Goal: Transaction & Acquisition: Book appointment/travel/reservation

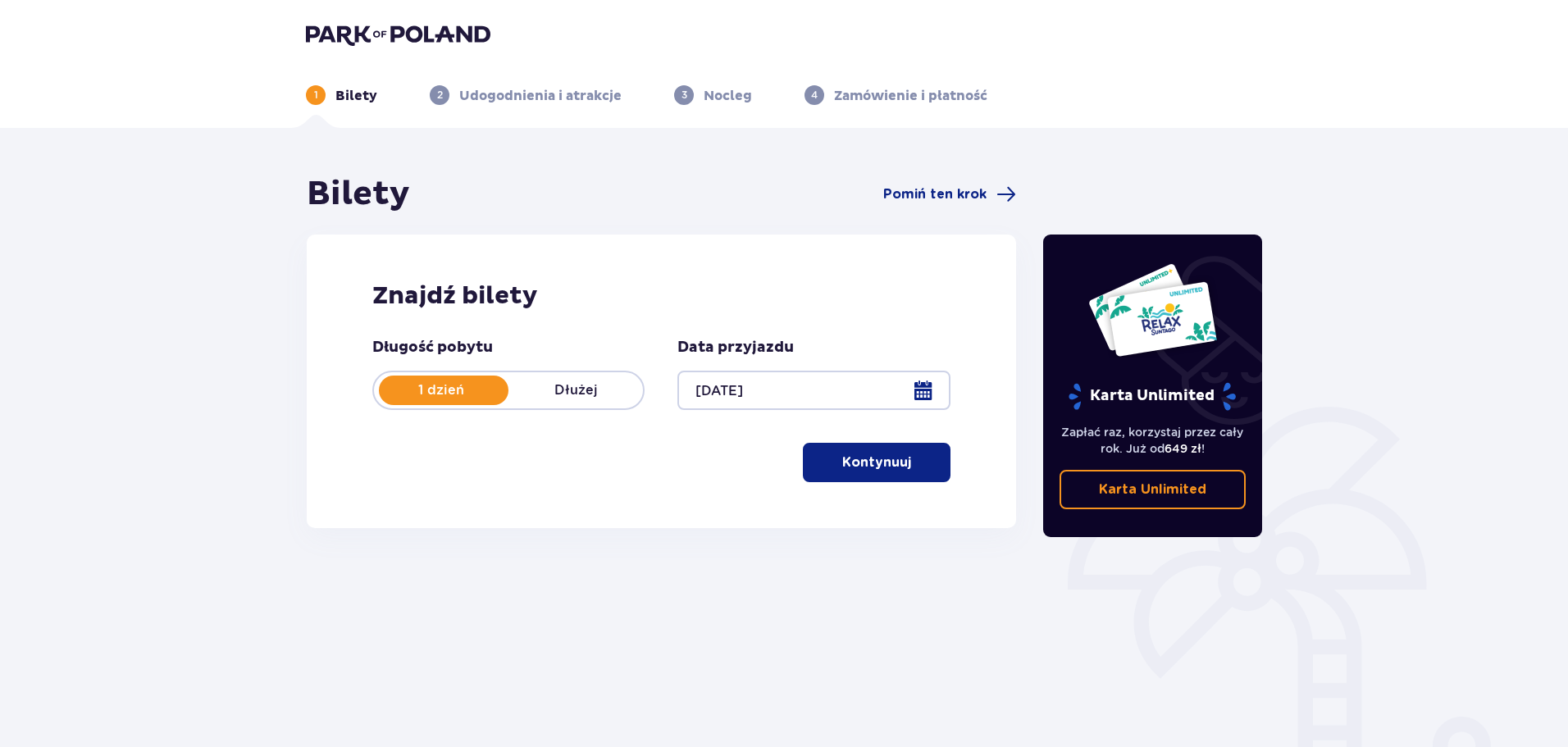
click at [924, 457] on button "Kontynuuj" at bounding box center [876, 462] width 147 height 39
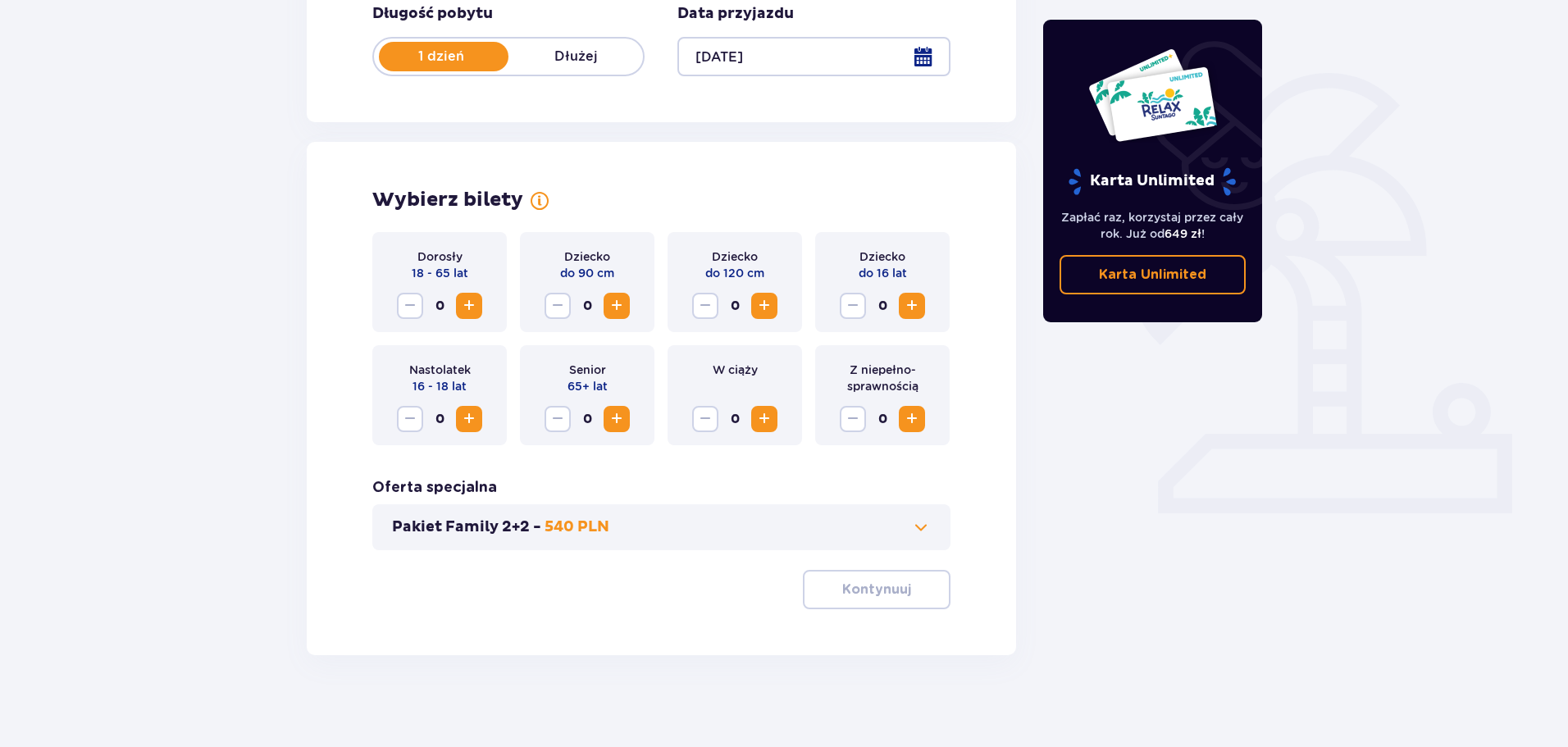
scroll to position [340, 0]
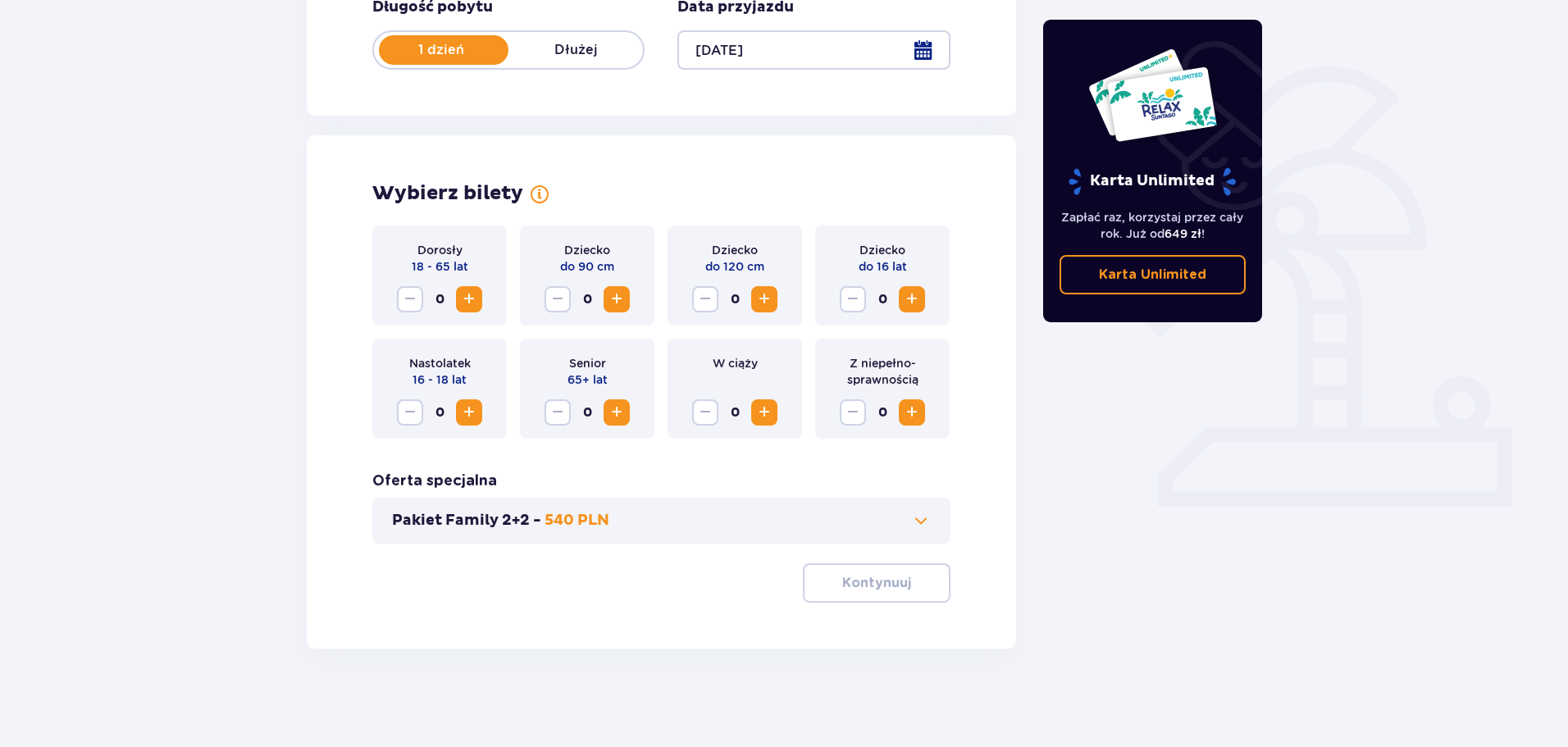
click at [472, 295] on span "Zwiększ" at bounding box center [469, 299] width 20 height 20
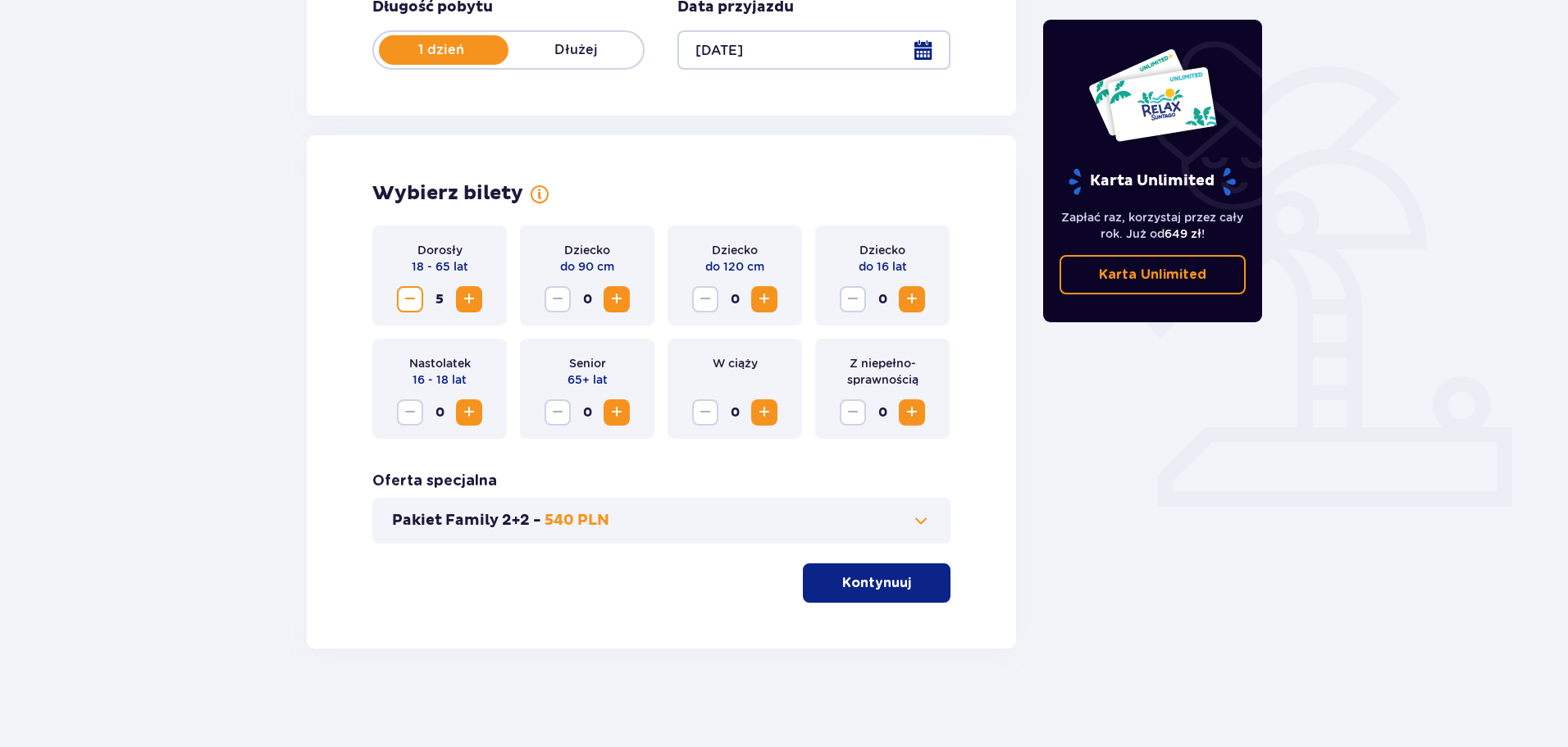
click at [472, 295] on span "Zwiększ" at bounding box center [469, 299] width 20 height 20
click at [861, 574] on p "Kontynuuj" at bounding box center [876, 583] width 69 height 18
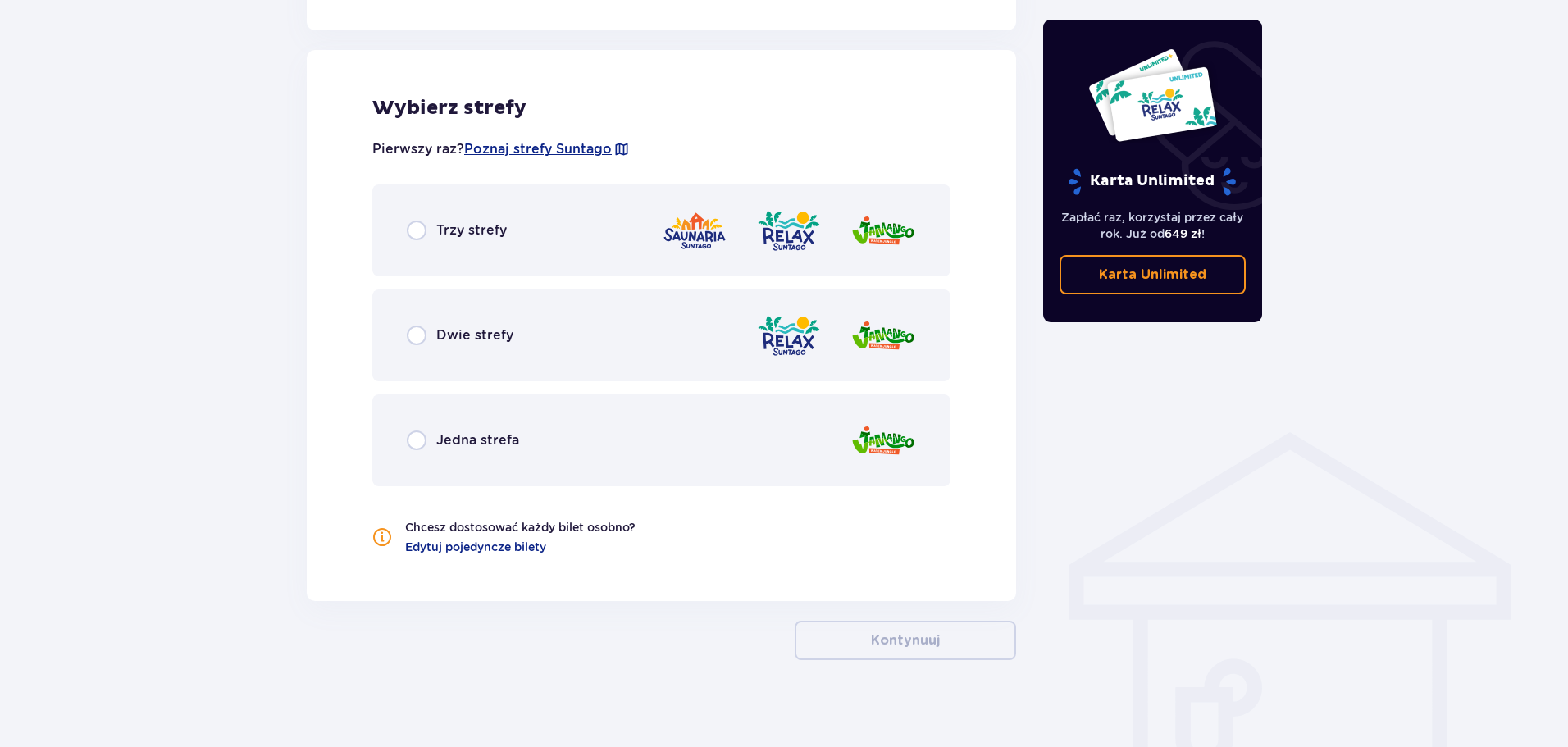
scroll to position [910, 0]
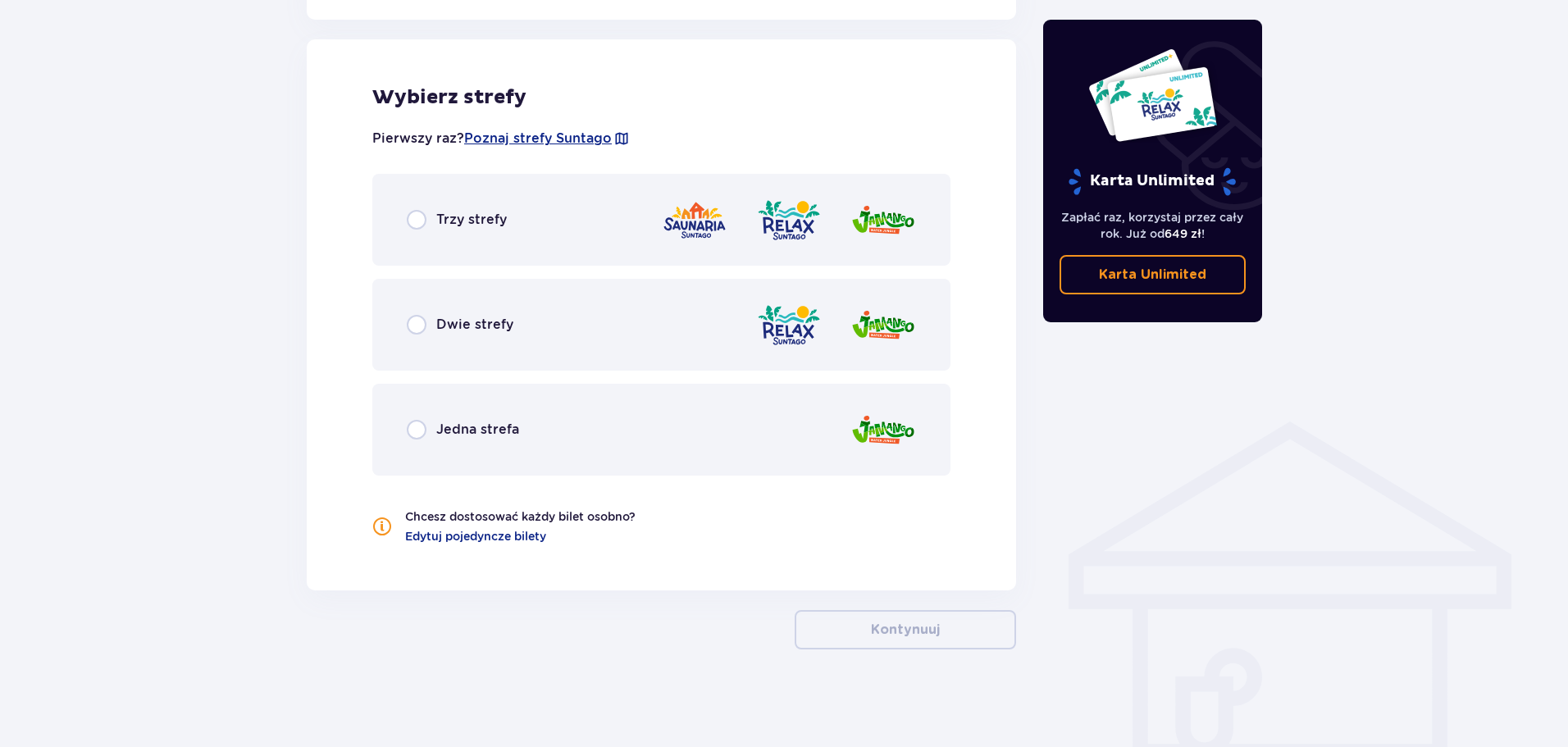
click at [419, 230] on input "radio" at bounding box center [416, 220] width 20 height 20
radio input "true"
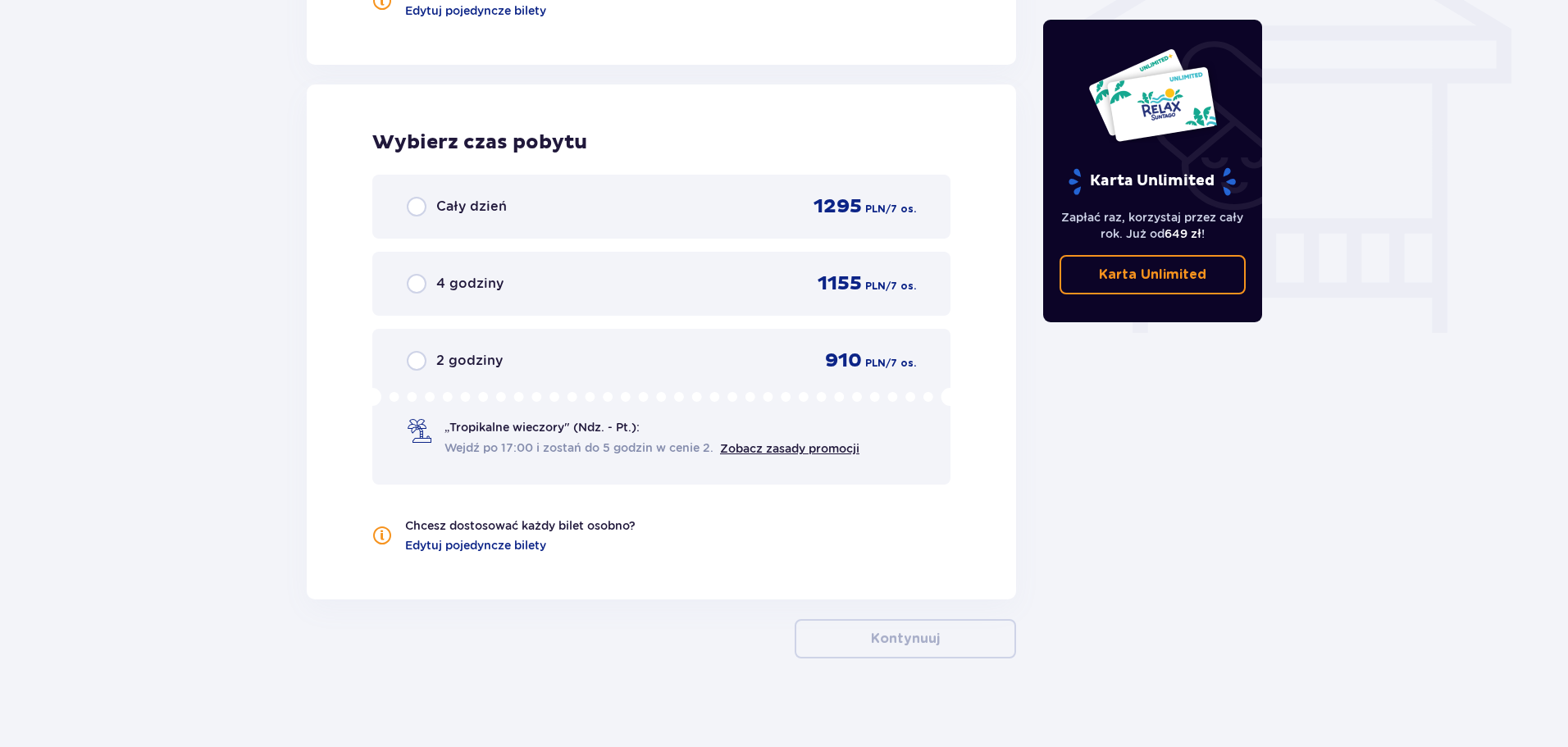
scroll to position [1446, 0]
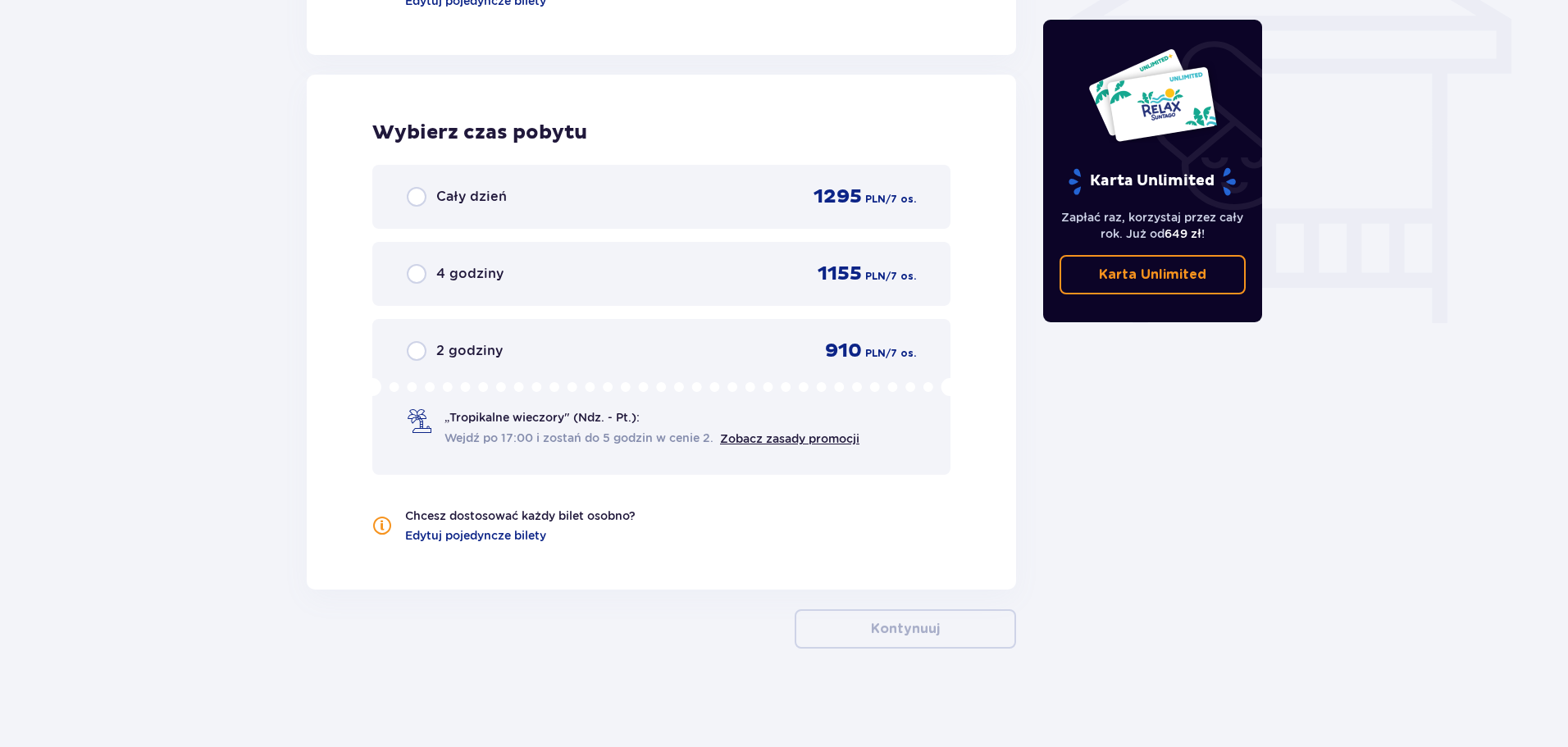
click at [620, 412] on span "„Tropikalne wieczory" (Ndz. - Pt.):" at bounding box center [541, 417] width 195 height 17
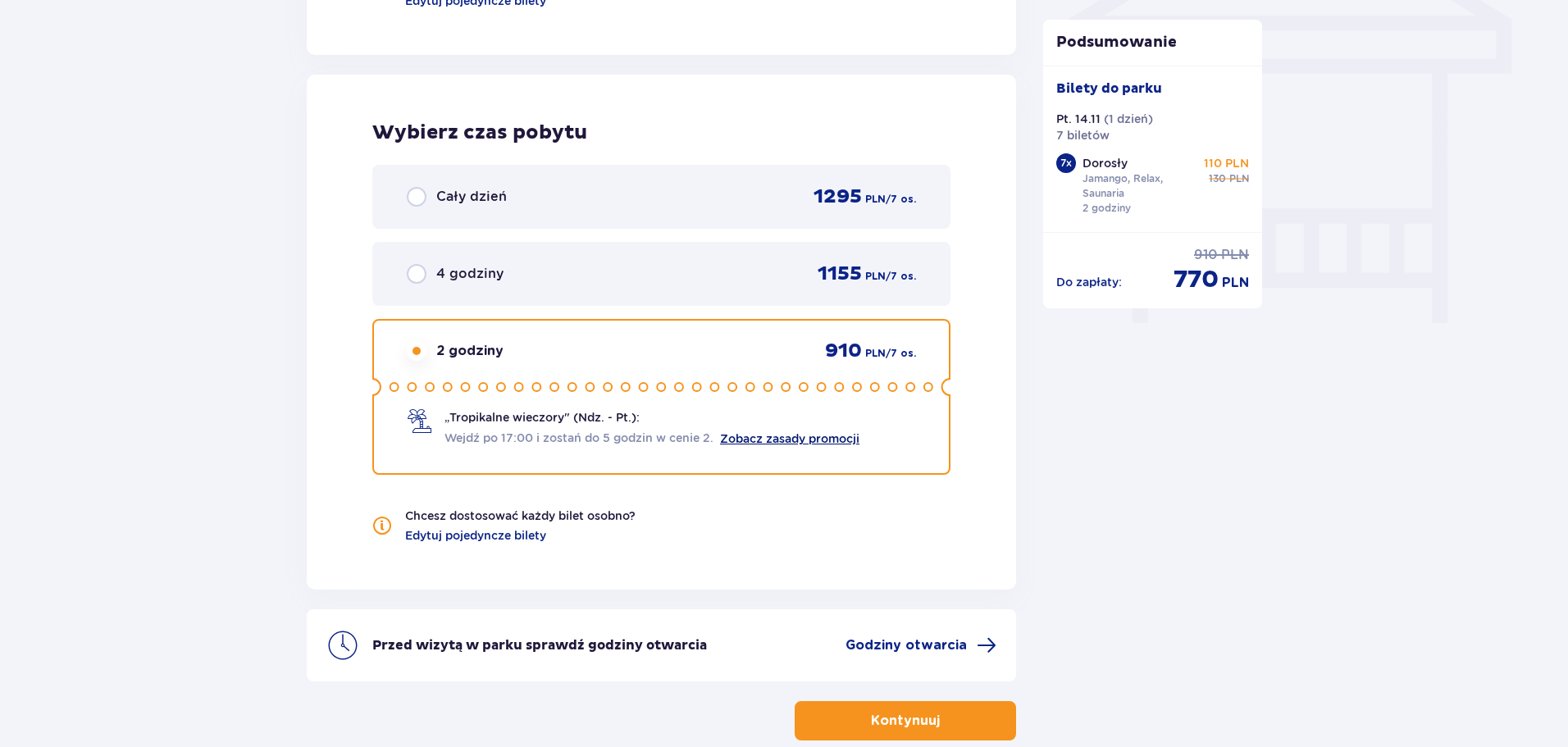
click at [765, 443] on link "Zobacz zasady promocji" at bounding box center [789, 439] width 140 height 13
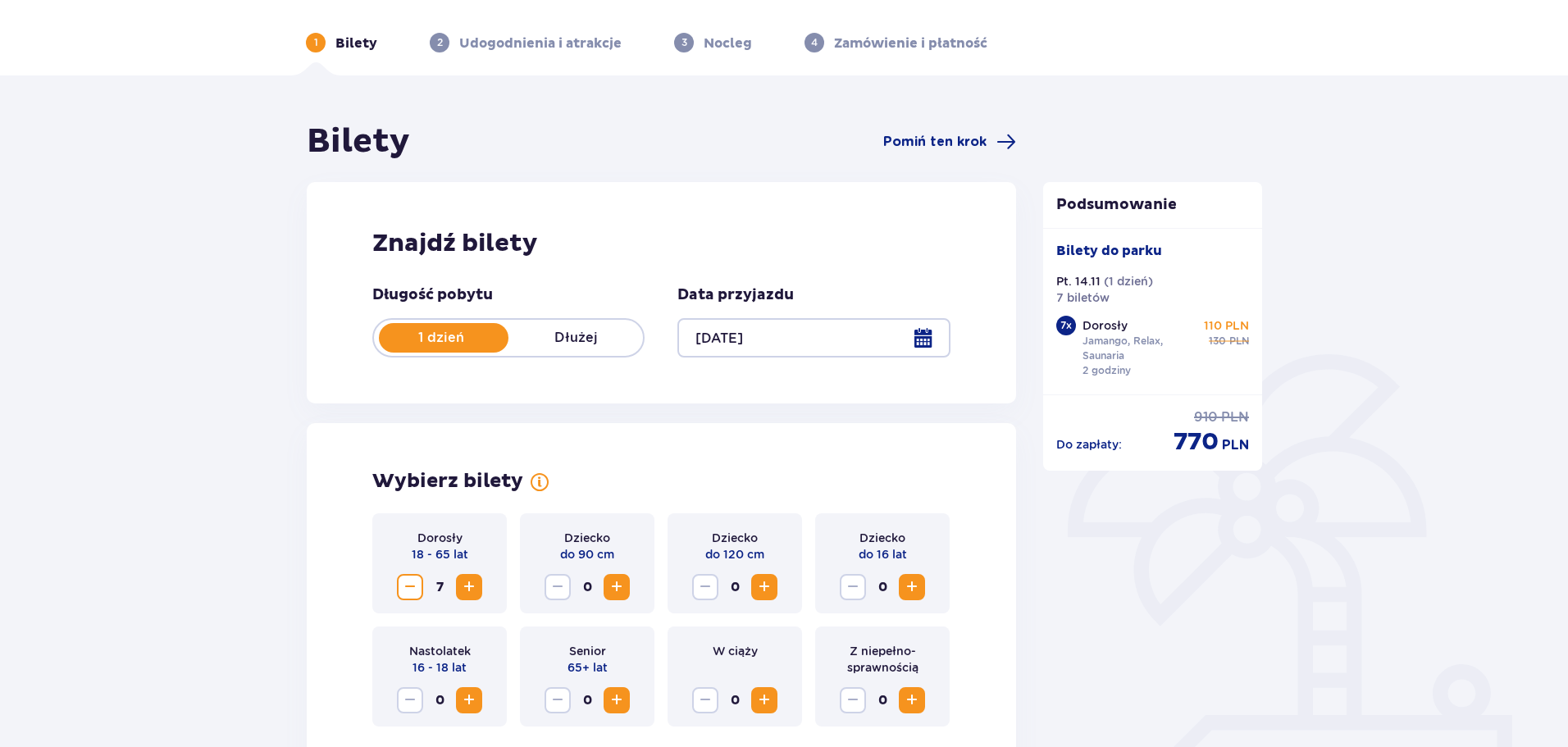
scroll to position [82, 0]
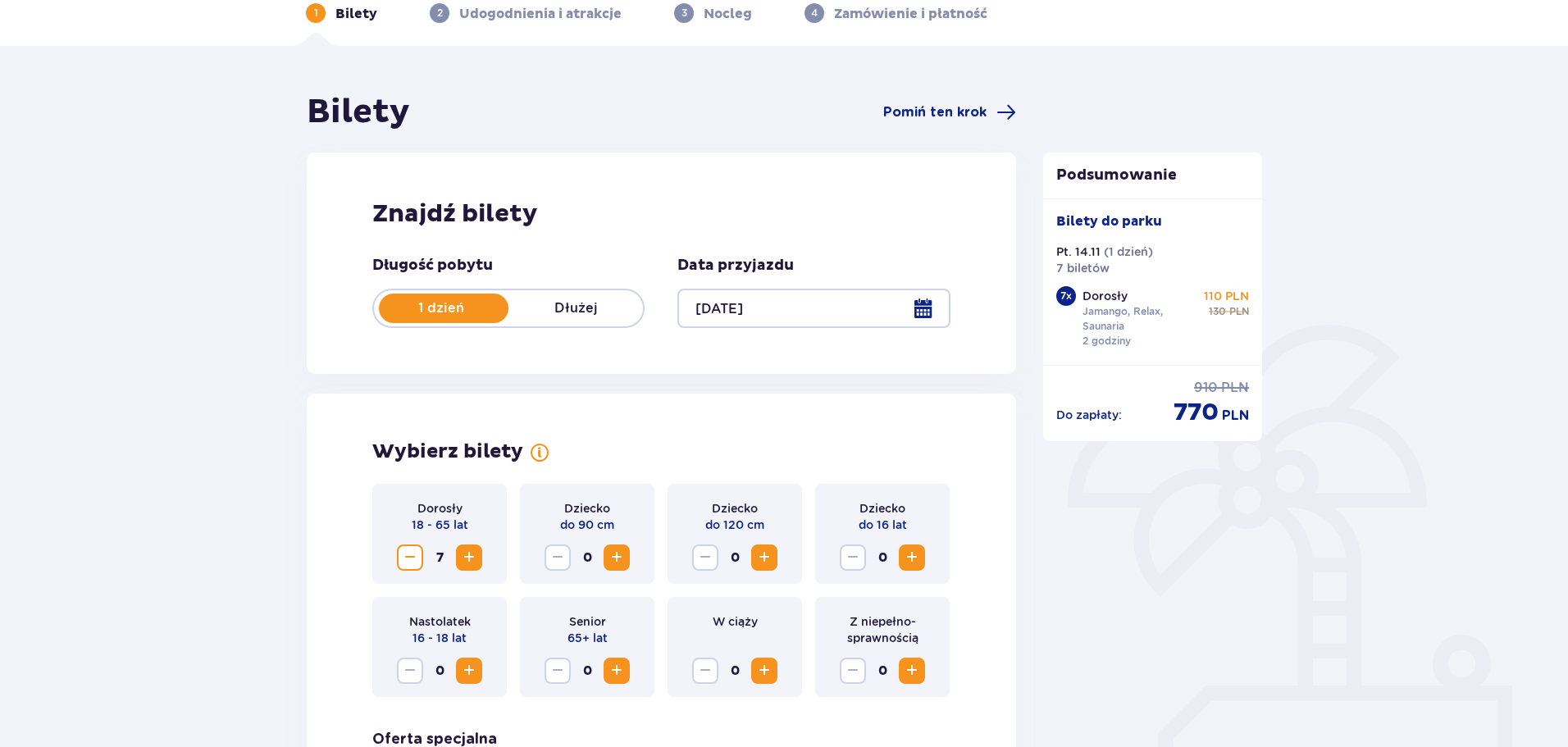
click at [729, 13] on p "Nocleg" at bounding box center [728, 14] width 49 height 18
click at [595, 300] on p "Dłużej" at bounding box center [575, 309] width 135 height 18
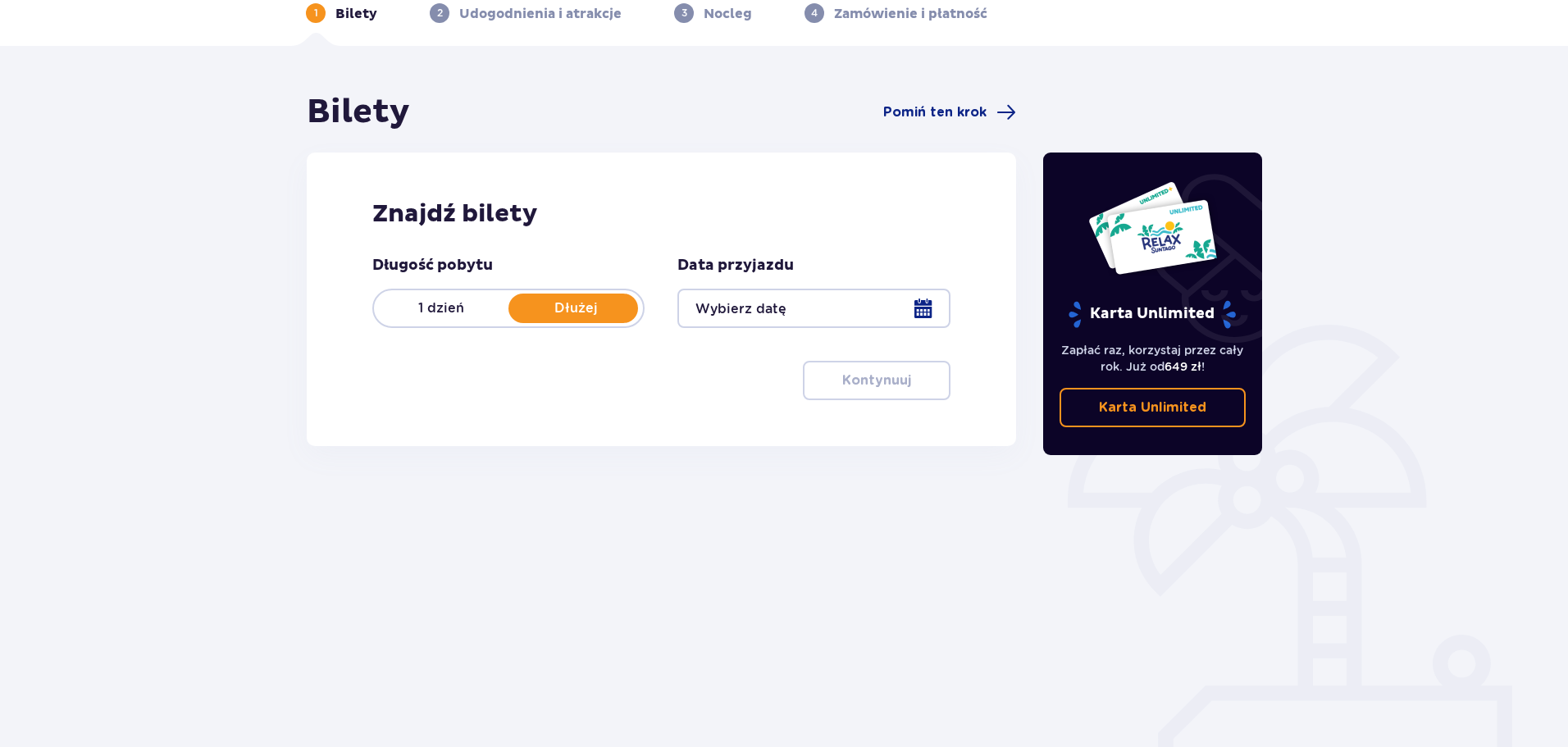
click at [912, 318] on div at bounding box center [814, 308] width 273 height 39
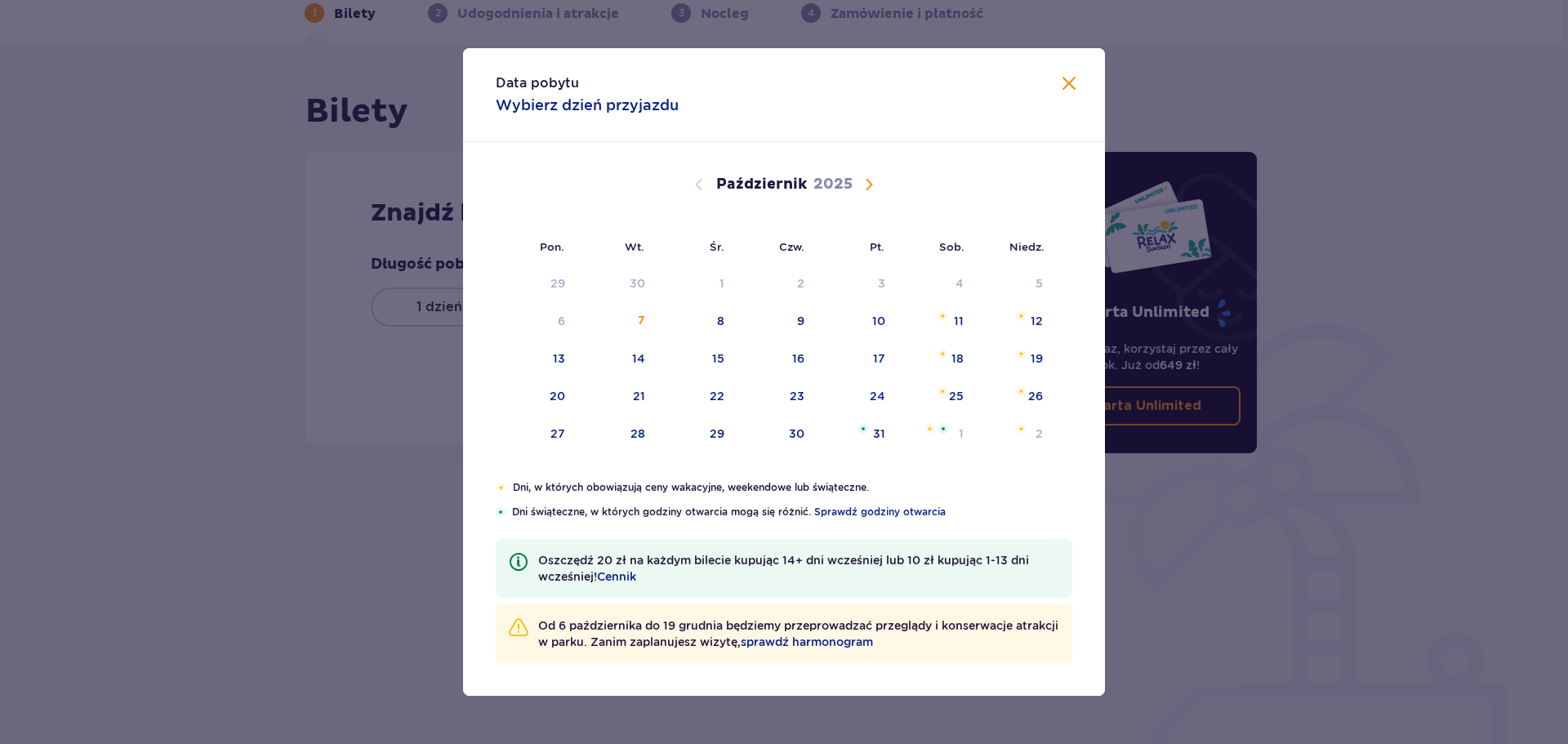
click at [871, 180] on span "Następny miesiąc" at bounding box center [869, 185] width 20 height 20
click at [873, 645] on span "sprawdź harmonogram" at bounding box center [806, 642] width 132 height 17
click at [887, 363] on div "14" at bounding box center [854, 359] width 79 height 36
click at [952, 364] on div "15" at bounding box center [955, 359] width 12 height 17
type input "14.11.25 - 15.11.25"
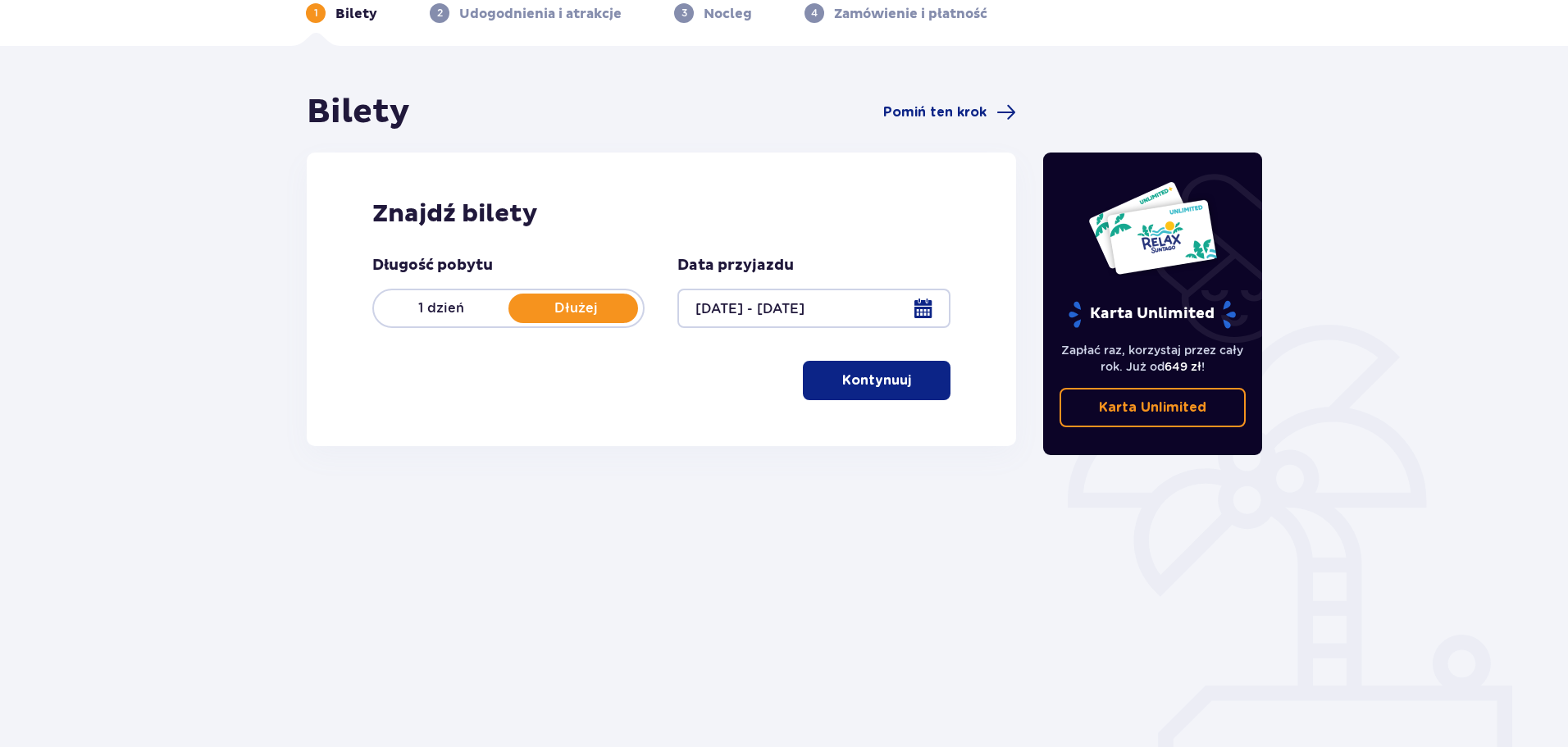
click at [917, 384] on span "button" at bounding box center [914, 381] width 20 height 20
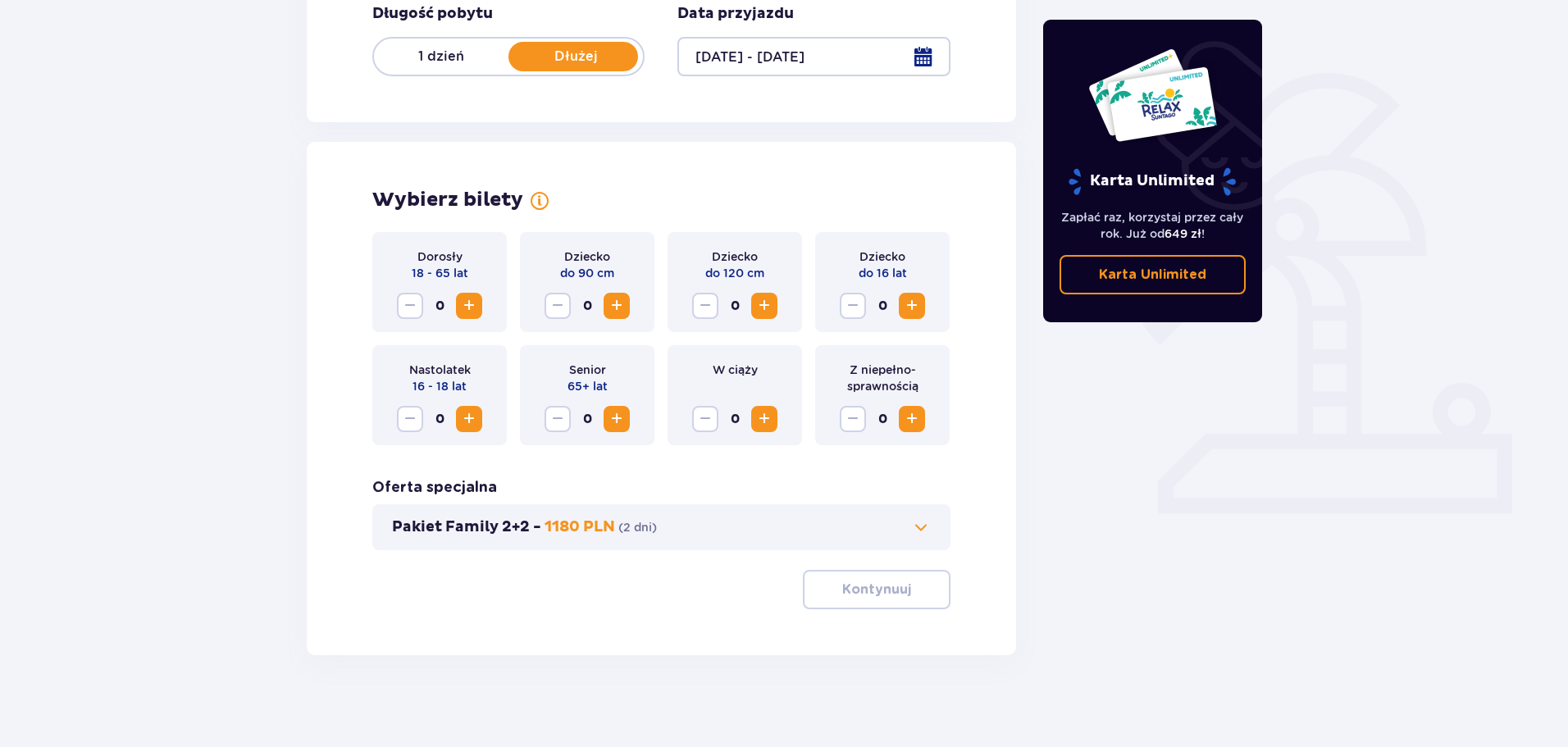
scroll to position [340, 0]
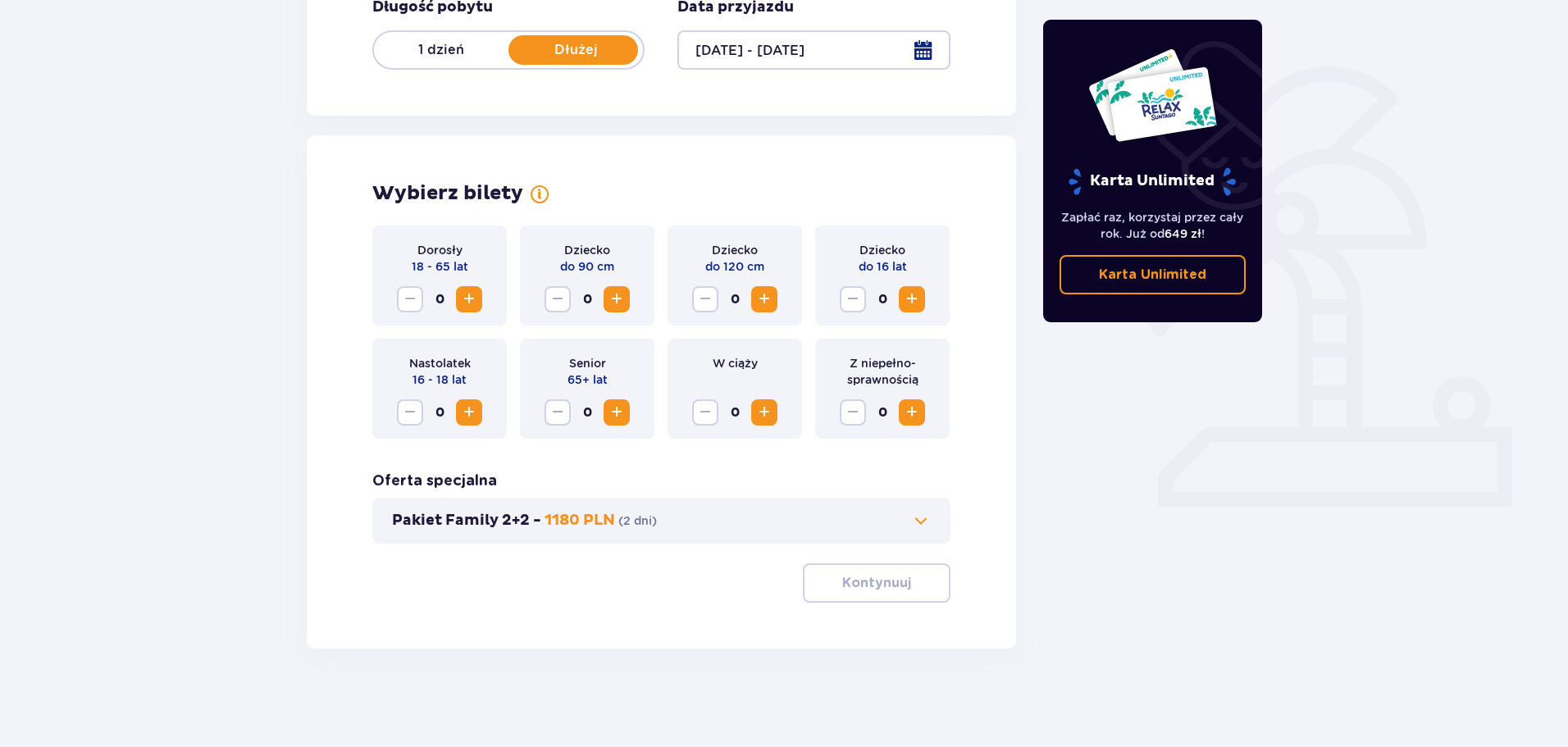
click at [467, 307] on span "Zwiększ" at bounding box center [469, 299] width 20 height 20
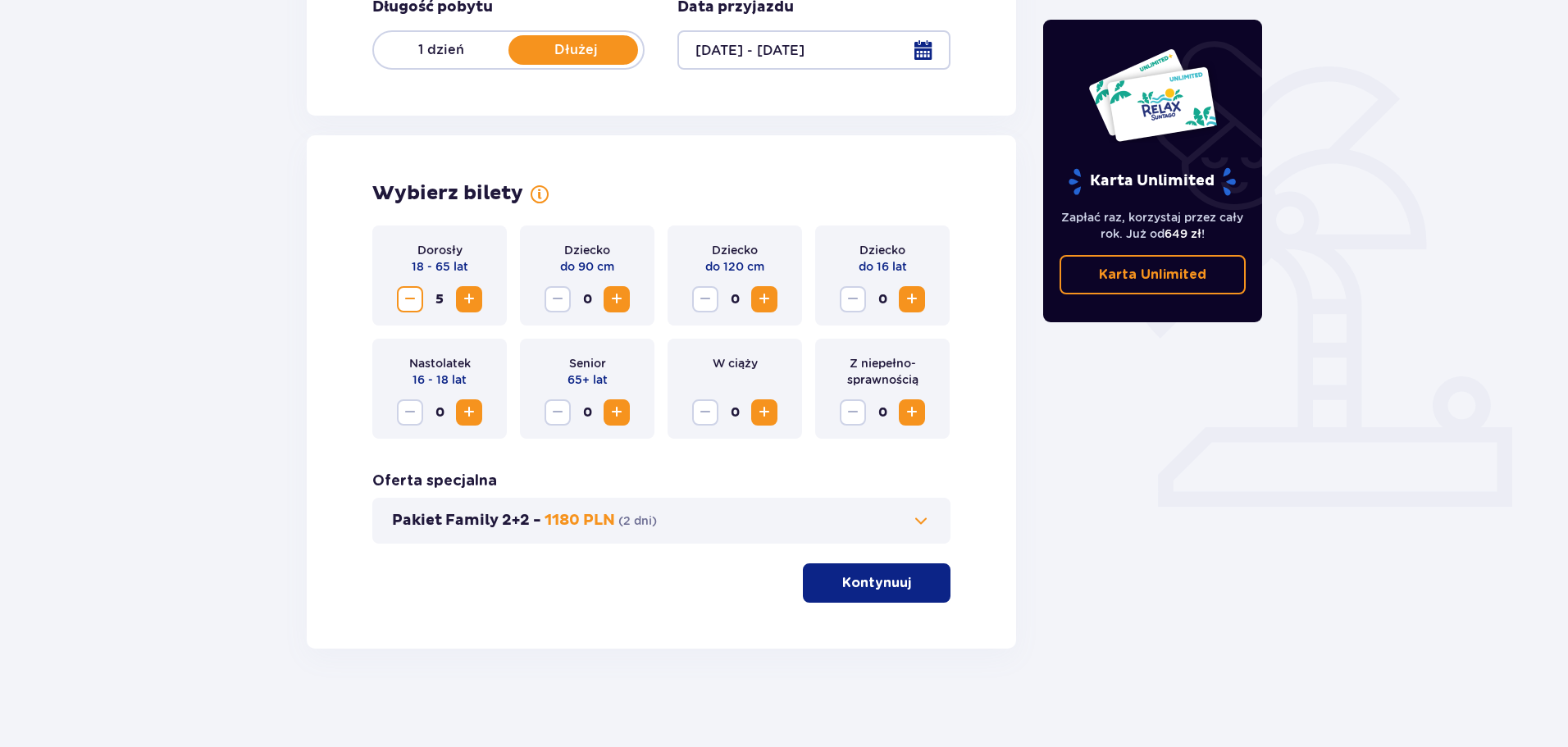
click at [467, 307] on span "Zwiększ" at bounding box center [469, 299] width 20 height 20
click at [421, 306] on button "Zmniejsz" at bounding box center [410, 299] width 26 height 26
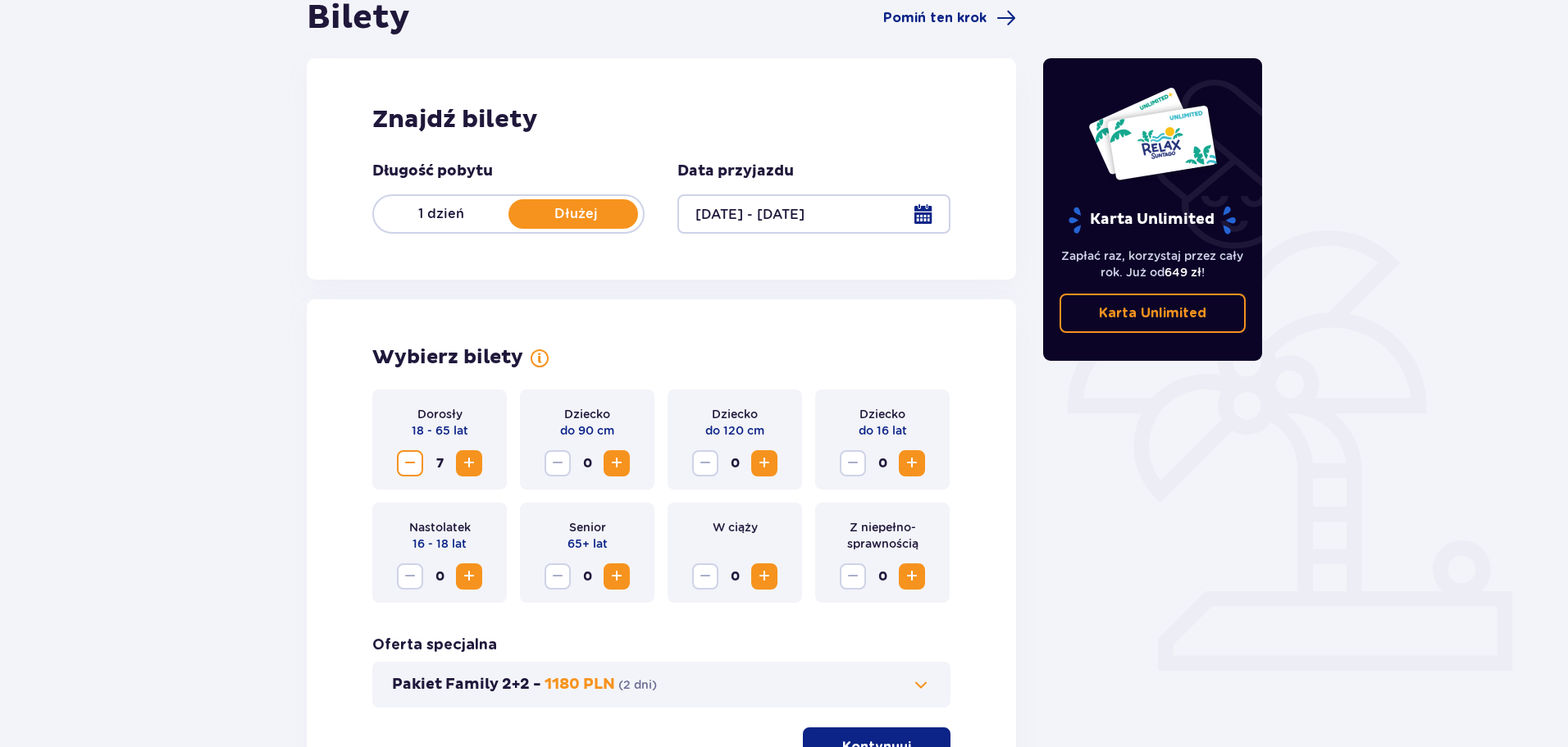
click at [461, 207] on p "1 dzień" at bounding box center [441, 214] width 135 height 18
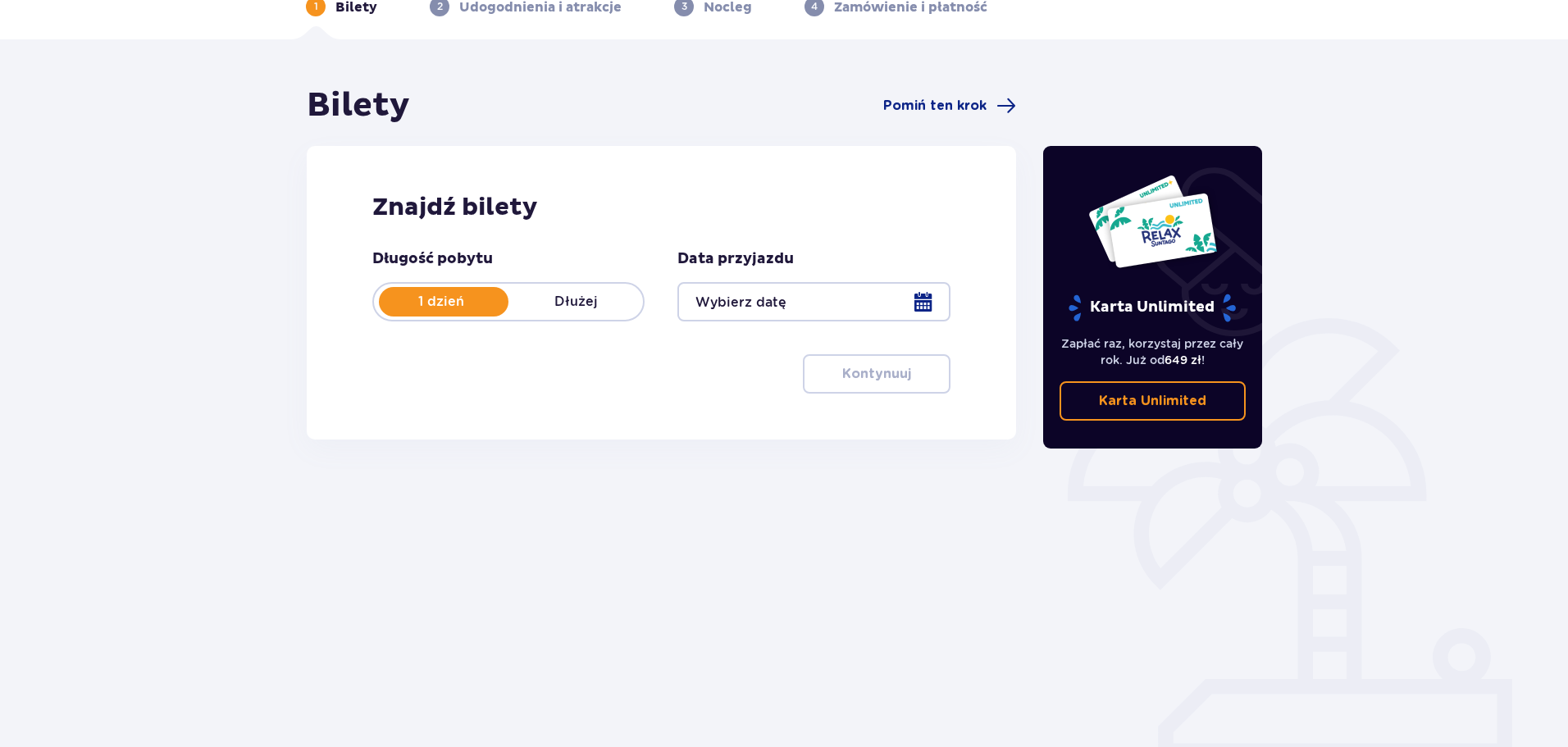
scroll to position [89, 0]
click at [915, 320] on div at bounding box center [814, 301] width 273 height 39
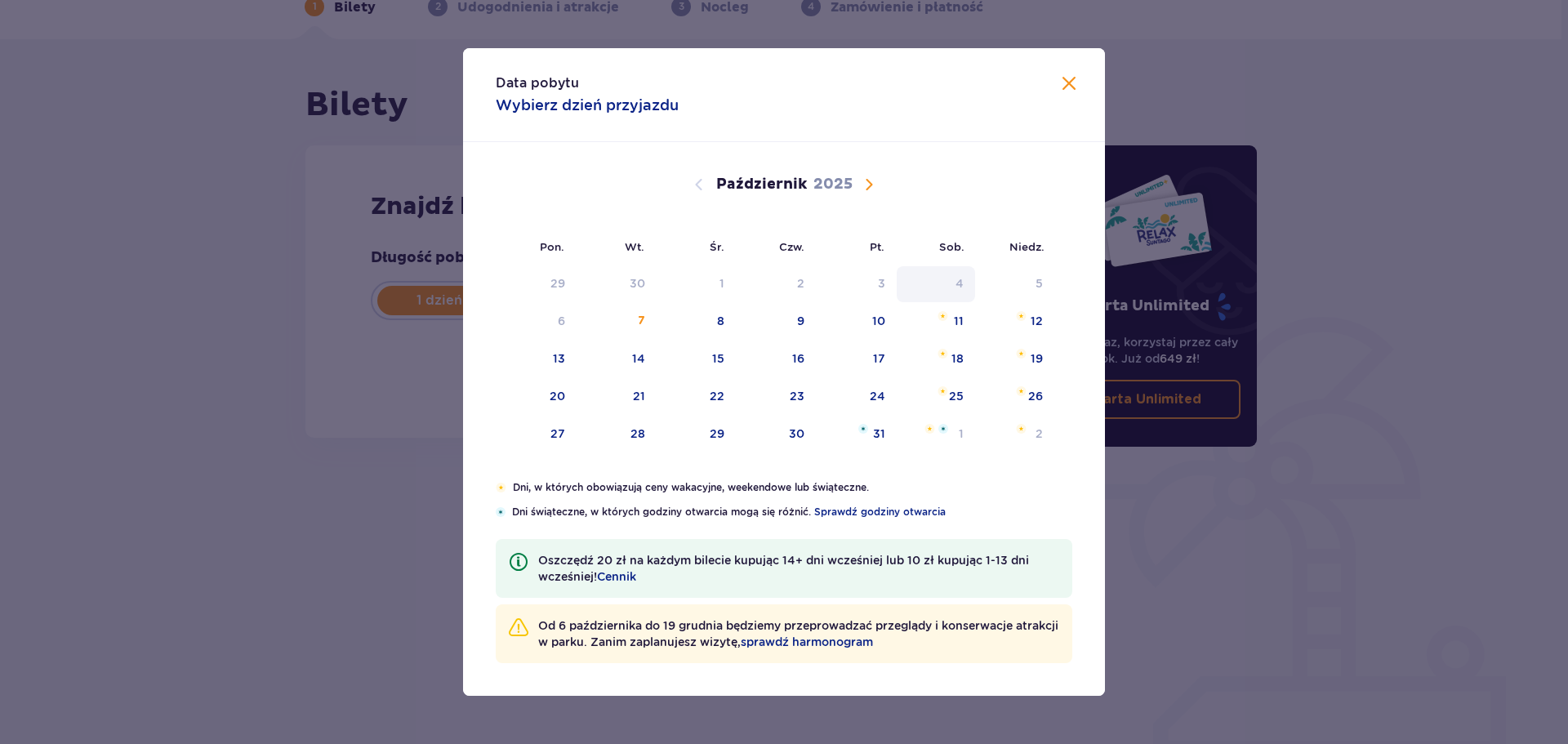
click at [917, 301] on div "4" at bounding box center [936, 284] width 79 height 36
click at [854, 186] on div "Październik 2025" at bounding box center [784, 185] width 540 height 20
click at [874, 187] on span "Następny miesiąc" at bounding box center [869, 185] width 20 height 20
click at [873, 188] on span "Następny miesiąc" at bounding box center [869, 185] width 20 height 20
click at [696, 177] on span "Poprzedni miesiąc" at bounding box center [699, 185] width 20 height 20
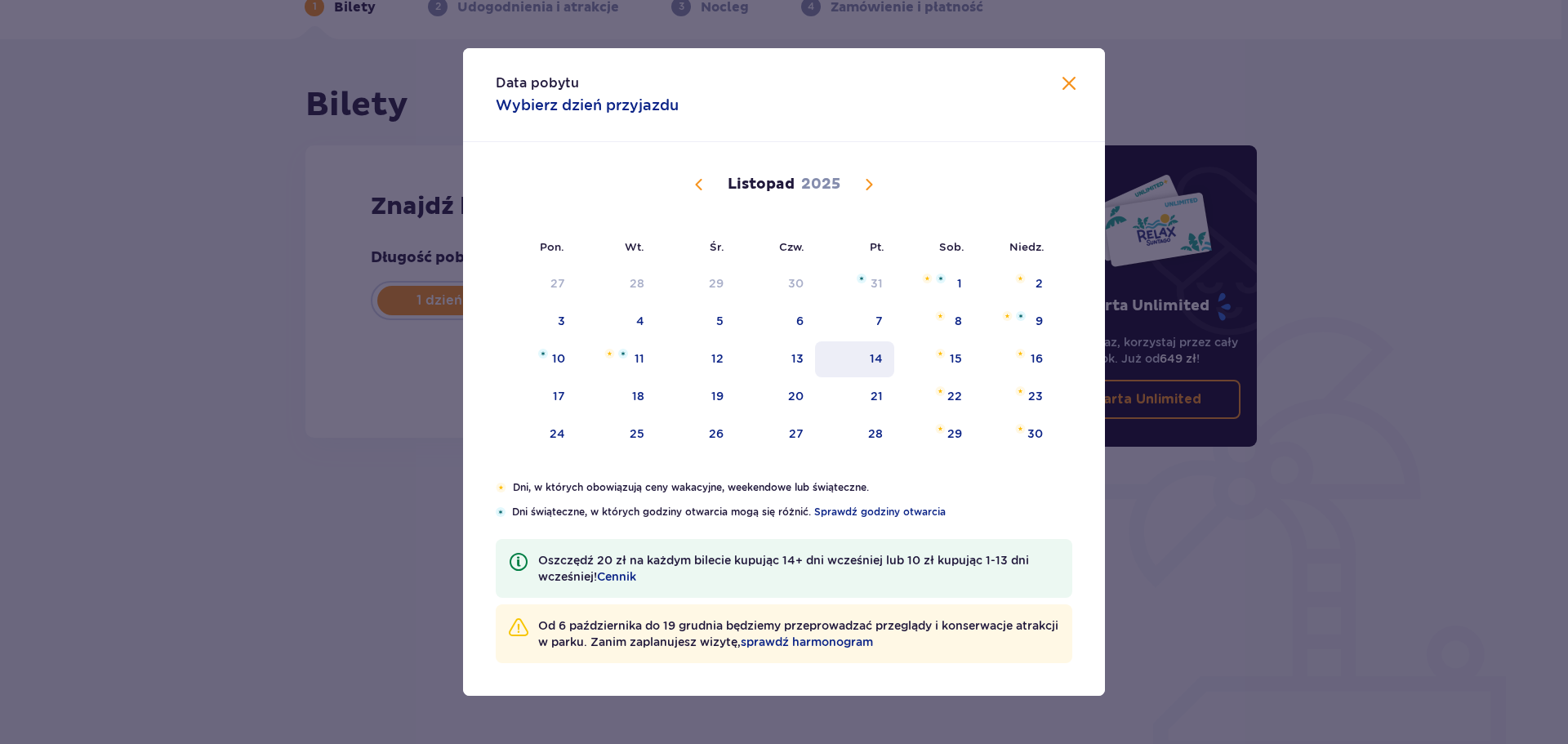
click at [871, 362] on div "14" at bounding box center [876, 359] width 13 height 17
type input "14.11.25"
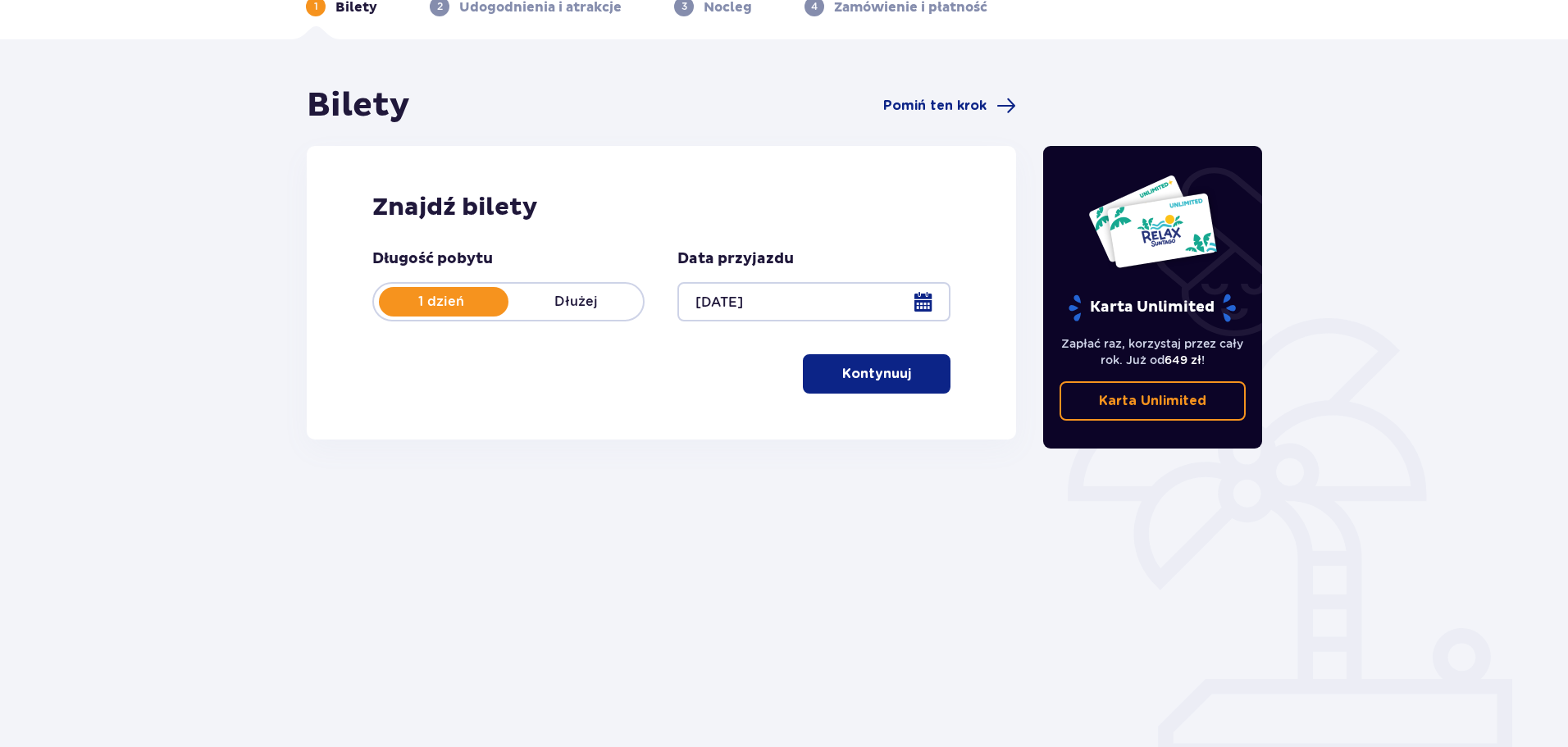
click at [1283, 539] on div "Bilety Pomiń ten krok Znajdź bilety Długość pobytu 1 dzień Dłużej Data przyjazd…" at bounding box center [784, 393] width 1568 height 708
click at [876, 381] on p "Kontynuuj" at bounding box center [876, 374] width 69 height 18
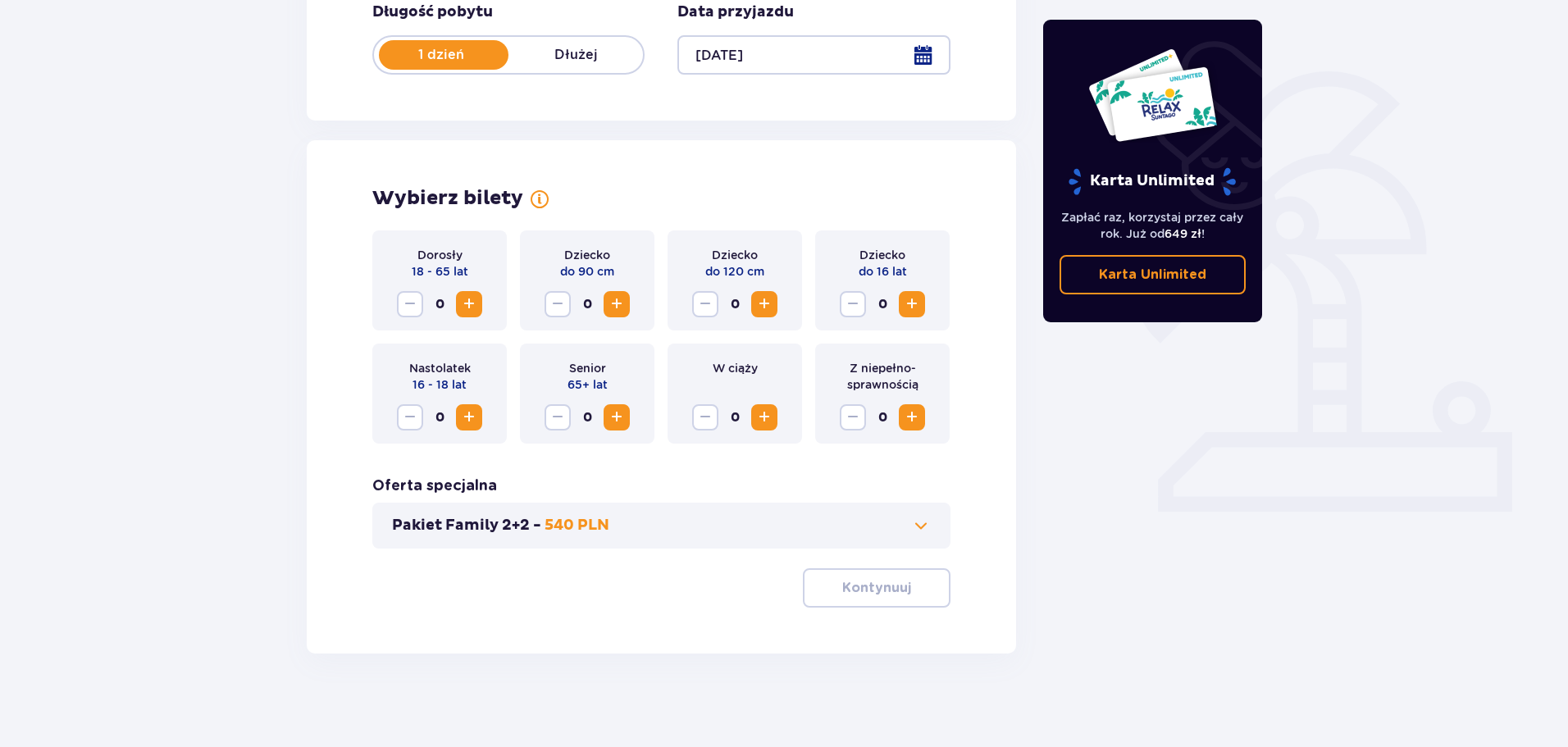
scroll to position [340, 0]
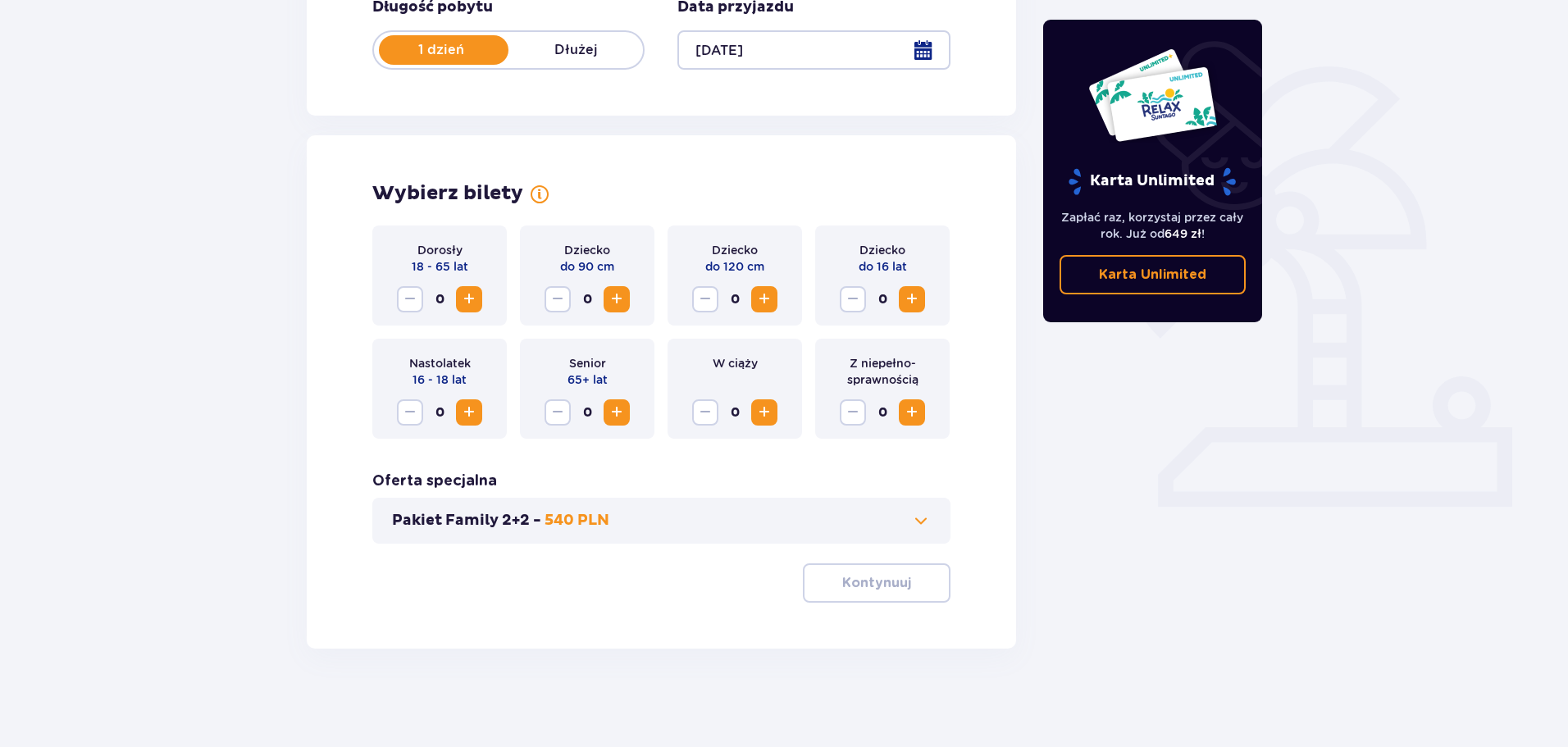
click at [475, 299] on span "Zwiększ" at bounding box center [469, 299] width 20 height 20
click at [474, 299] on span "Zwiększ" at bounding box center [469, 299] width 20 height 20
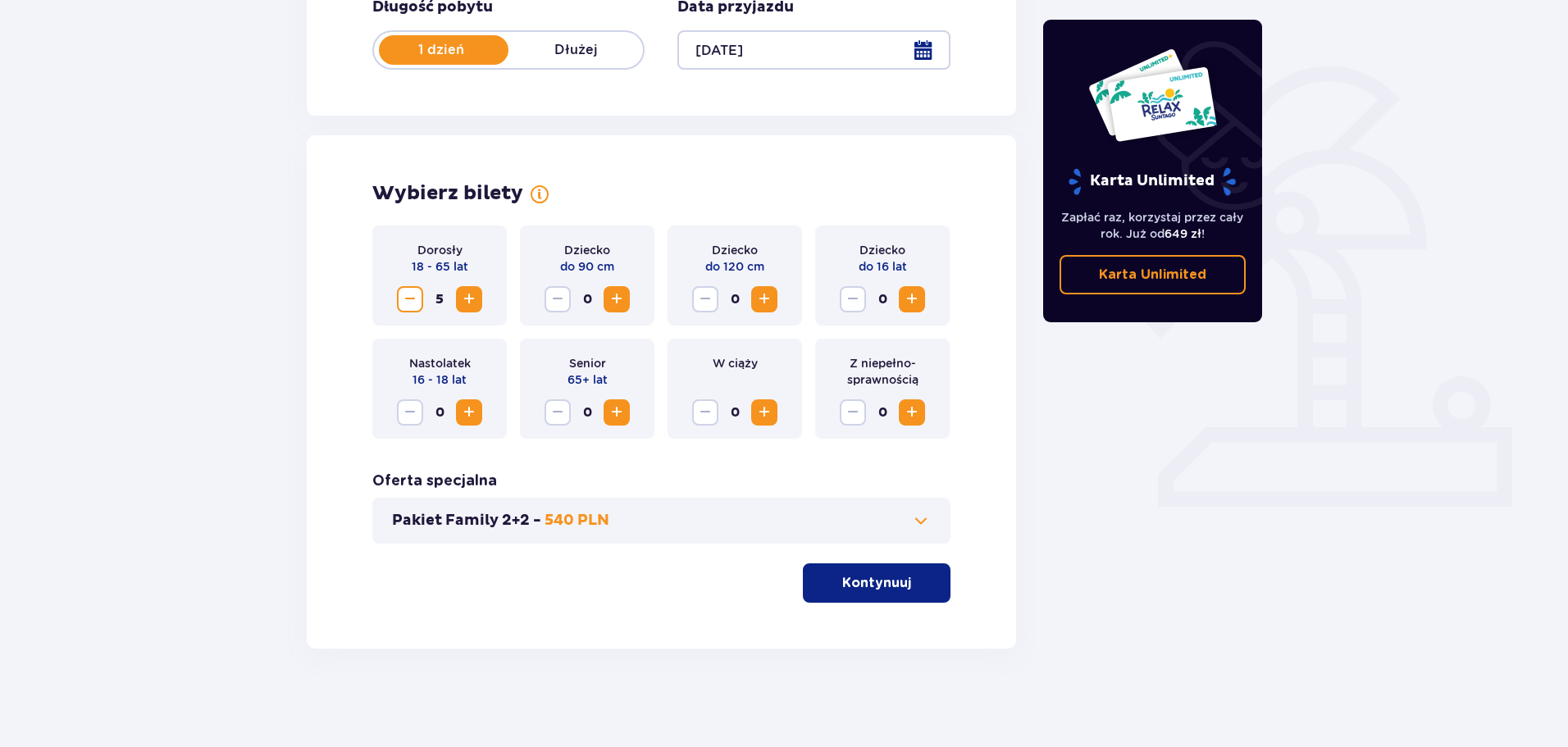
click at [474, 299] on span "Zwiększ" at bounding box center [469, 299] width 20 height 20
click at [887, 595] on button "Kontynuuj" at bounding box center [876, 583] width 147 height 39
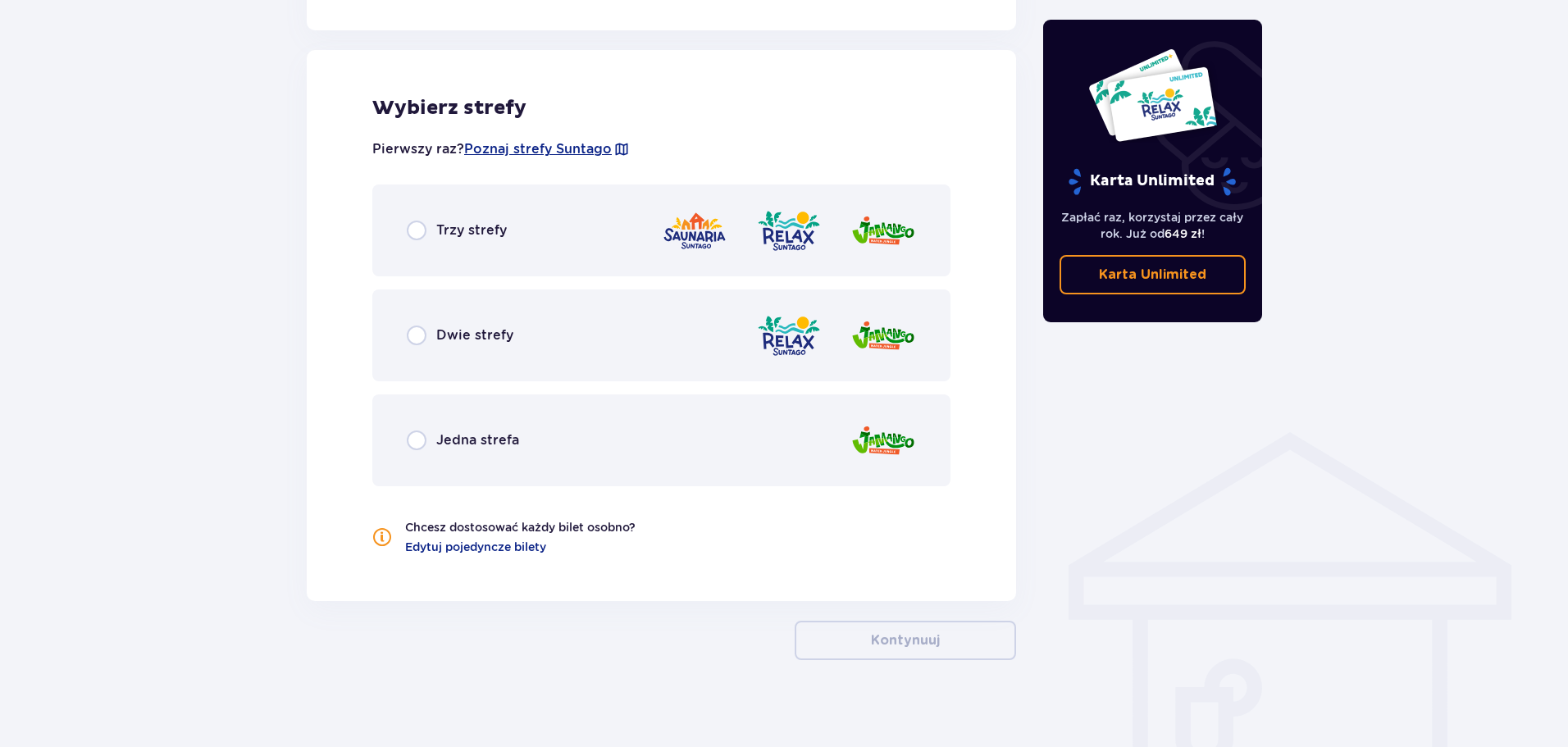
scroll to position [910, 0]
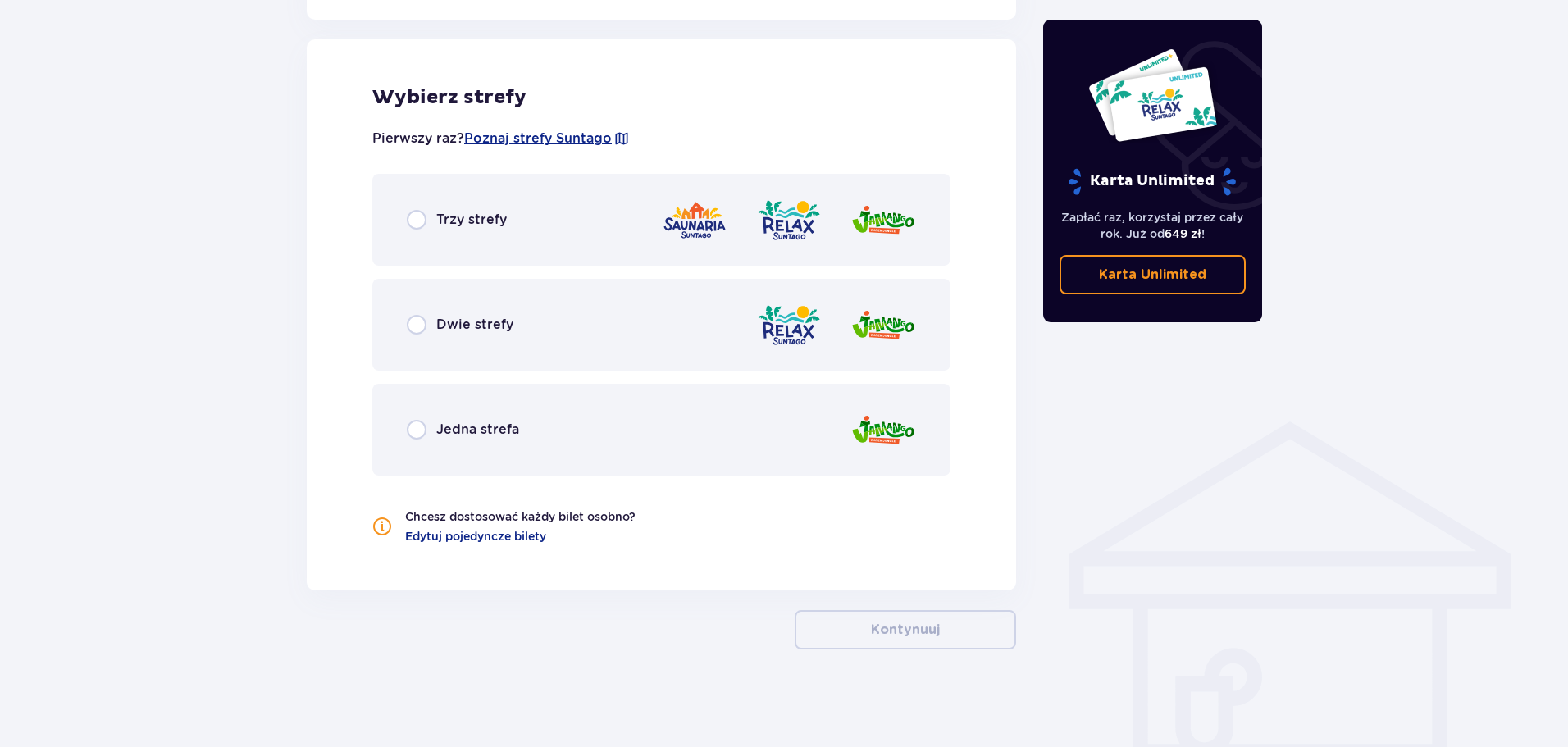
click at [416, 228] on input "radio" at bounding box center [416, 220] width 20 height 20
radio input "true"
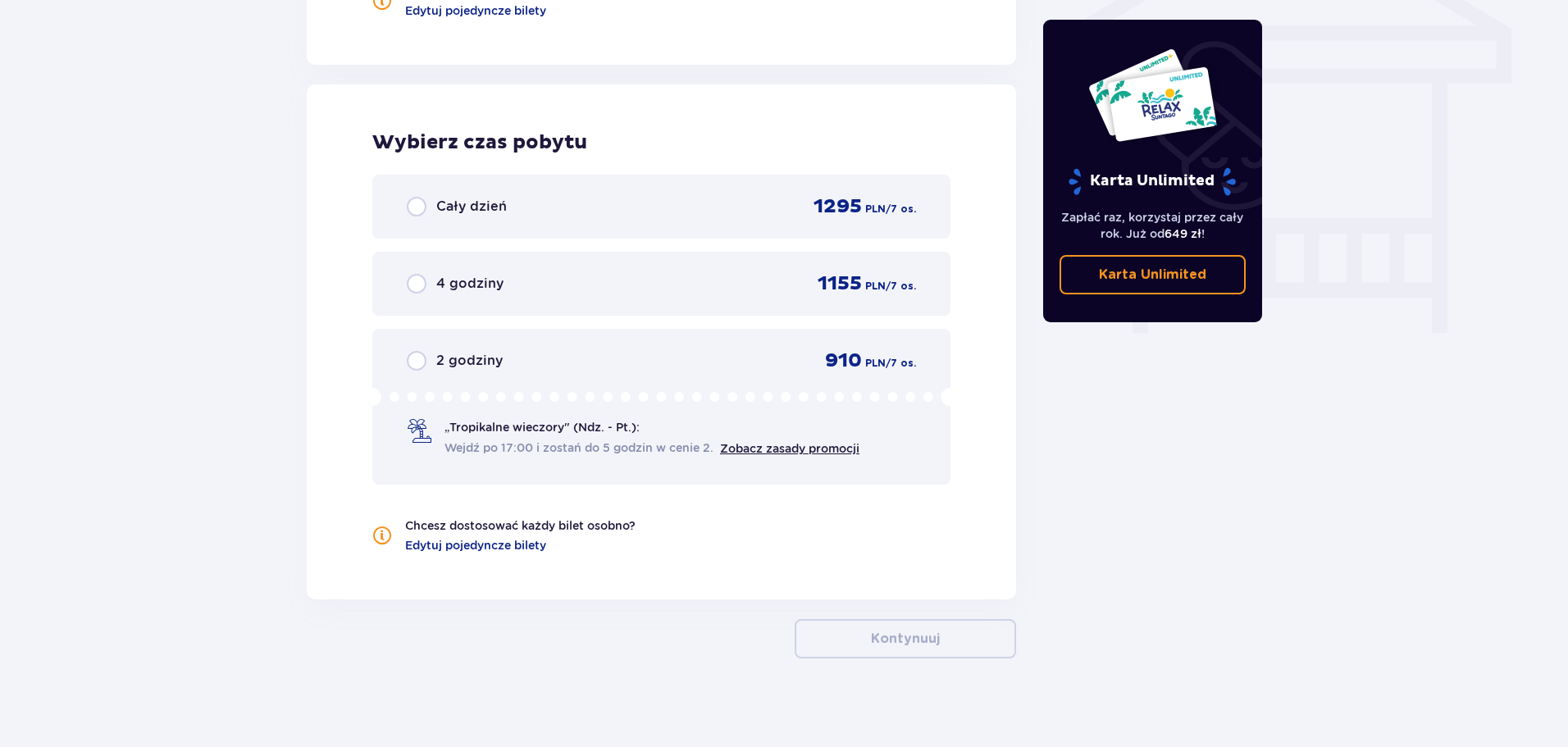
scroll to position [1446, 0]
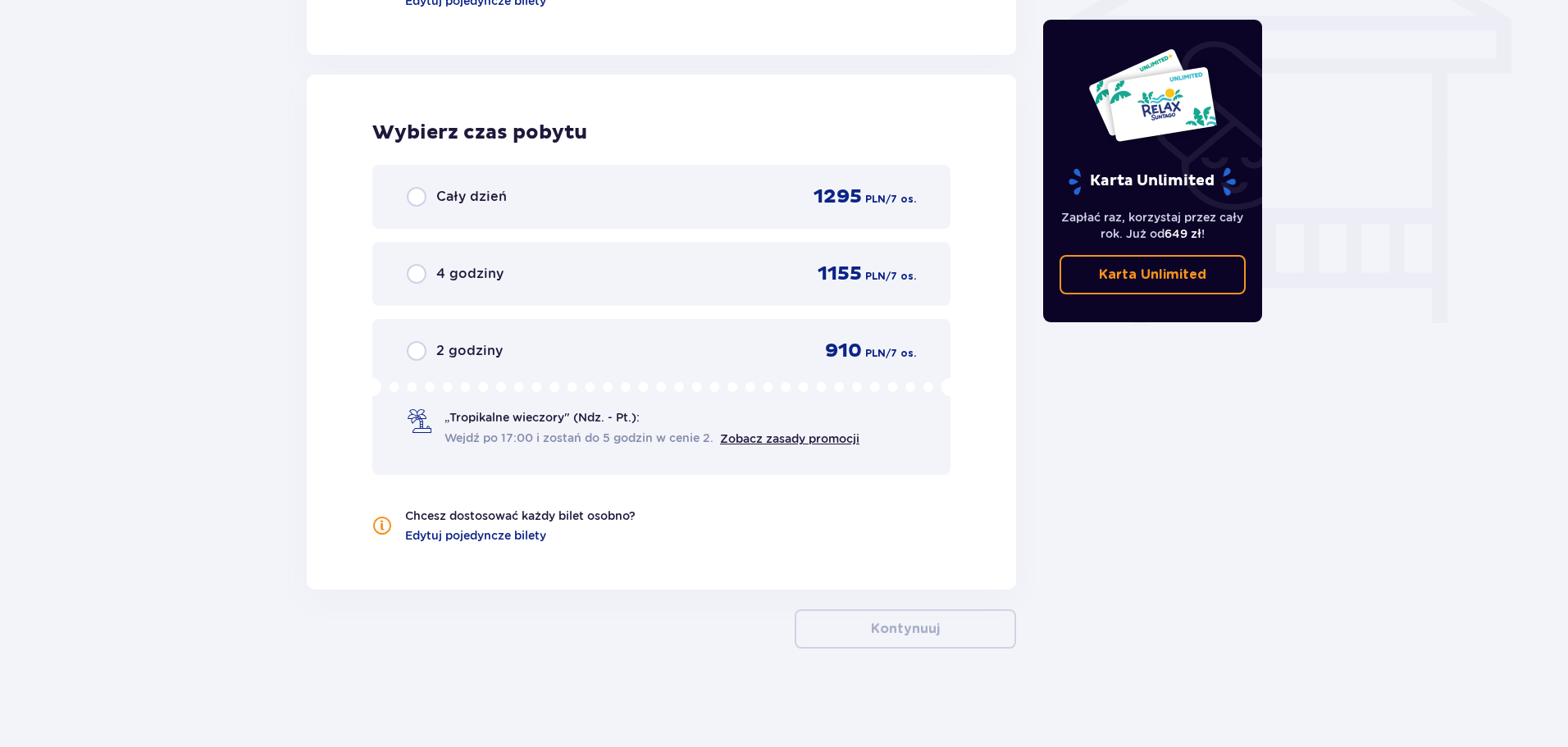
click at [423, 348] on input "radio" at bounding box center [416, 351] width 20 height 20
radio input "true"
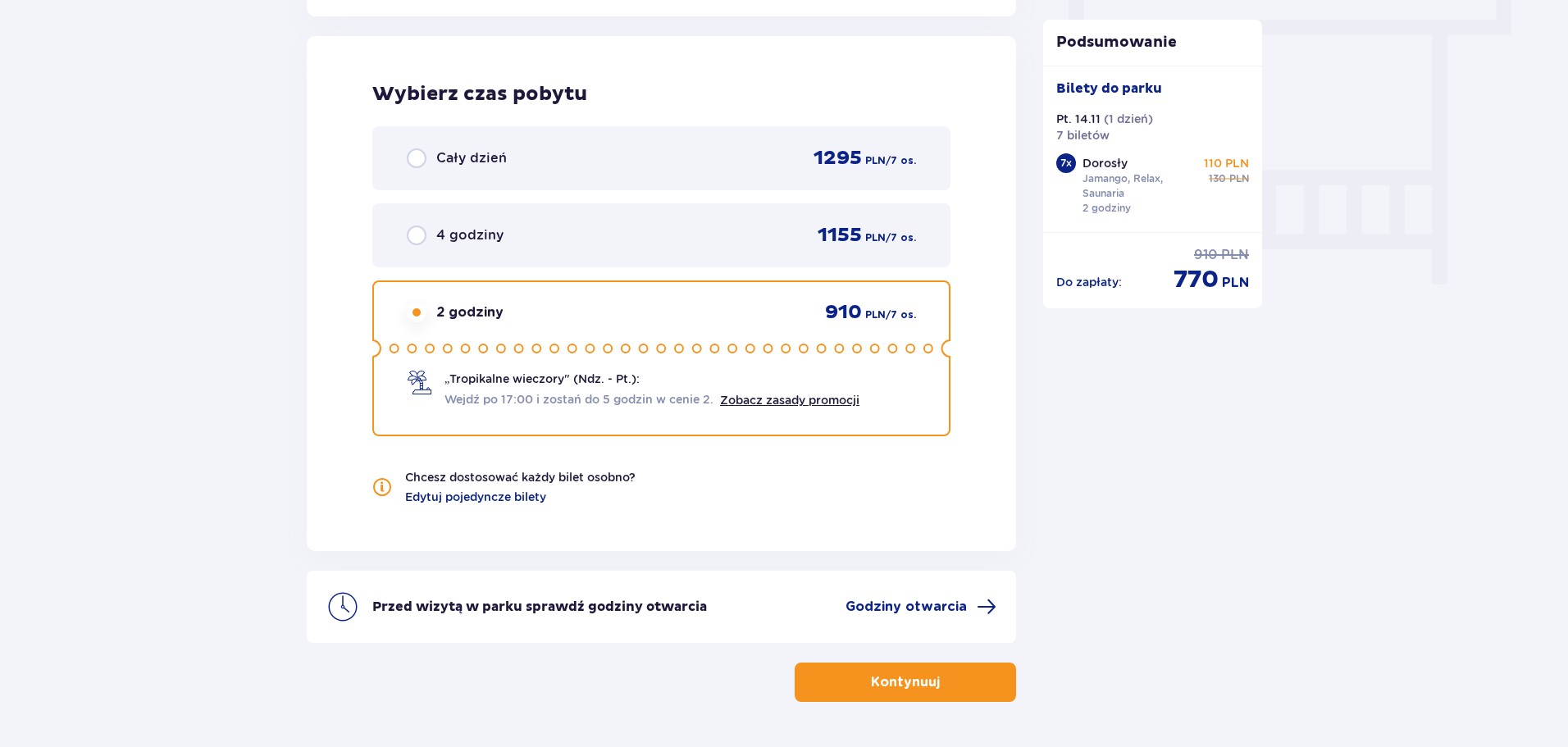
scroll to position [1456, 0]
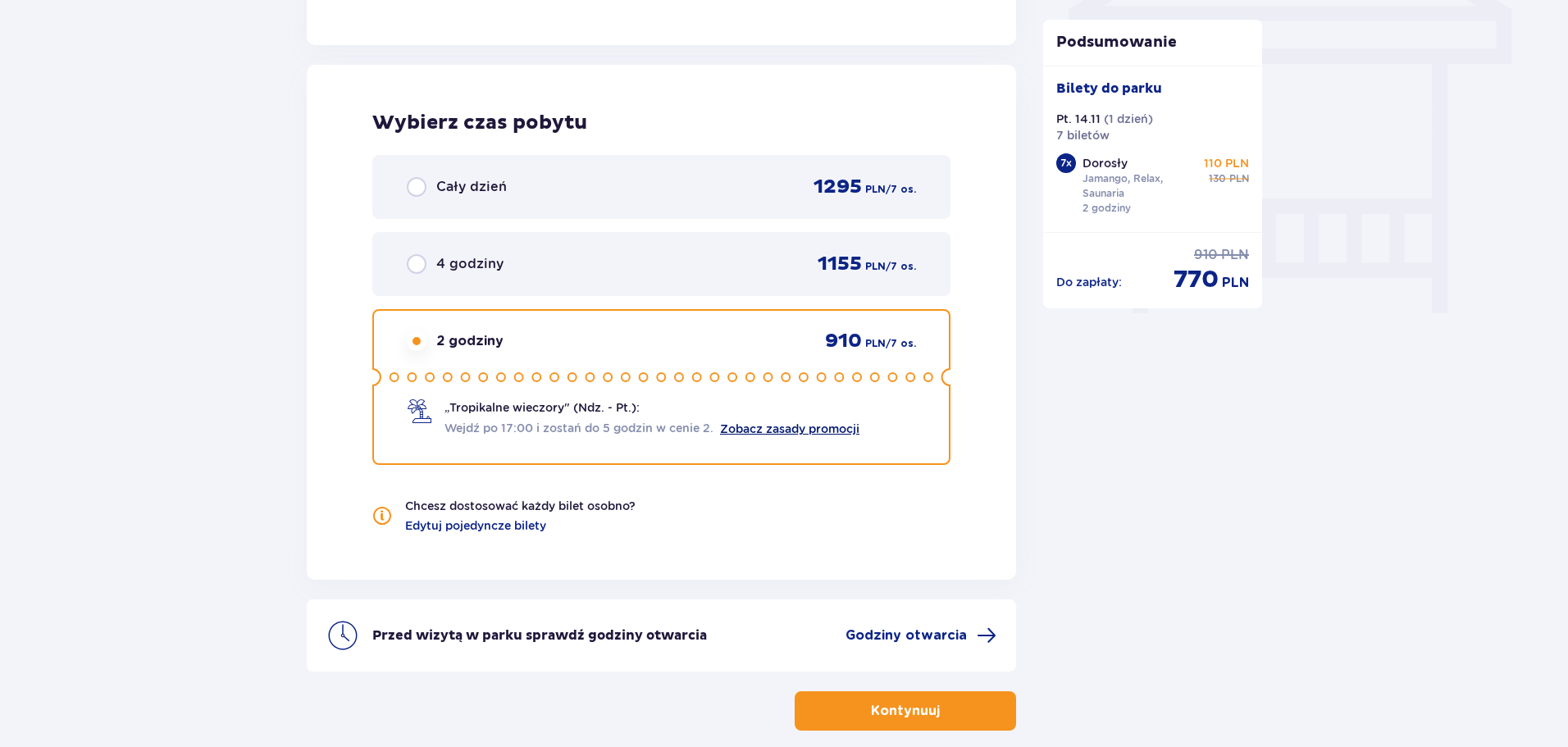
click at [784, 422] on link "Zobacz zasady promocji" at bounding box center [789, 429] width 140 height 13
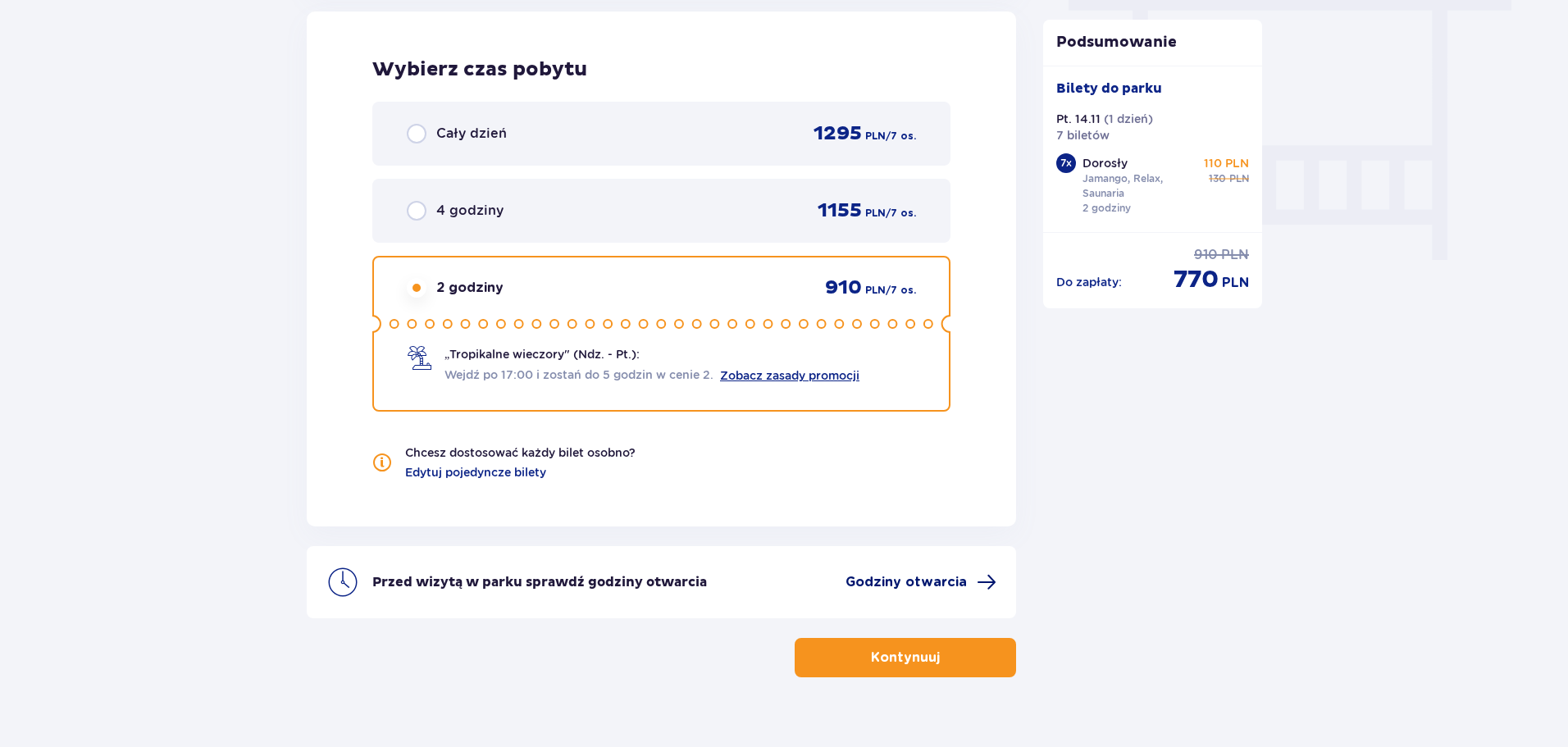
scroll to position [1537, 0]
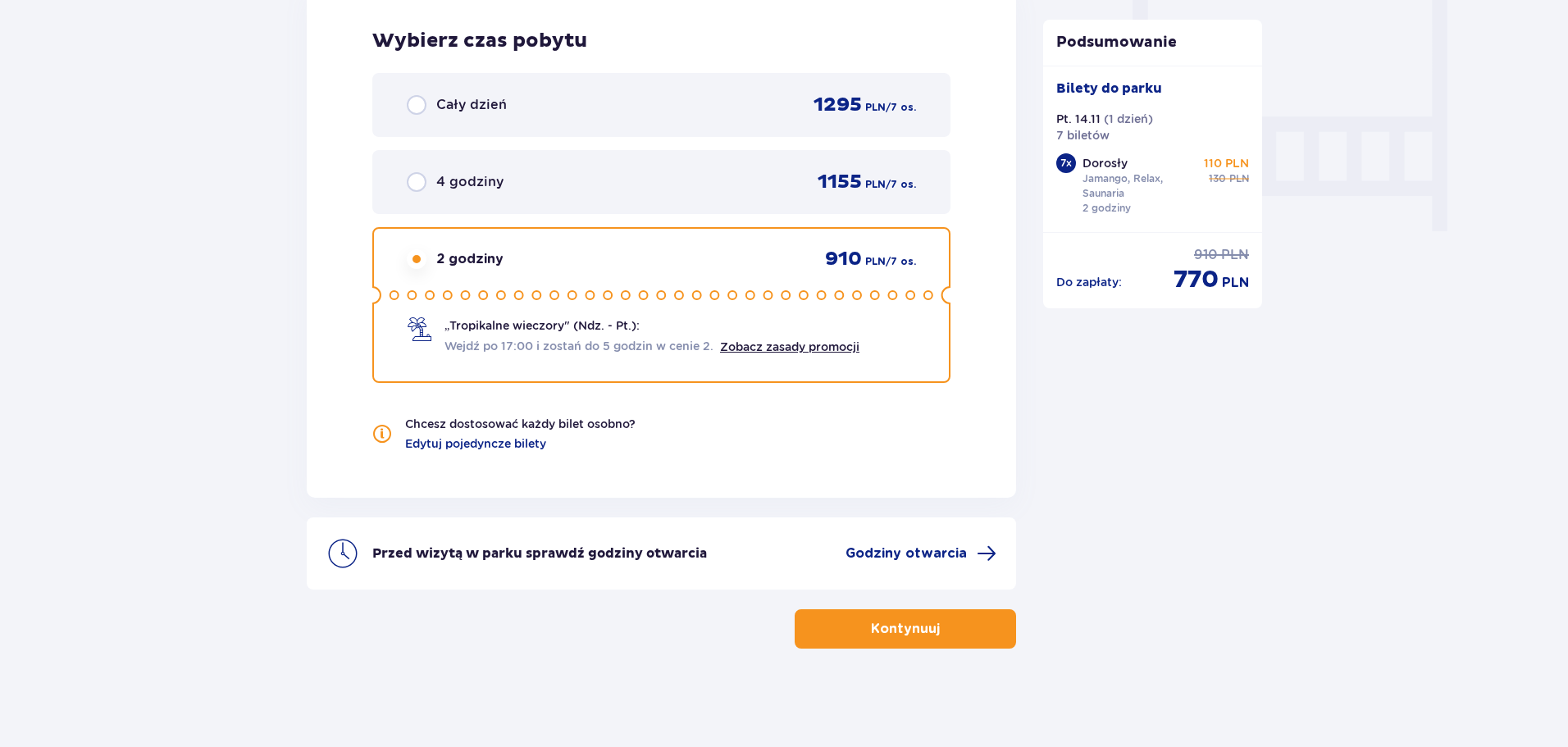
click at [948, 639] on span "button" at bounding box center [943, 629] width 20 height 20
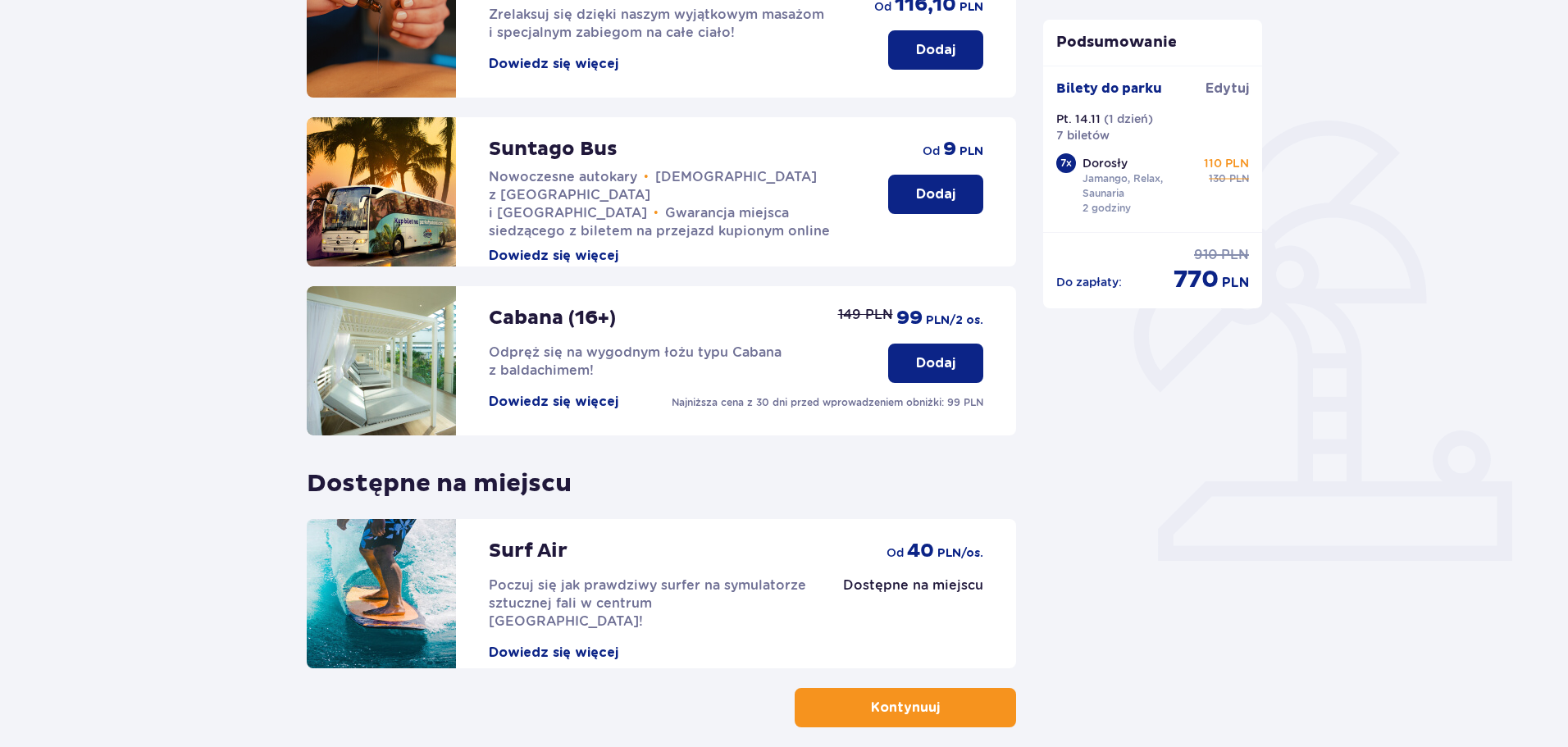
scroll to position [119, 0]
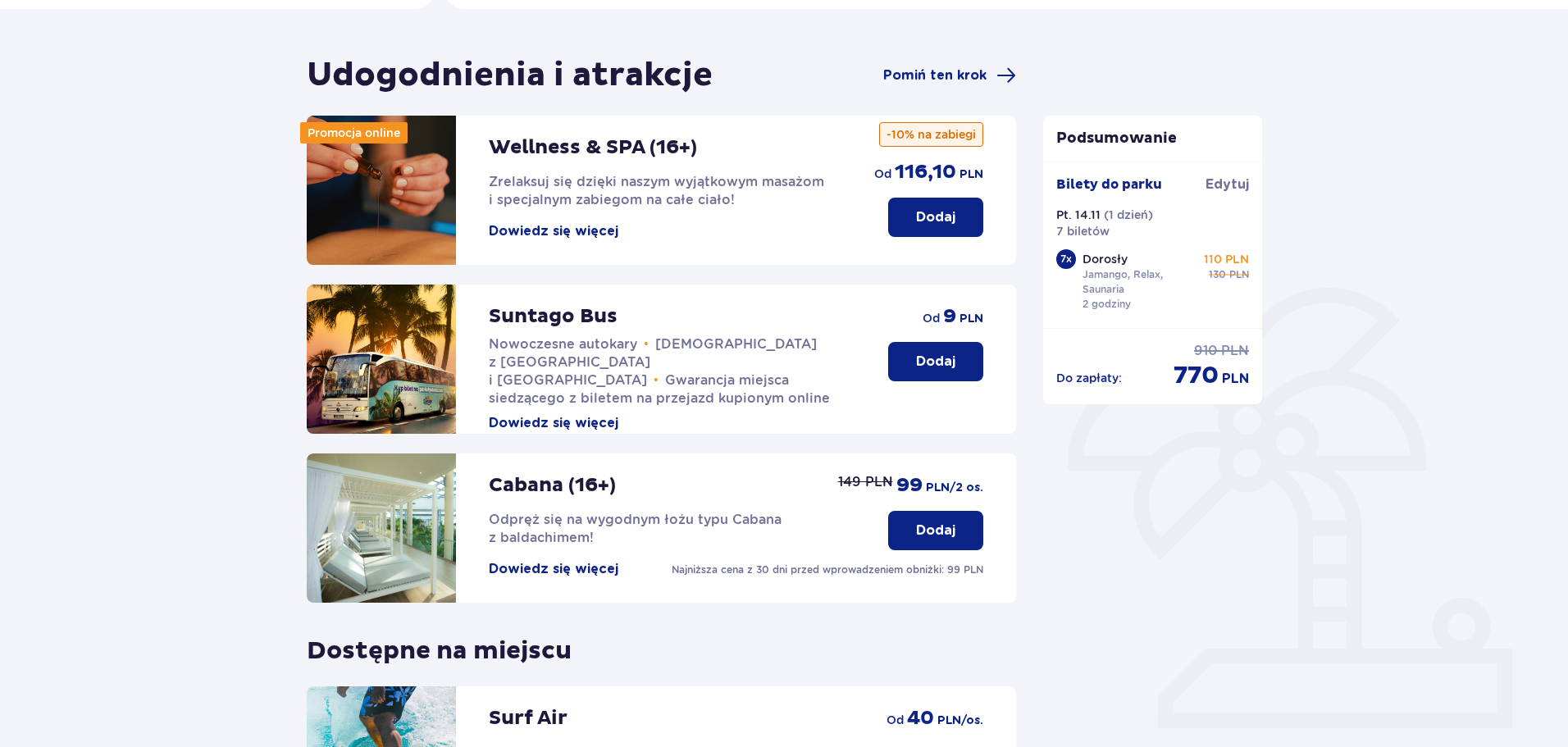
click at [940, 361] on p "Dodaj" at bounding box center [935, 362] width 39 height 18
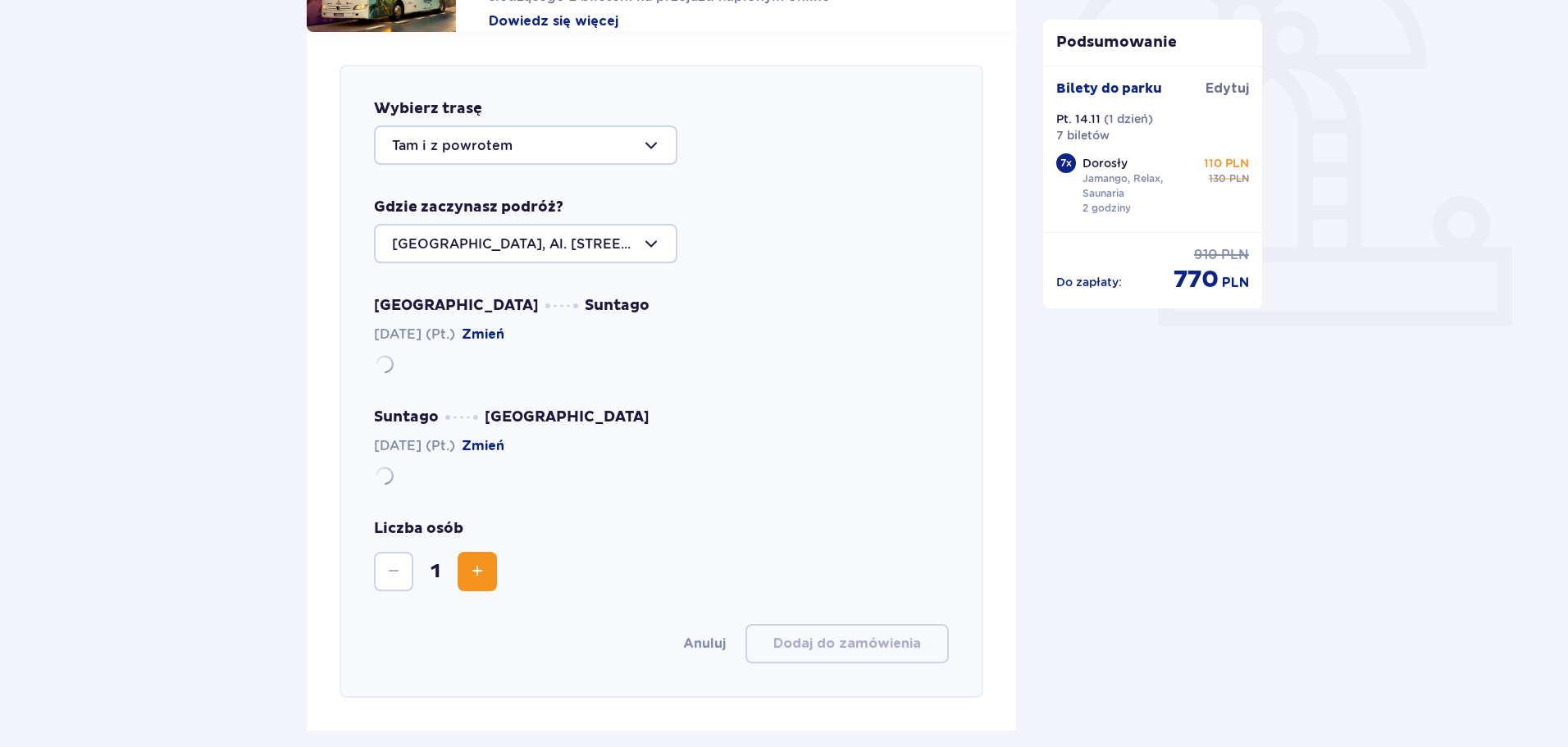
scroll to position [566, 0]
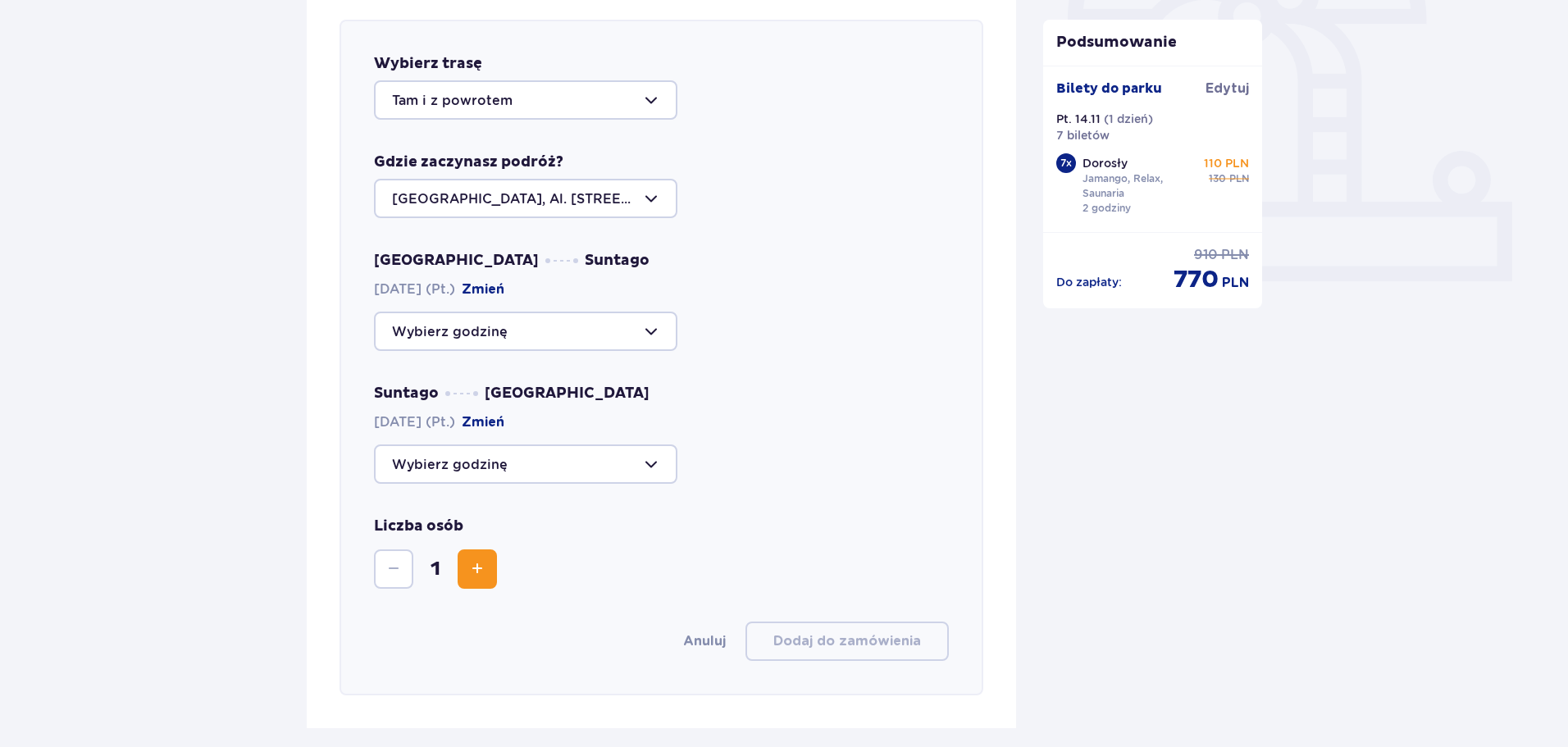
click at [597, 204] on div at bounding box center [525, 198] width 304 height 39
click at [764, 223] on div "Wybierz trasę Tam i z powrotem Gdzie zaczynasz podróż? Warszawa, Al. Jerozolims…" at bounding box center [661, 358] width 644 height 676
click at [623, 317] on div at bounding box center [525, 331] width 304 height 39
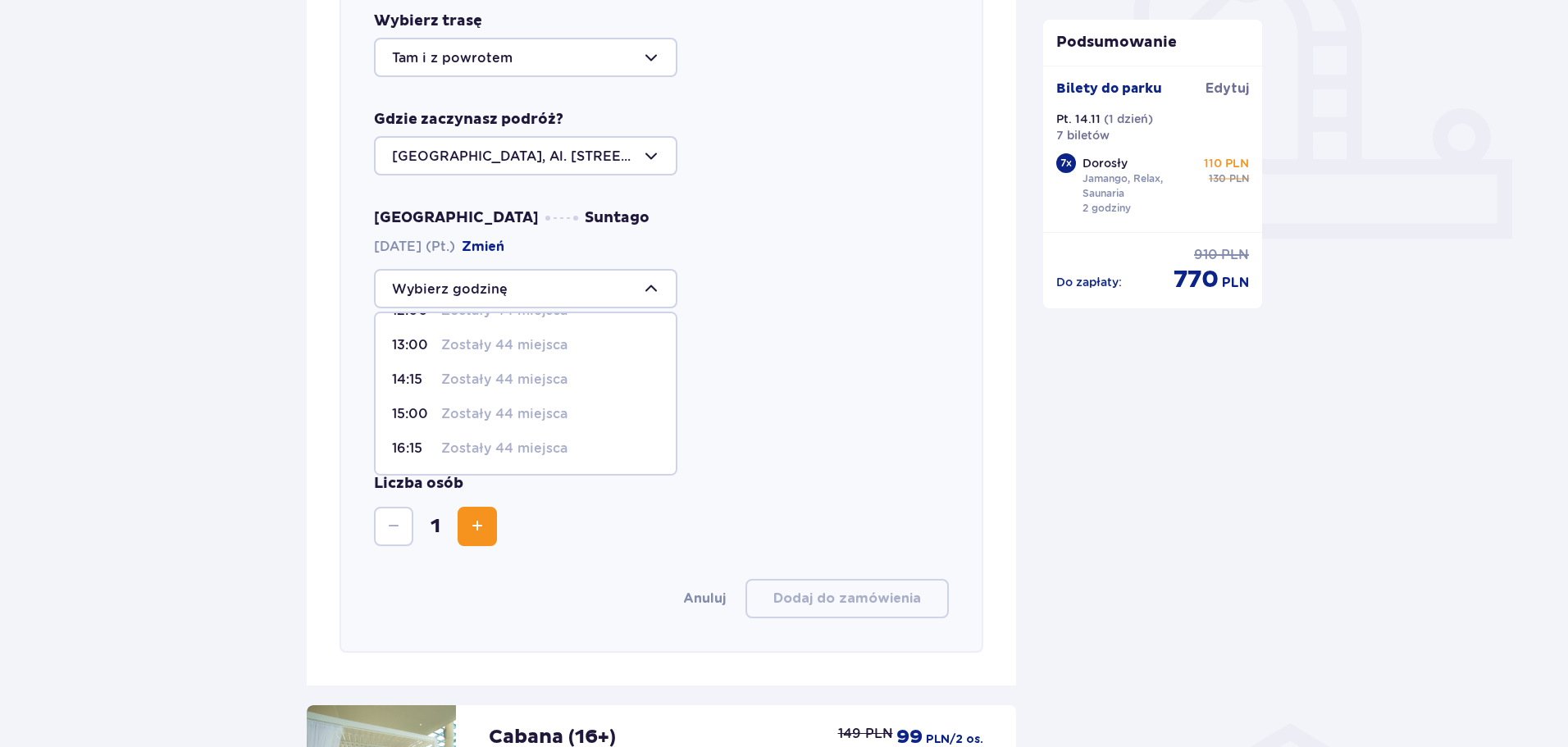
scroll to position [648, 0]
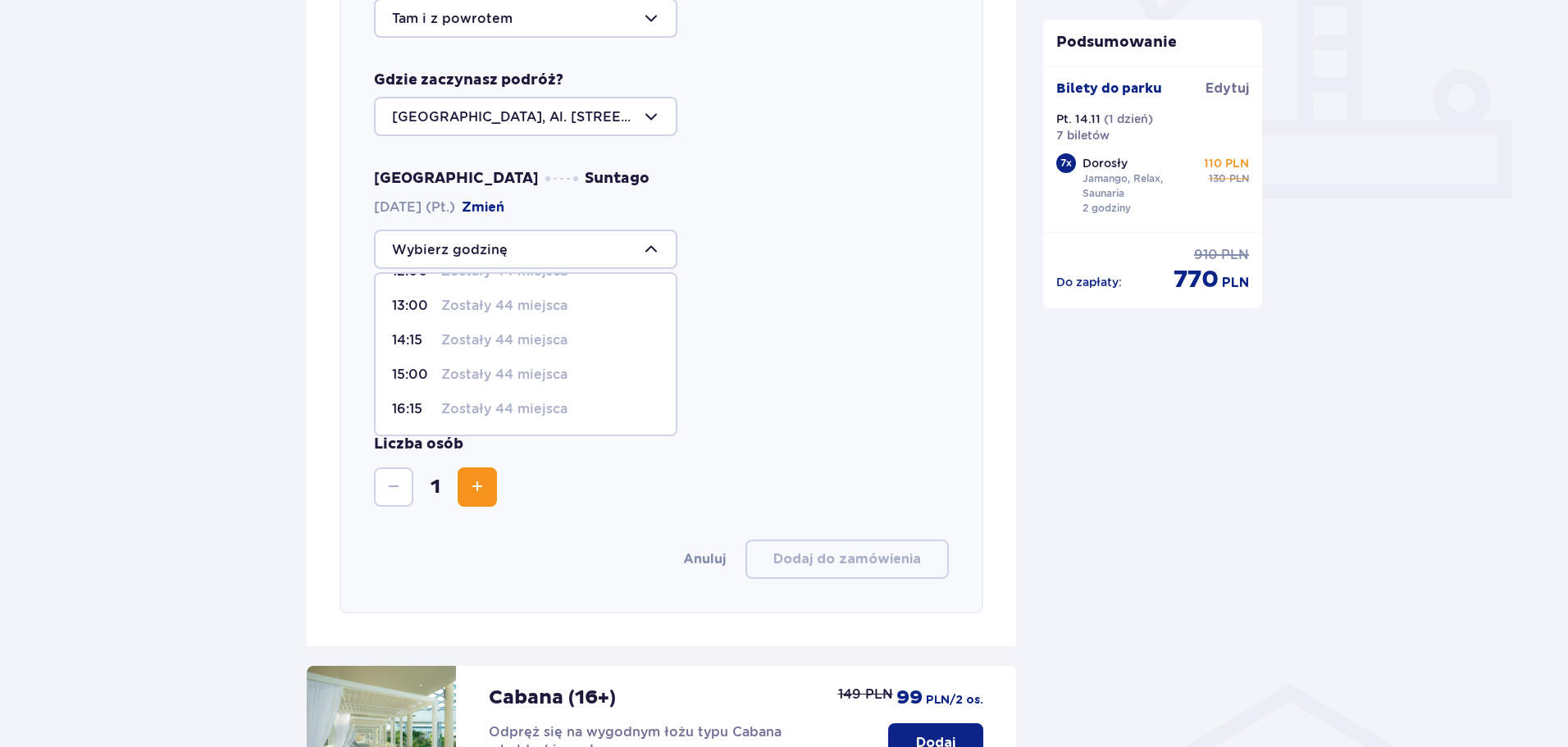
click at [406, 367] on p "15:00" at bounding box center [413, 375] width 43 height 18
type input "15:00"
click at [627, 376] on div at bounding box center [525, 381] width 304 height 39
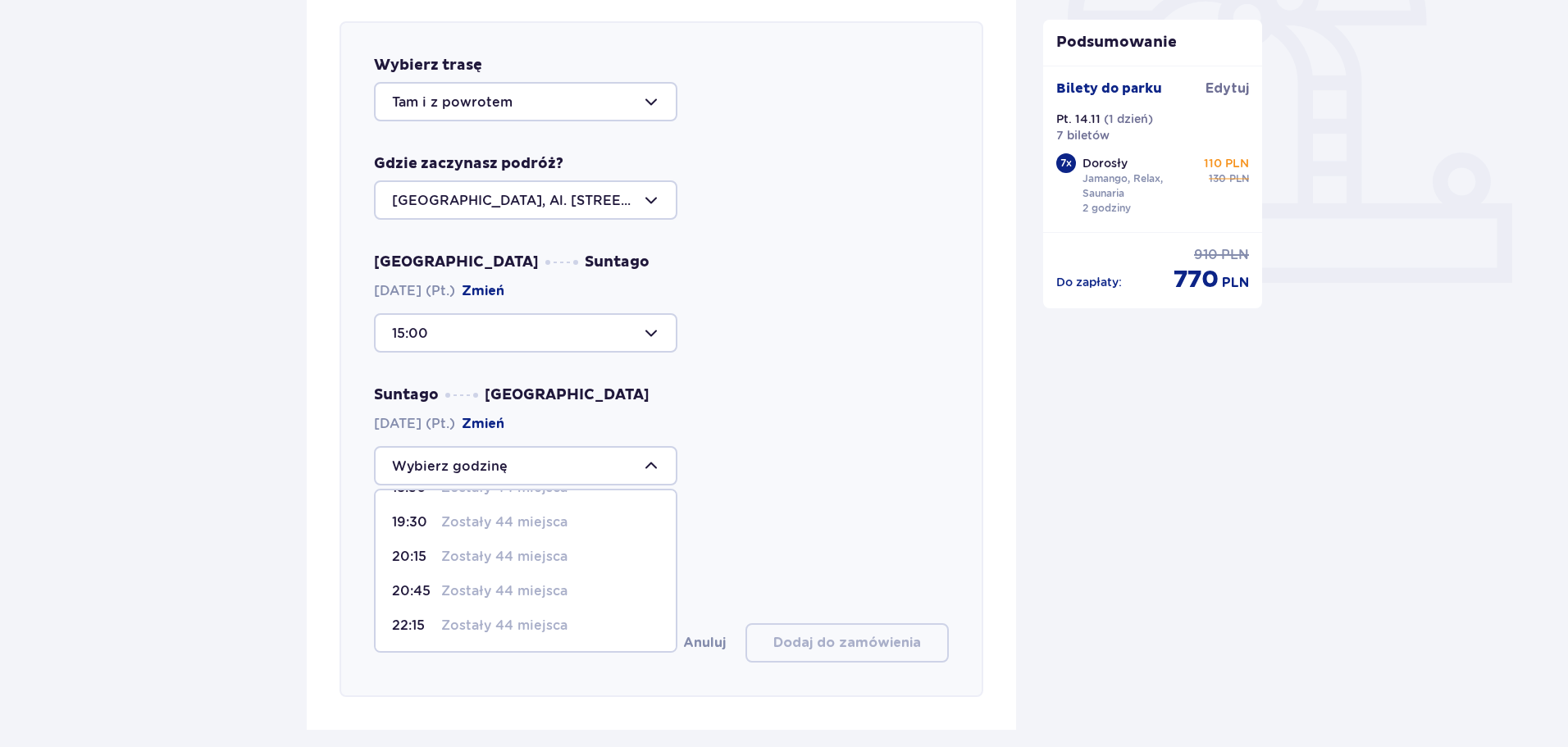
scroll to position [566, 0]
click at [804, 547] on div "Liczba osób 1" at bounding box center [661, 553] width 575 height 72
click at [504, 423] on button "Zmień" at bounding box center [483, 422] width 43 height 18
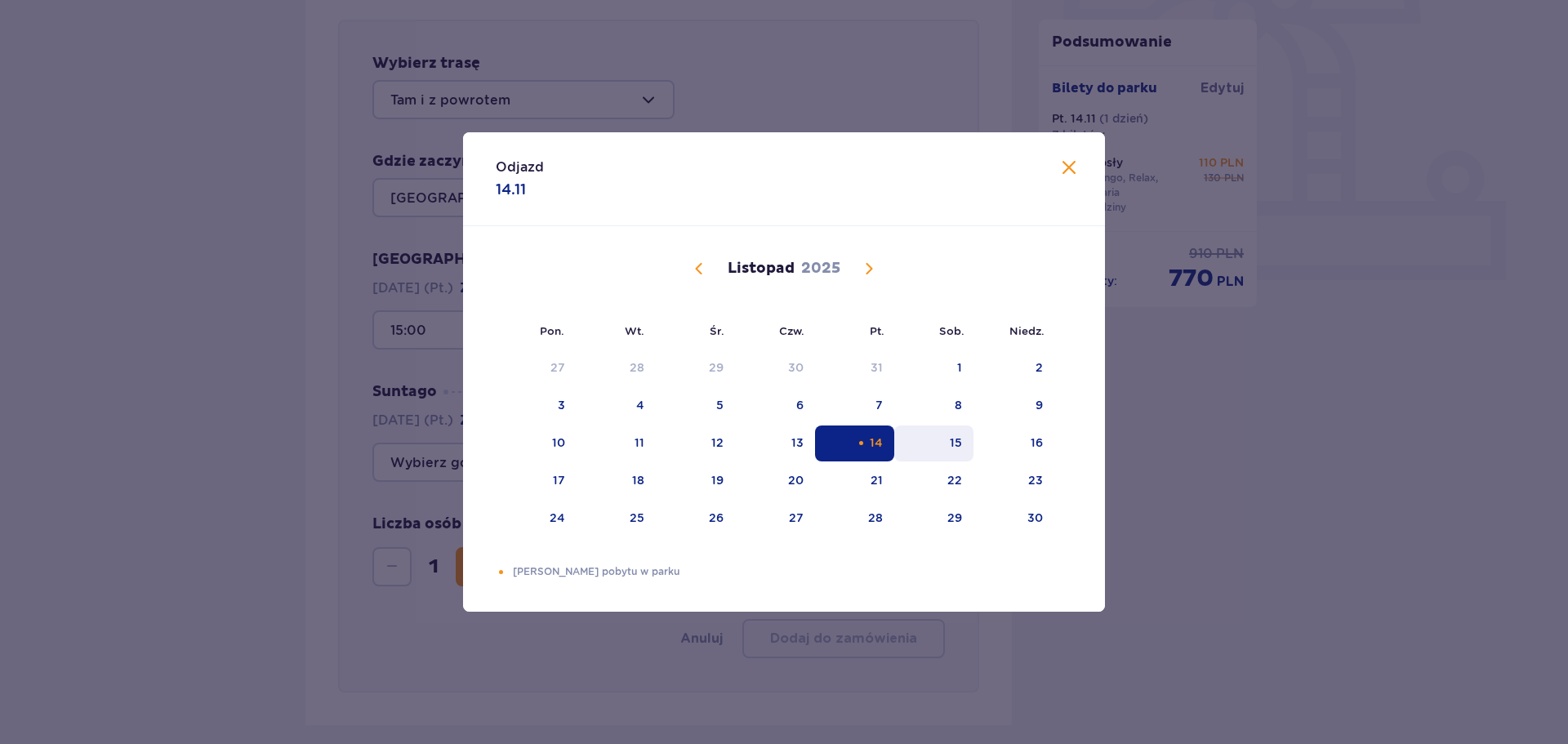
click at [958, 442] on div "15" at bounding box center [955, 443] width 12 height 17
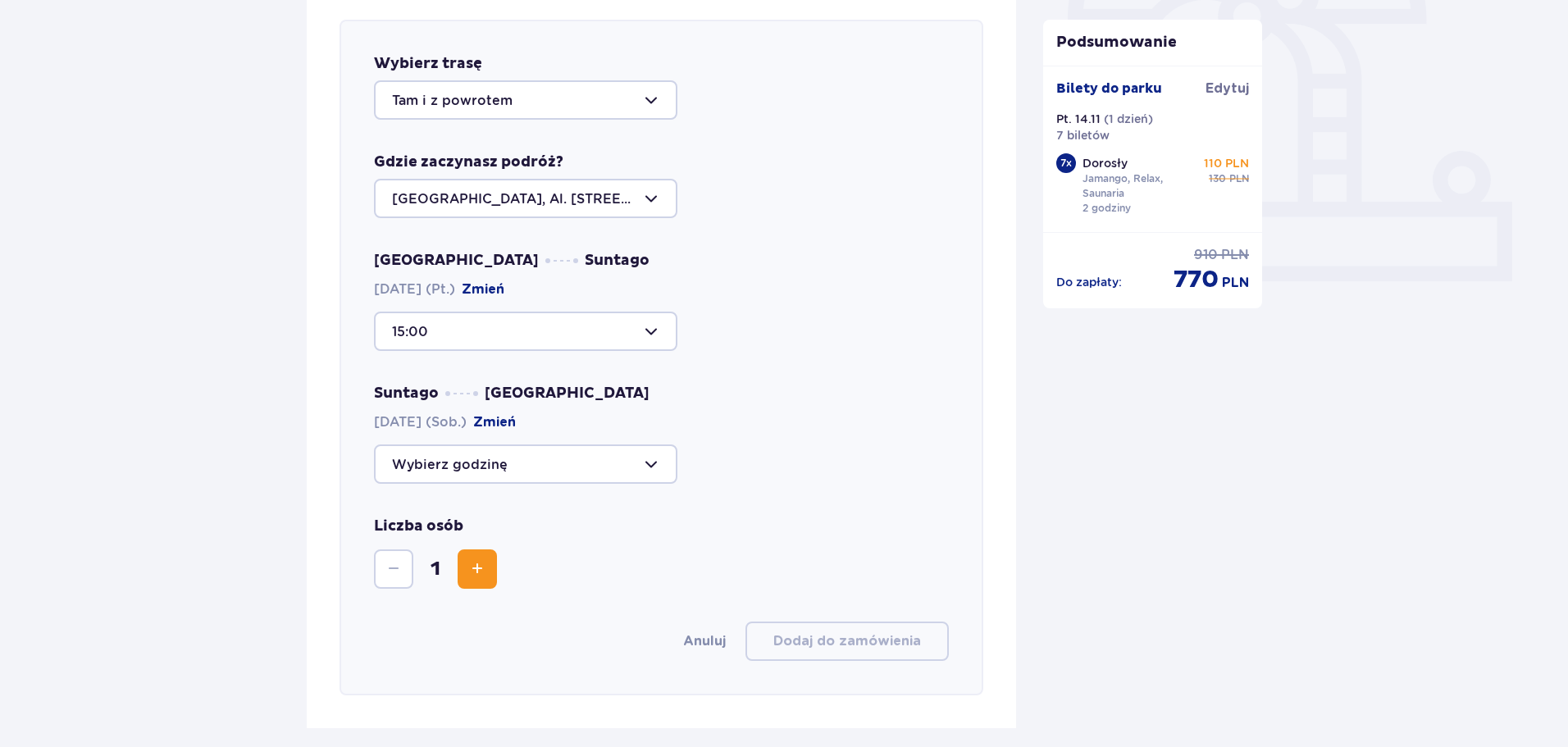
click at [553, 470] on div at bounding box center [525, 463] width 304 height 39
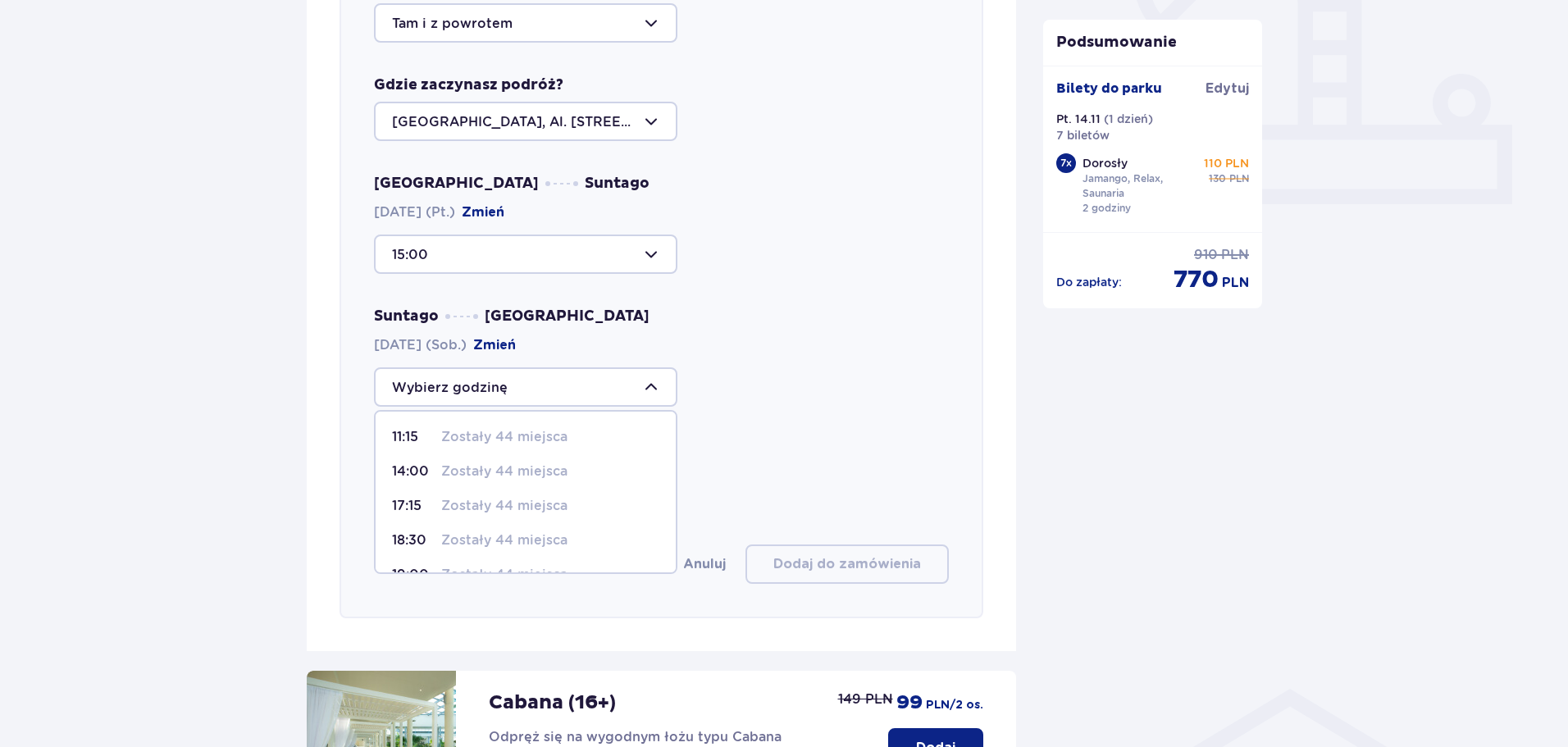
scroll to position [648, 0]
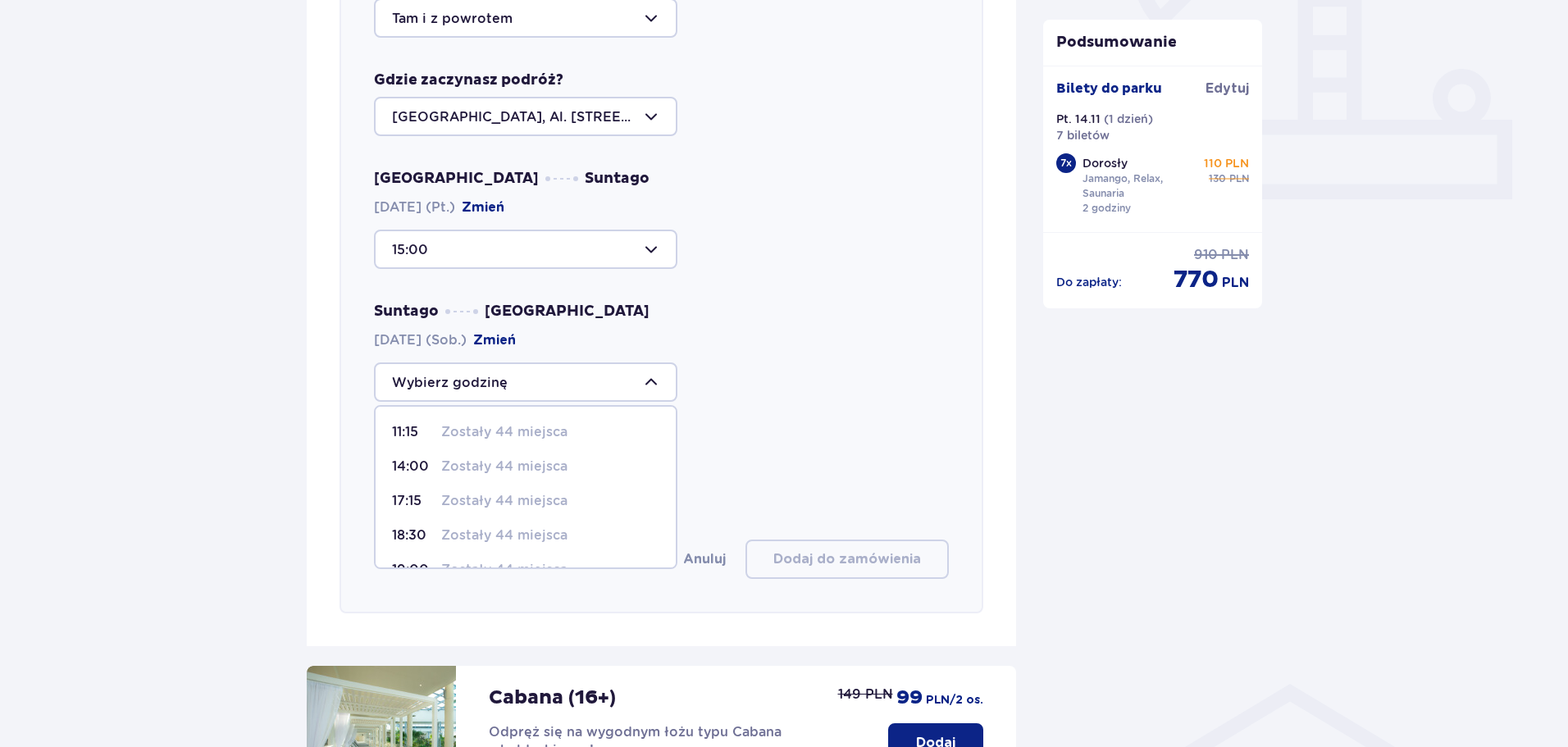
click at [459, 427] on p "Zostały 44 miejsca" at bounding box center [504, 432] width 126 height 18
type input "11:15"
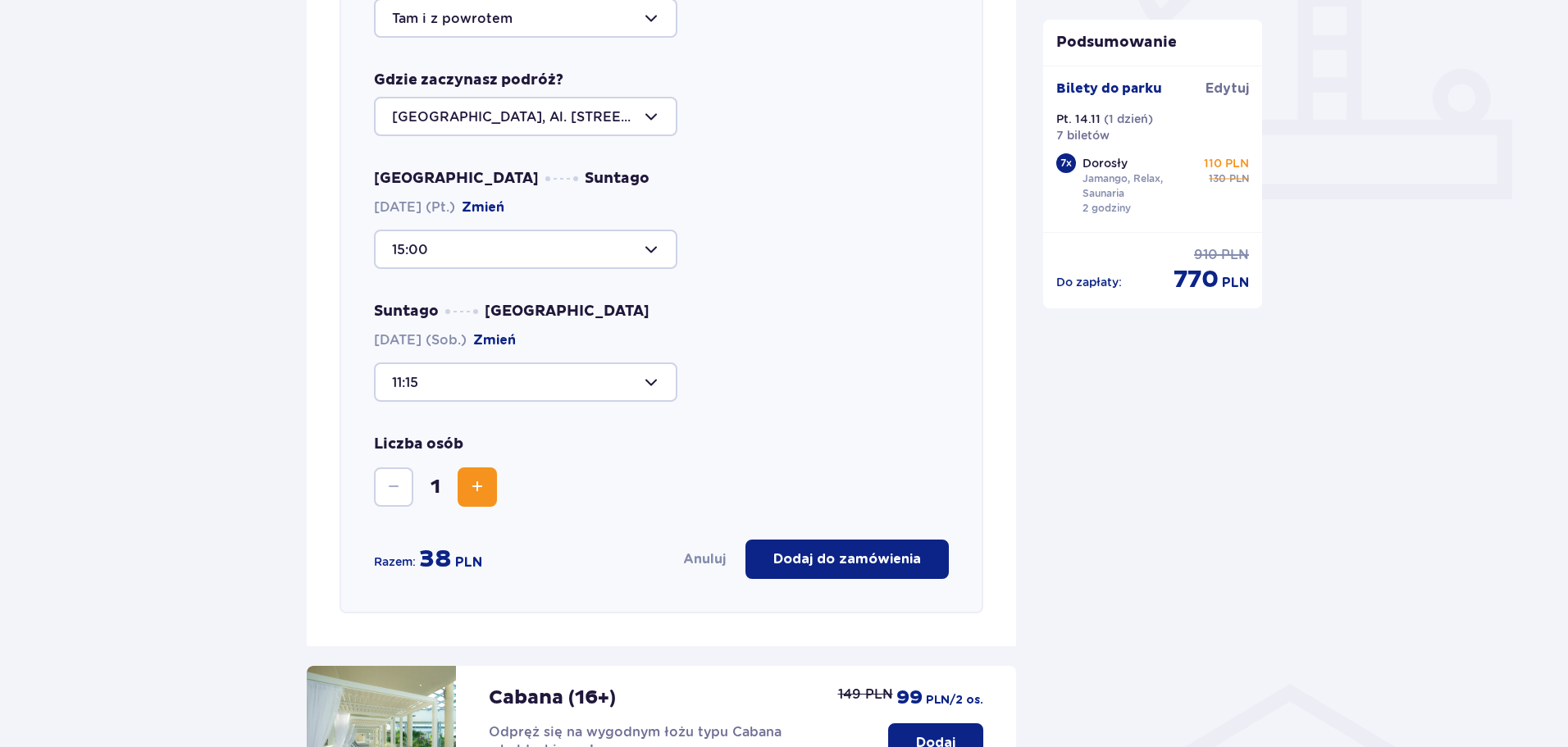
click at [946, 409] on div "Wybierz trasę Tam i z powrotem Gdzie zaczynasz podróż? Warszawa, Al. Jerozolims…" at bounding box center [661, 275] width 644 height 676
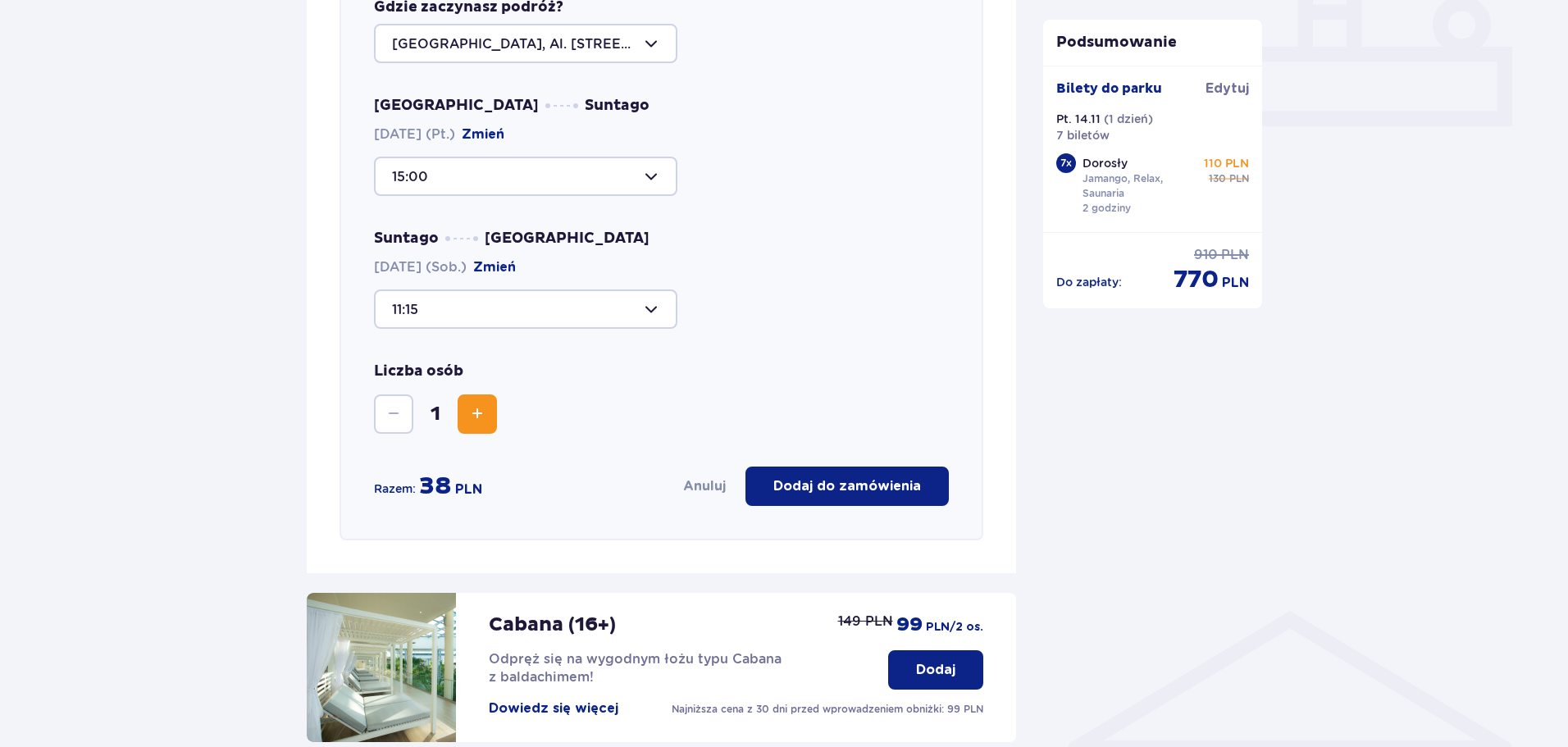
scroll to position [903, 0]
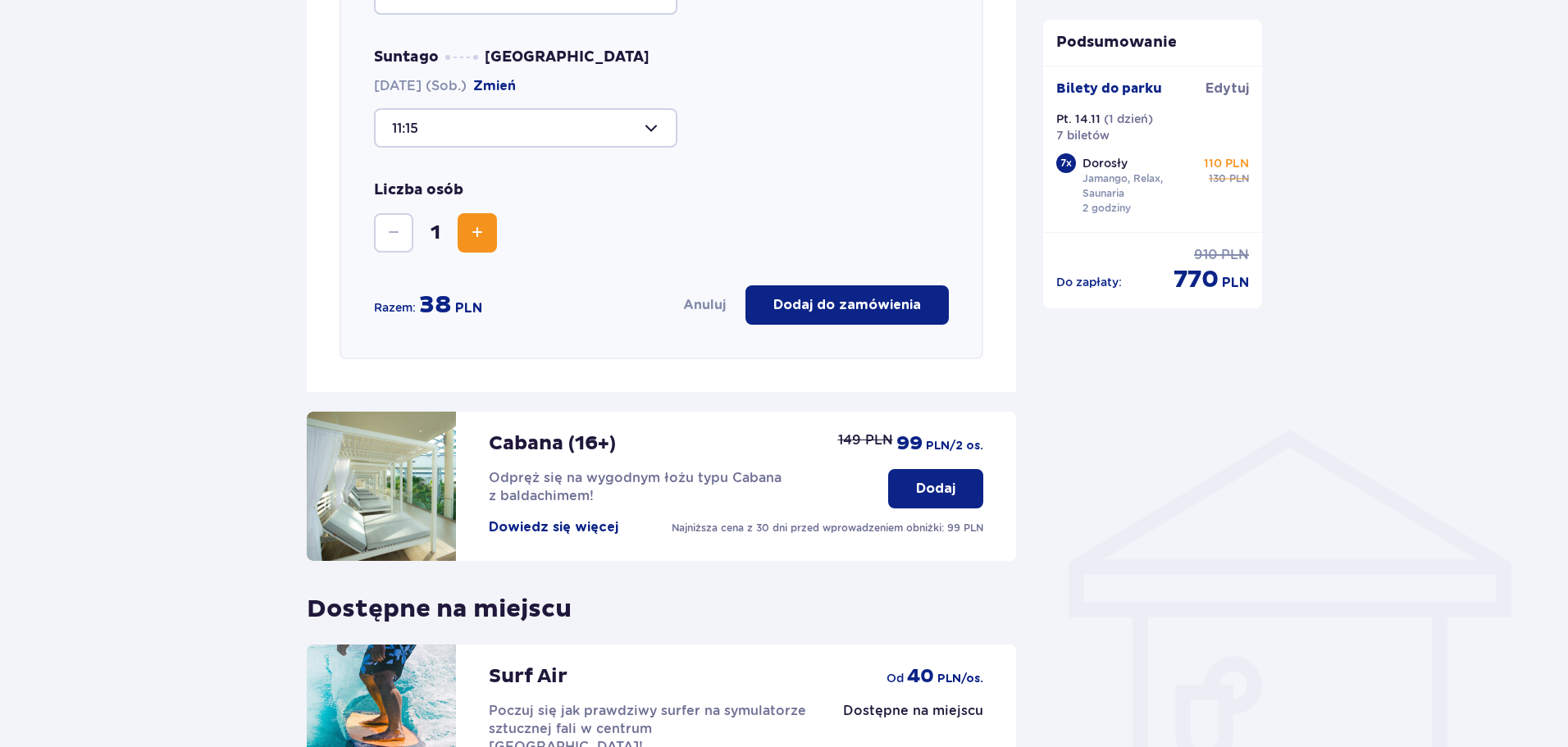
click at [873, 311] on p "Dodaj do zamówienia" at bounding box center [847, 305] width 147 height 18
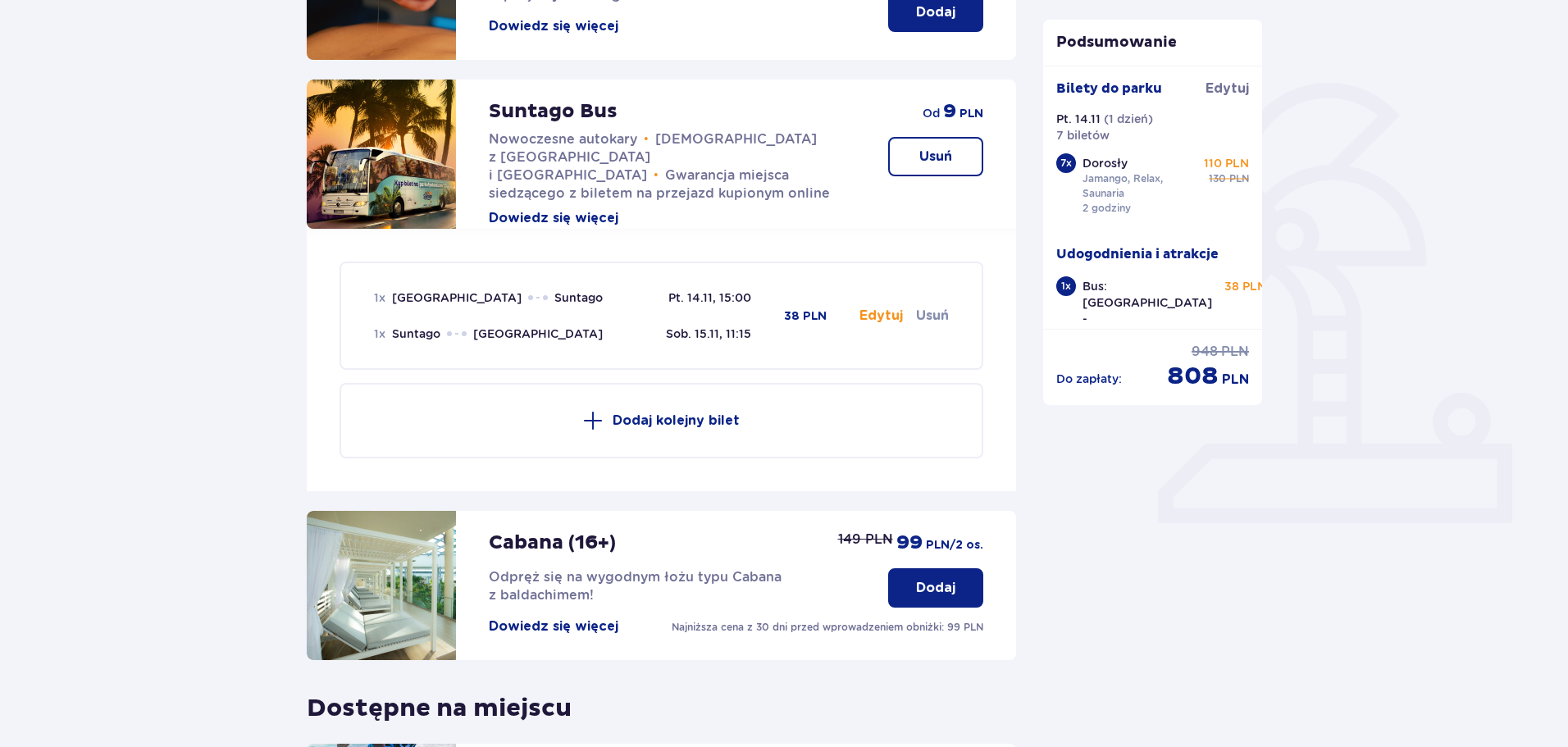
scroll to position [320, 0]
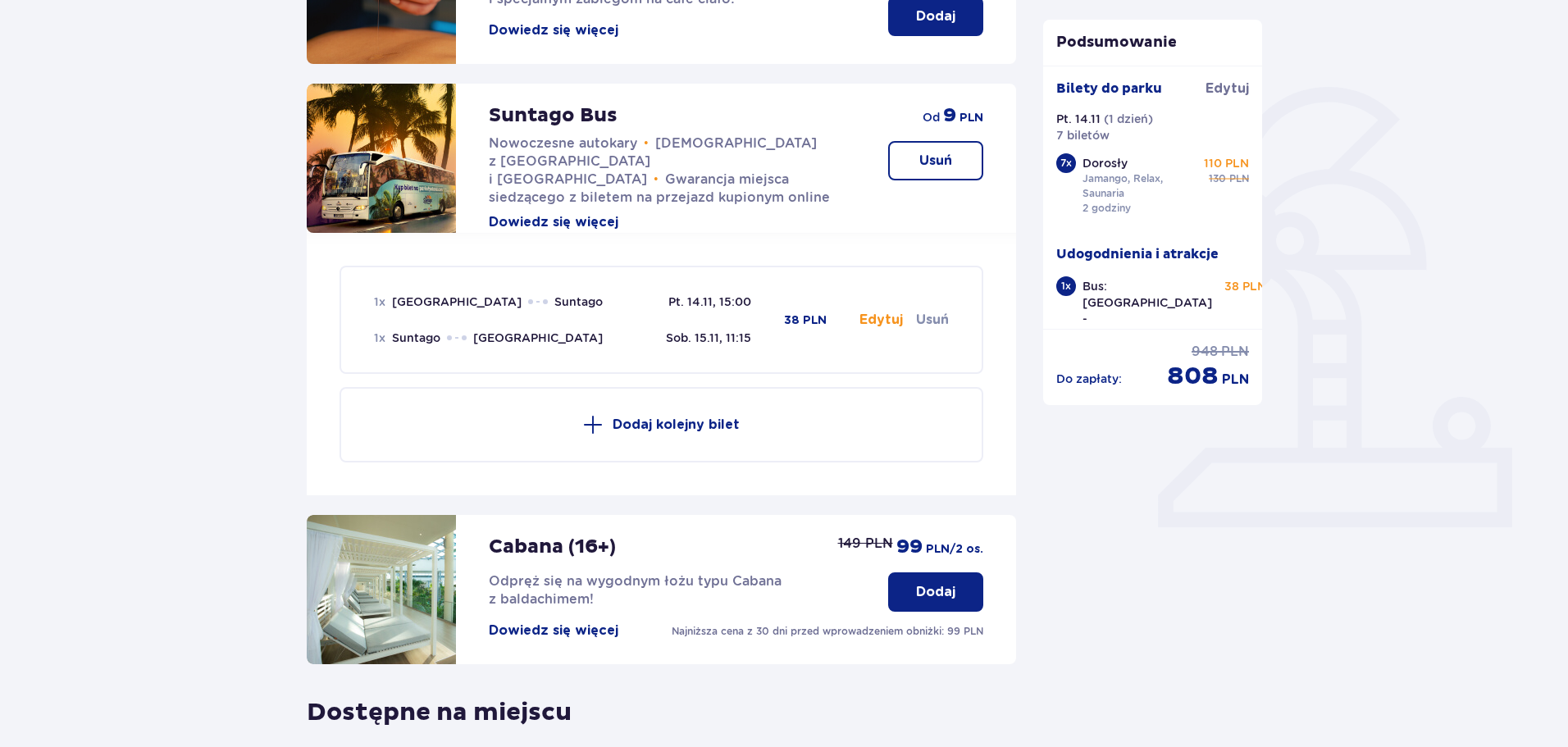
click at [868, 319] on button "Edytuj" at bounding box center [881, 320] width 43 height 18
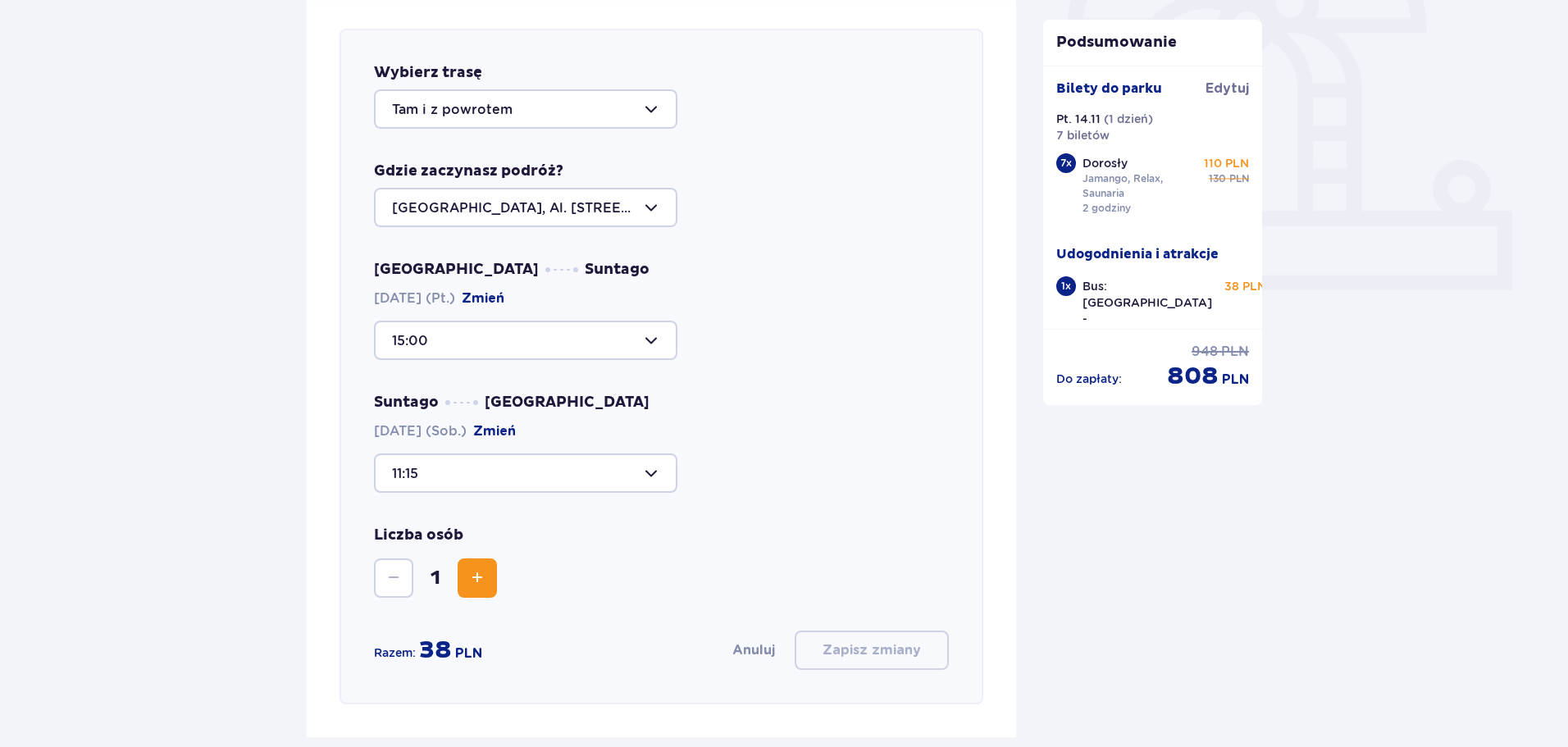
scroll to position [566, 0]
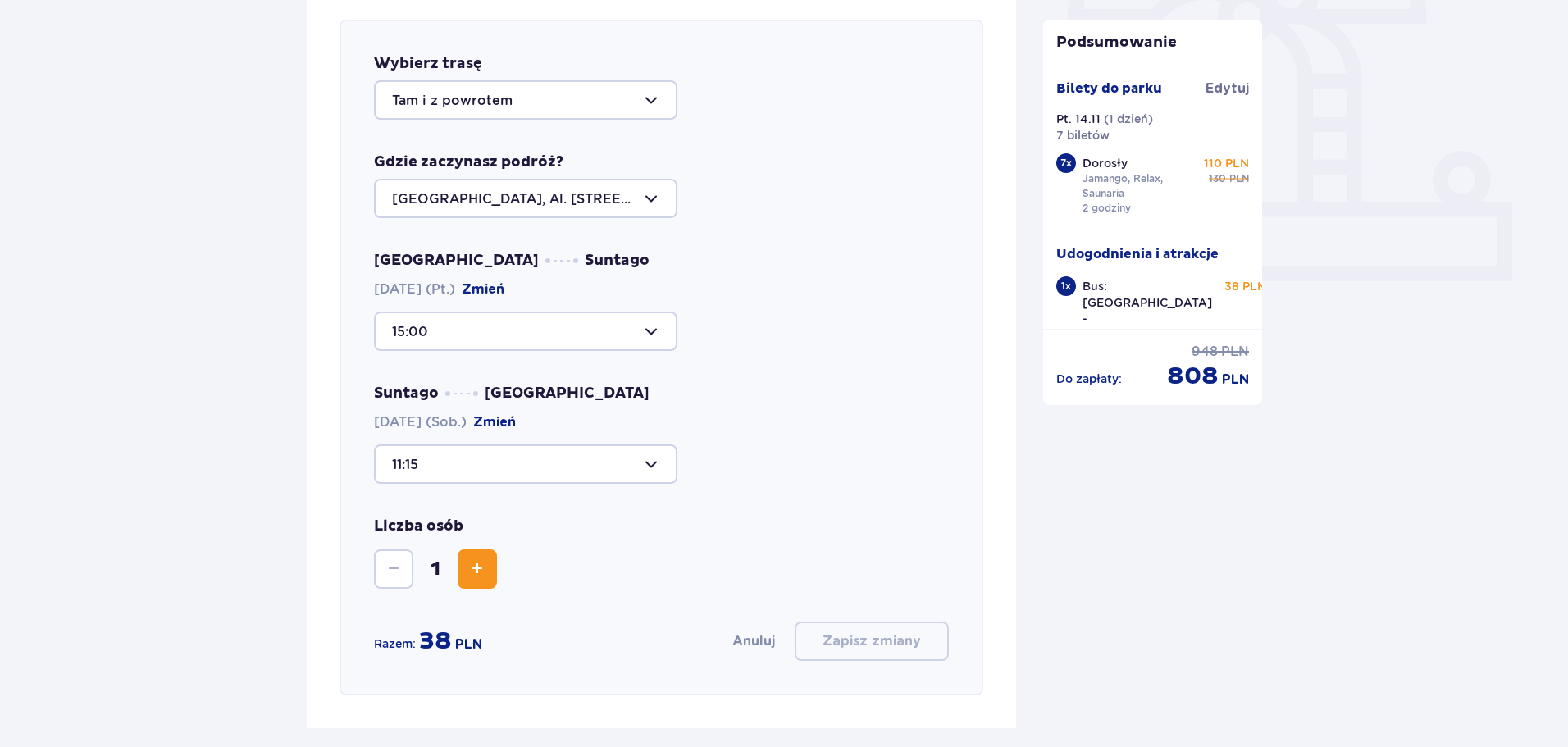
click at [486, 563] on span "Zwiększ" at bounding box center [478, 570] width 20 height 20
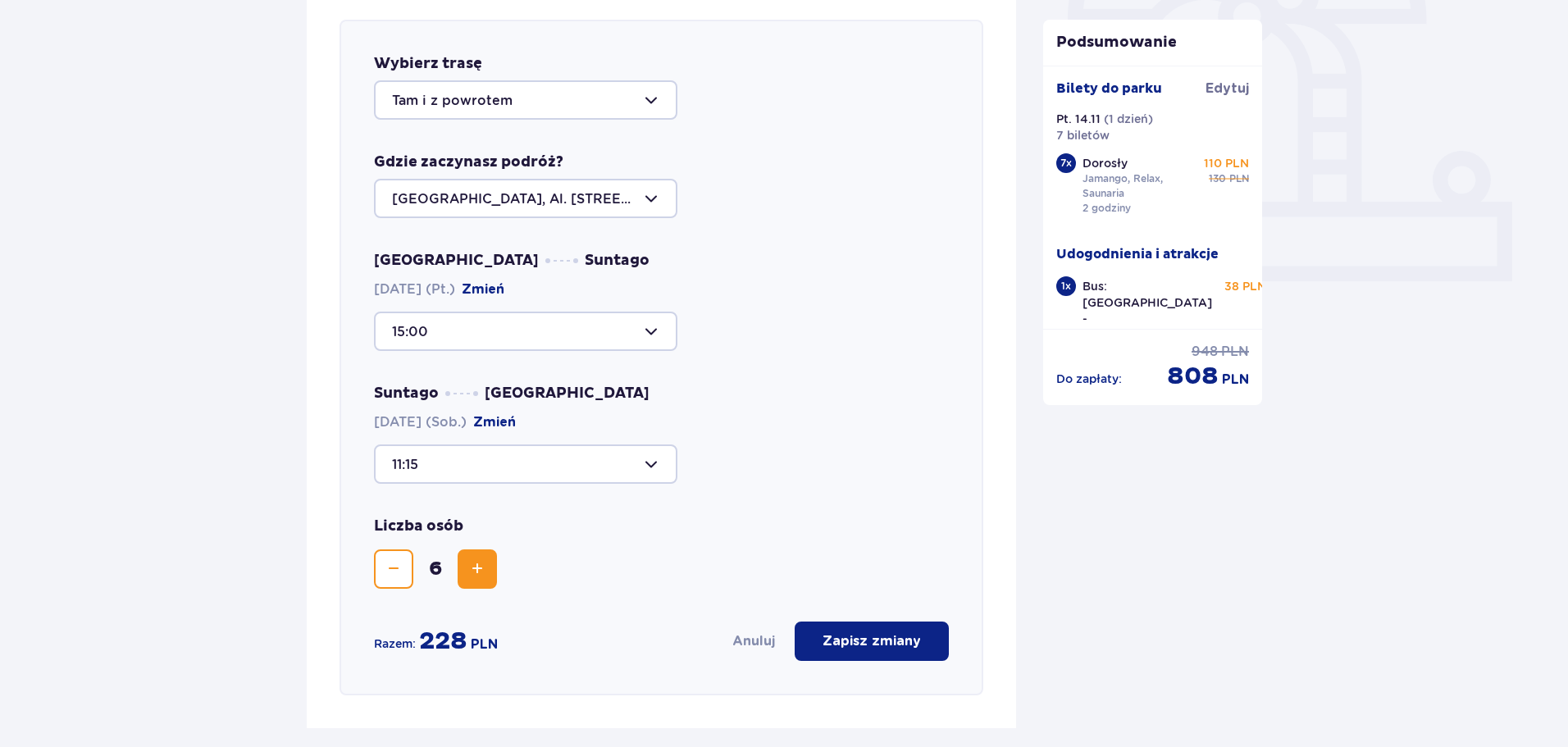
click at [486, 563] on span "Zwiększ" at bounding box center [478, 570] width 20 height 20
click at [908, 651] on p "Zapisz zmiany" at bounding box center [871, 642] width 99 height 18
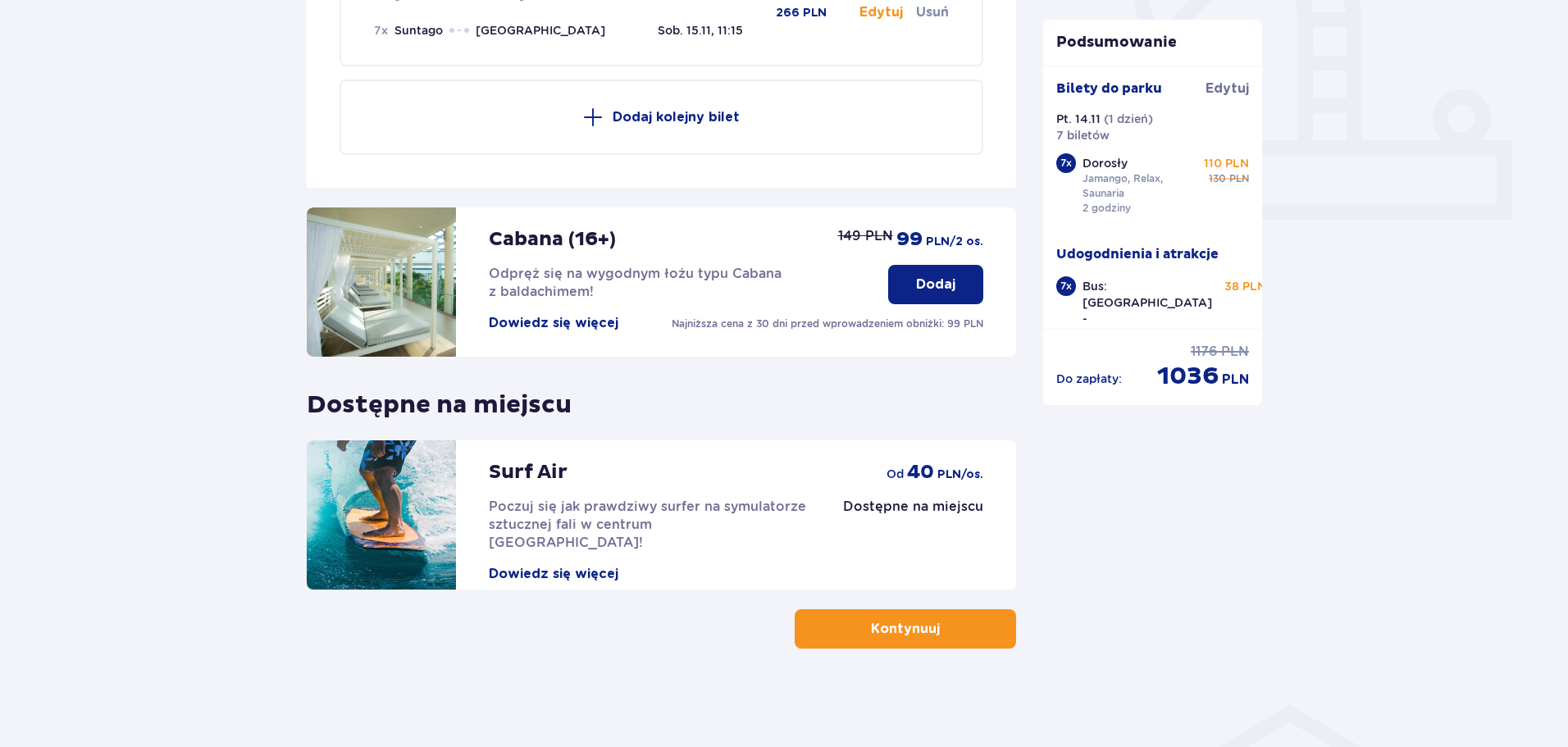
click at [885, 627] on p "Kontynuuj" at bounding box center [905, 629] width 69 height 18
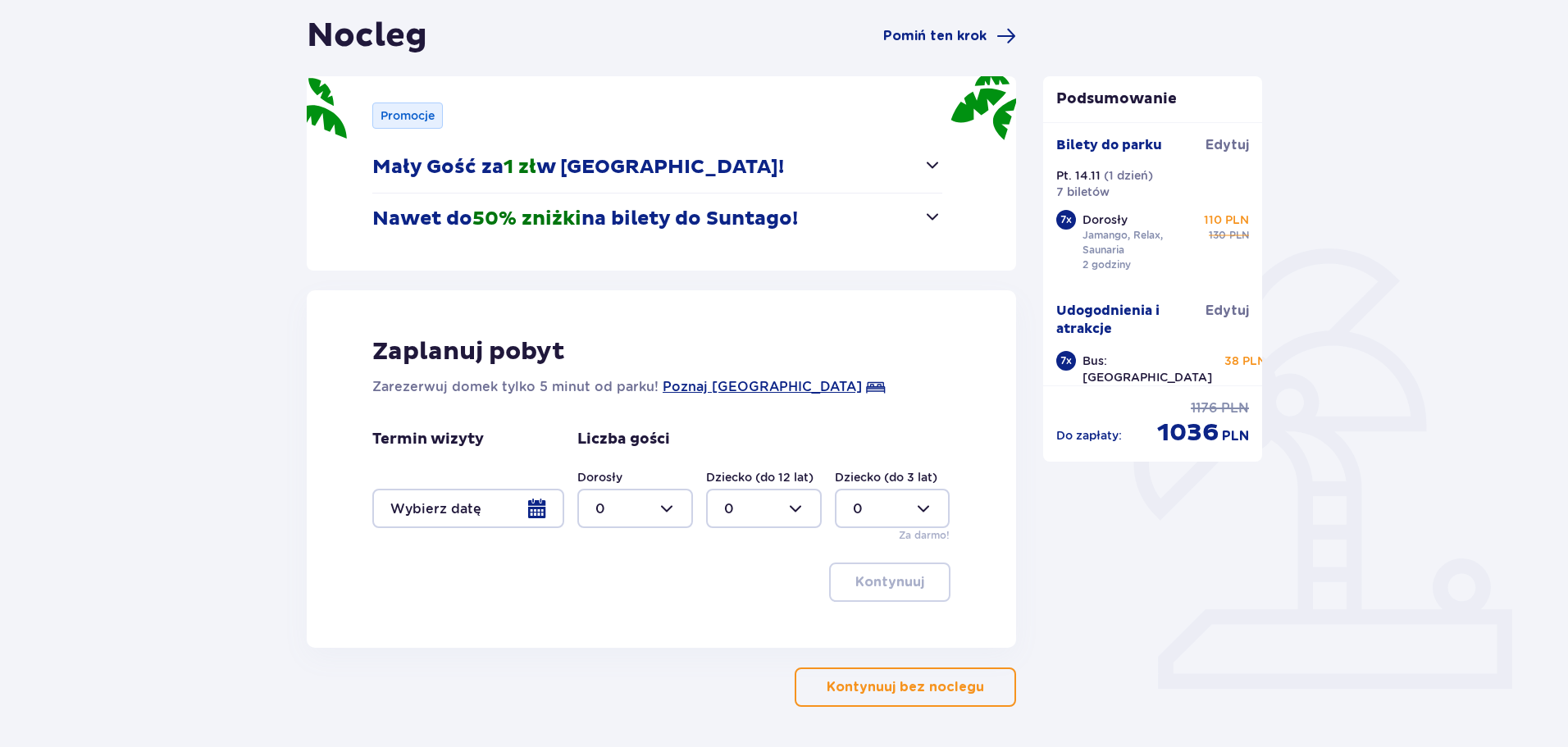
scroll to position [164, 0]
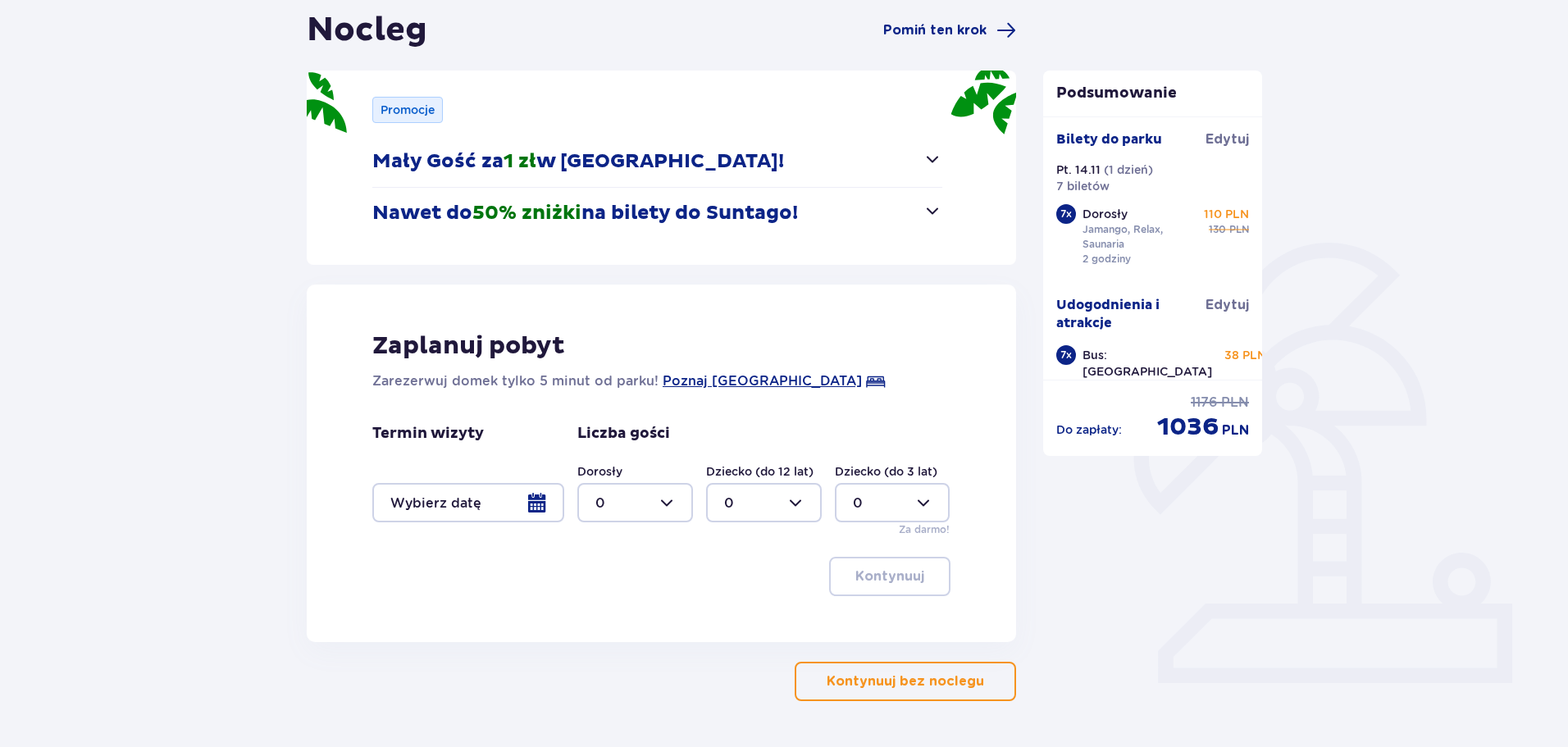
click at [554, 507] on div at bounding box center [467, 503] width 192 height 39
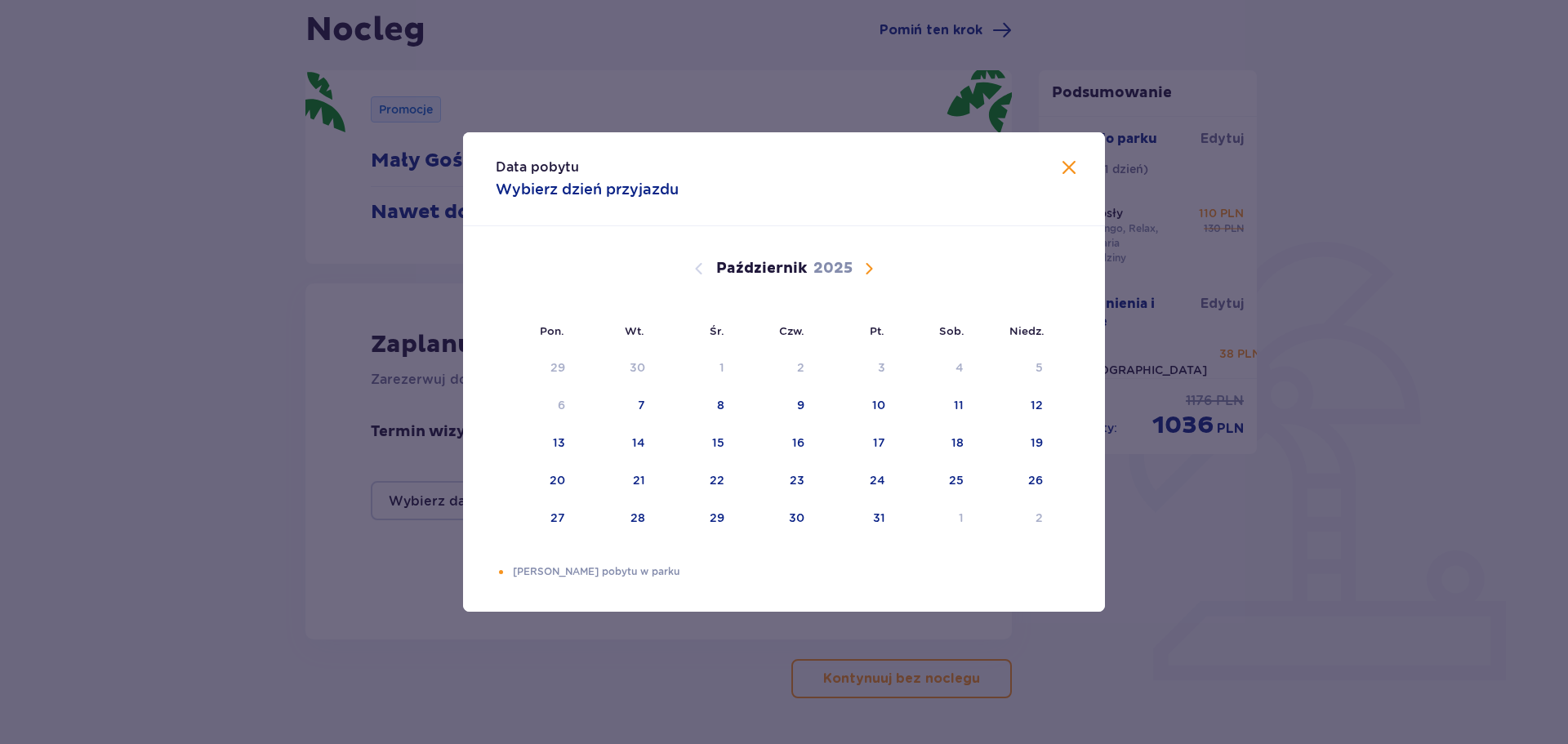
click at [873, 272] on span "Następny miesiąc" at bounding box center [869, 269] width 20 height 20
click at [879, 443] on div "14" at bounding box center [876, 443] width 13 height 17
click at [946, 446] on div "15" at bounding box center [933, 443] width 79 height 36
type input "14.11.25 - 15.11.25"
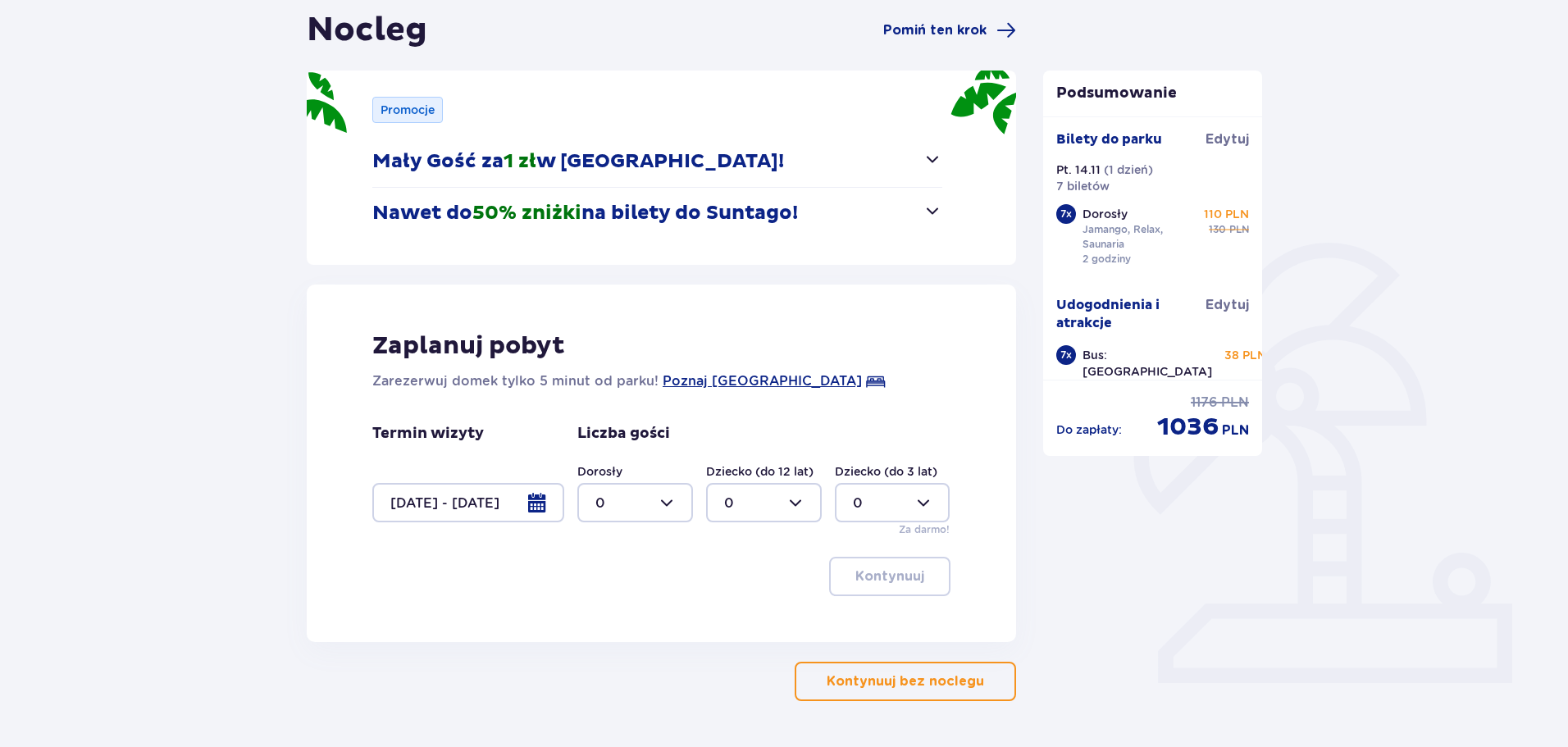
click at [684, 504] on div at bounding box center [635, 503] width 115 height 39
click at [604, 632] on div "7" at bounding box center [635, 630] width 79 height 18
type input "7"
click at [918, 694] on button "Kontynuuj bez noclegu" at bounding box center [905, 681] width 222 height 39
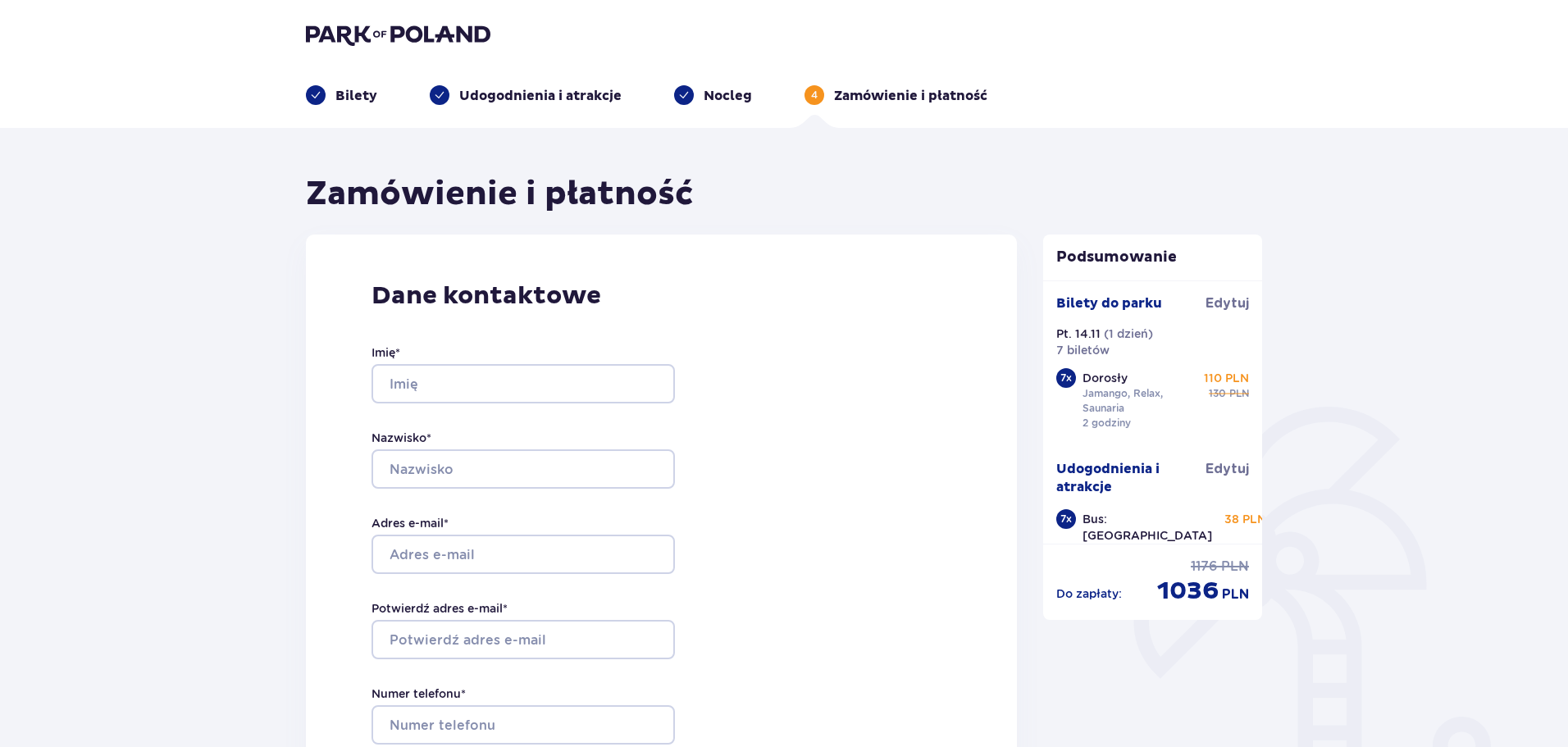
click at [708, 102] on p "Nocleg" at bounding box center [728, 96] width 49 height 18
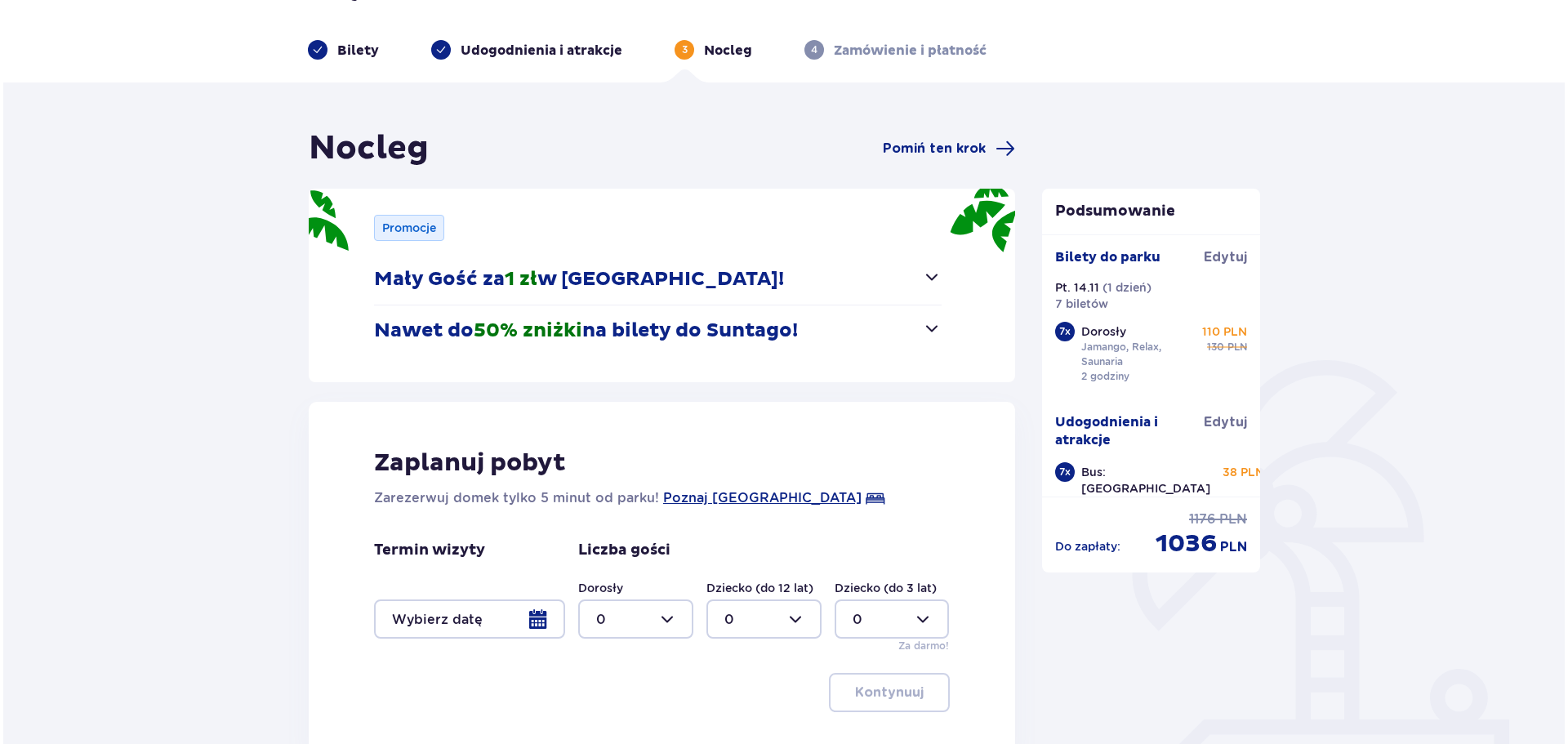
scroll to position [82, 0]
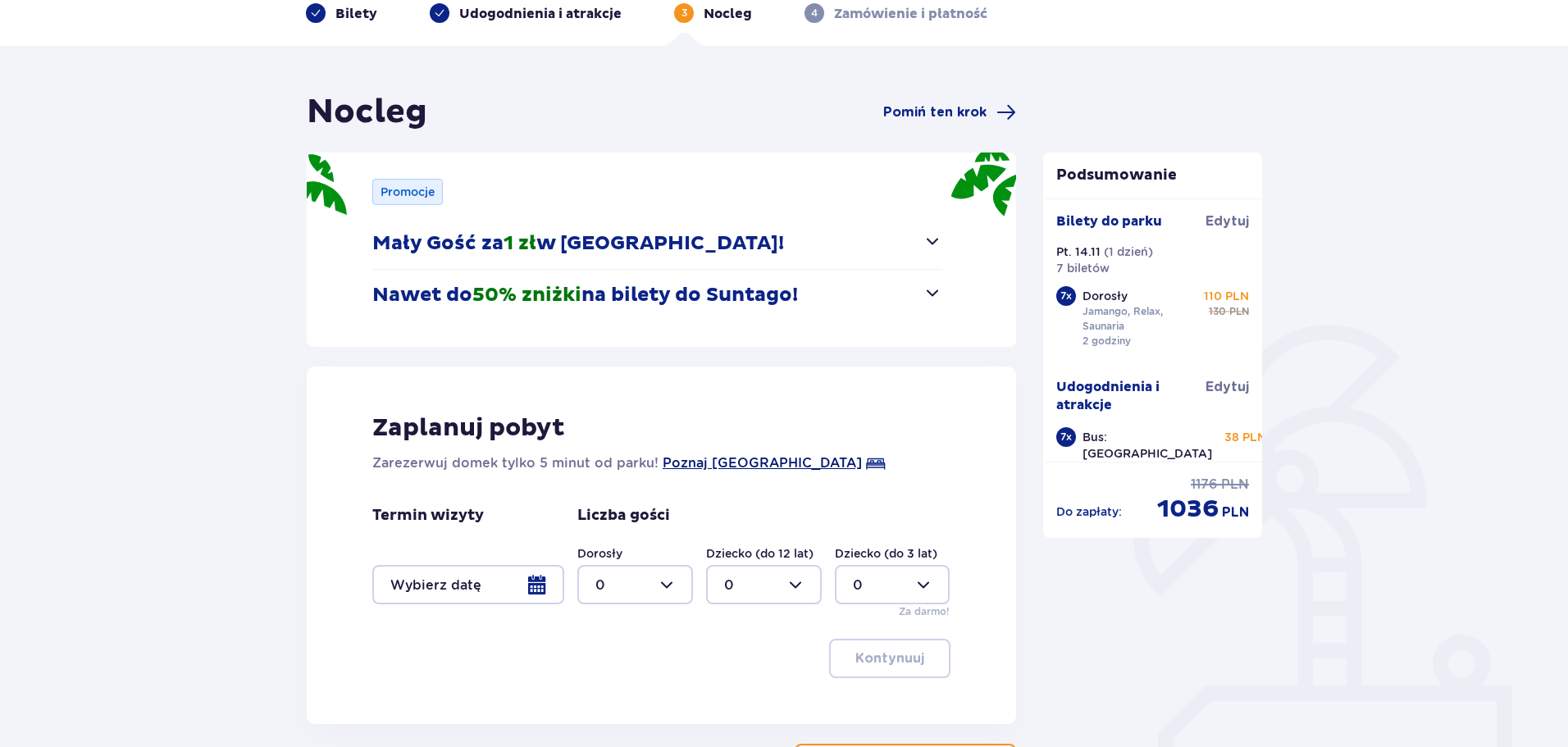
click at [717, 463] on span "Poznaj Suntago Village" at bounding box center [762, 463] width 199 height 20
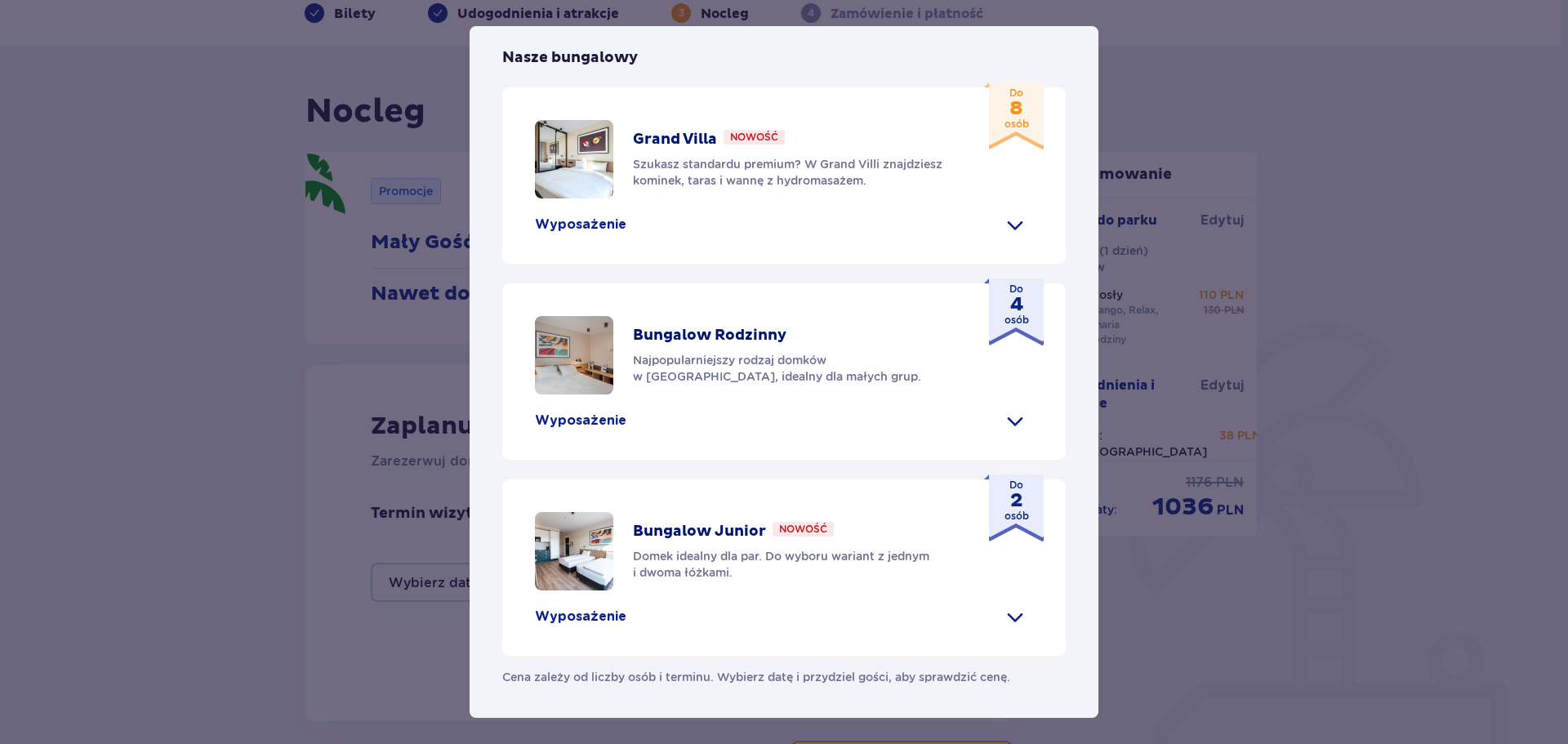
scroll to position [680, 0]
click at [1013, 414] on span at bounding box center [1014, 420] width 26 height 26
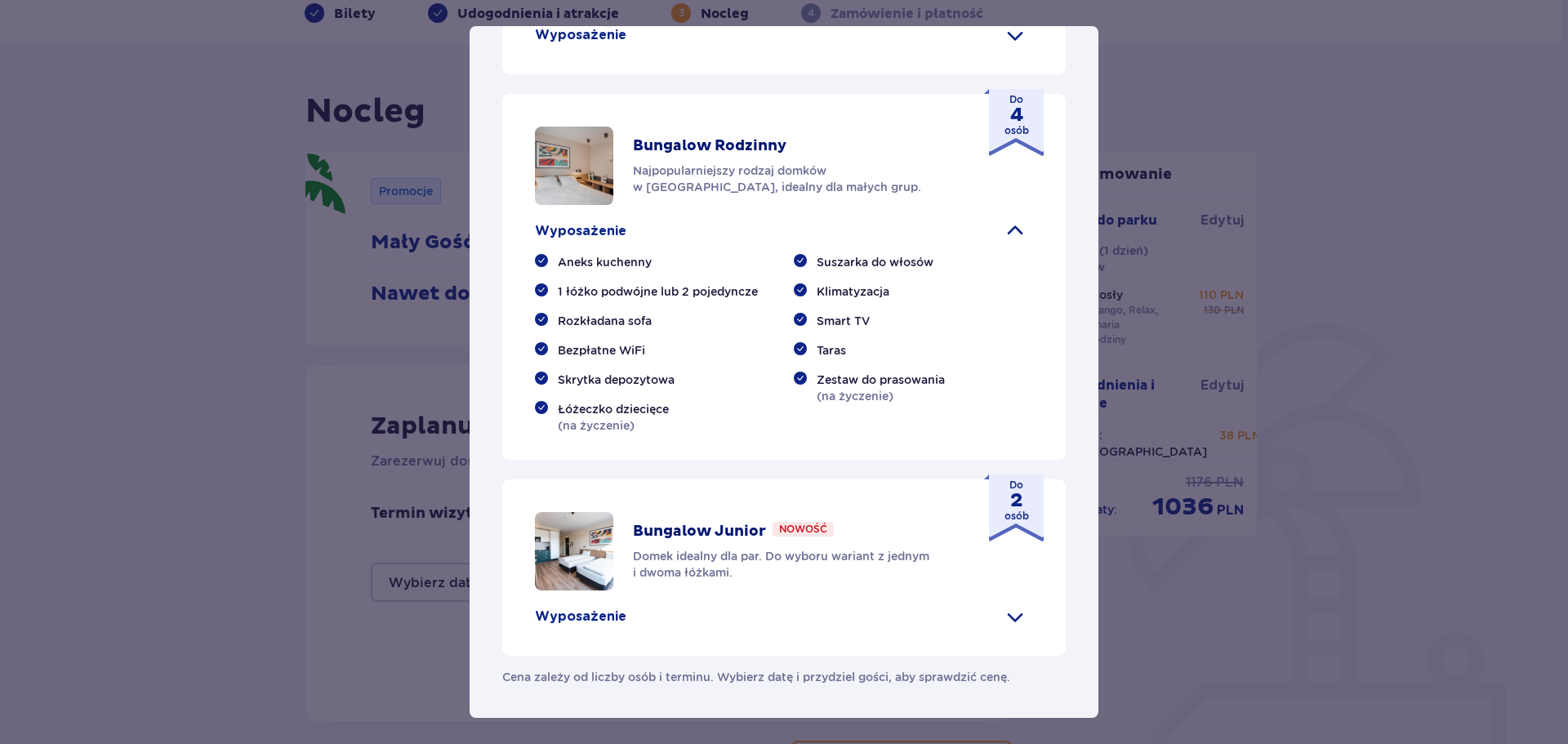
click at [583, 44] on p "Wyposażenie" at bounding box center [580, 35] width 92 height 18
click at [1002, 244] on span at bounding box center [1014, 231] width 26 height 26
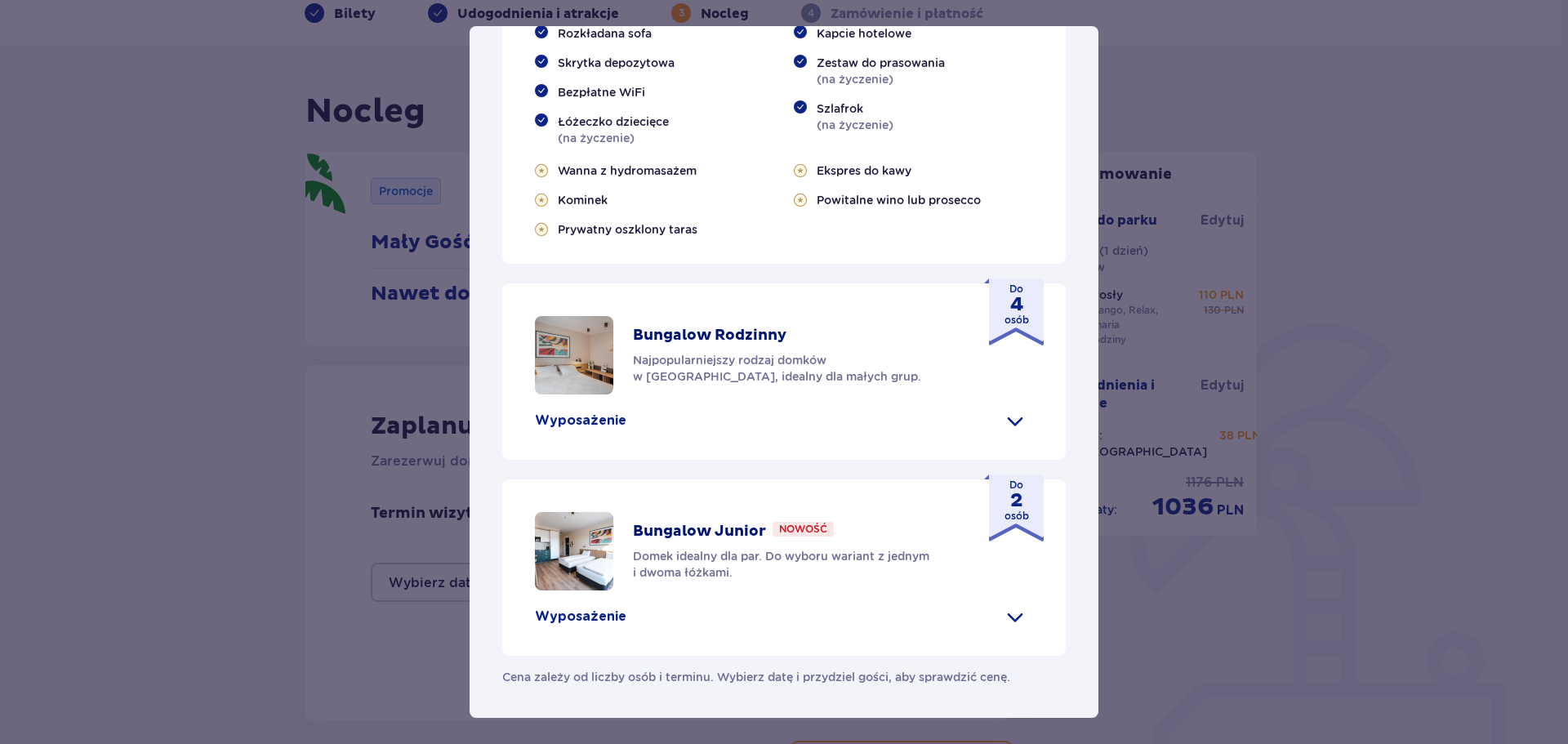
click at [720, 684] on p "Cena zależy od liczby osób i terminu. Wybierz datę i przydziel gości, aby spraw…" at bounding box center [756, 670] width 508 height 29
click at [736, 335] on p "Bungalow Rodzinny" at bounding box center [709, 336] width 153 height 20
click at [581, 376] on img at bounding box center [574, 355] width 78 height 78
click at [592, 417] on p "Wyposażenie" at bounding box center [580, 421] width 92 height 18
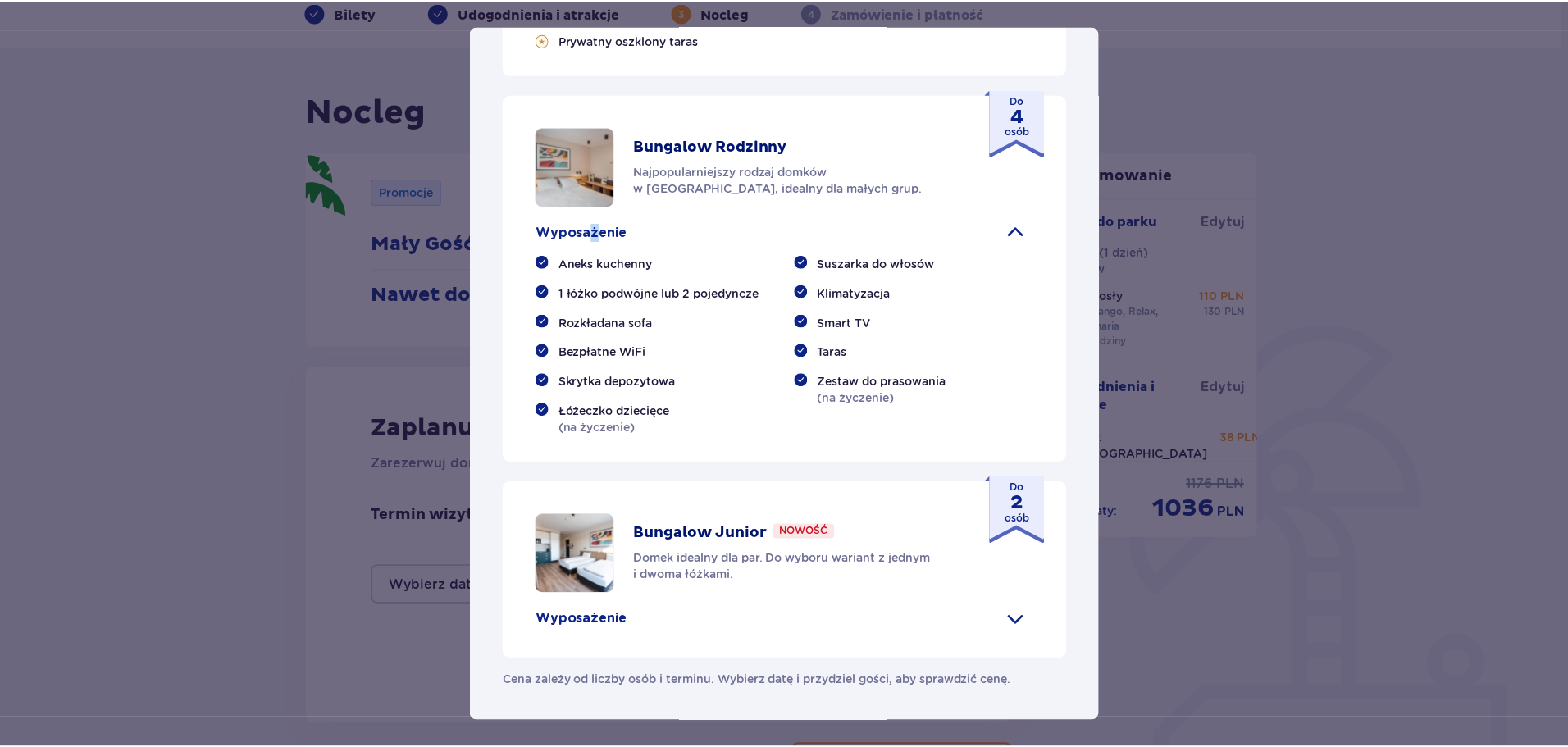
scroll to position [1184, 0]
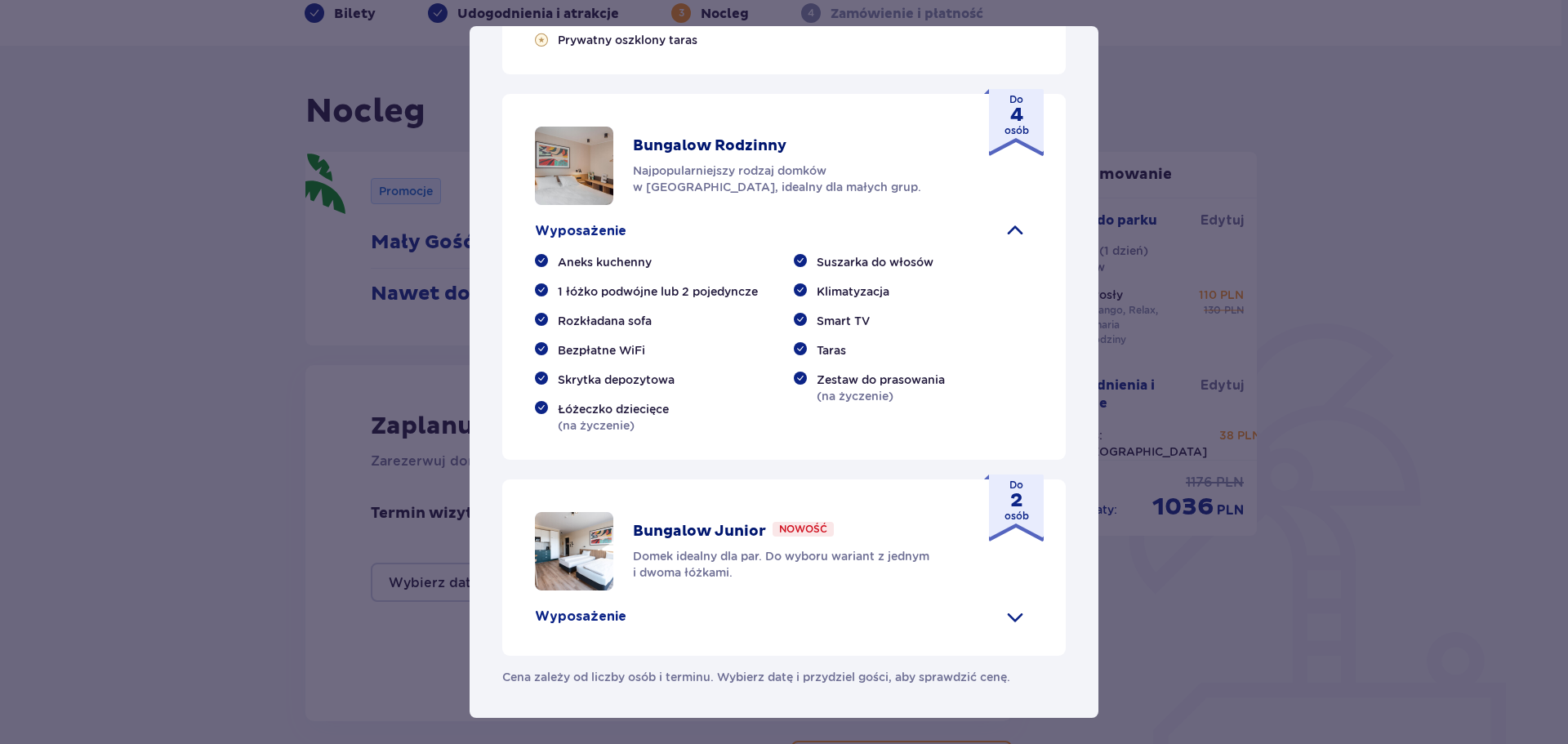
drag, startPoint x: 137, startPoint y: 492, endPoint x: 147, endPoint y: 482, distance: 14.1
click at [138, 490] on div "Suntago Village Suntago Village to idealne miejsce dla fanów dobrej zabawy i tr…" at bounding box center [784, 372] width 1568 height 744
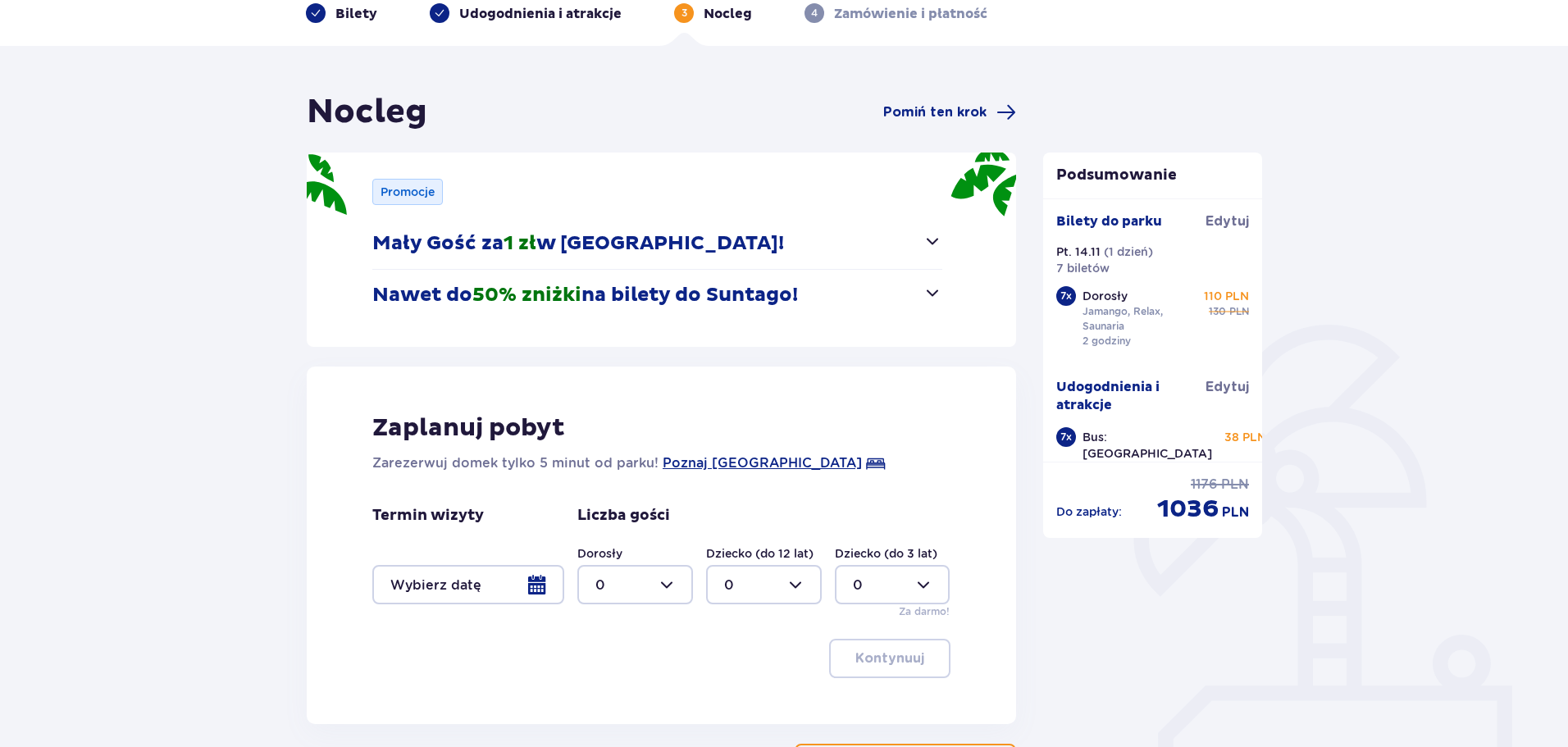
click at [549, 288] on span "50% zniżki" at bounding box center [527, 294] width 109 height 24
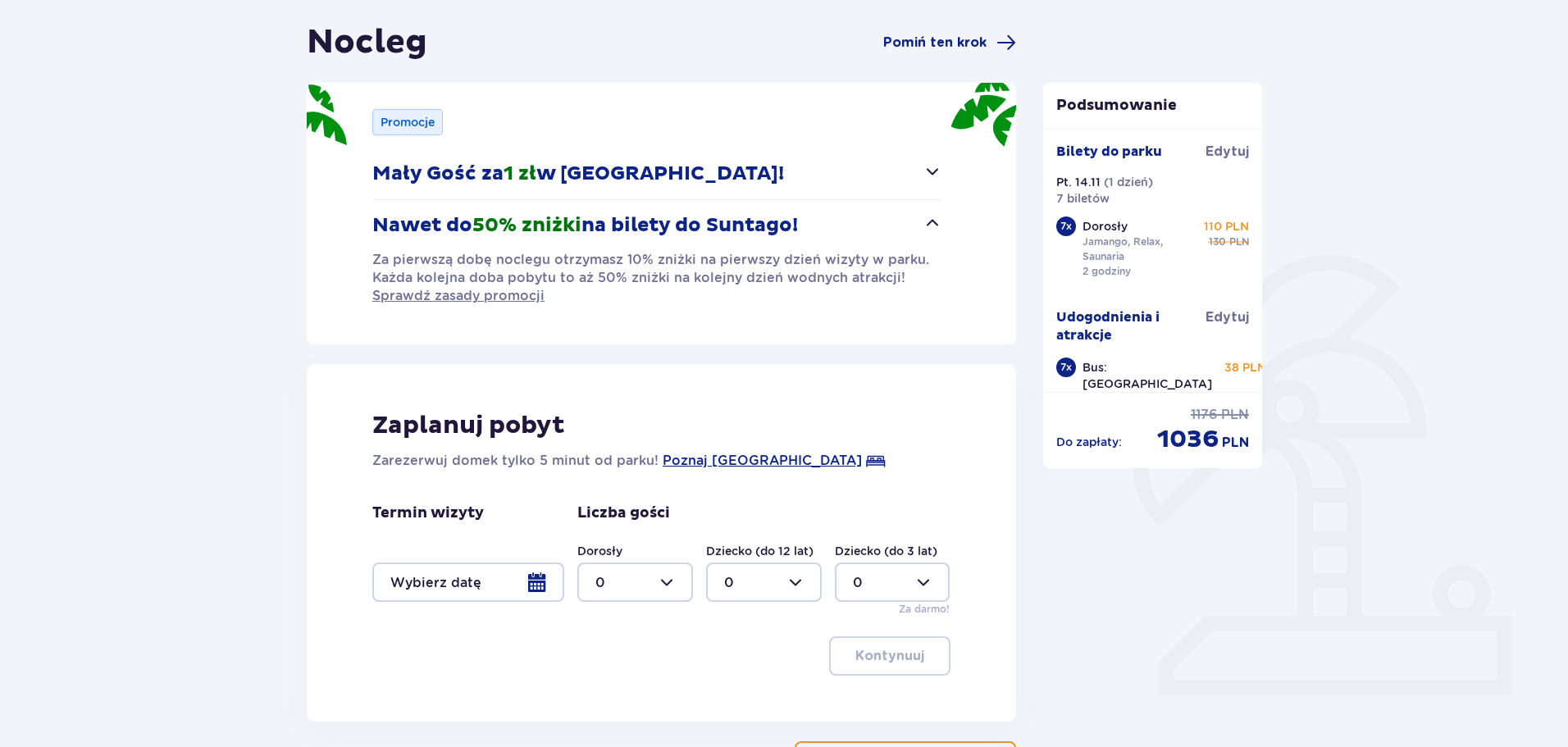
scroll to position [284, 0]
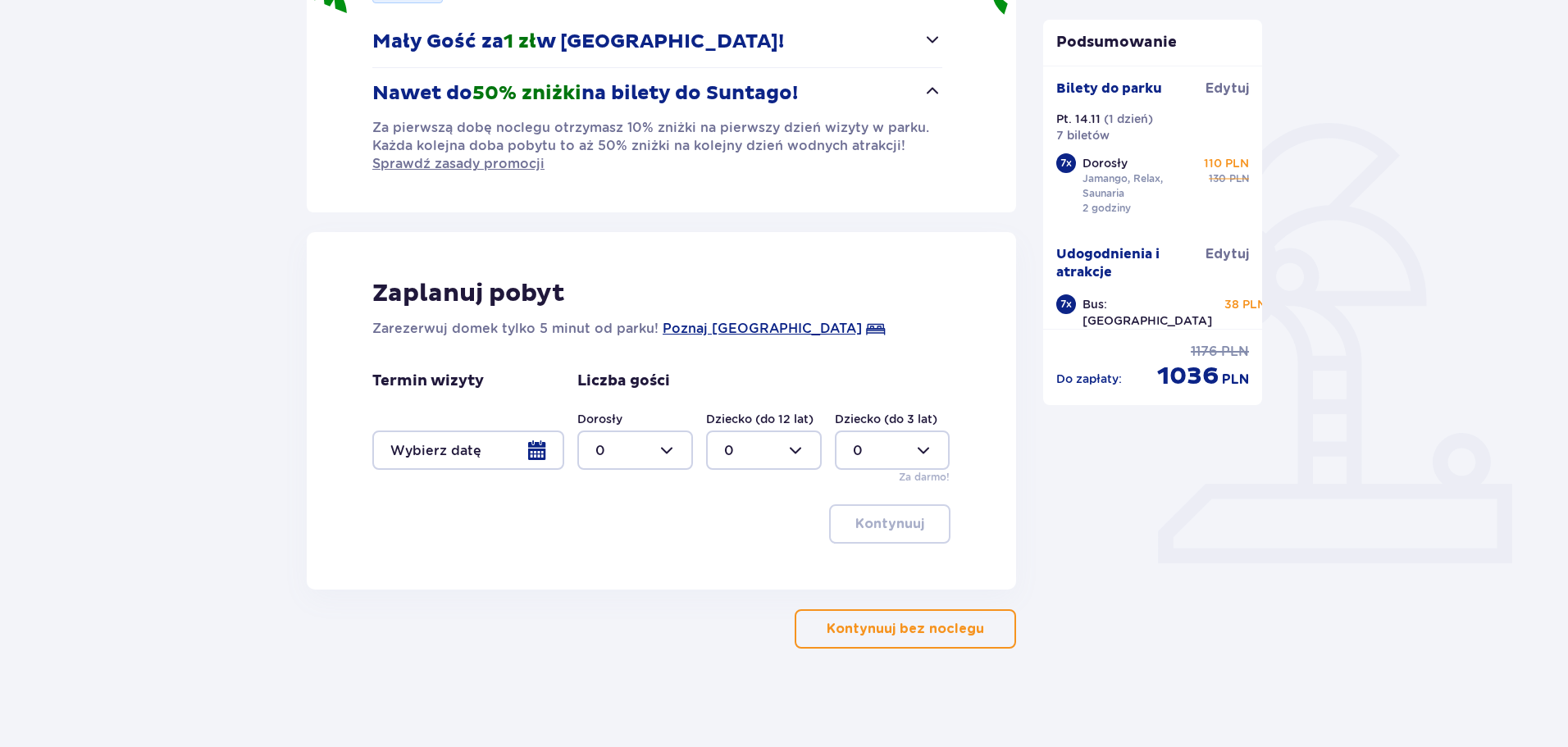
click at [529, 444] on div at bounding box center [467, 450] width 192 height 39
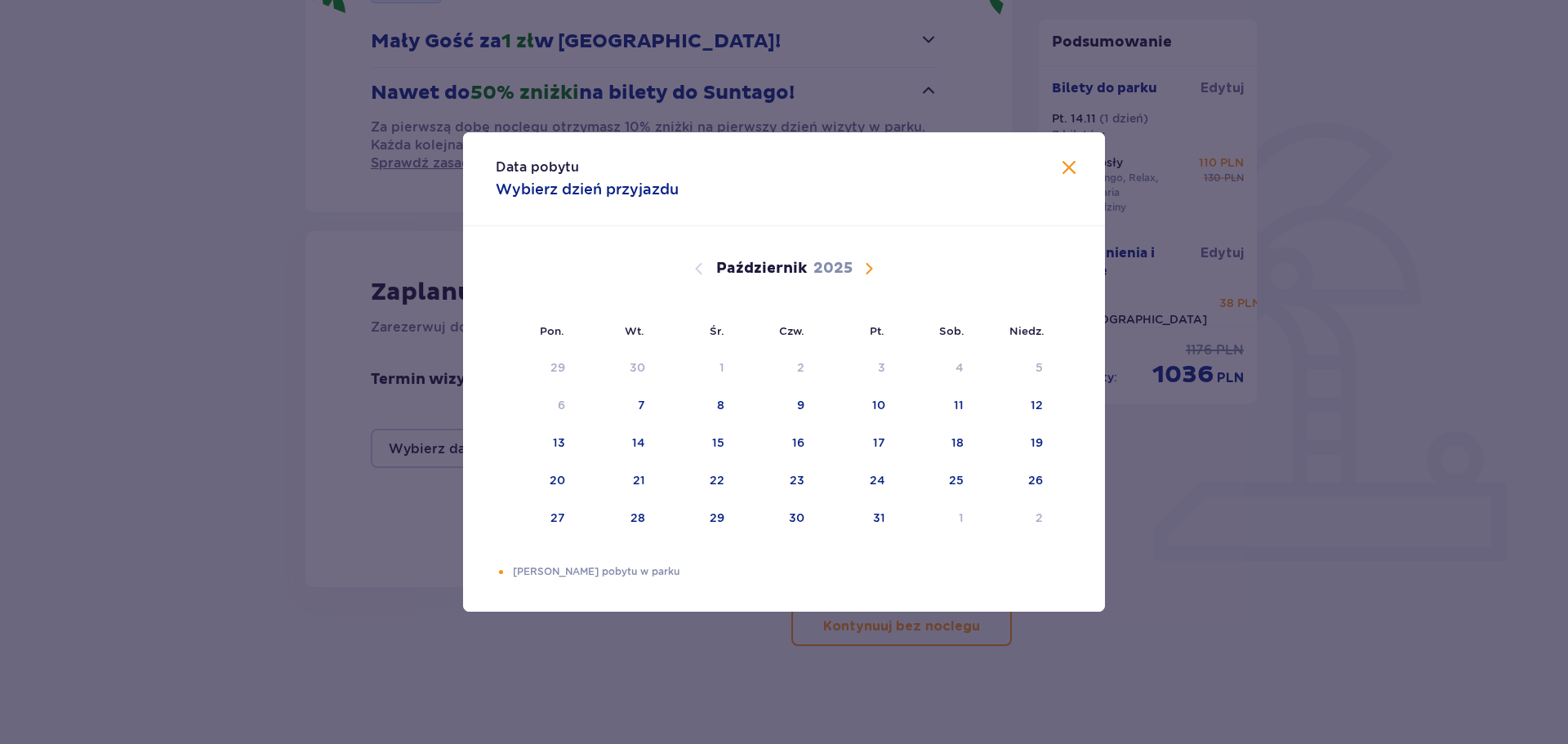
click at [878, 276] on span "Następny miesiąc" at bounding box center [869, 269] width 20 height 20
click at [880, 440] on div "14" at bounding box center [876, 443] width 13 height 17
click at [940, 448] on div "15" at bounding box center [933, 443] width 79 height 36
type input "14.11.25 - 15.11.25"
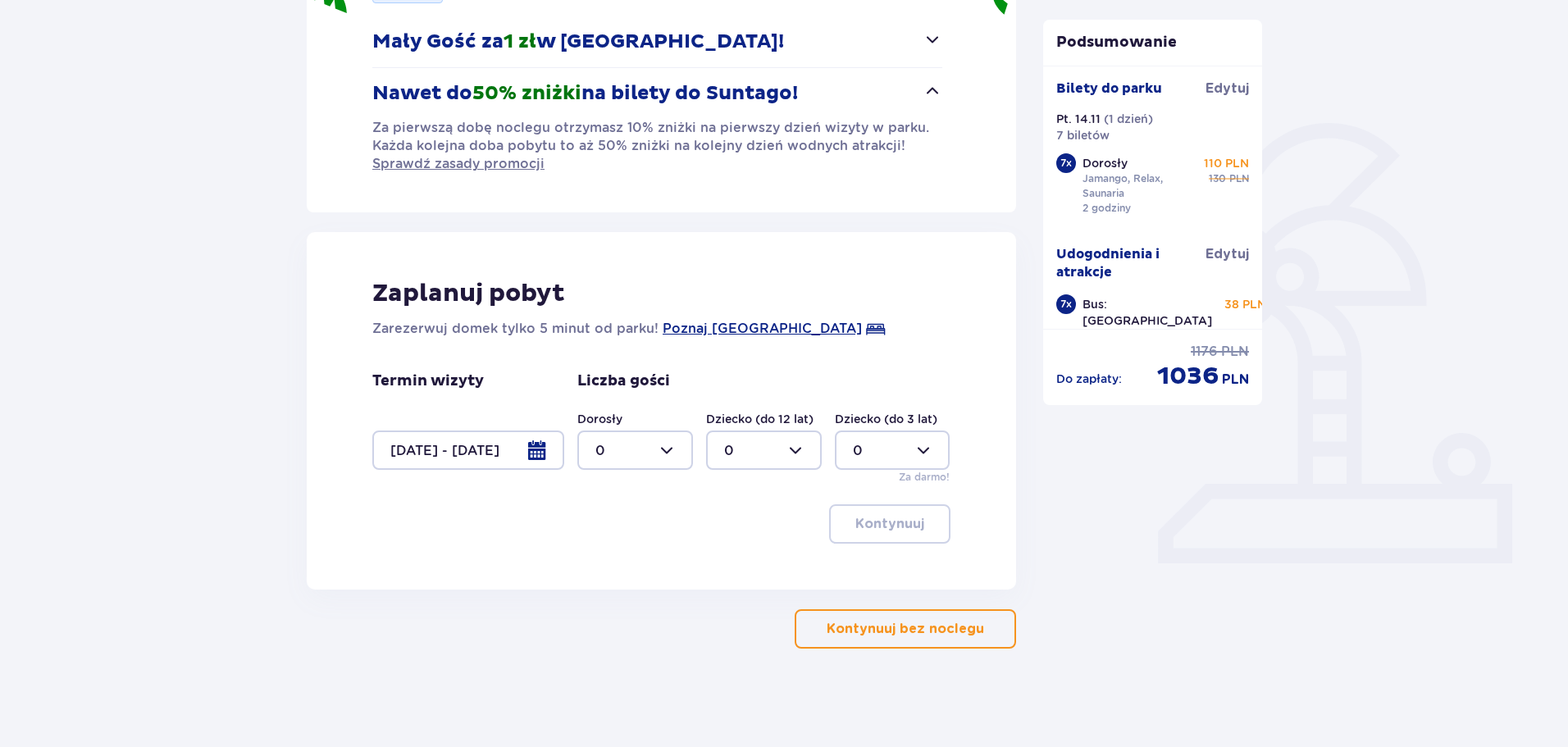
click at [650, 443] on div at bounding box center [635, 450] width 115 height 39
click at [621, 497] on div "7" at bounding box center [635, 495] width 79 height 18
type input "7"
click at [879, 536] on button "Kontynuuj" at bounding box center [889, 524] width 121 height 39
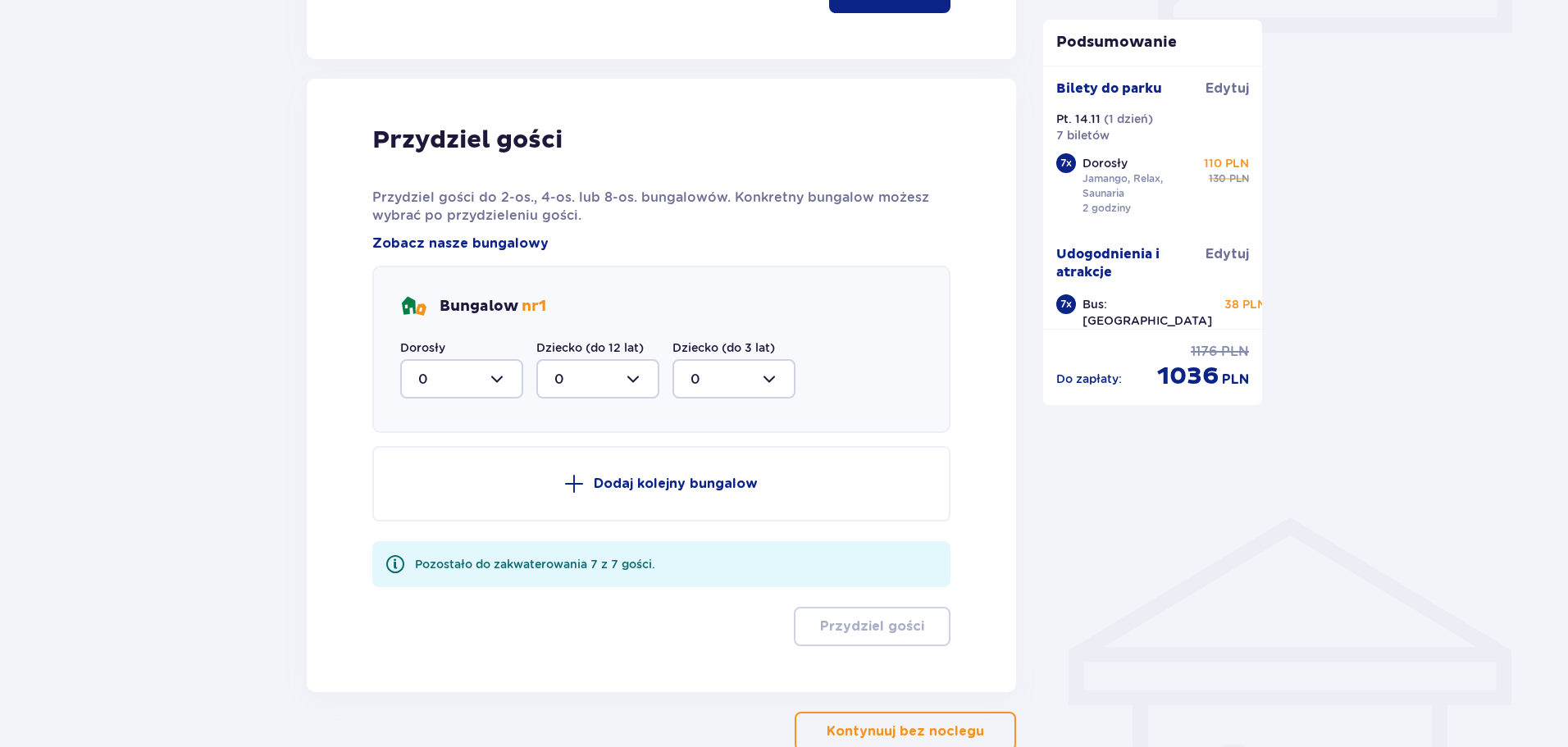
scroll to position [873, 0]
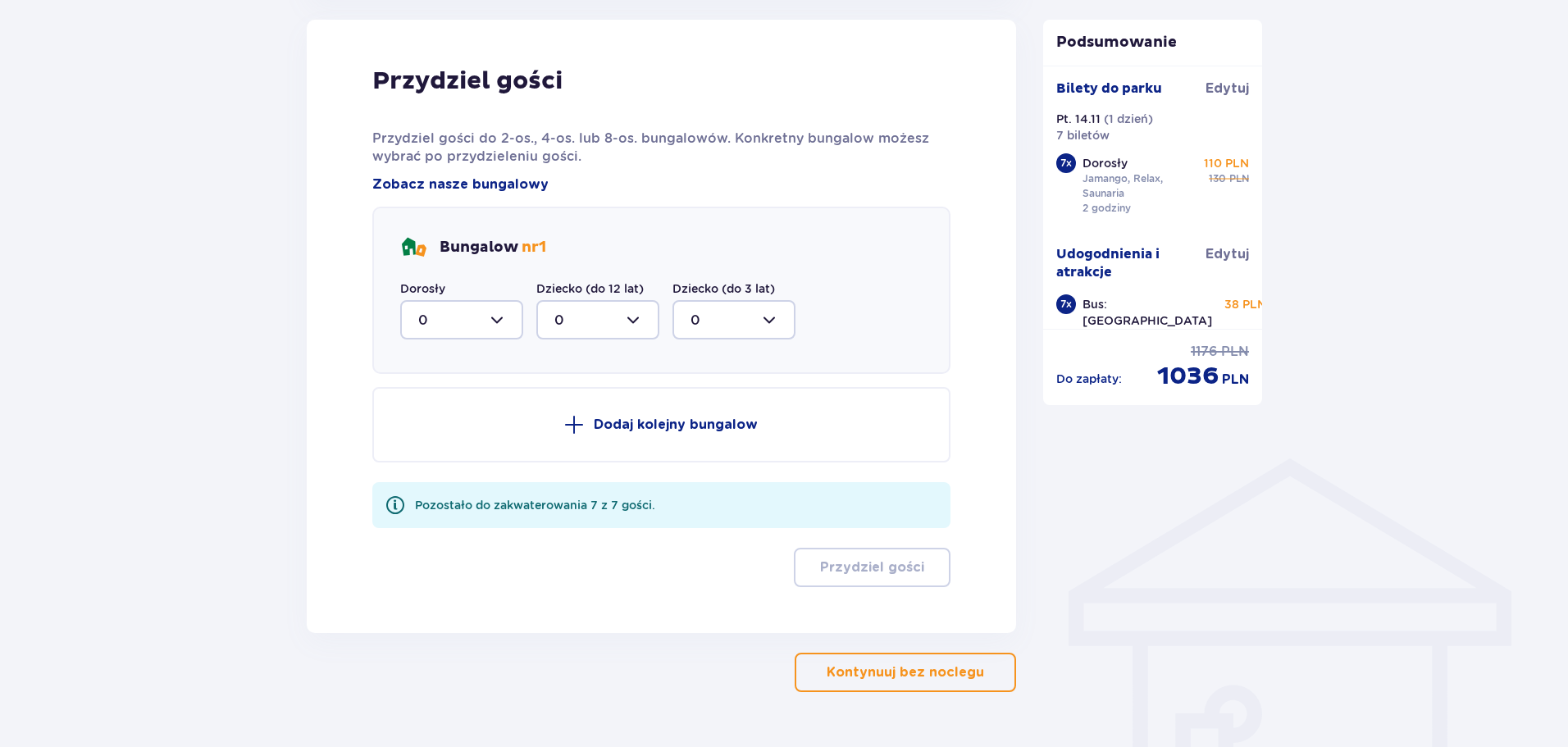
click at [512, 325] on div at bounding box center [461, 320] width 123 height 39
click at [438, 430] on div "2" at bounding box center [462, 439] width 87 height 18
type input "2"
click at [659, 418] on p "Dodaj kolejny bungalow" at bounding box center [676, 425] width 164 height 18
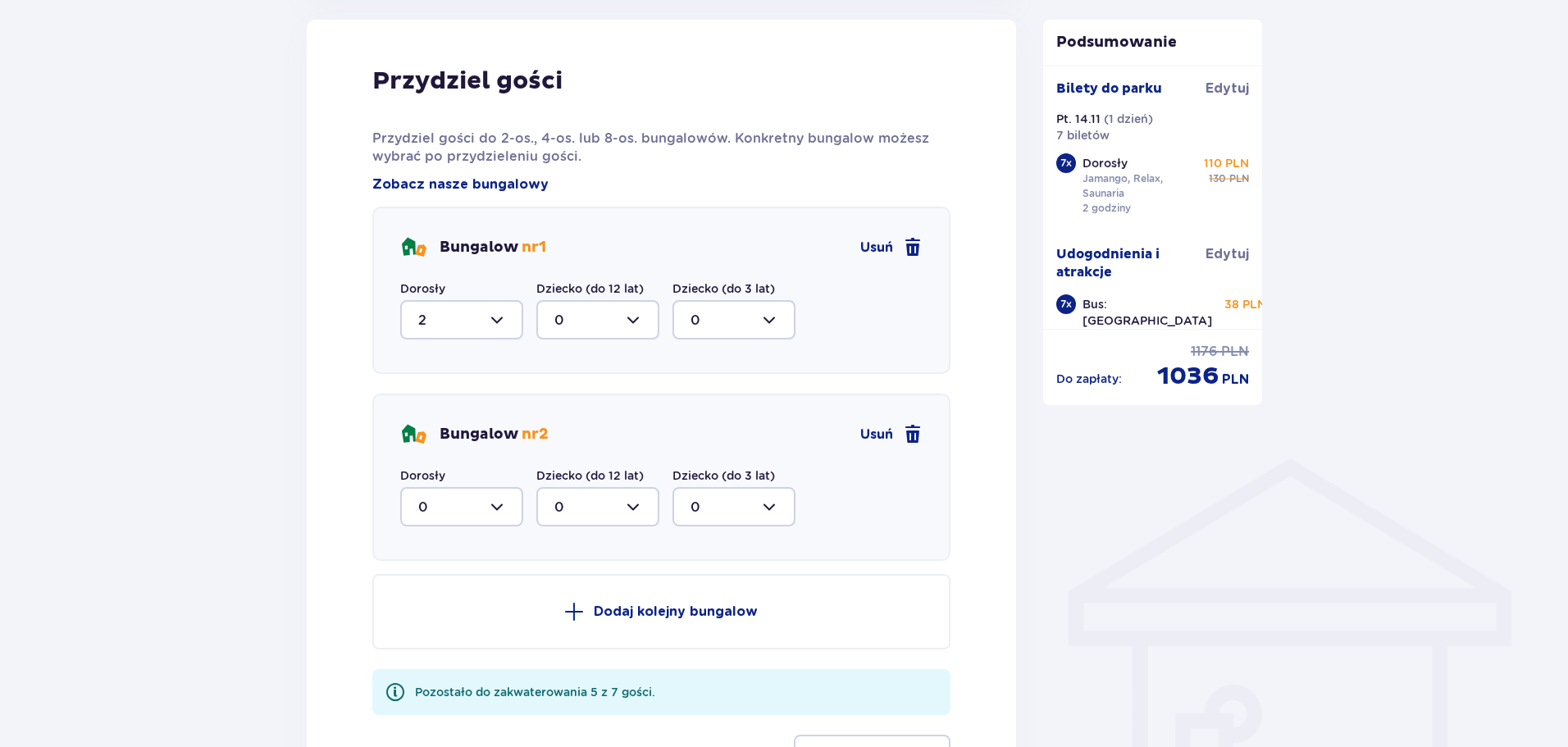
click at [503, 504] on div at bounding box center [461, 506] width 123 height 39
click at [426, 622] on p "2" at bounding box center [422, 626] width 8 height 18
type input "2"
click at [667, 606] on p "Dodaj kolejny bungalow" at bounding box center [676, 612] width 164 height 18
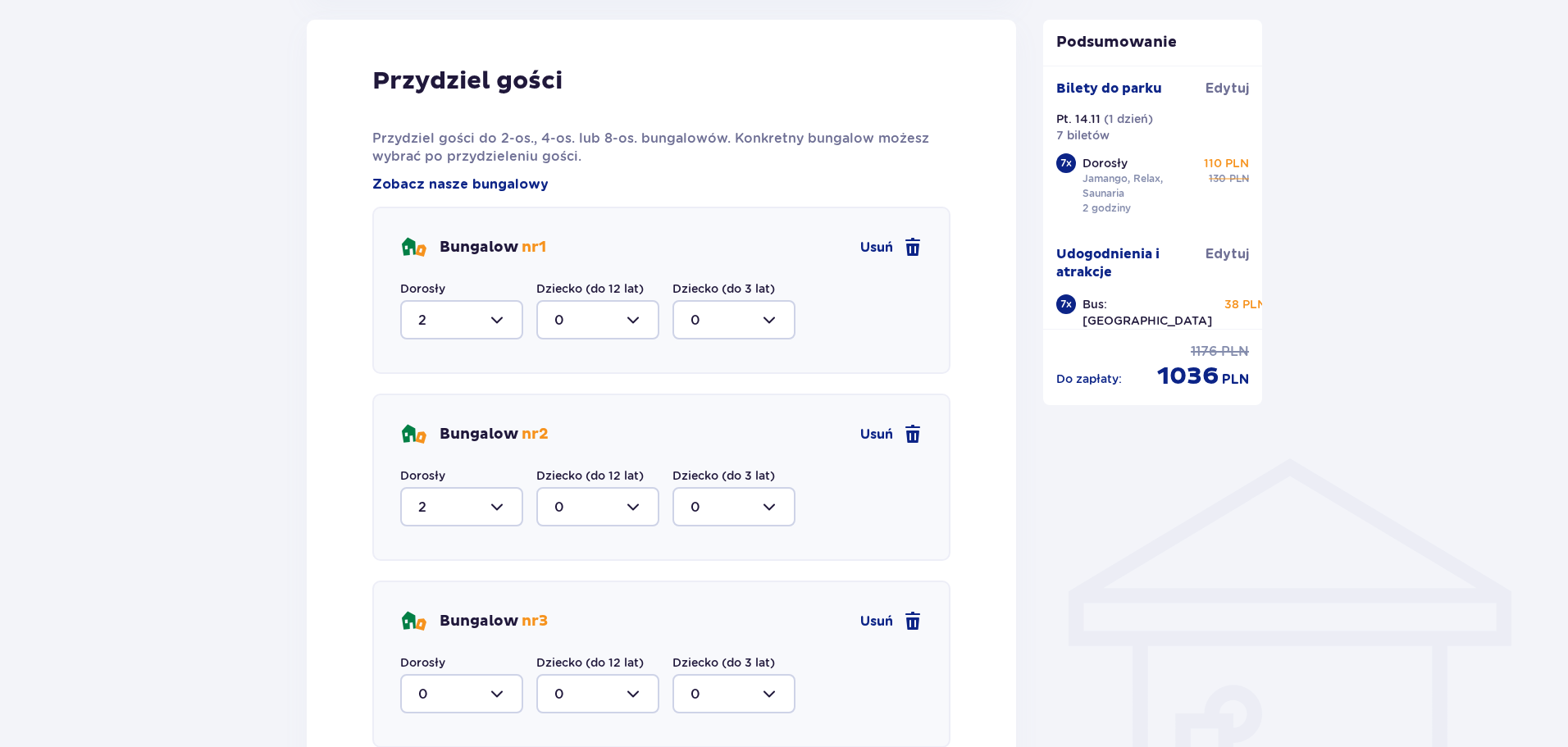
click at [498, 685] on div at bounding box center [461, 693] width 123 height 39
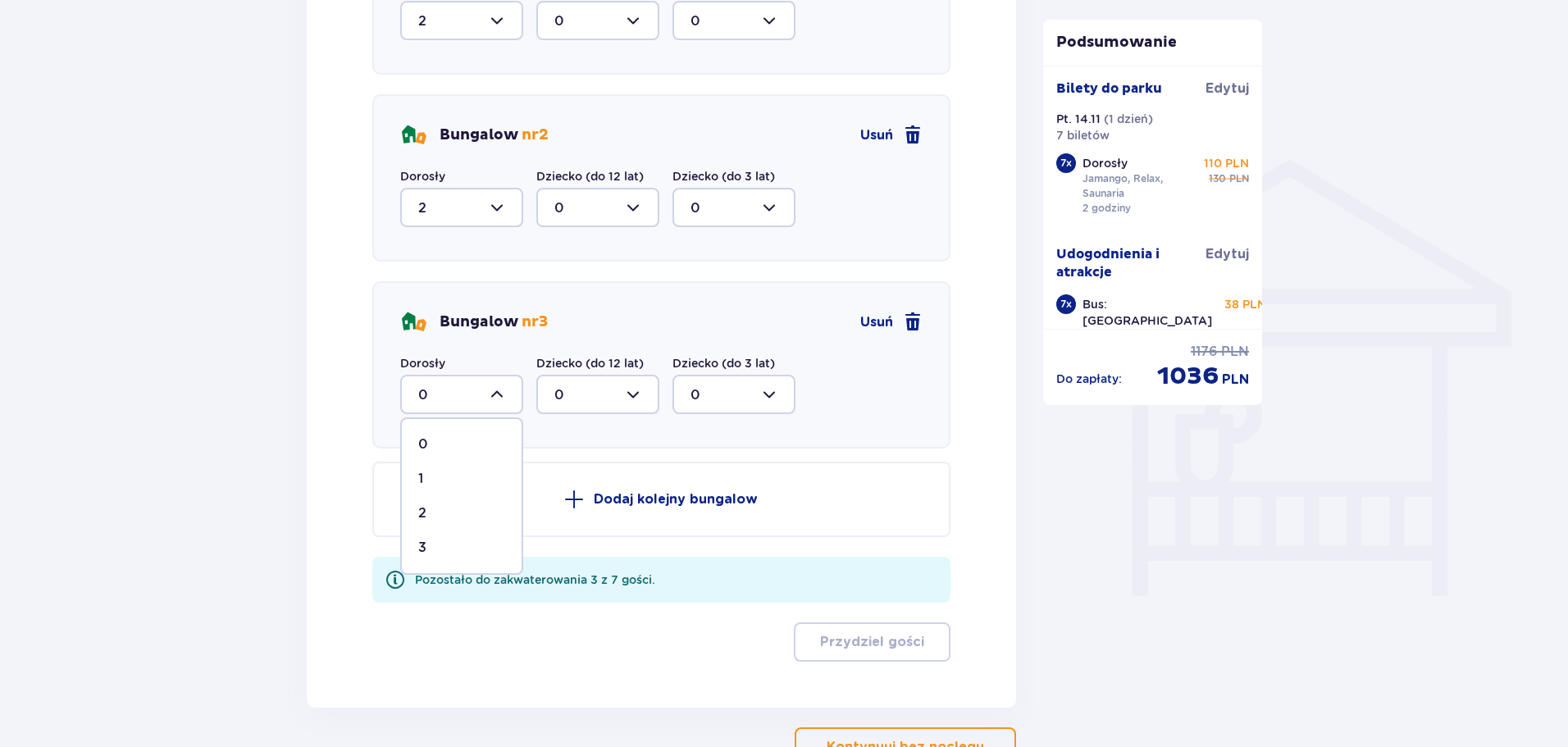
scroll to position [1201, 0]
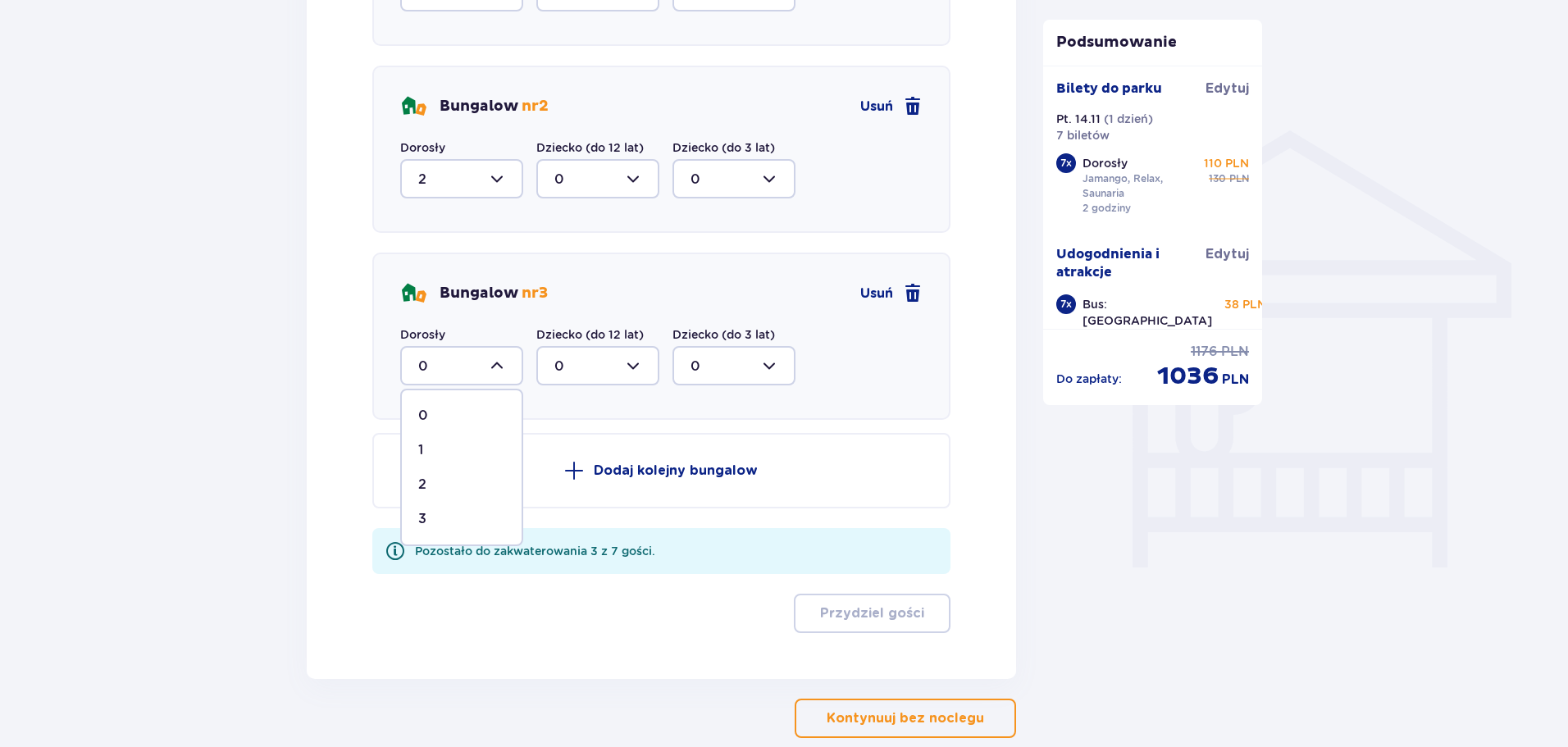
click at [452, 524] on div "3" at bounding box center [462, 519] width 87 height 18
type input "3"
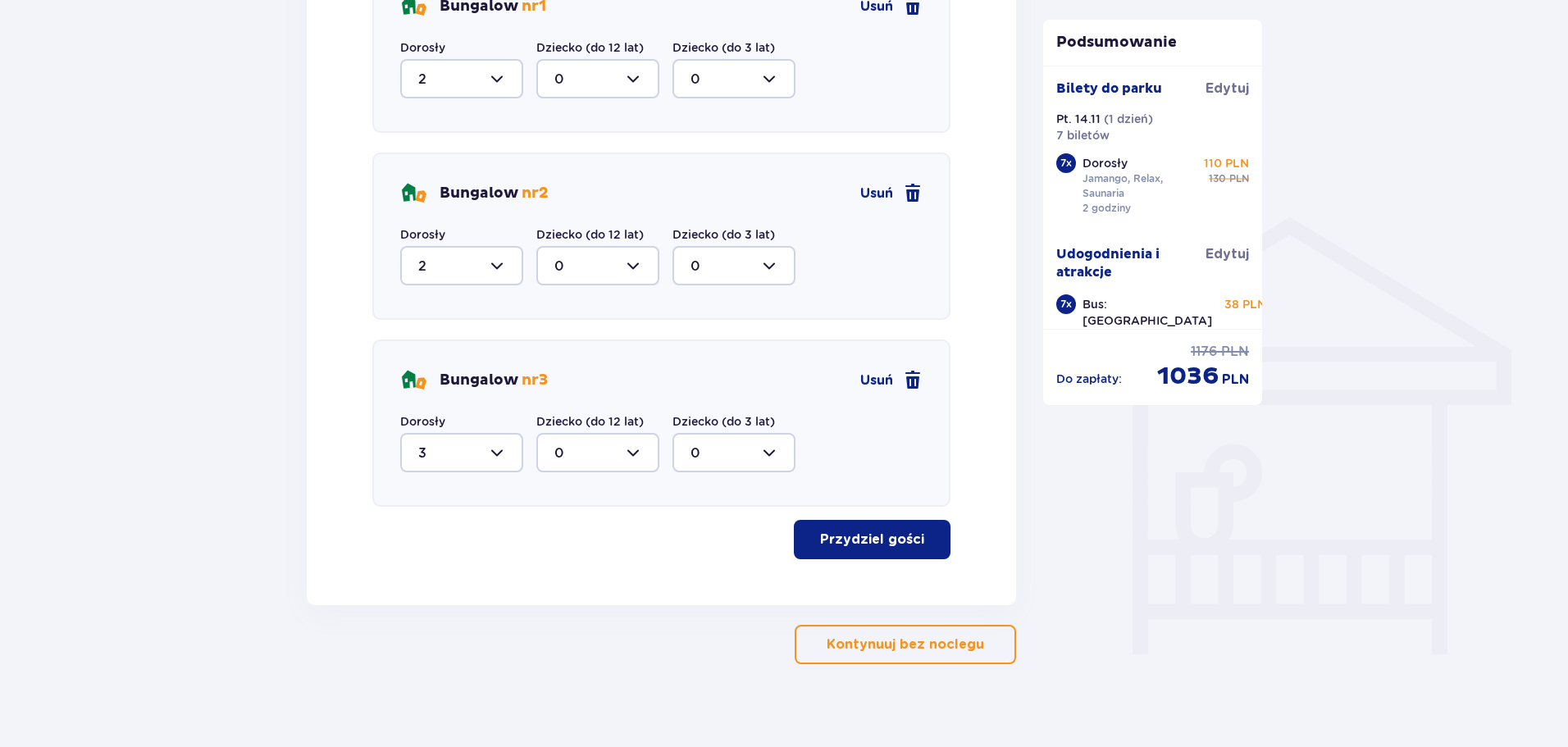
scroll to position [1130, 0]
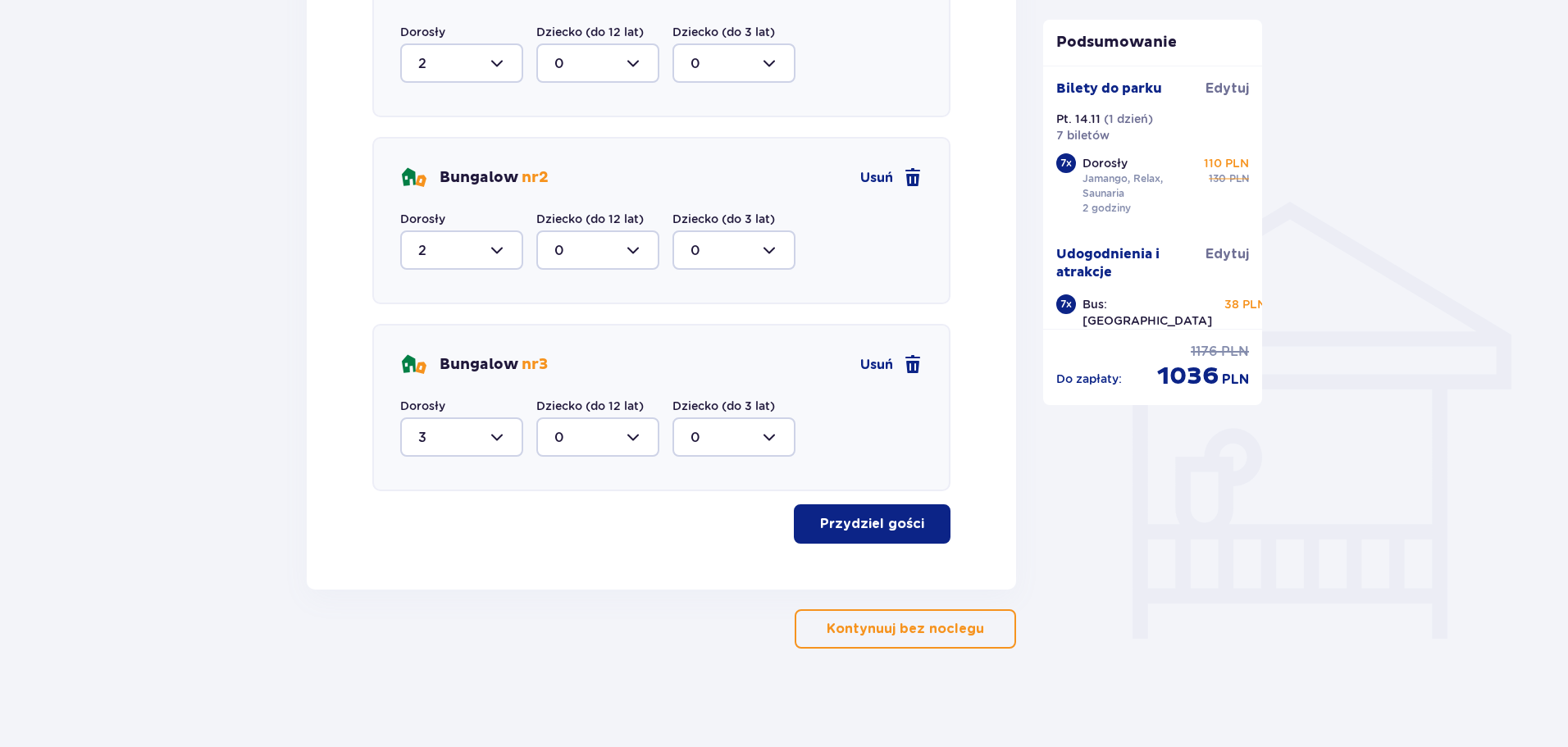
click at [877, 524] on p "Przydziel gości" at bounding box center [872, 524] width 105 height 18
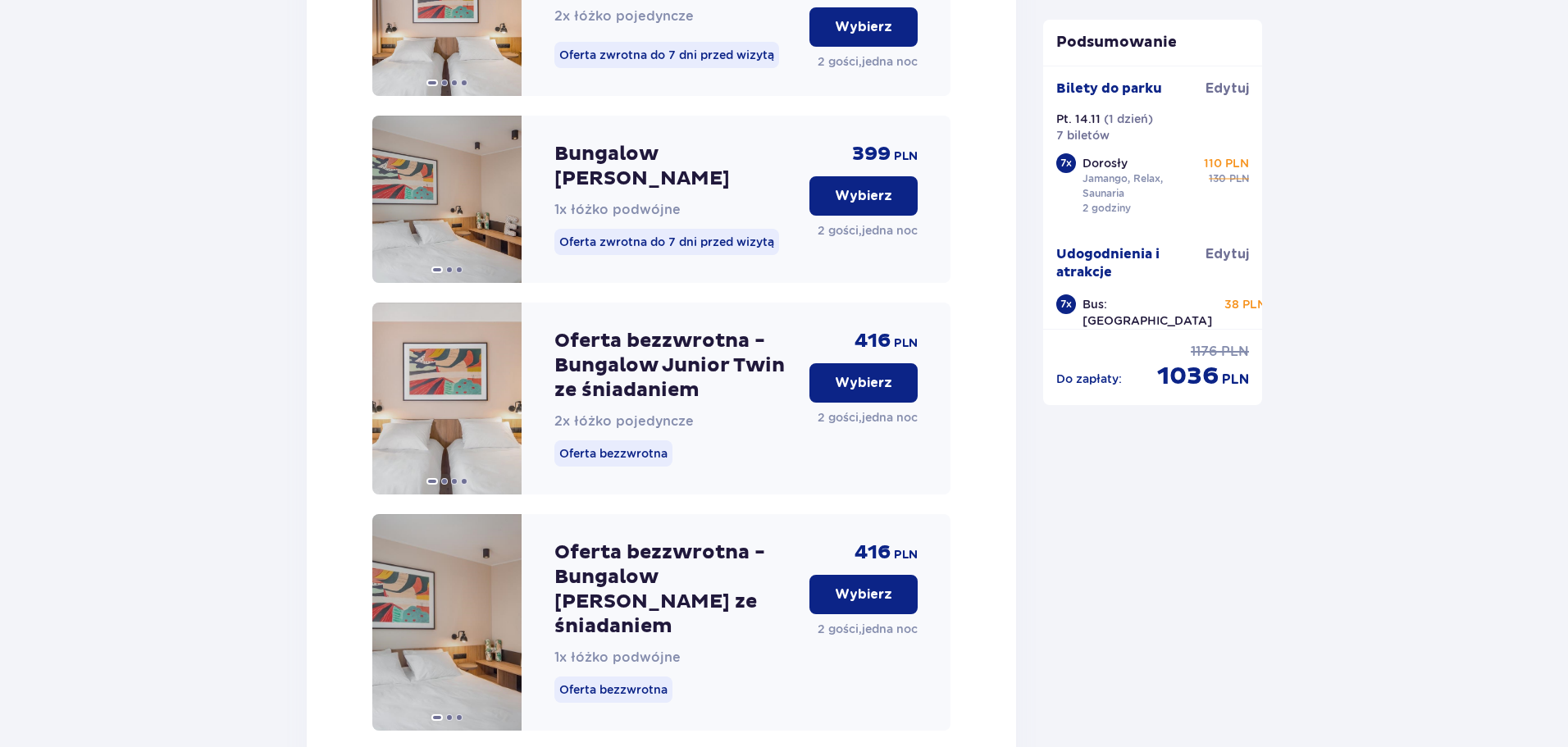
scroll to position [2458, 0]
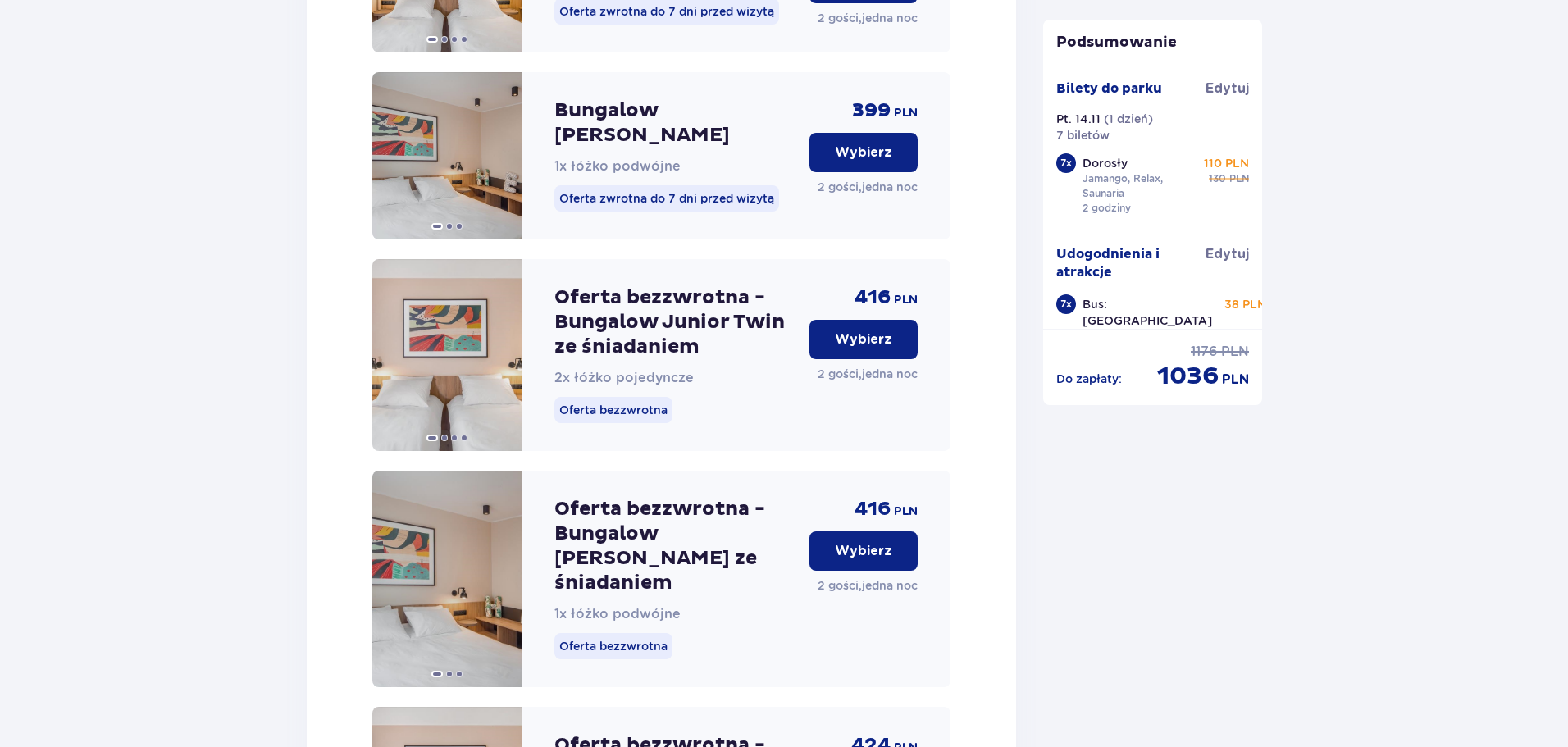
click at [866, 330] on p "Wybierz" at bounding box center [863, 340] width 58 height 18
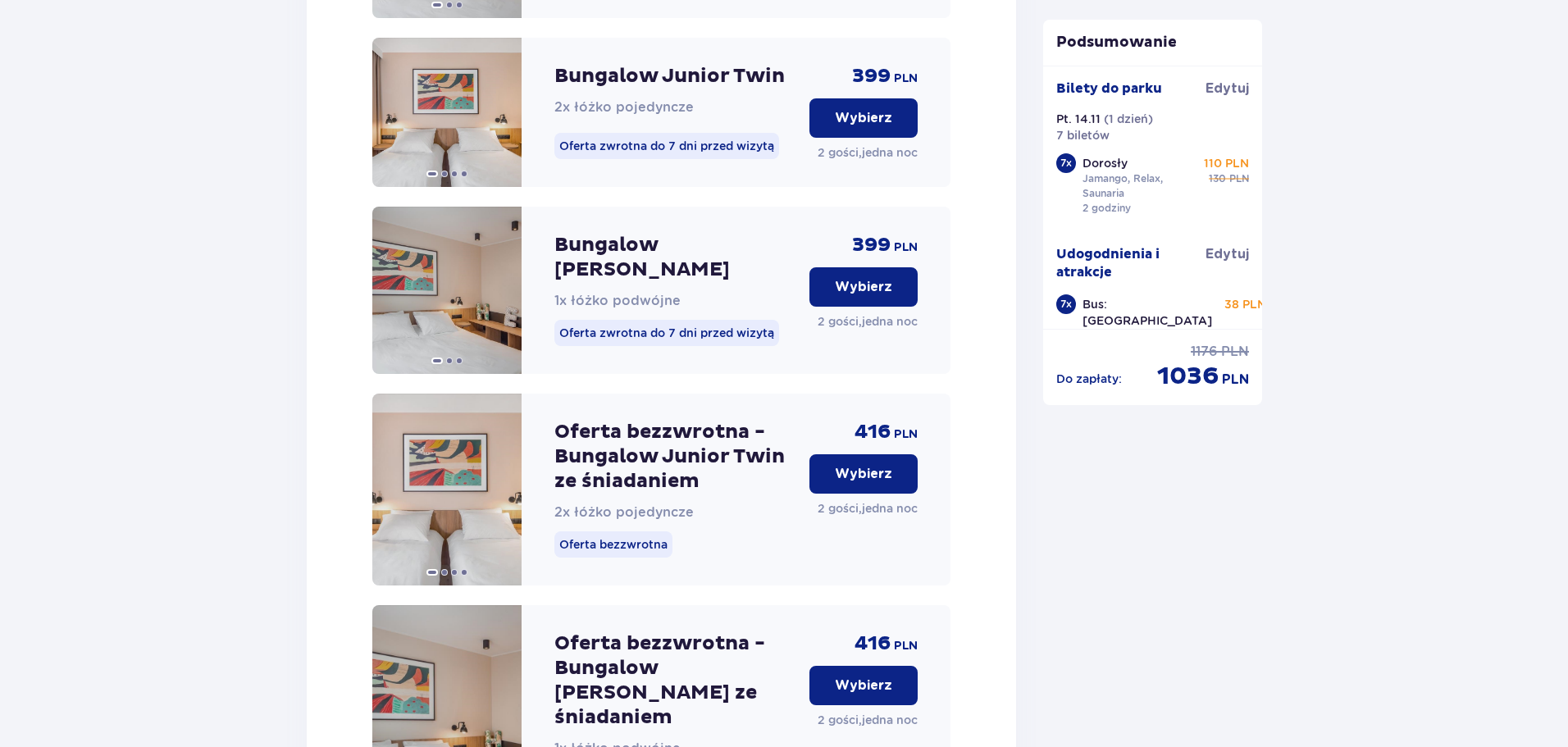
scroll to position [6793, 0]
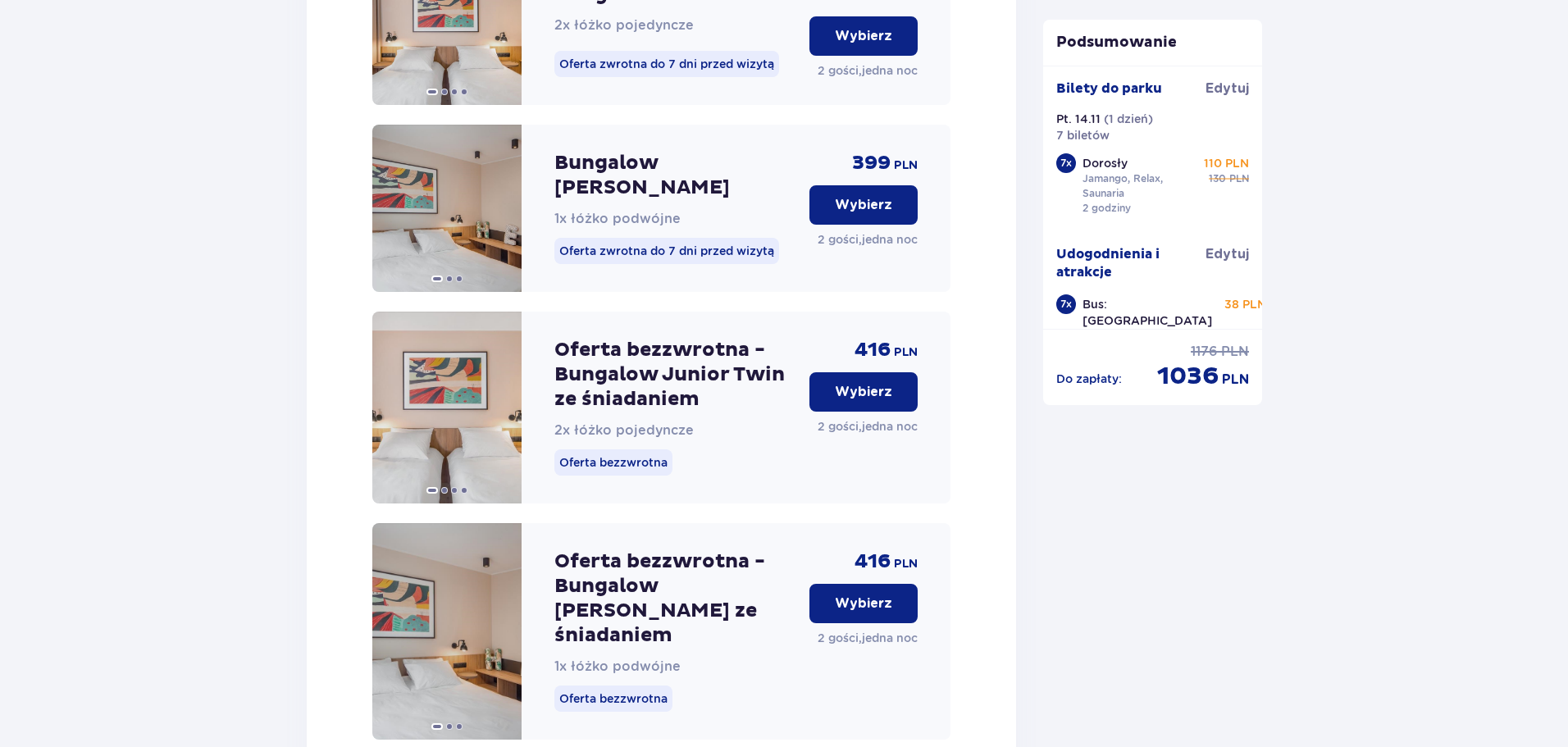
click at [880, 595] on p "Wybierz" at bounding box center [863, 604] width 58 height 18
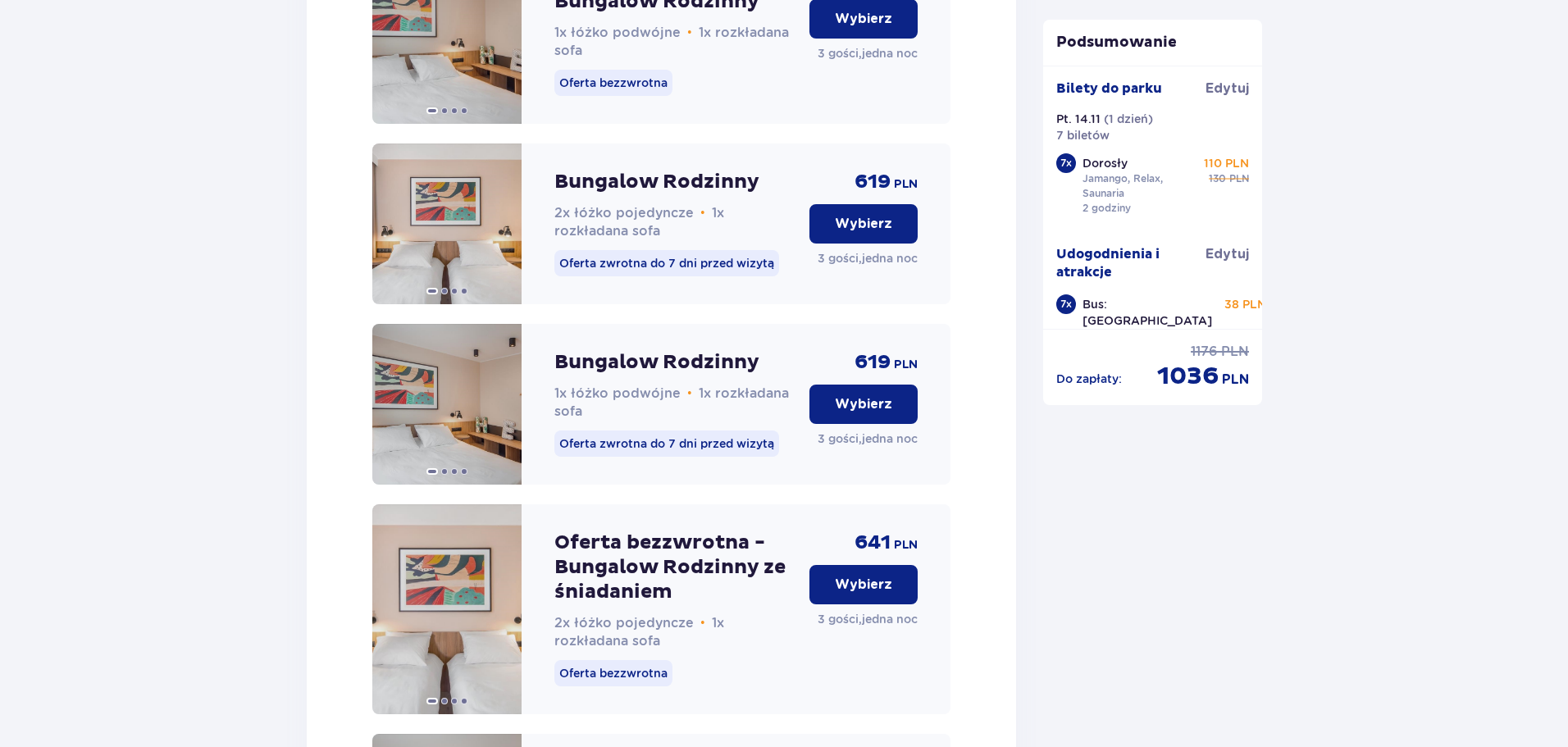
scroll to position [11034, 0]
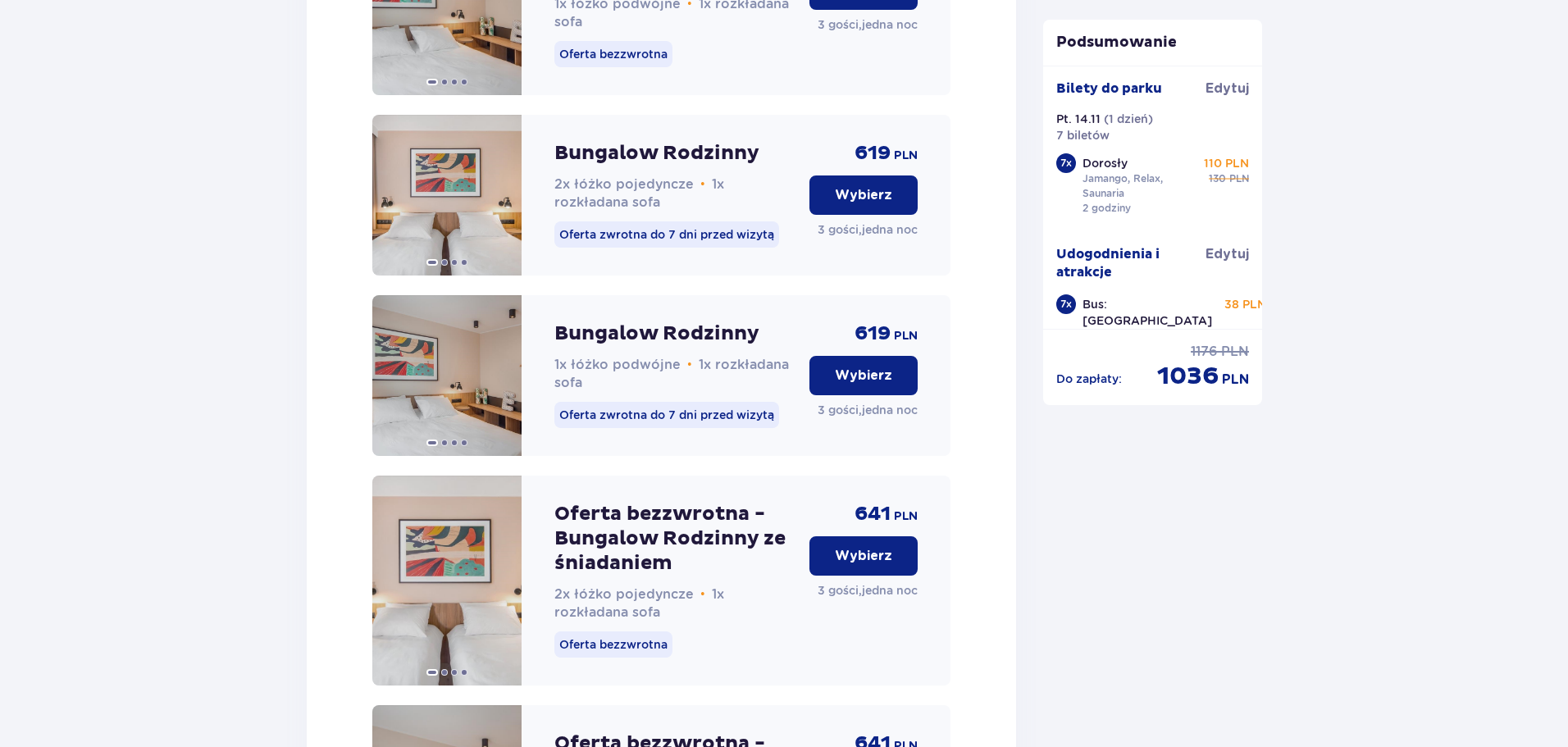
click at [892, 536] on button "Wybierz" at bounding box center [863, 555] width 108 height 39
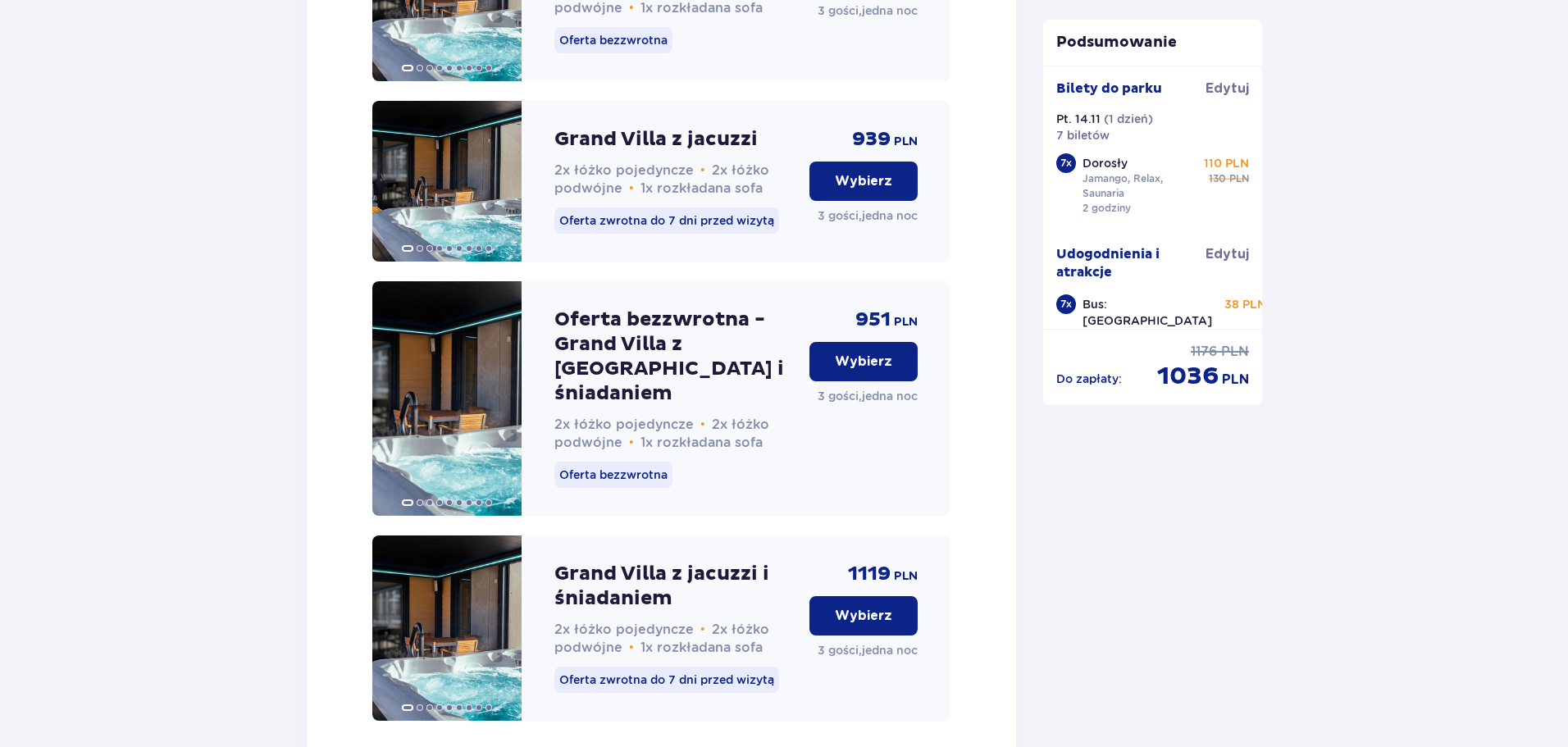
scroll to position [12485, 0]
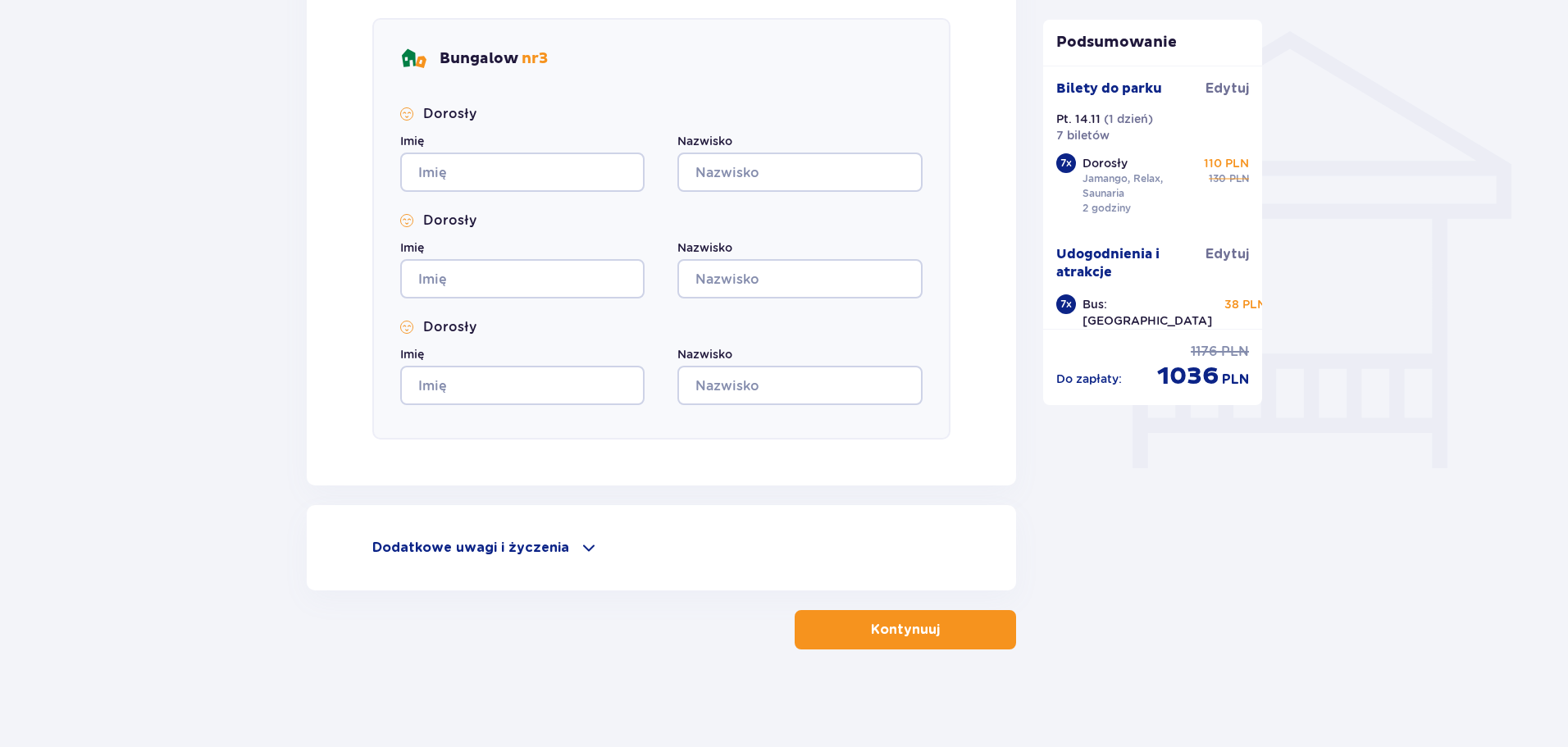
scroll to position [1302, 0]
click at [871, 640] on button "Kontynuuj" at bounding box center [905, 629] width 222 height 39
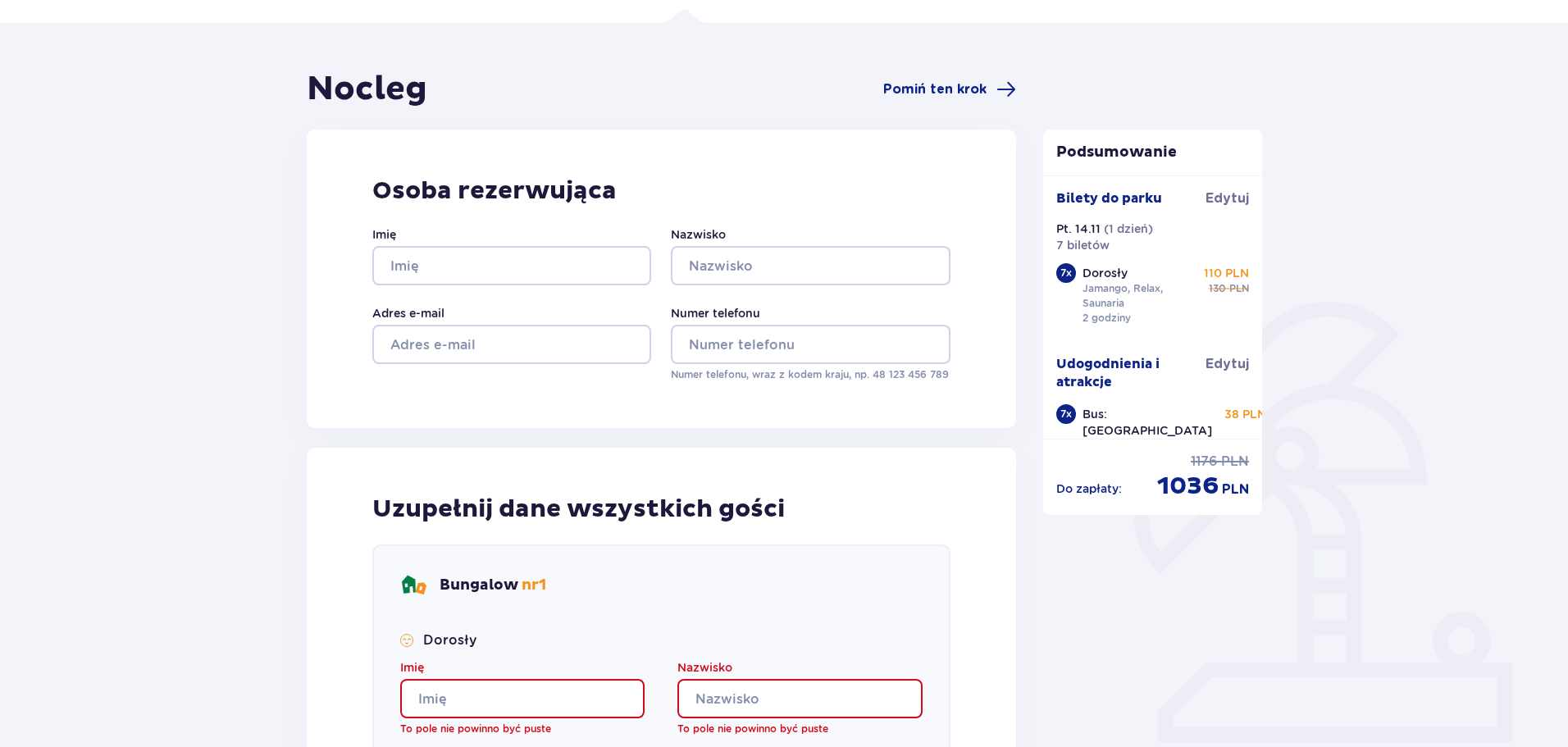
scroll to position [0, 0]
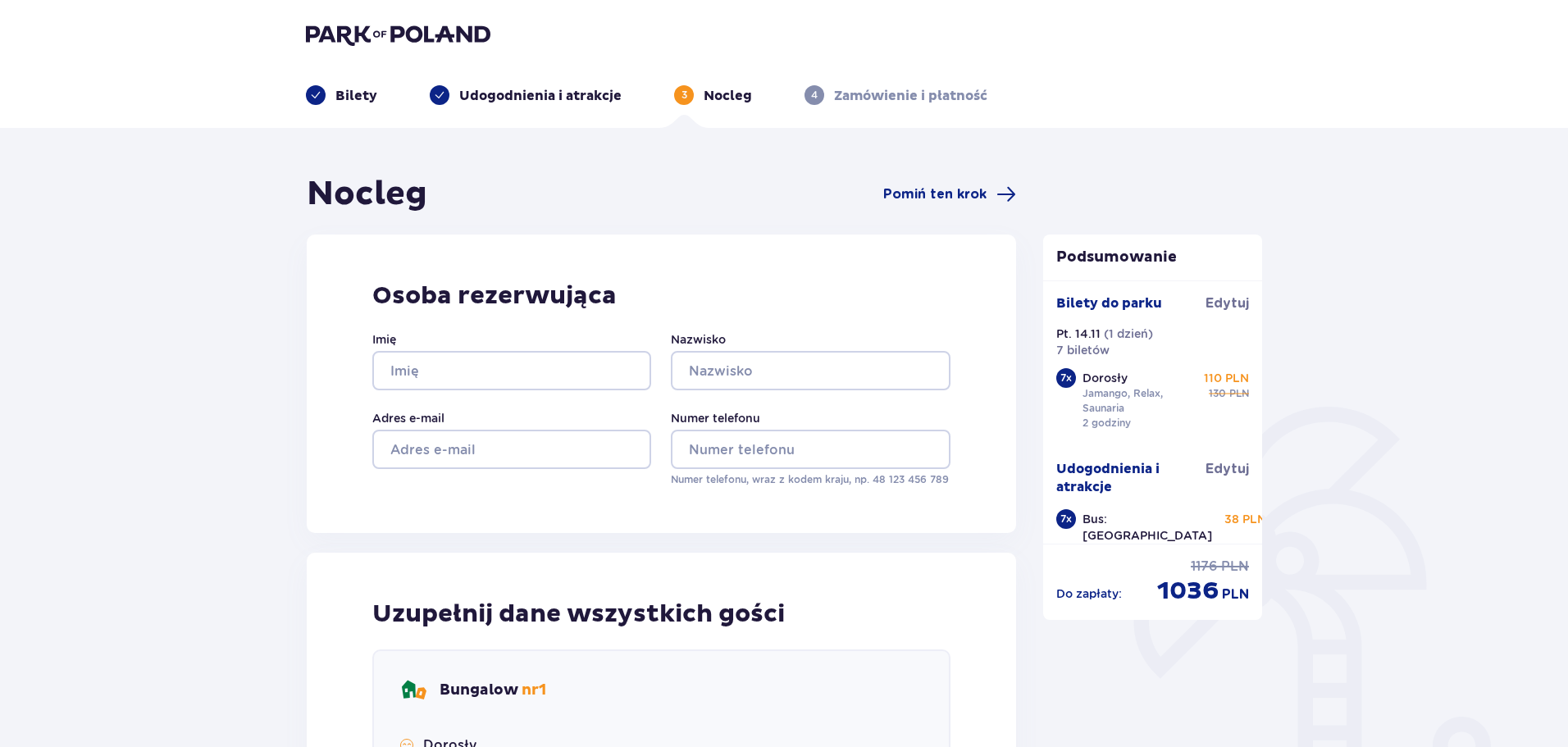
click at [1097, 530] on p "Bus: Warszawa - Suntago - Warszawa" at bounding box center [1147, 560] width 130 height 99
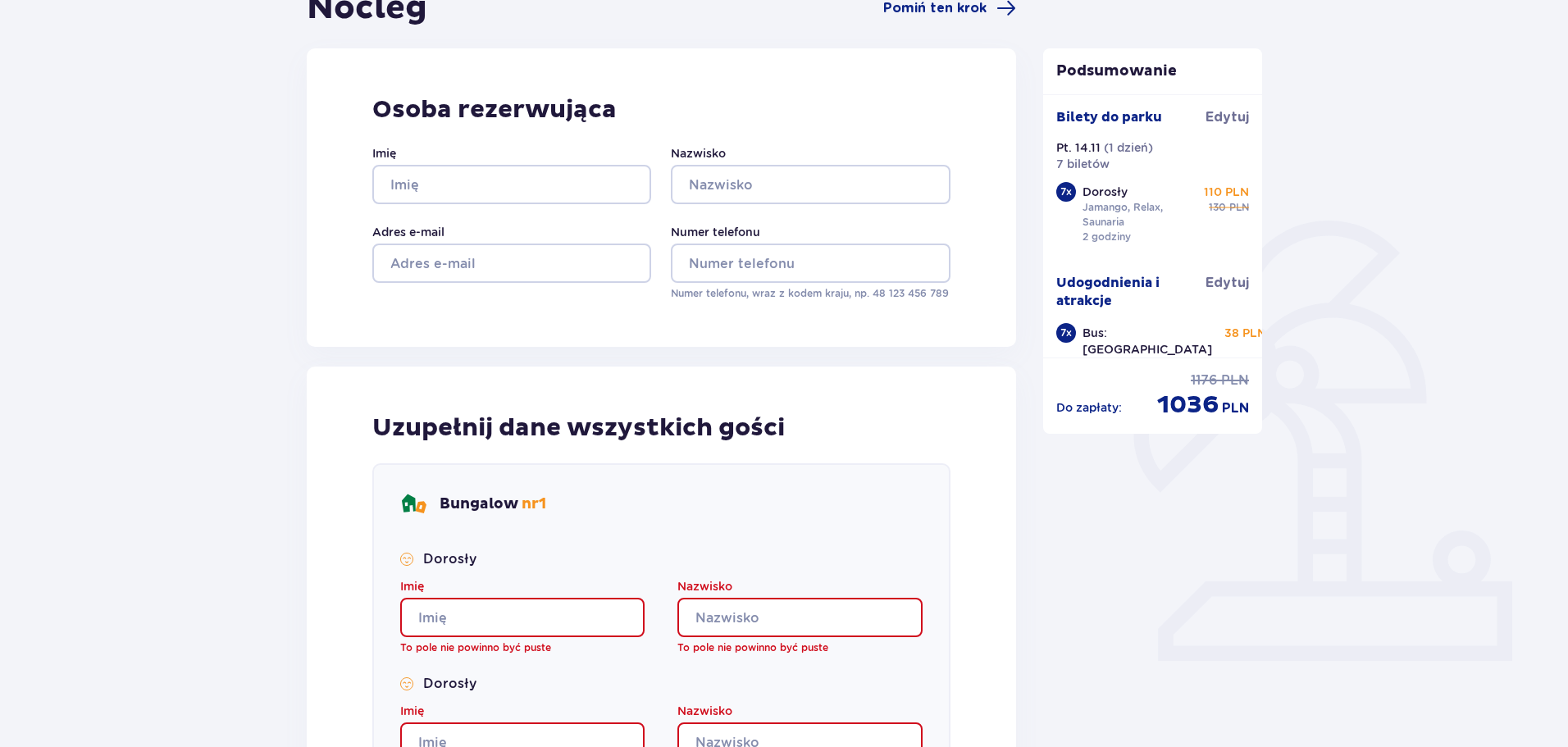
scroll to position [410, 0]
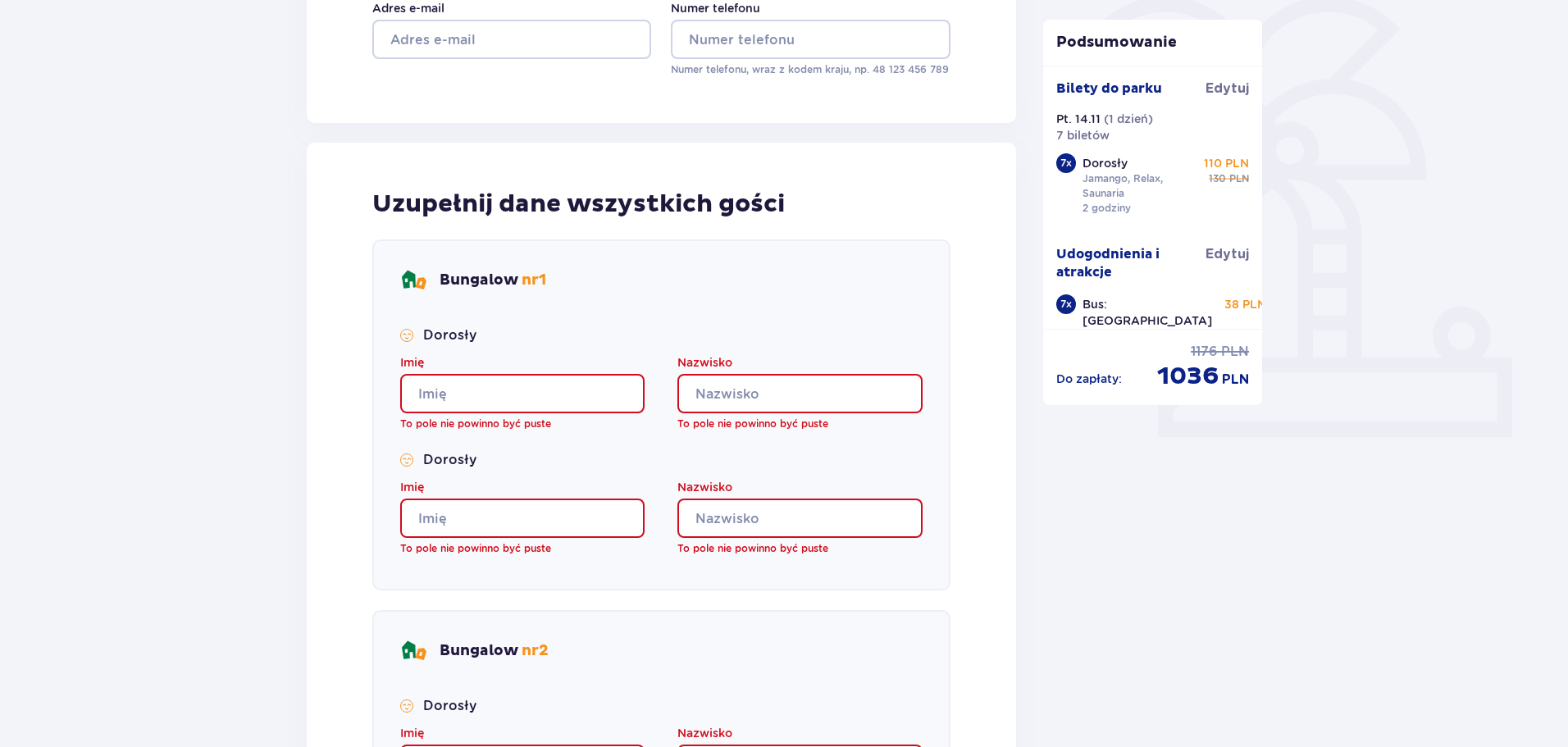
click at [497, 406] on input "Imię" at bounding box center [522, 393] width 244 height 39
type input "Paulina"
type input "Kampczyk"
type input "Paulina"
type input "Kampczyk"
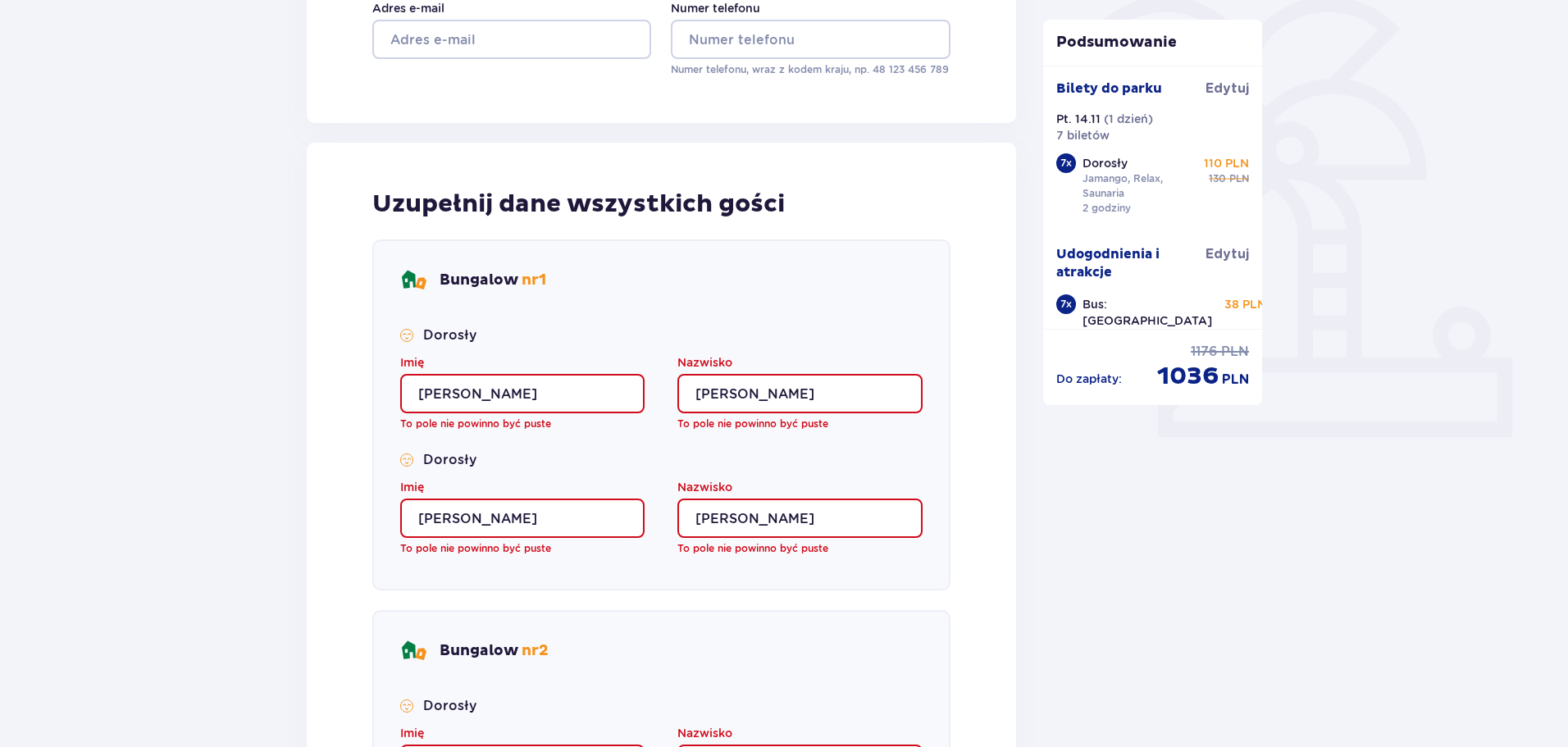
type input "Paulina"
type input "Kampczyk"
type input "Paulina"
type input "Kampczyk"
type input "Paulina"
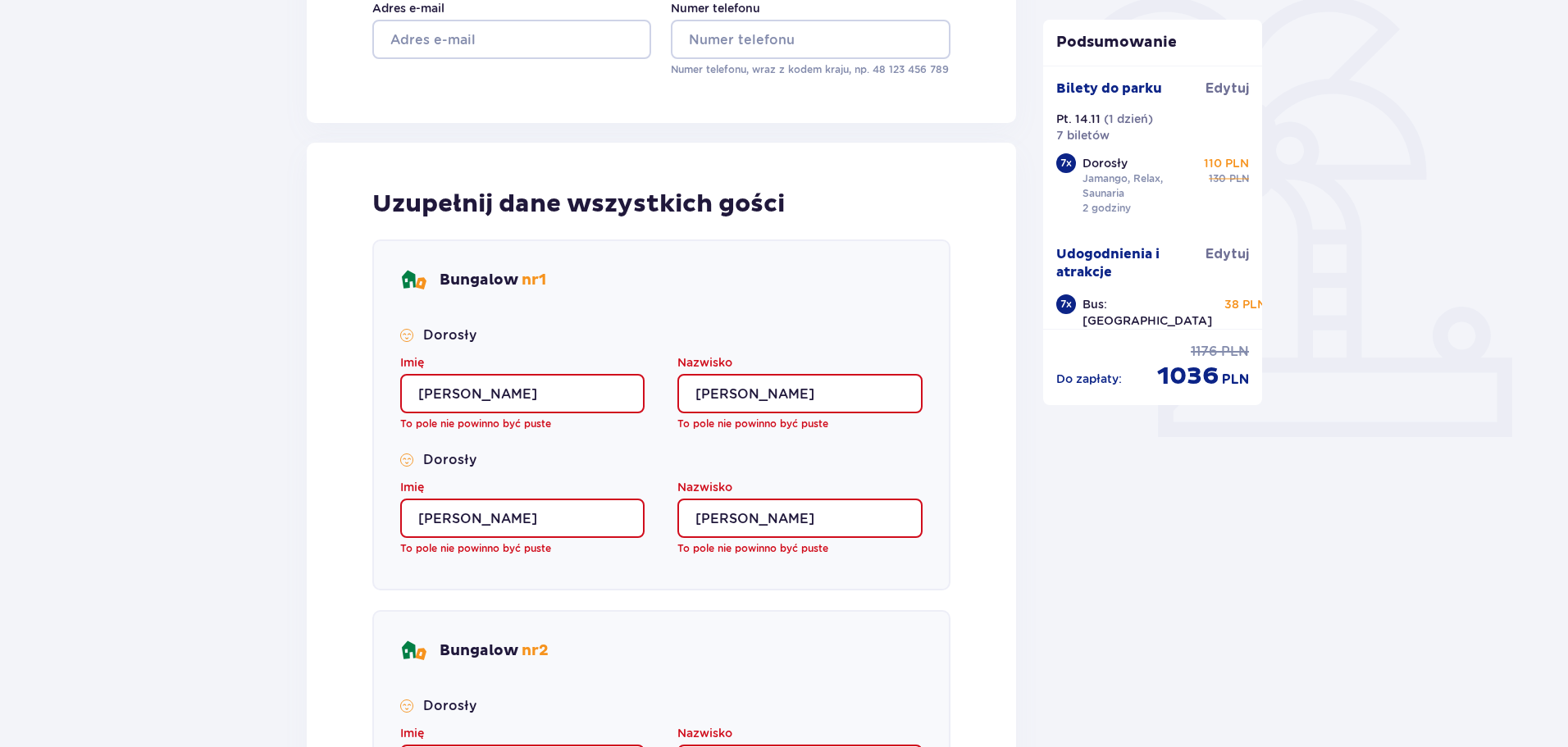
type input "Kampczyk"
type input "Paulina"
type input "Kampczyk"
type input "Paulina"
type input "Kampczyk"
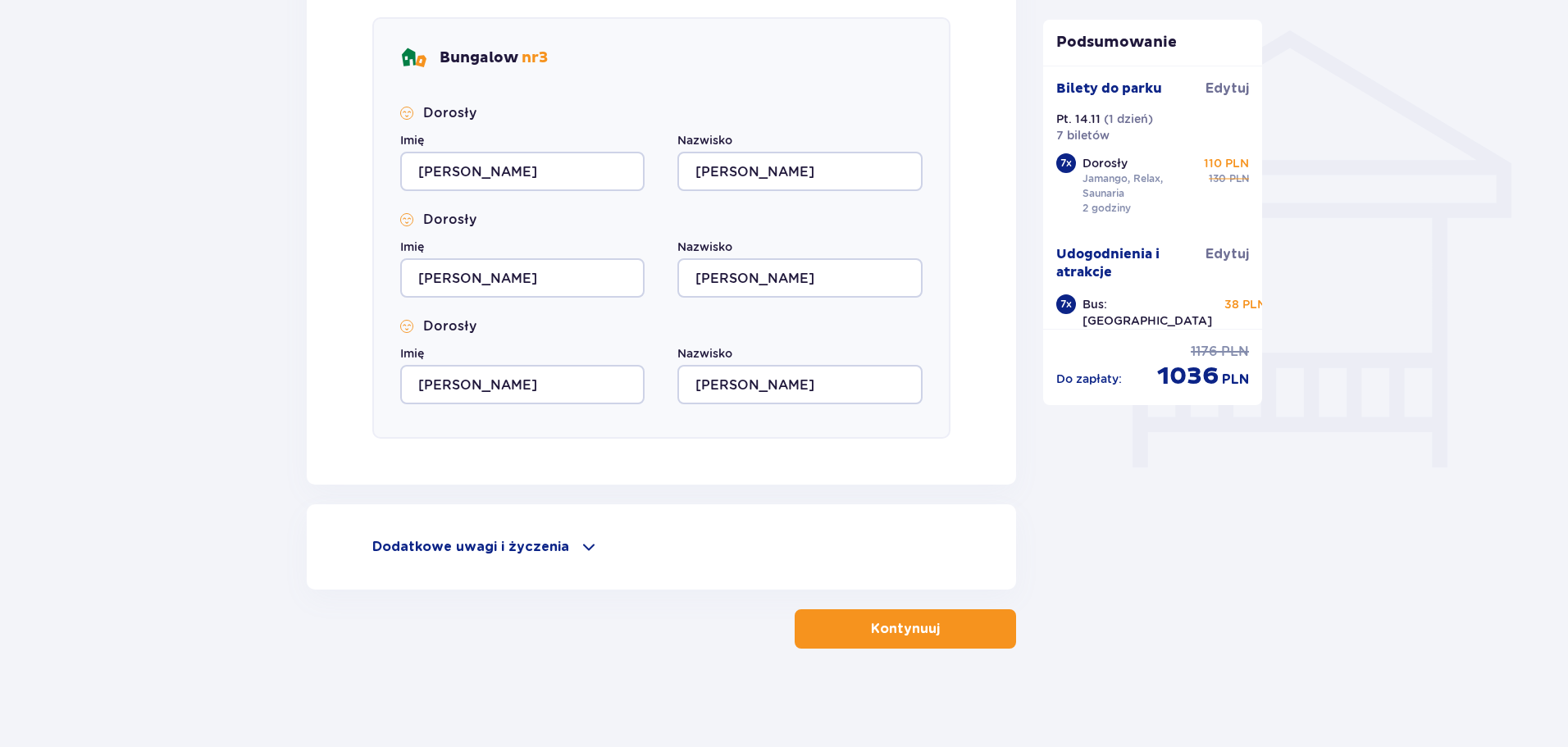
click at [909, 623] on p "Kontynuuj" at bounding box center [905, 629] width 69 height 18
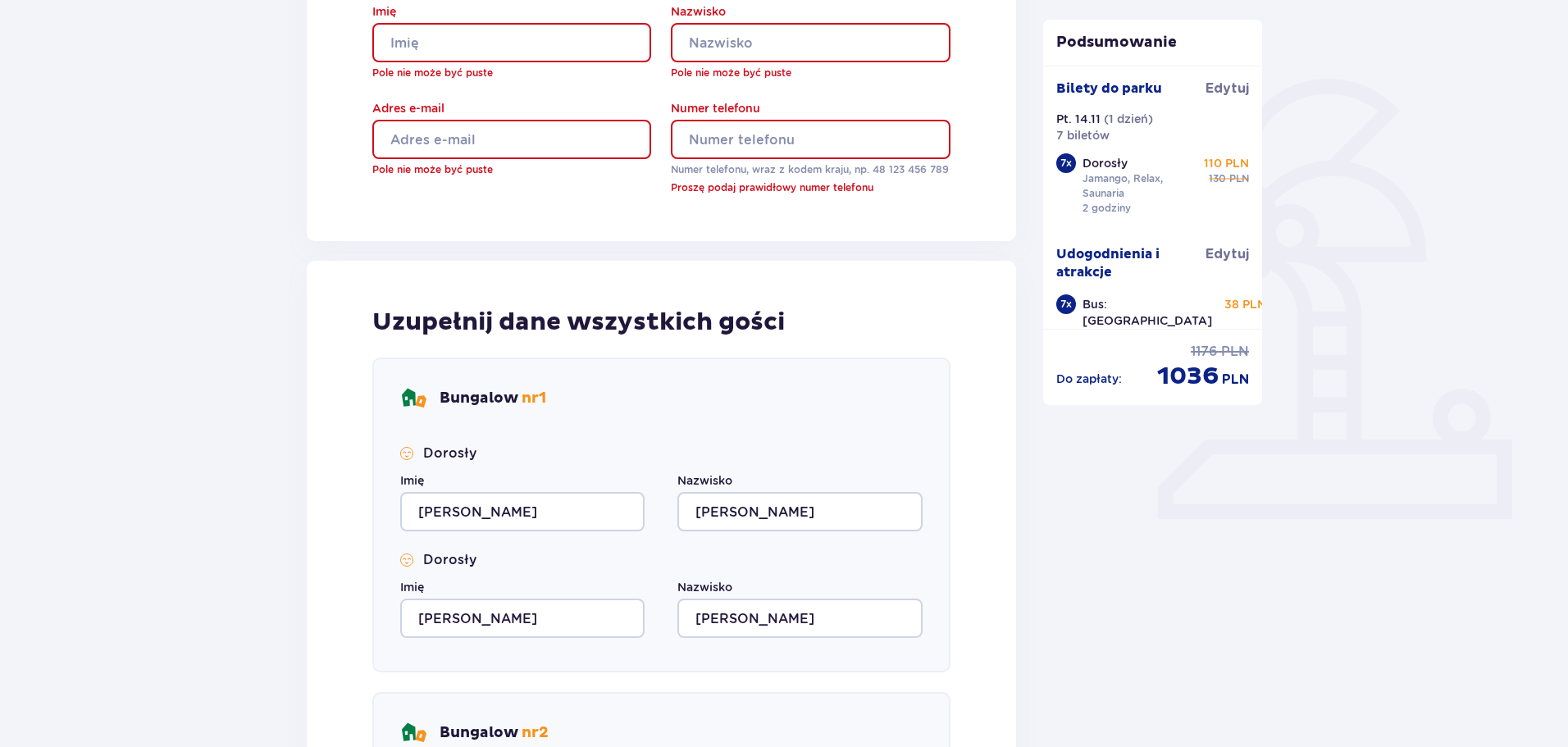
scroll to position [225, 0]
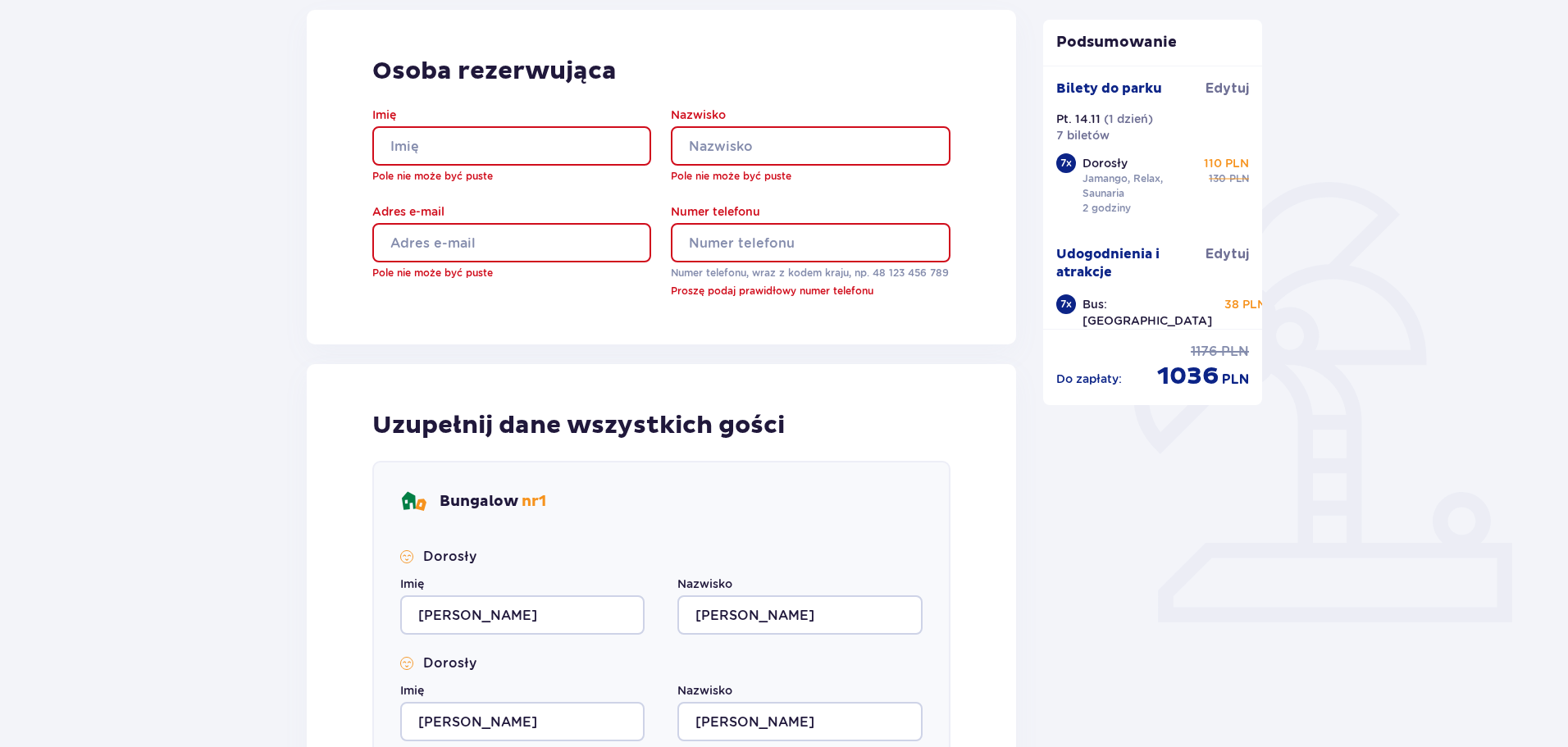
click at [483, 156] on input "Imię" at bounding box center [511, 146] width 278 height 39
type input "Paulina"
type input "Kampczyk"
type input "polin.93@gmail.com"
type input "501441061"
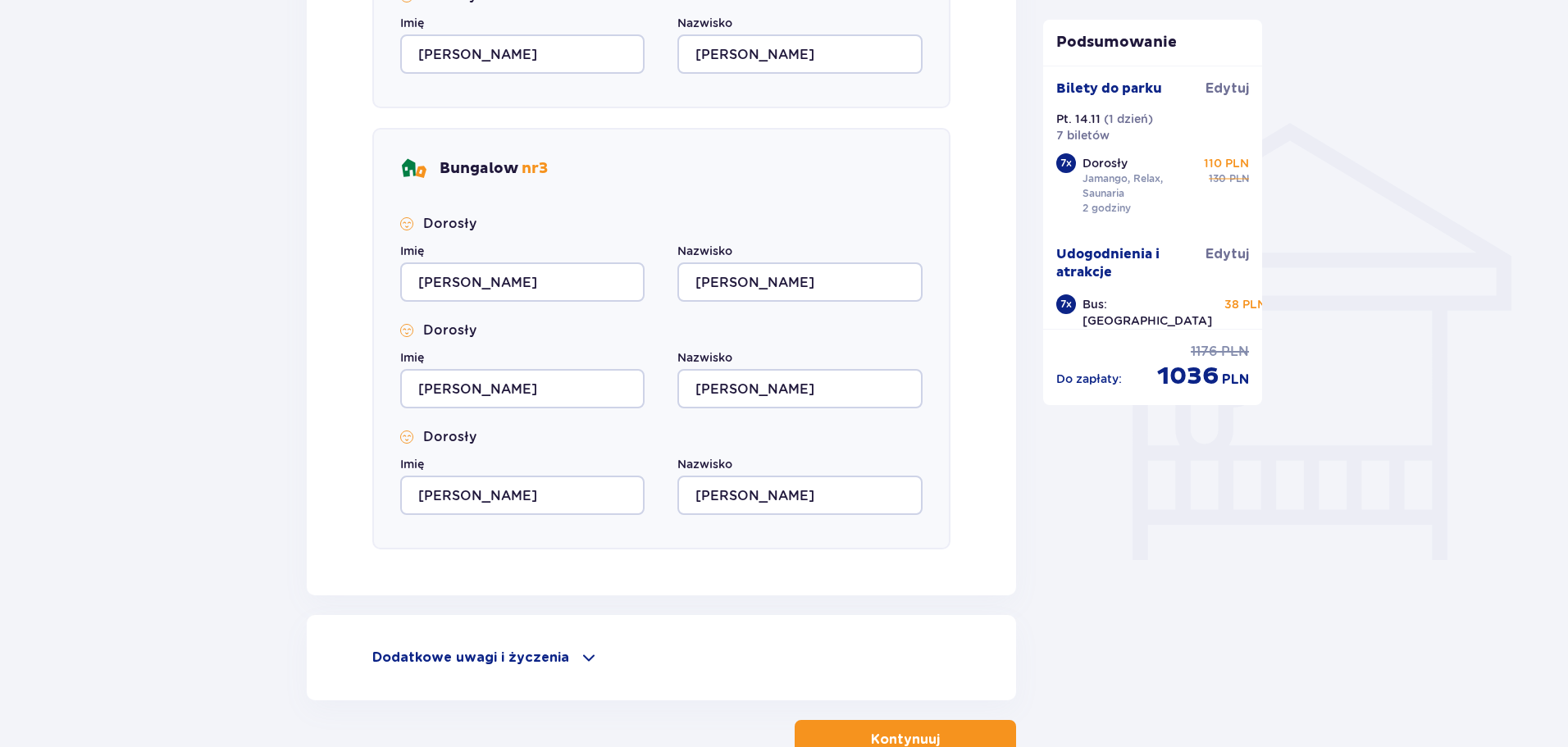
scroll to position [1320, 0]
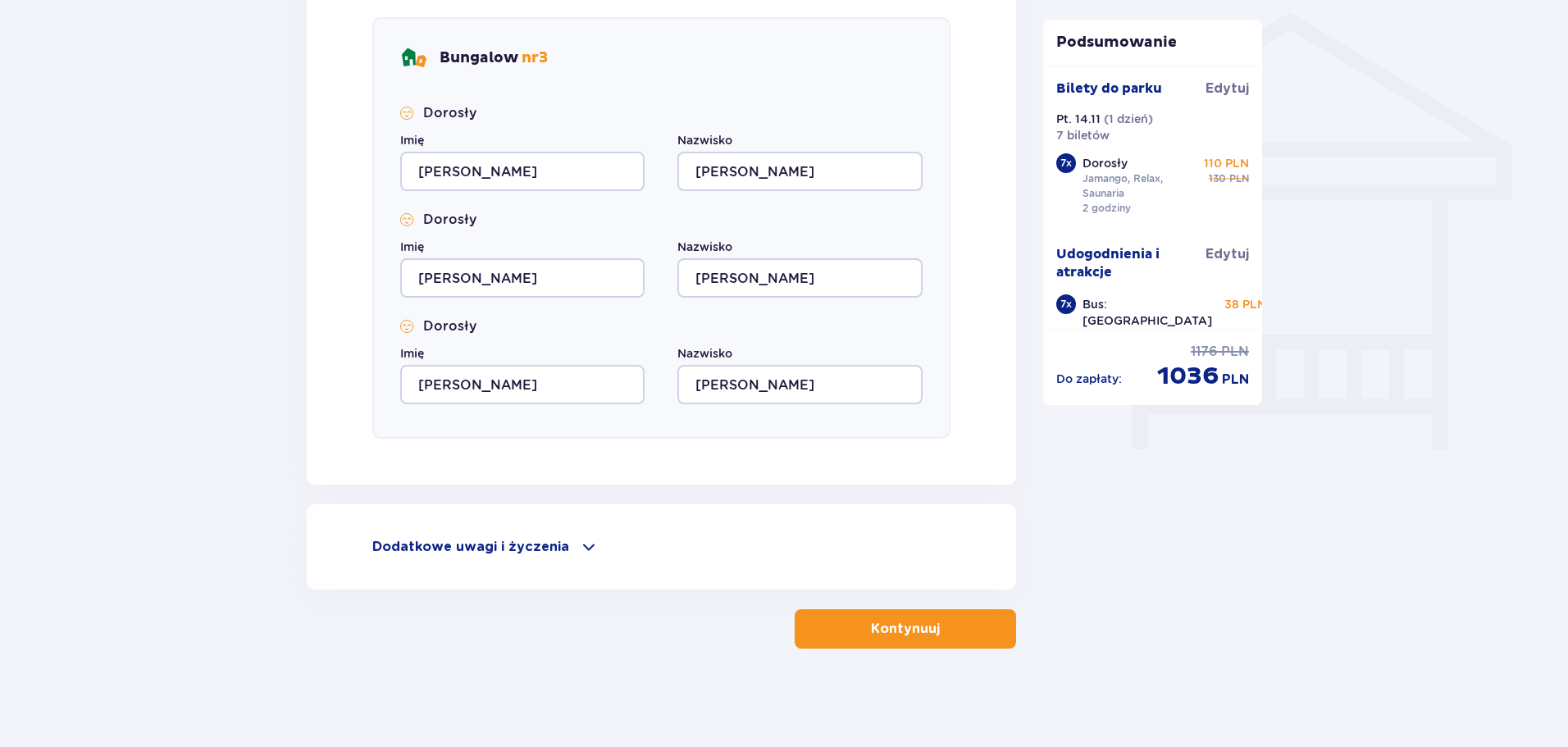
click at [919, 630] on p "Kontynuuj" at bounding box center [905, 629] width 69 height 18
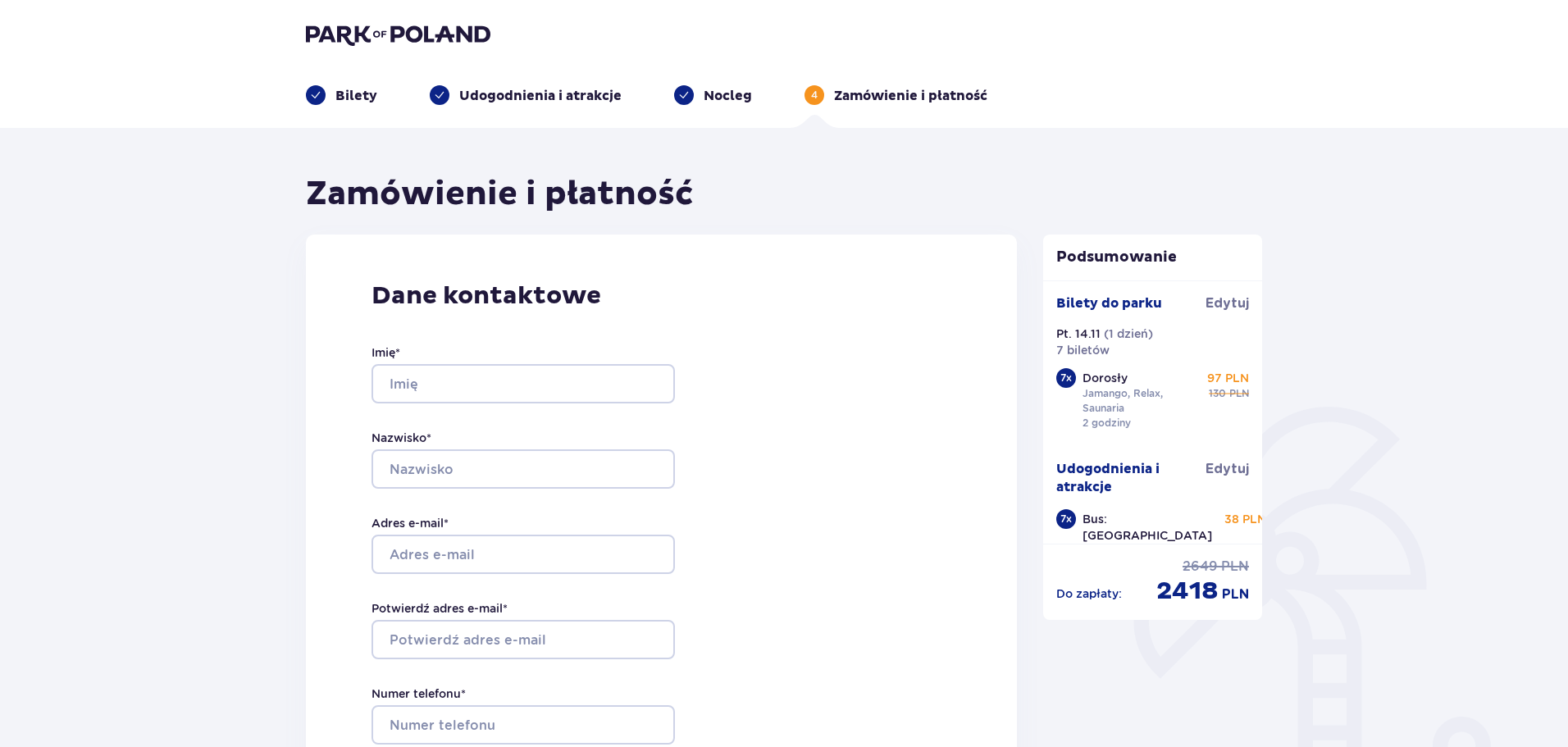
click at [728, 95] on p "Nocleg" at bounding box center [728, 96] width 49 height 18
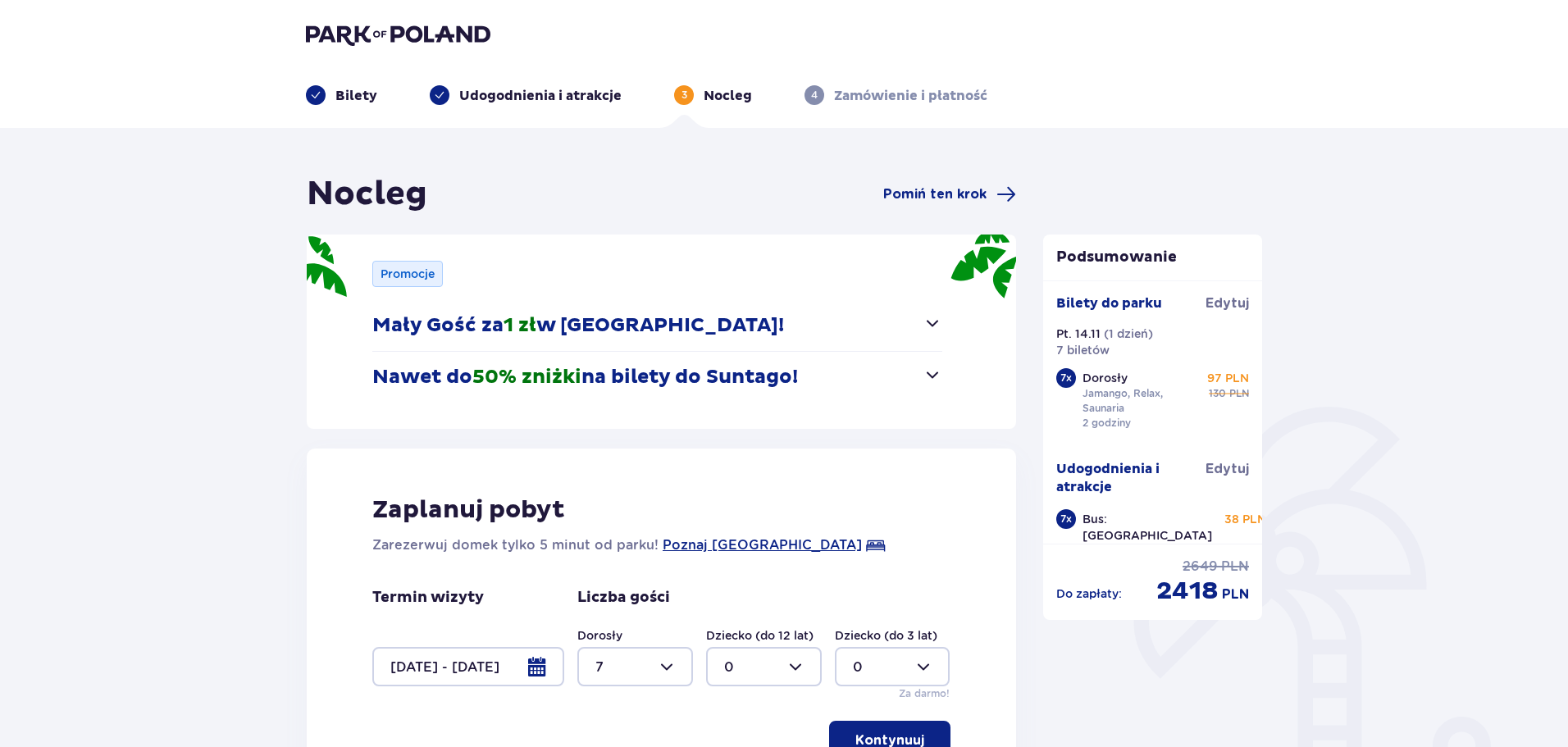
click at [844, 94] on p "Zamówienie i płatność" at bounding box center [910, 96] width 153 height 18
click at [808, 108] on header "Bilety Udogodnienia i atrakcje 3 Nocleg 4 Zamówienie i płatność" at bounding box center [784, 64] width 1568 height 128
click at [814, 102] on p "4" at bounding box center [815, 95] width 7 height 15
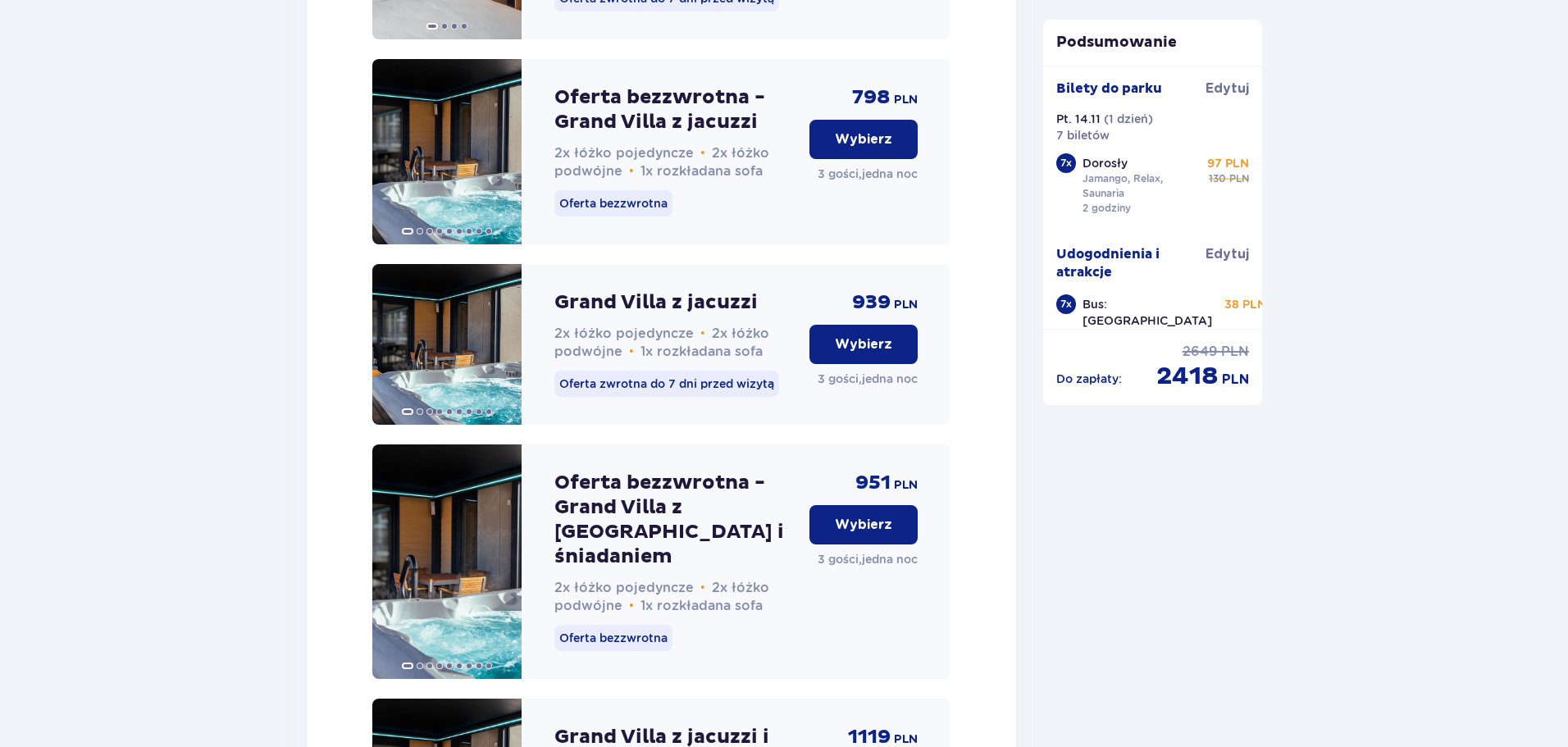
scroll to position [12418, 0]
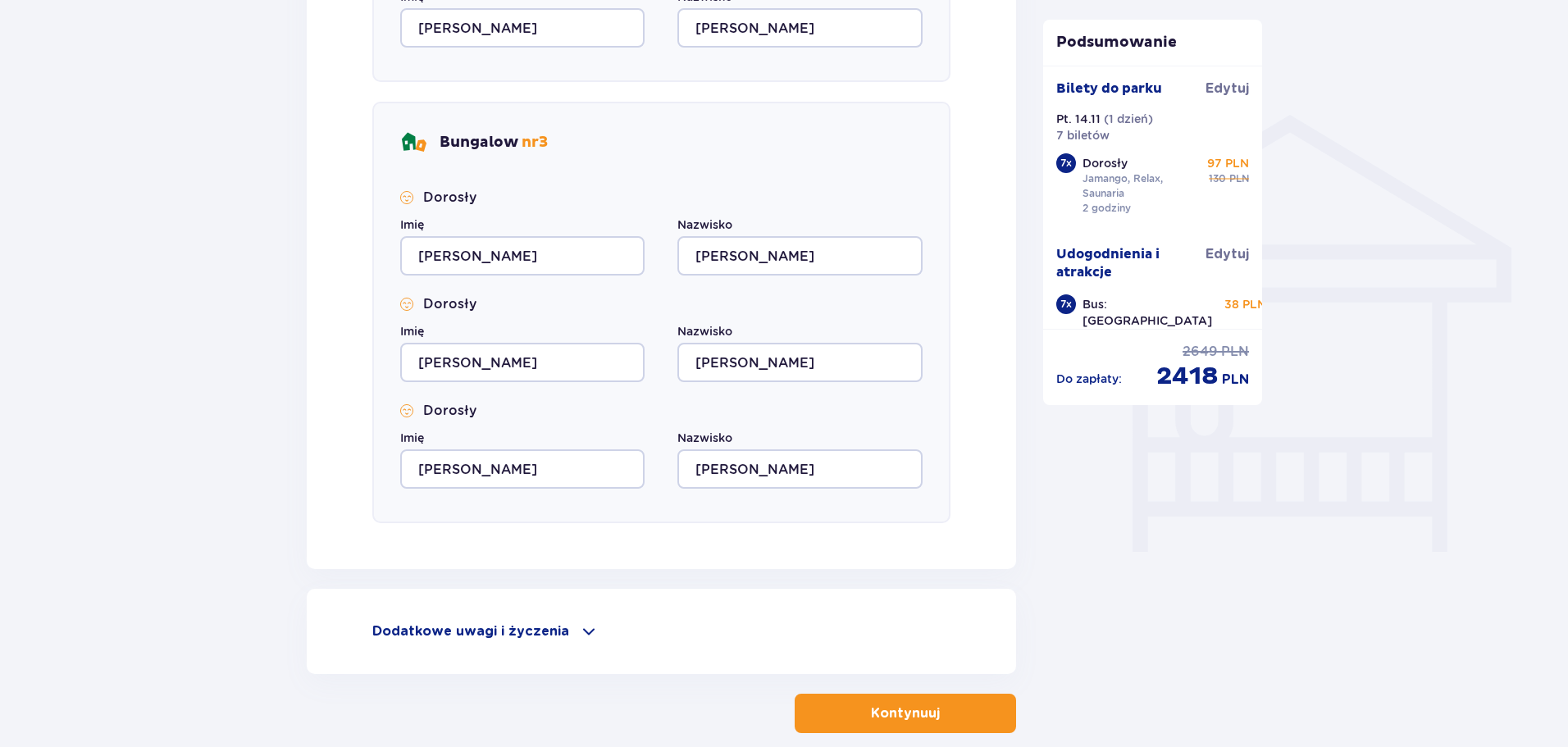
scroll to position [1302, 0]
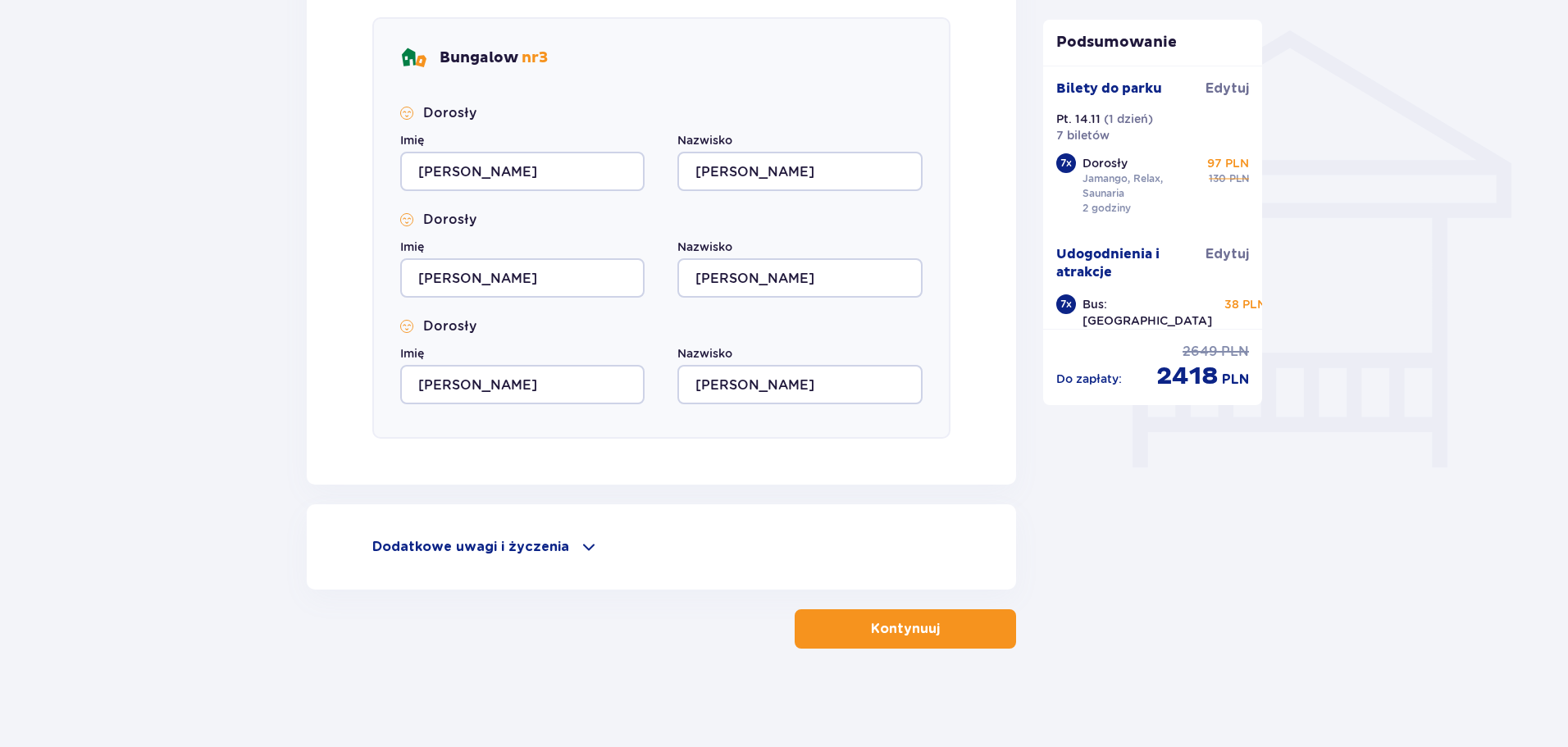
click at [515, 536] on div "Dodatkowe uwagi i życzenia Czy możemy Ci jeszcze w czymś pomóc? Daj nam znać! D…" at bounding box center [661, 547] width 709 height 85
click at [526, 551] on p "Dodatkowe uwagi i życzenia" at bounding box center [470, 547] width 197 height 18
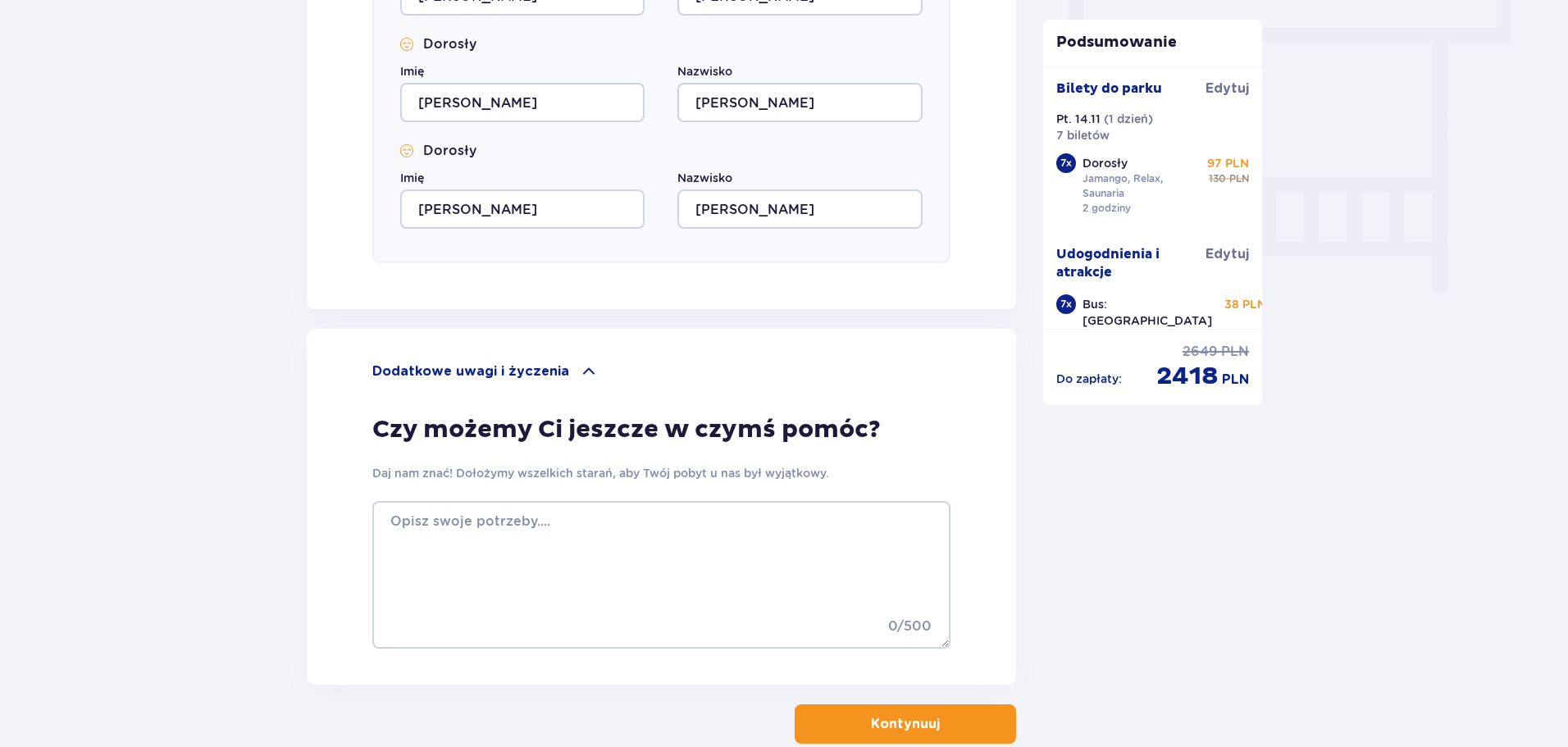
scroll to position [1548, 0]
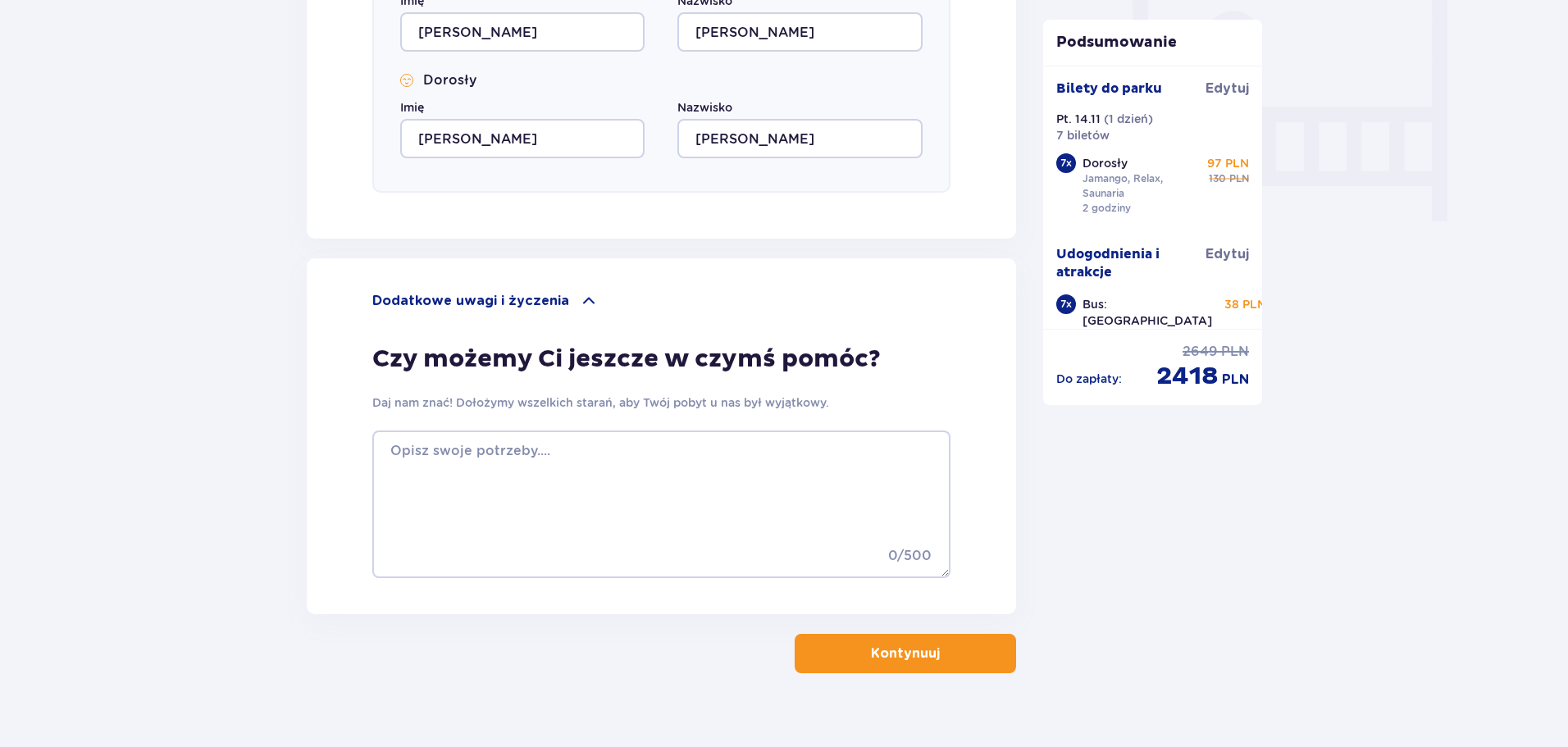
click at [973, 651] on button "Kontynuuj" at bounding box center [905, 653] width 222 height 39
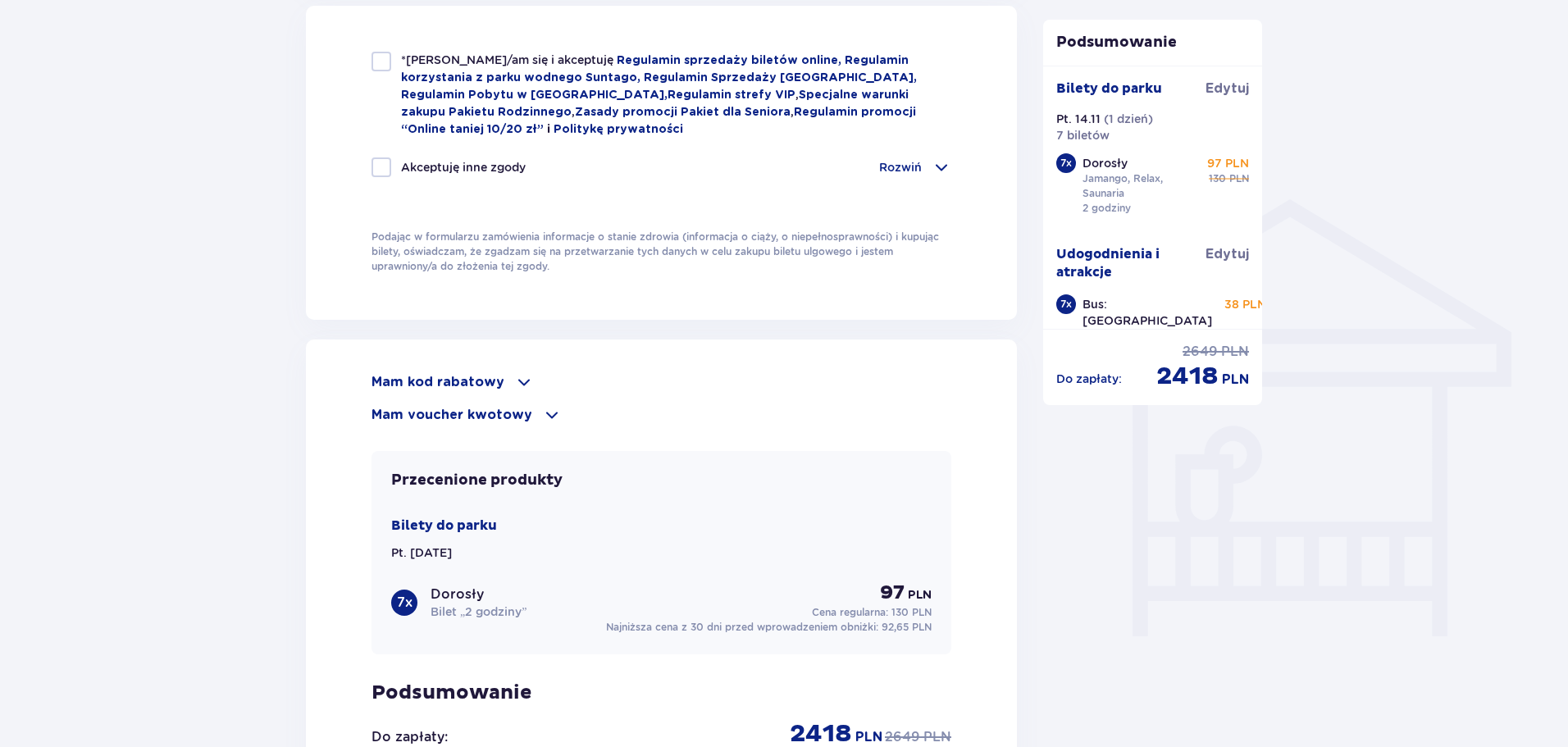
scroll to position [1394, 0]
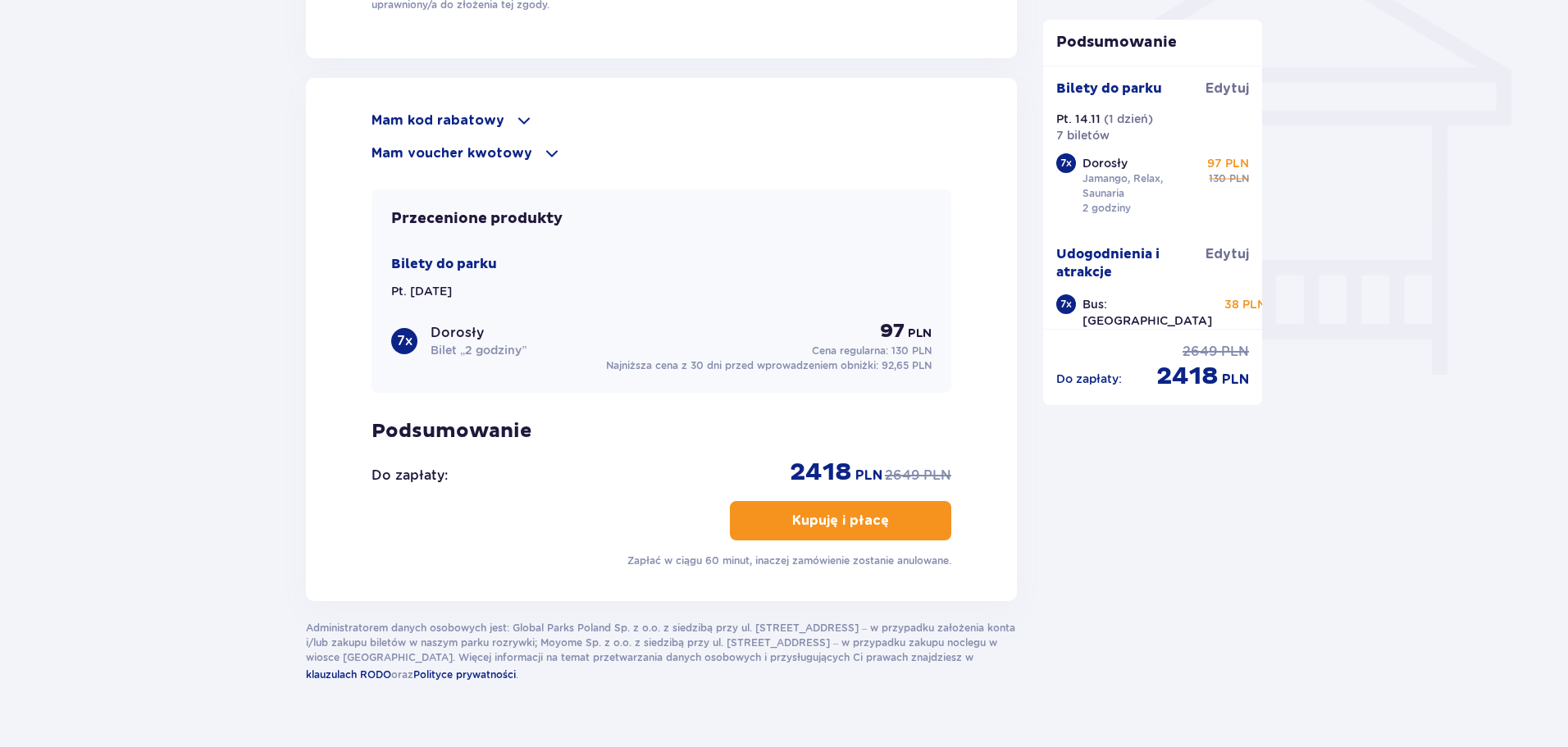
click at [501, 119] on div "Mam kod rabatowy" at bounding box center [661, 120] width 580 height 20
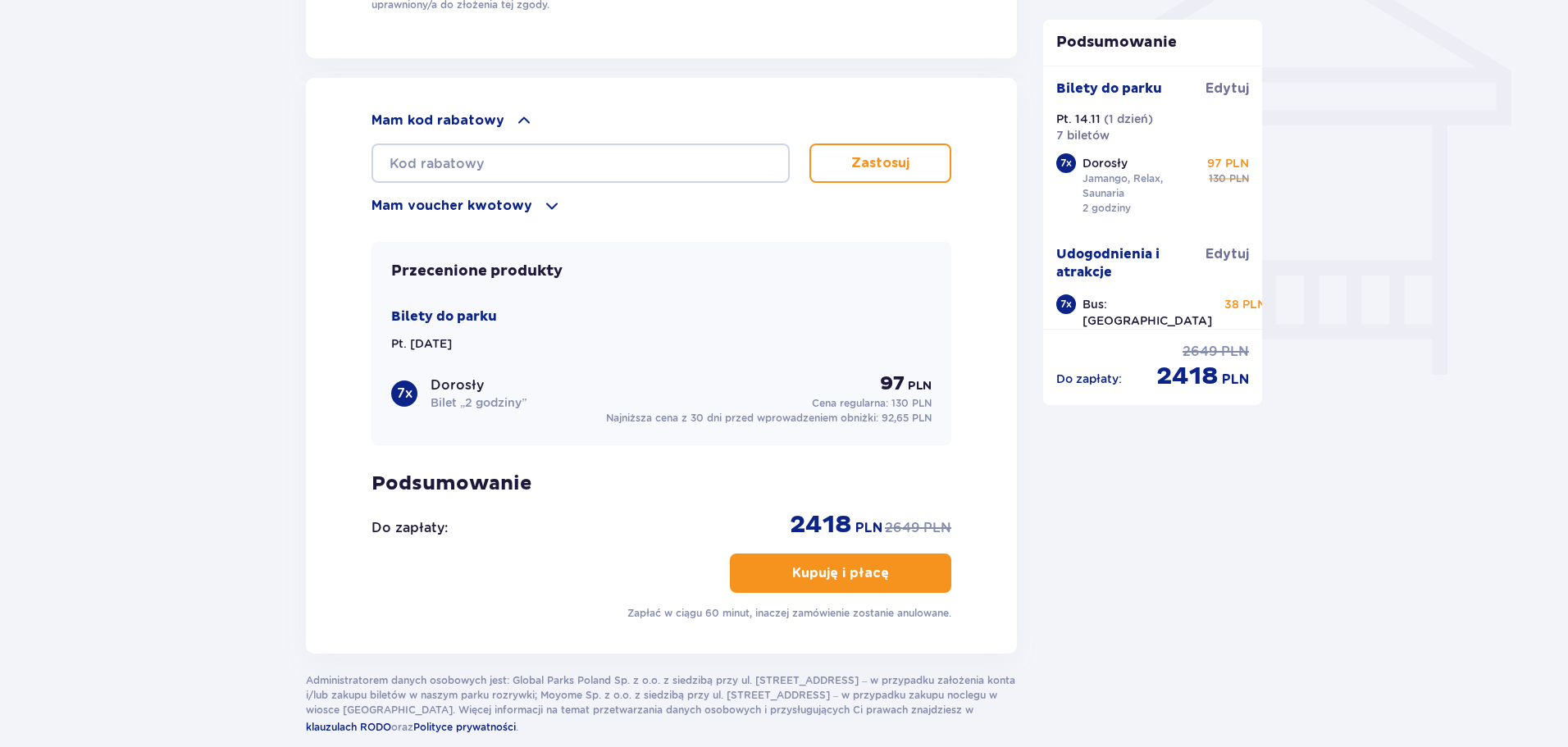
click at [522, 200] on p "Mam voucher kwotowy" at bounding box center [452, 206] width 161 height 18
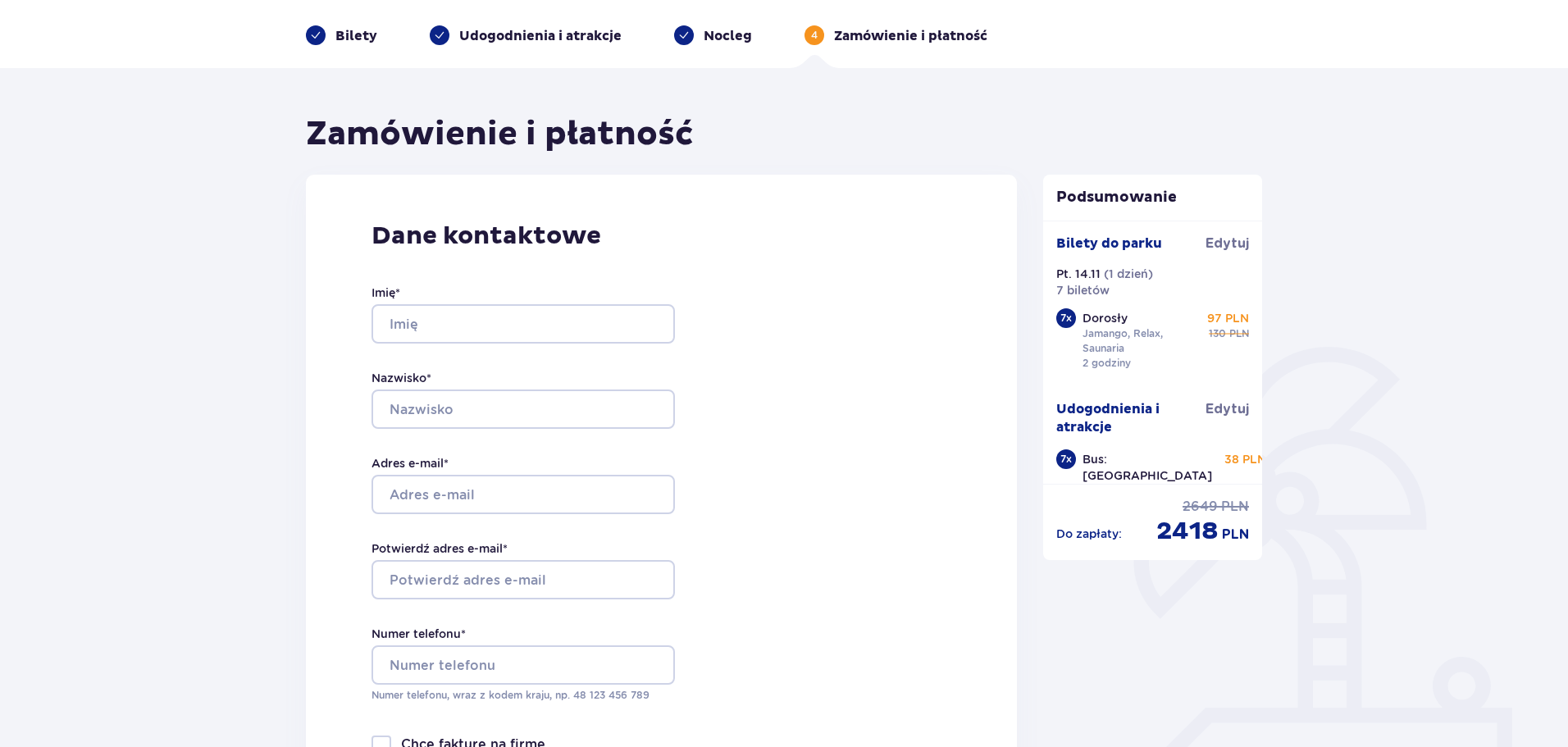
scroll to position [0, 0]
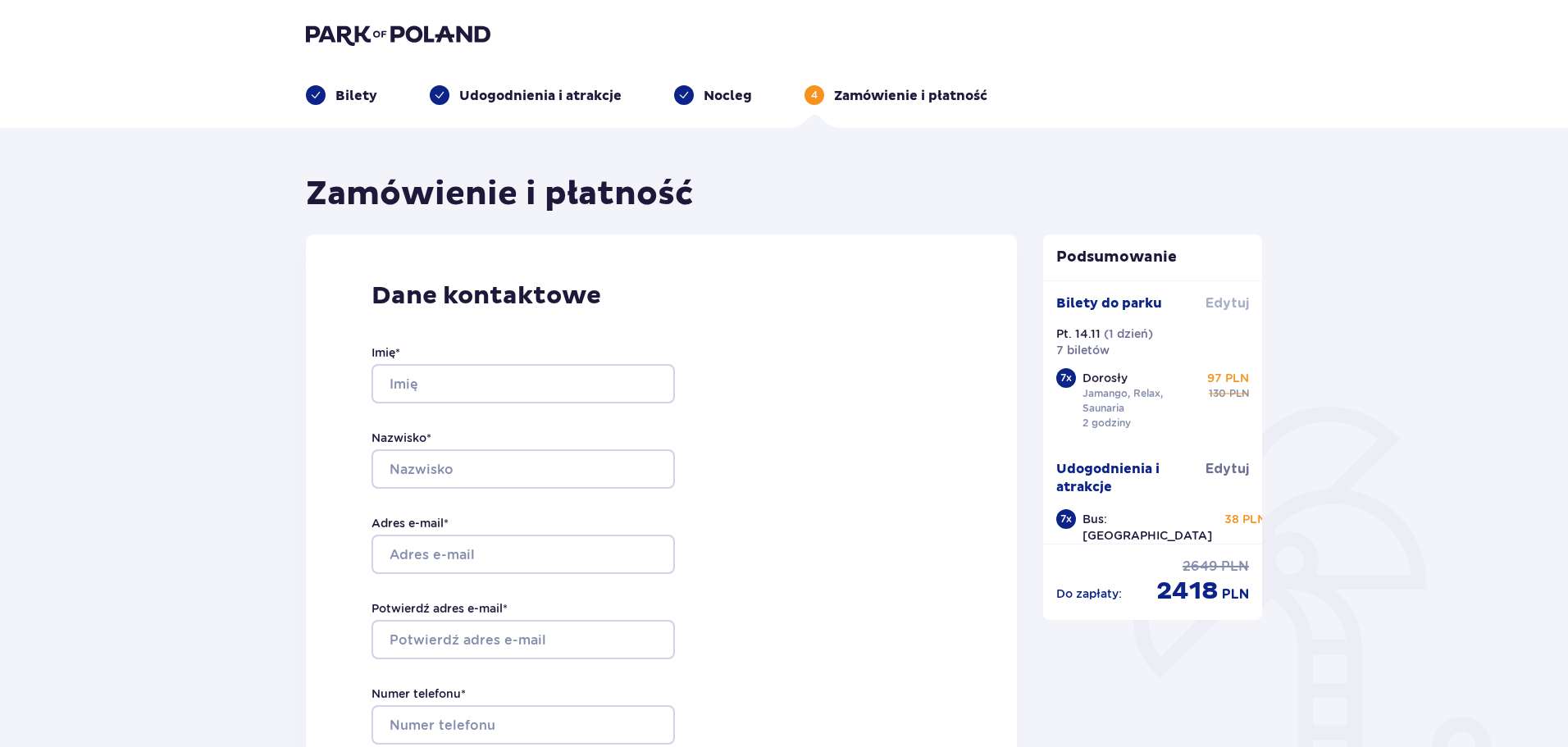
click at [1236, 304] on span "Edytuj" at bounding box center [1227, 304] width 43 height 18
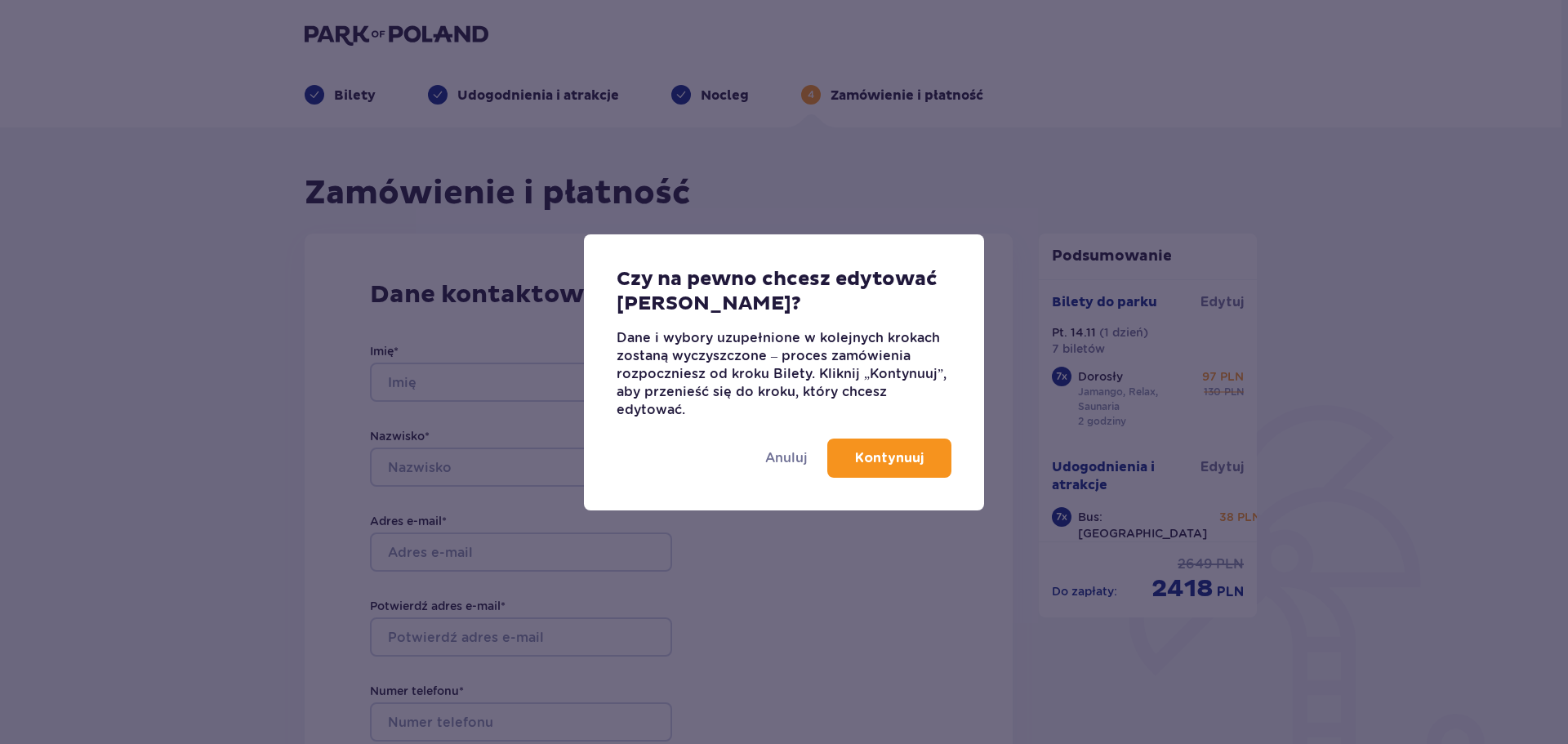
click at [844, 462] on button "Kontynuuj" at bounding box center [889, 458] width 124 height 39
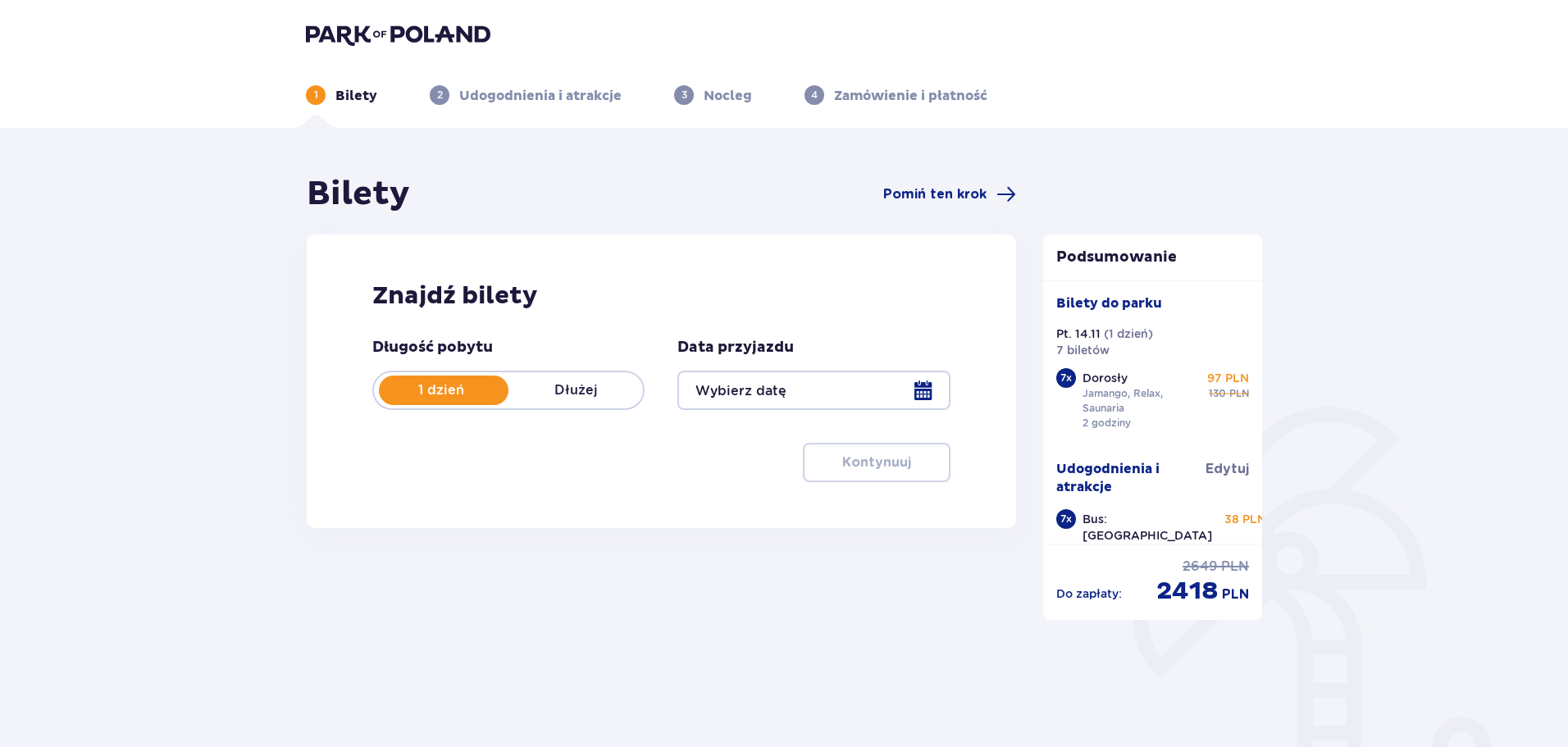
type input "14.11.25"
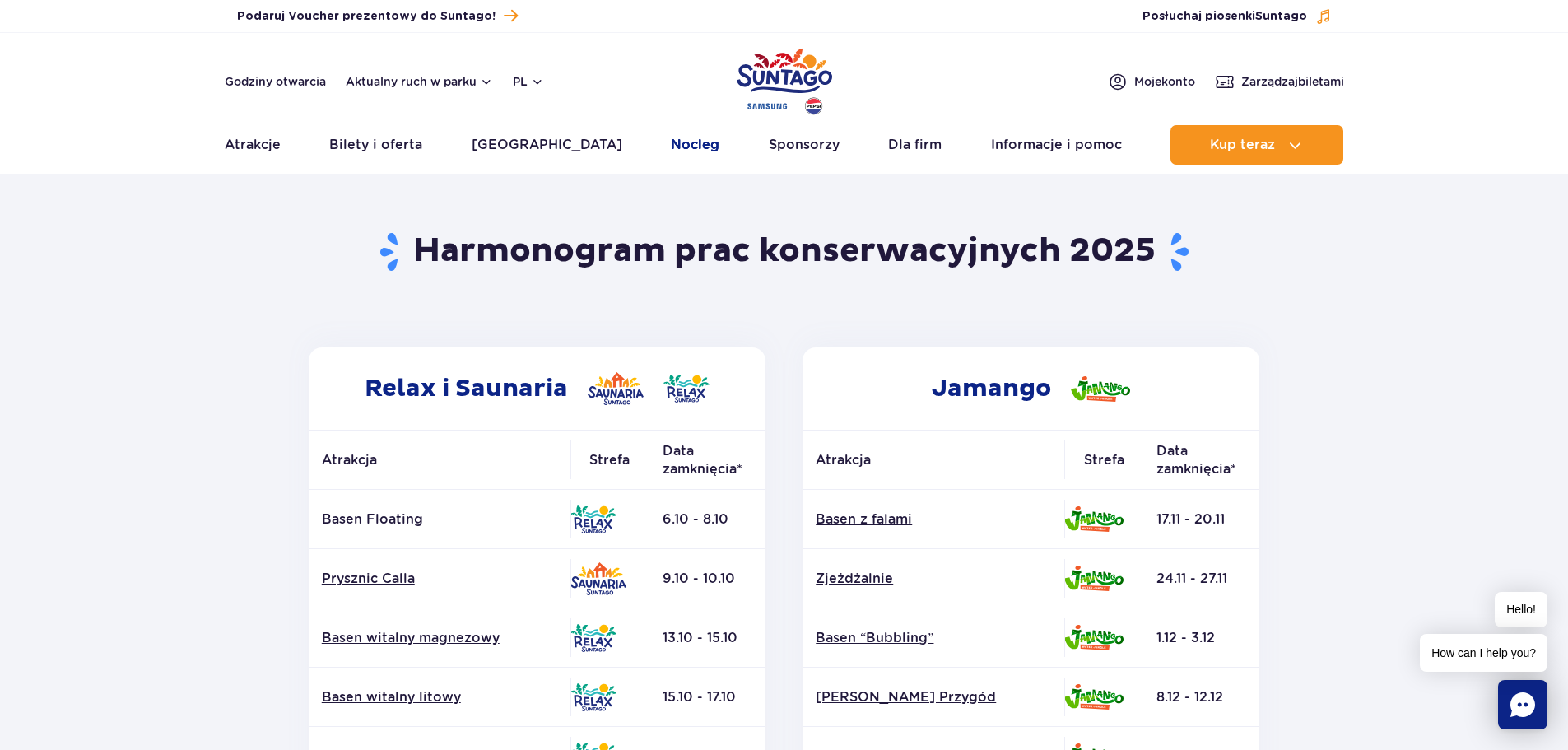
click at [671, 137] on link "Nocleg" at bounding box center [695, 144] width 49 height 39
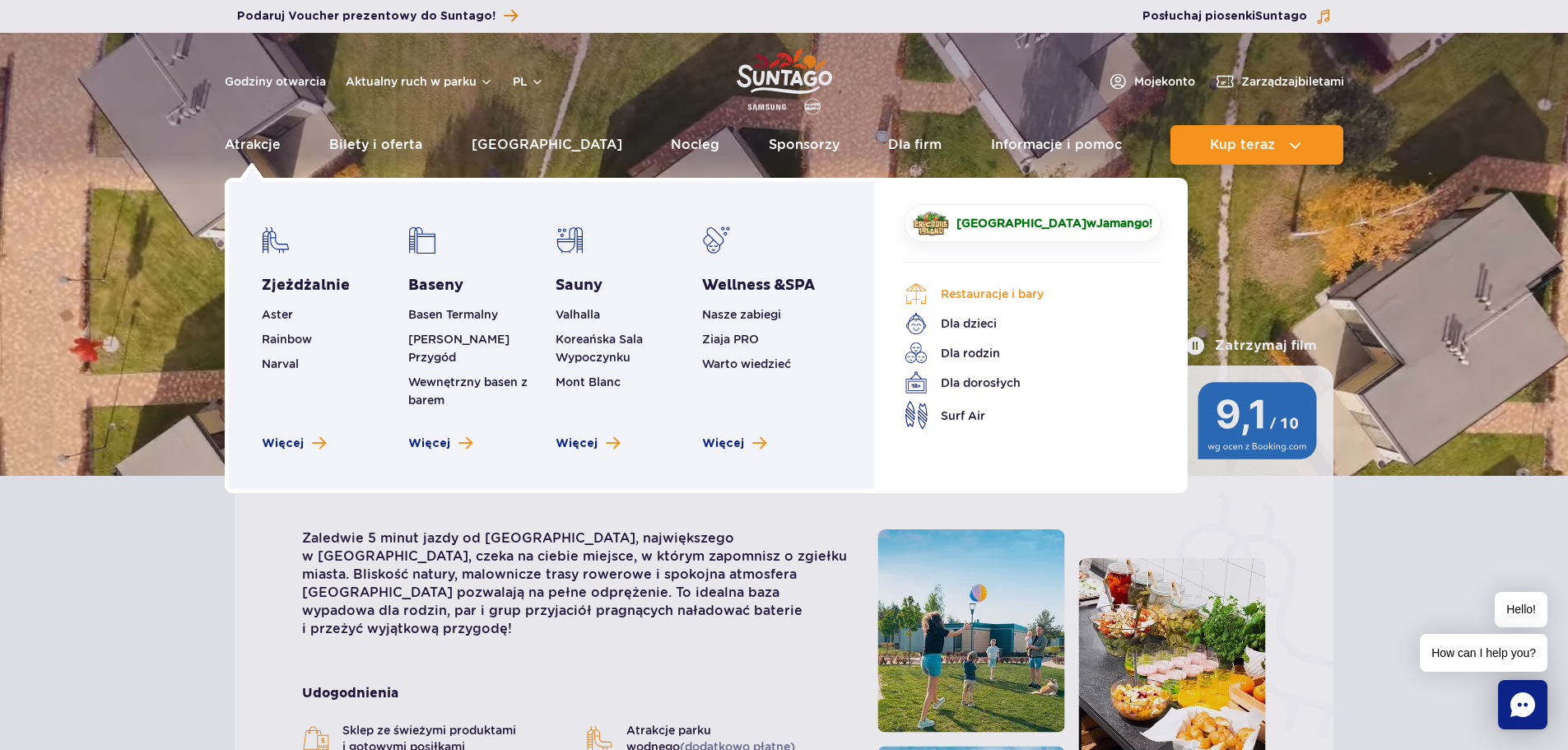
click at [984, 294] on link "Restauracje i bary" at bounding box center [1021, 293] width 233 height 23
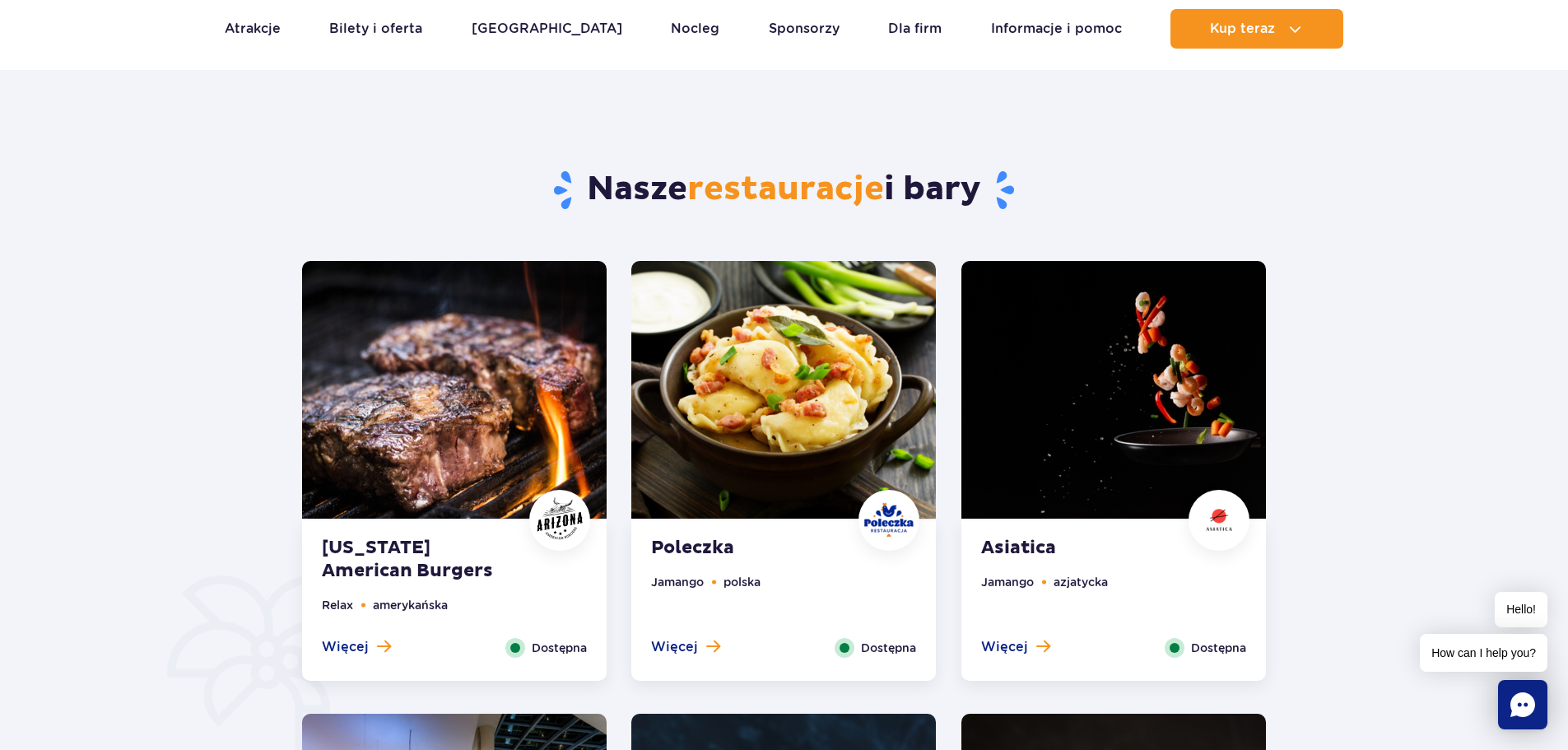
scroll to position [658, 0]
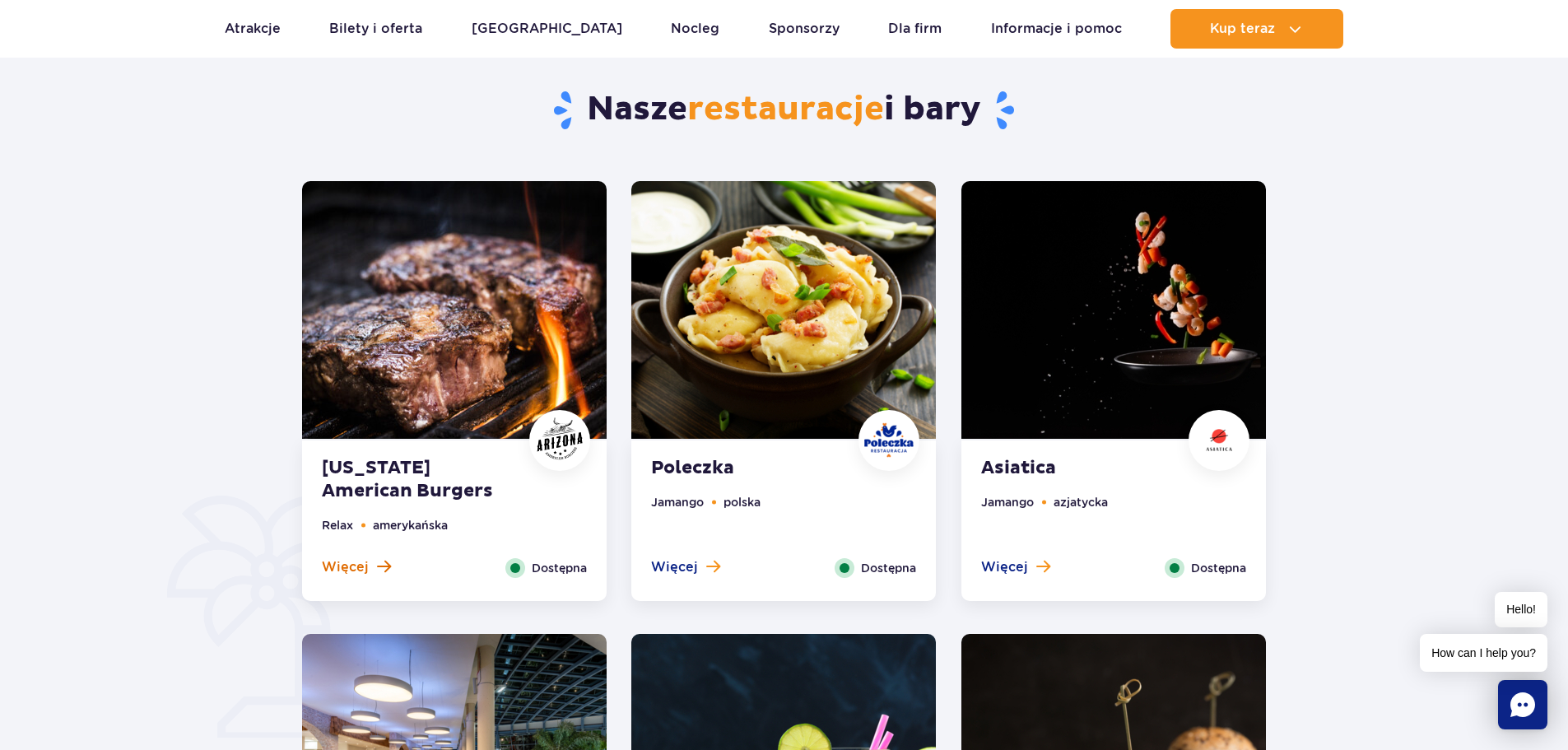
click at [364, 569] on span "Więcej" at bounding box center [345, 568] width 47 height 18
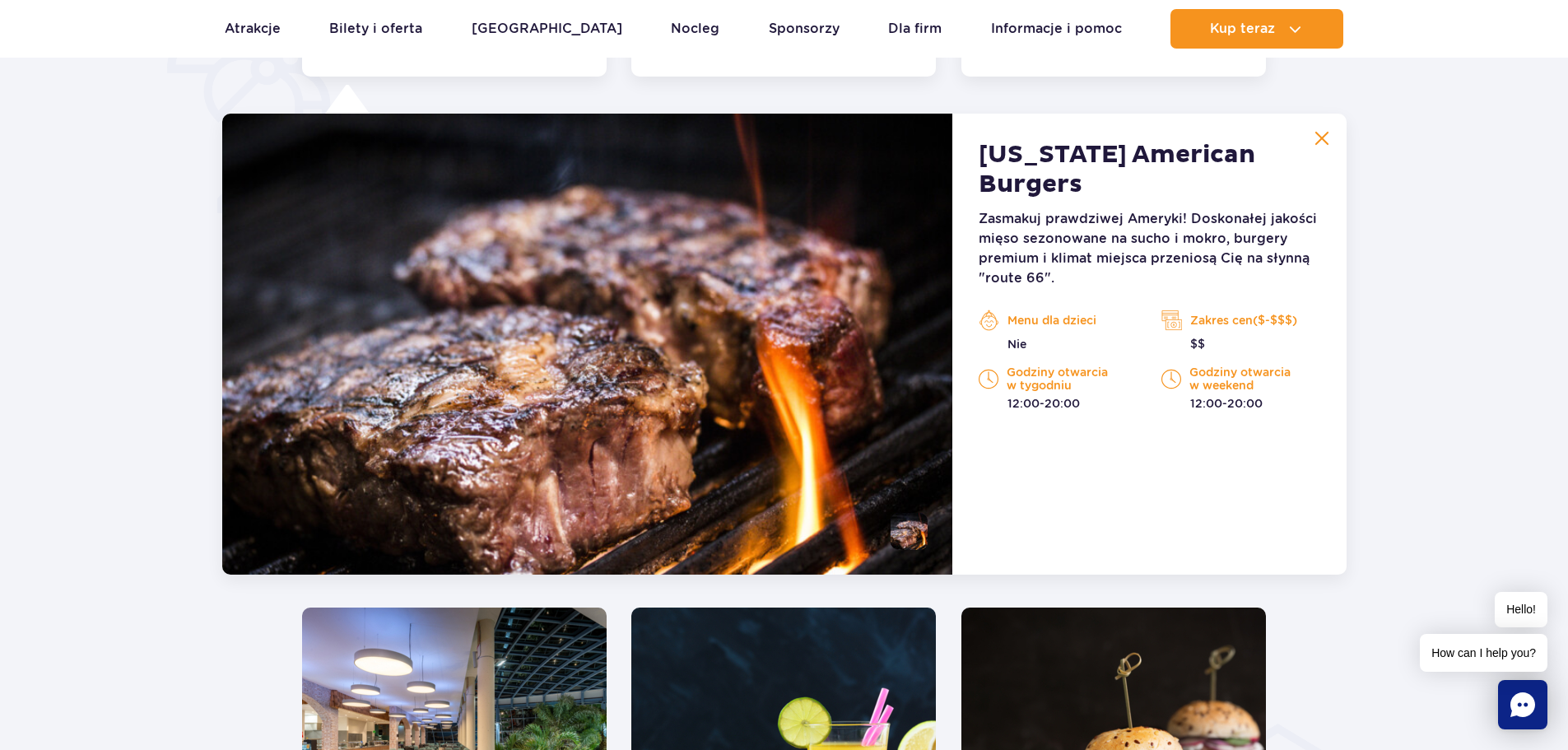
scroll to position [1281, 0]
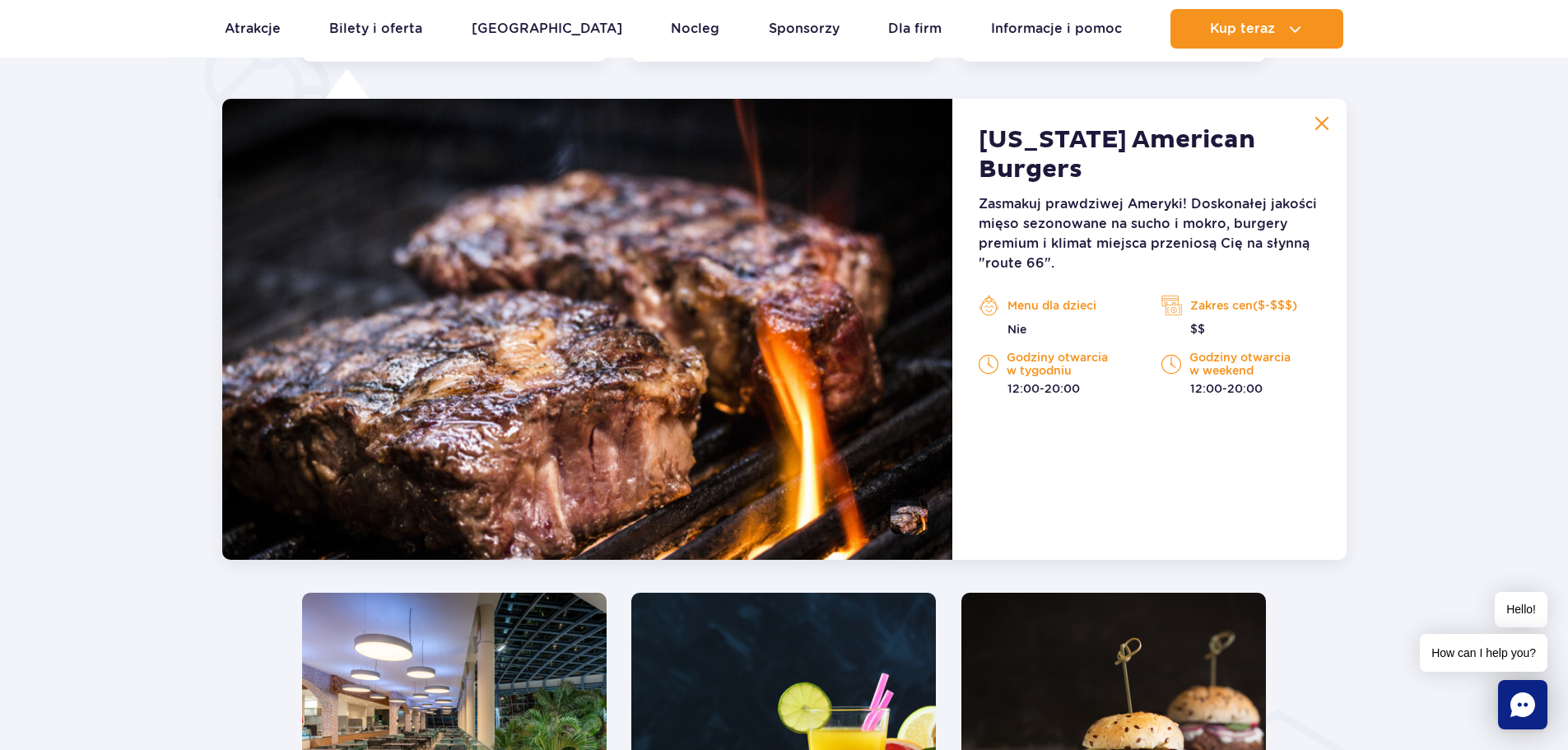
click at [1019, 321] on p "Nie" at bounding box center [1058, 329] width 158 height 17
click at [1014, 351] on p "Godziny otwarcia w tygodniu" at bounding box center [1058, 364] width 158 height 26
click at [1184, 351] on p "Godziny otwarcia w weekend" at bounding box center [1240, 364] width 158 height 26
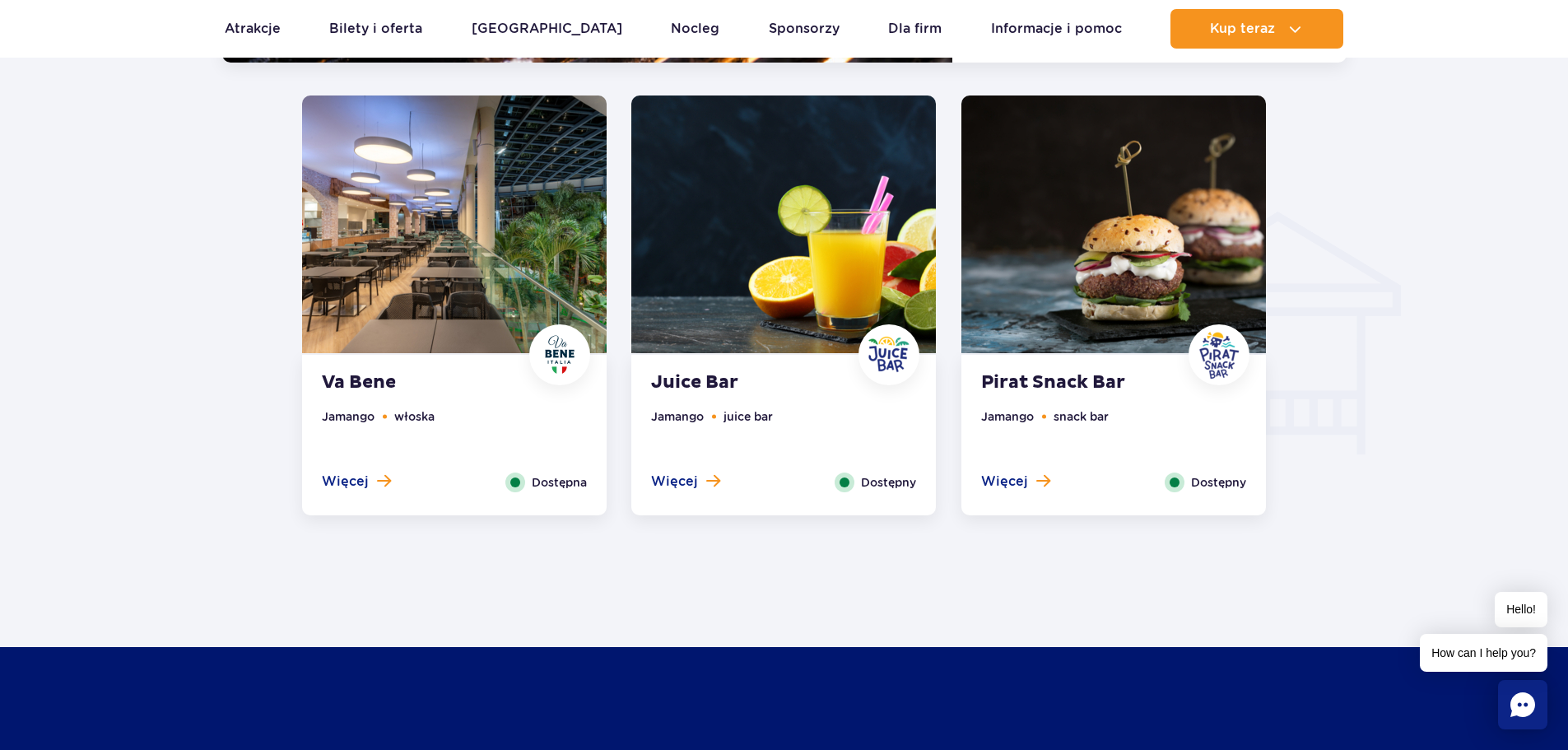
scroll to position [1939, 0]
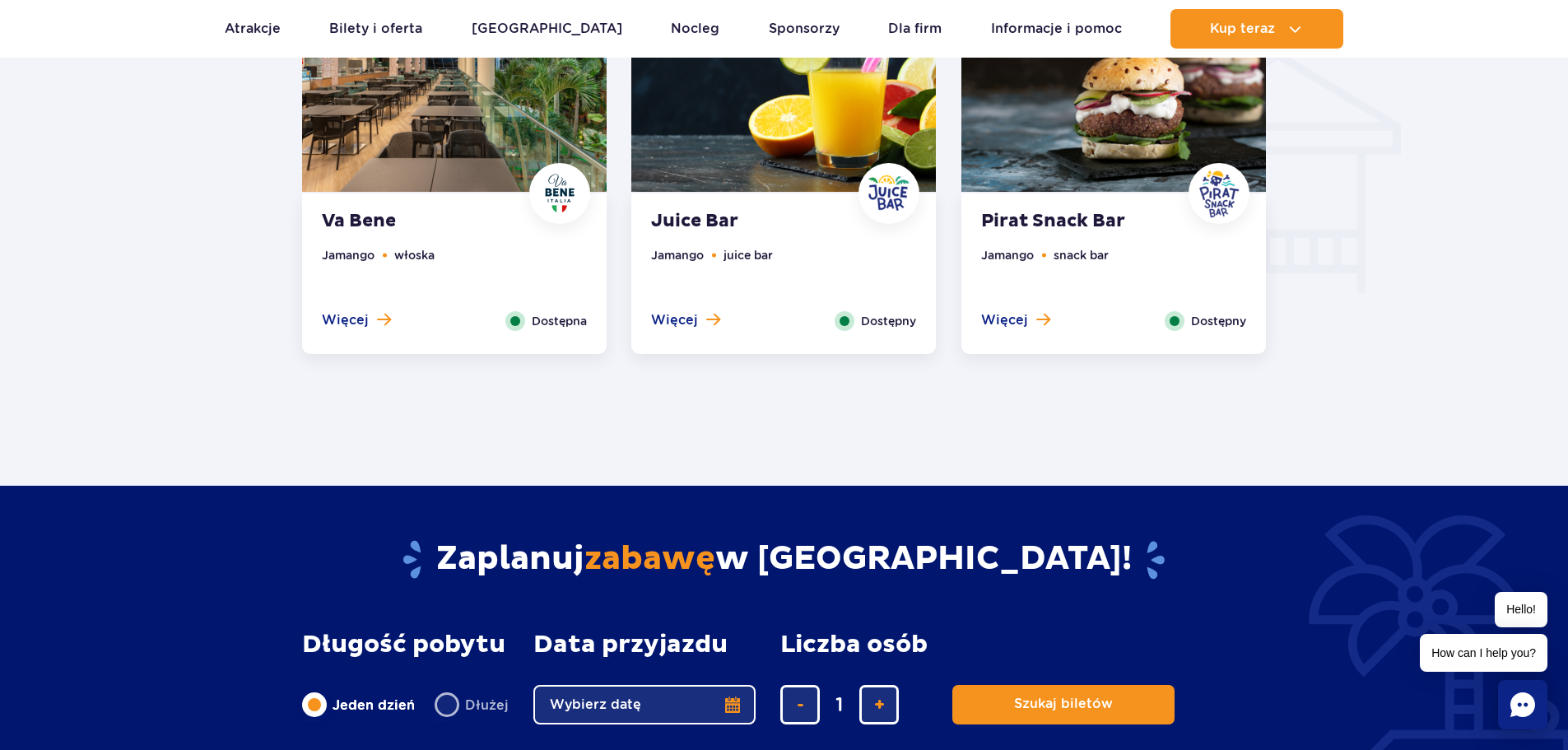
click at [847, 285] on ul "Jamango juice bar" at bounding box center [784, 278] width 265 height 65
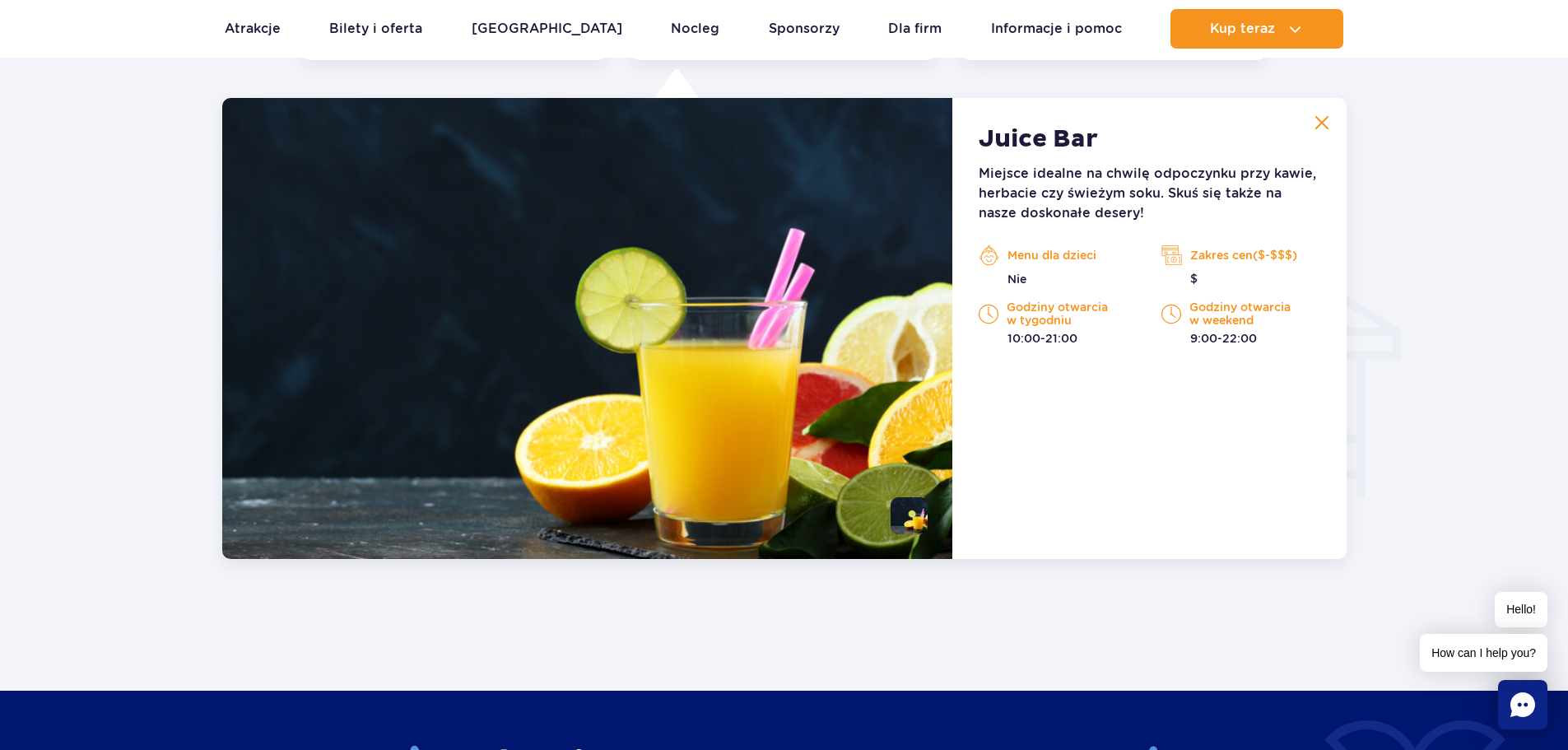
scroll to position [1733, 0]
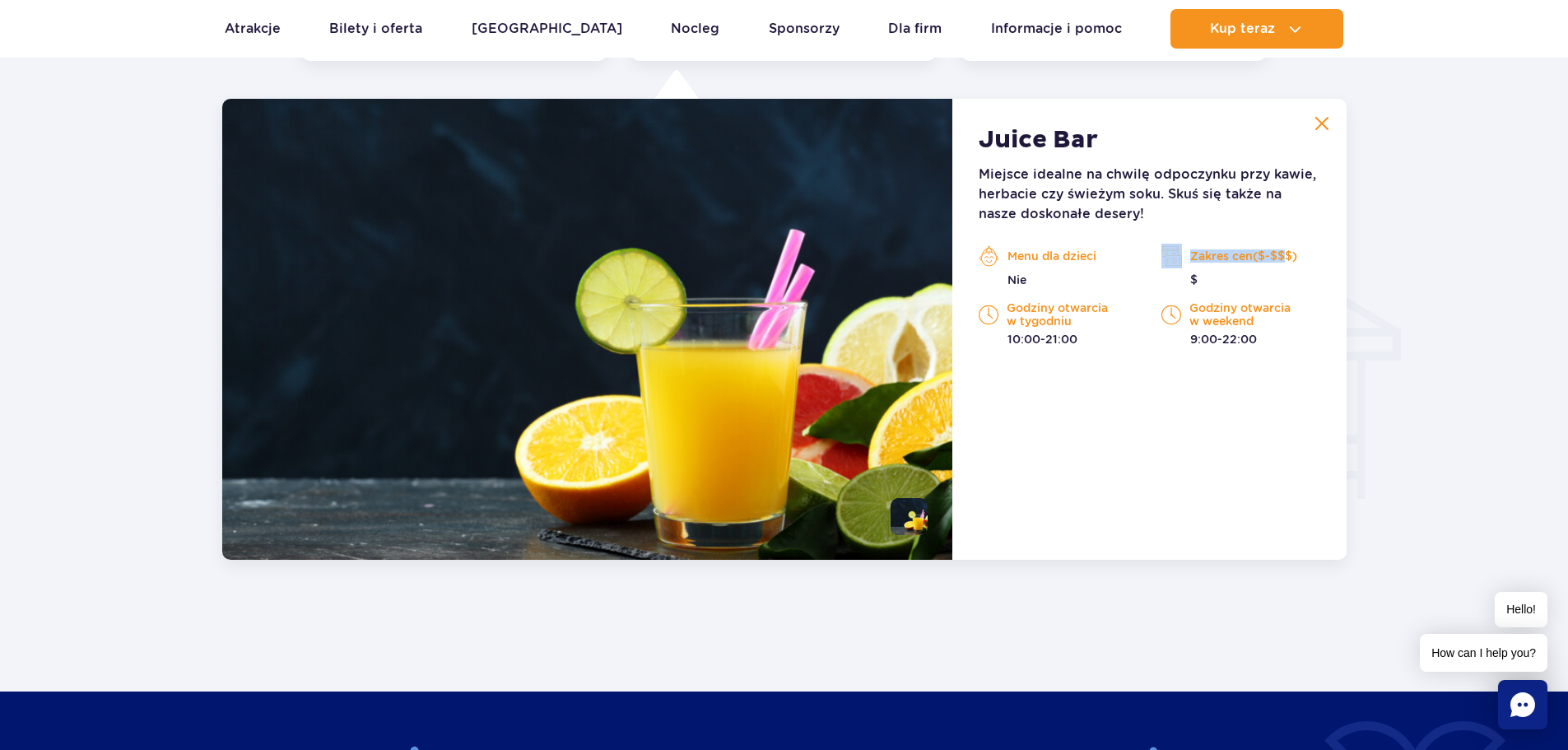
click at [1203, 270] on div "Zakres cen($-$$$) $" at bounding box center [1240, 265] width 158 height 45
click at [1308, 122] on button at bounding box center [1321, 123] width 33 height 33
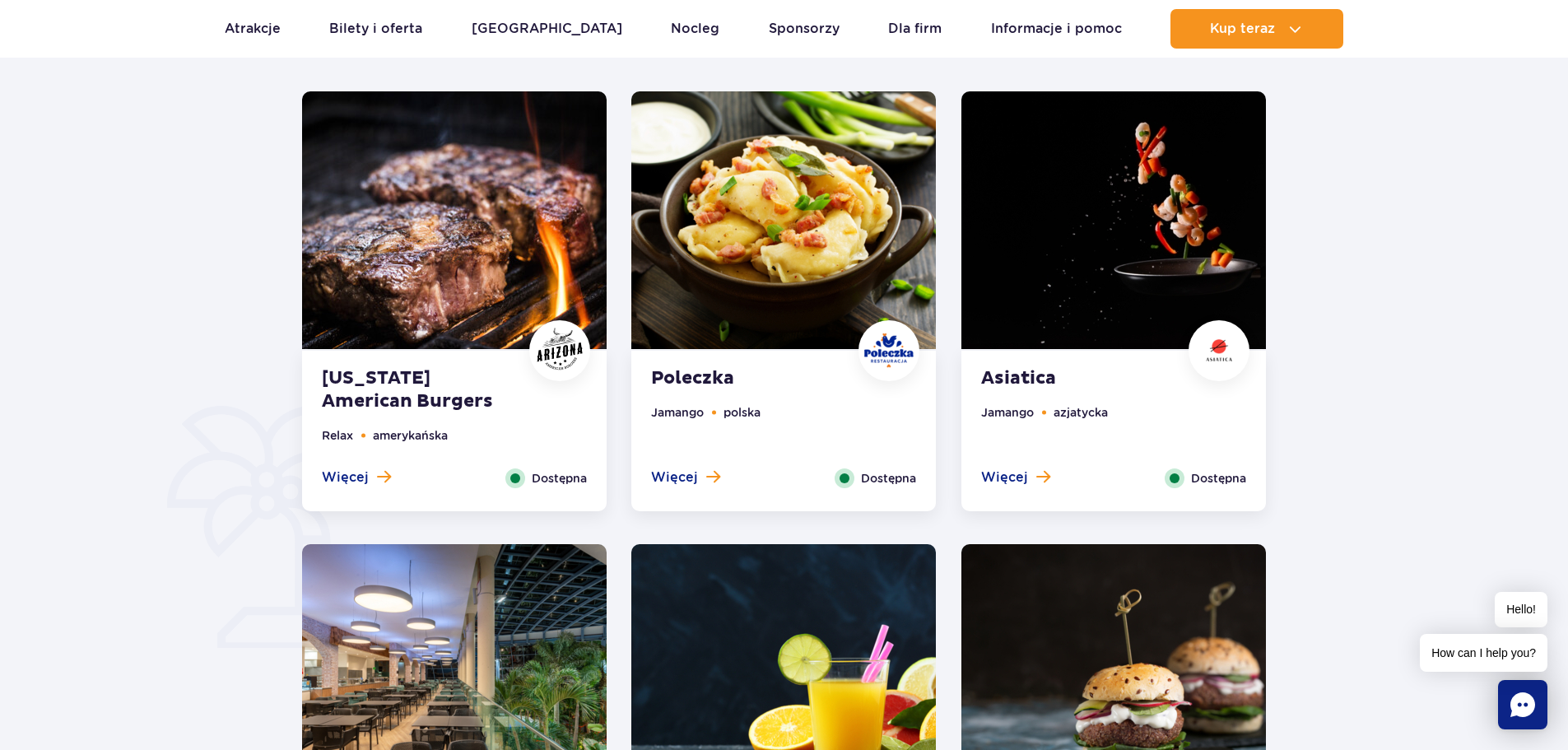
scroll to position [827, 0]
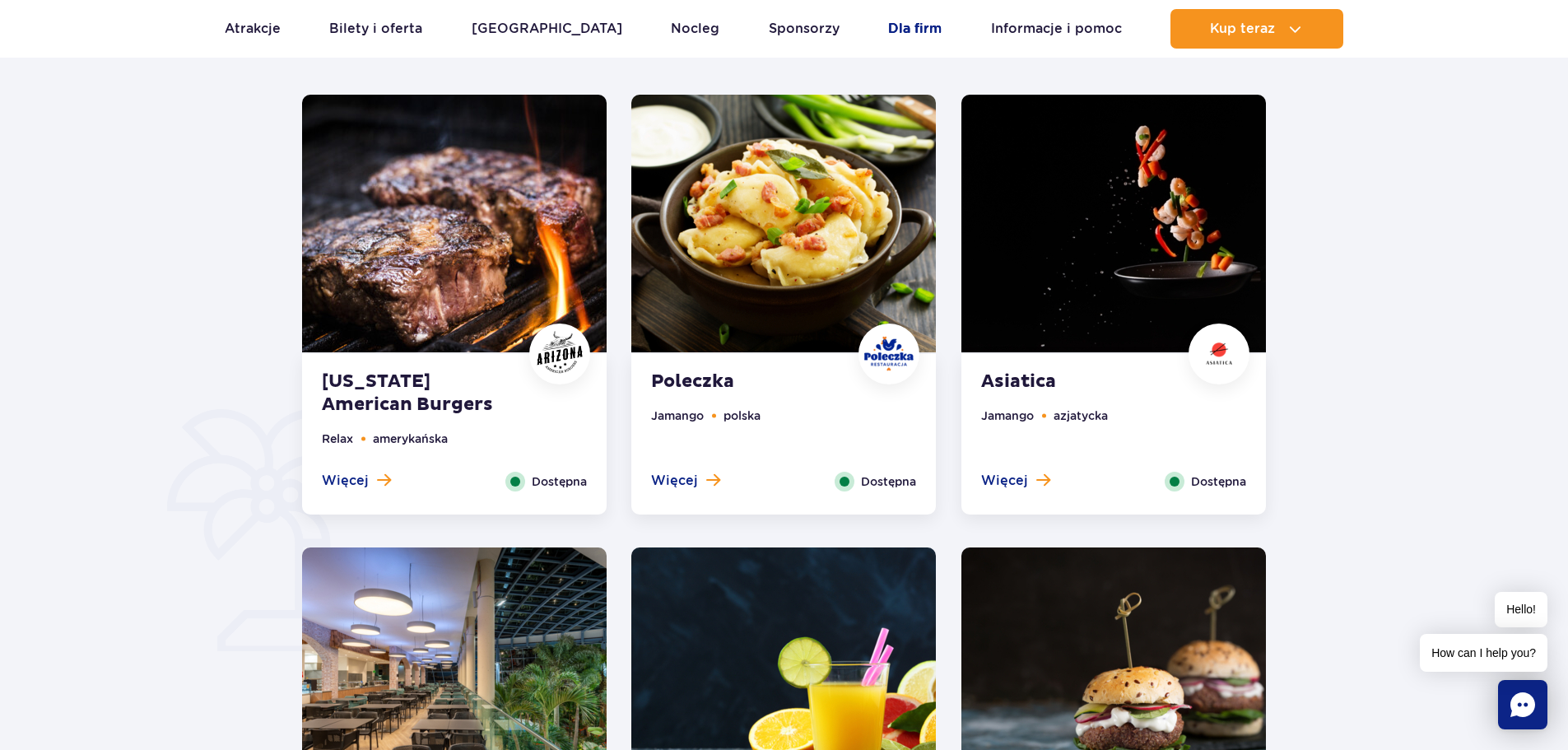
click at [894, 26] on link "Dla firm" at bounding box center [915, 29] width 54 height 39
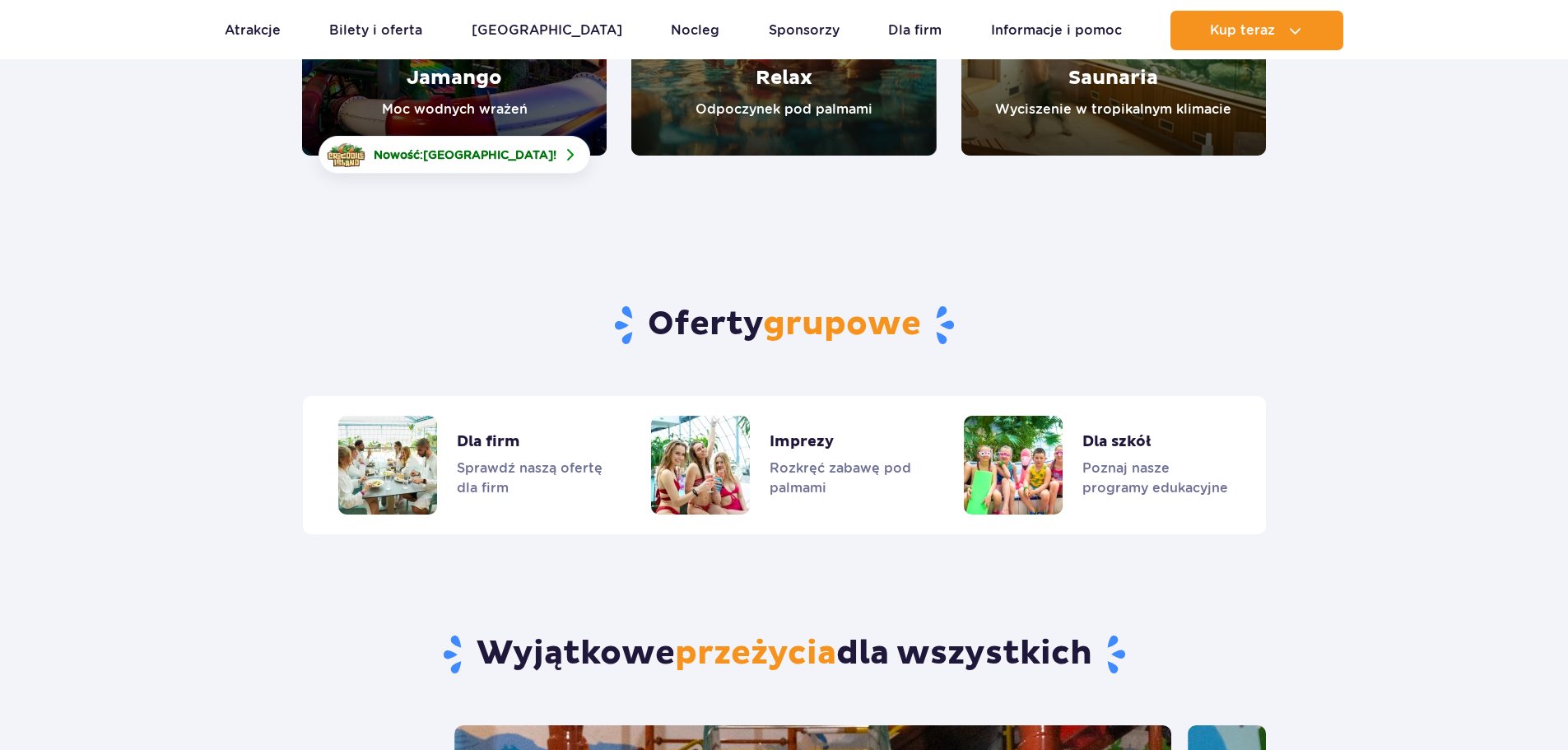
scroll to position [3806, 0]
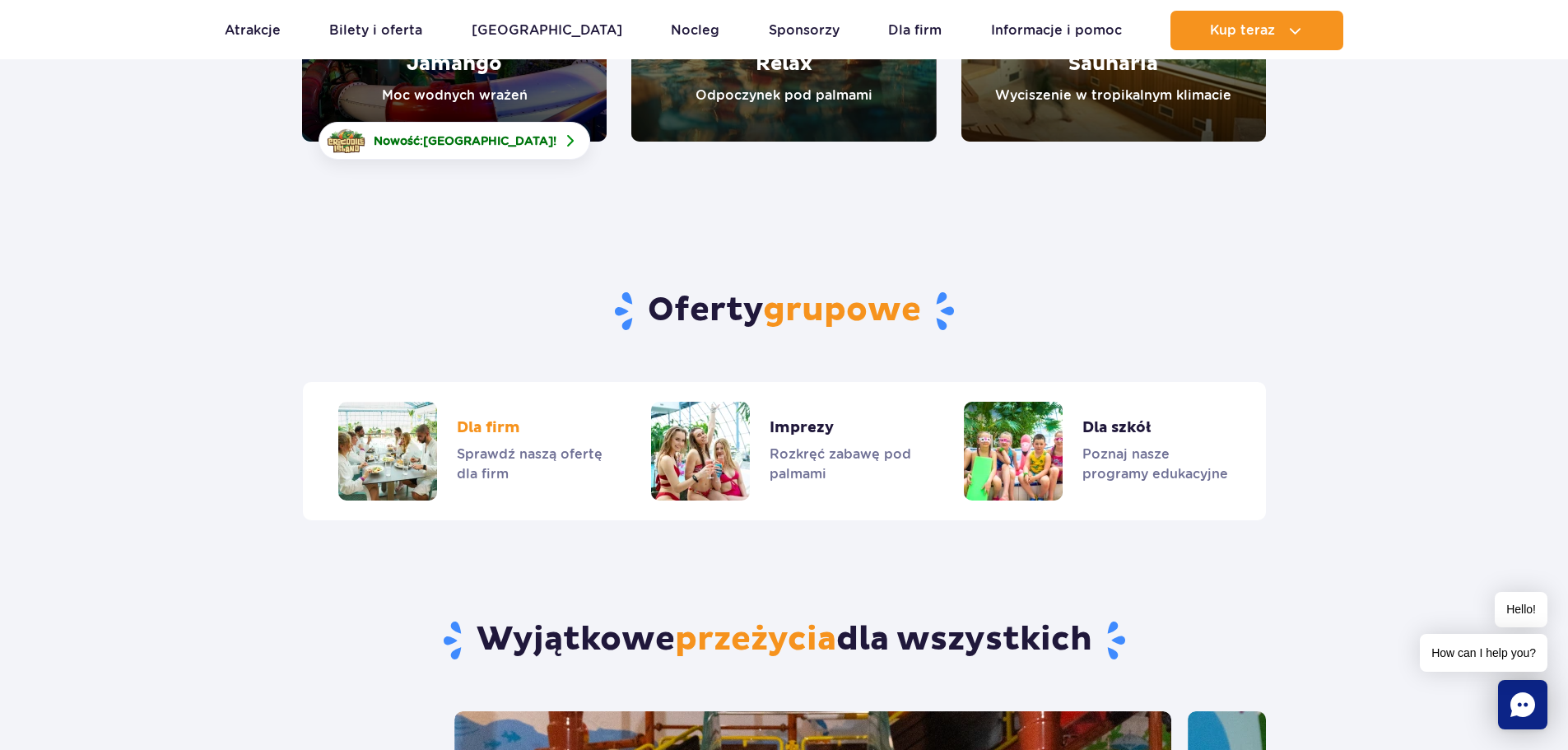
click at [488, 403] on link "Dla firm" at bounding box center [471, 451] width 265 height 99
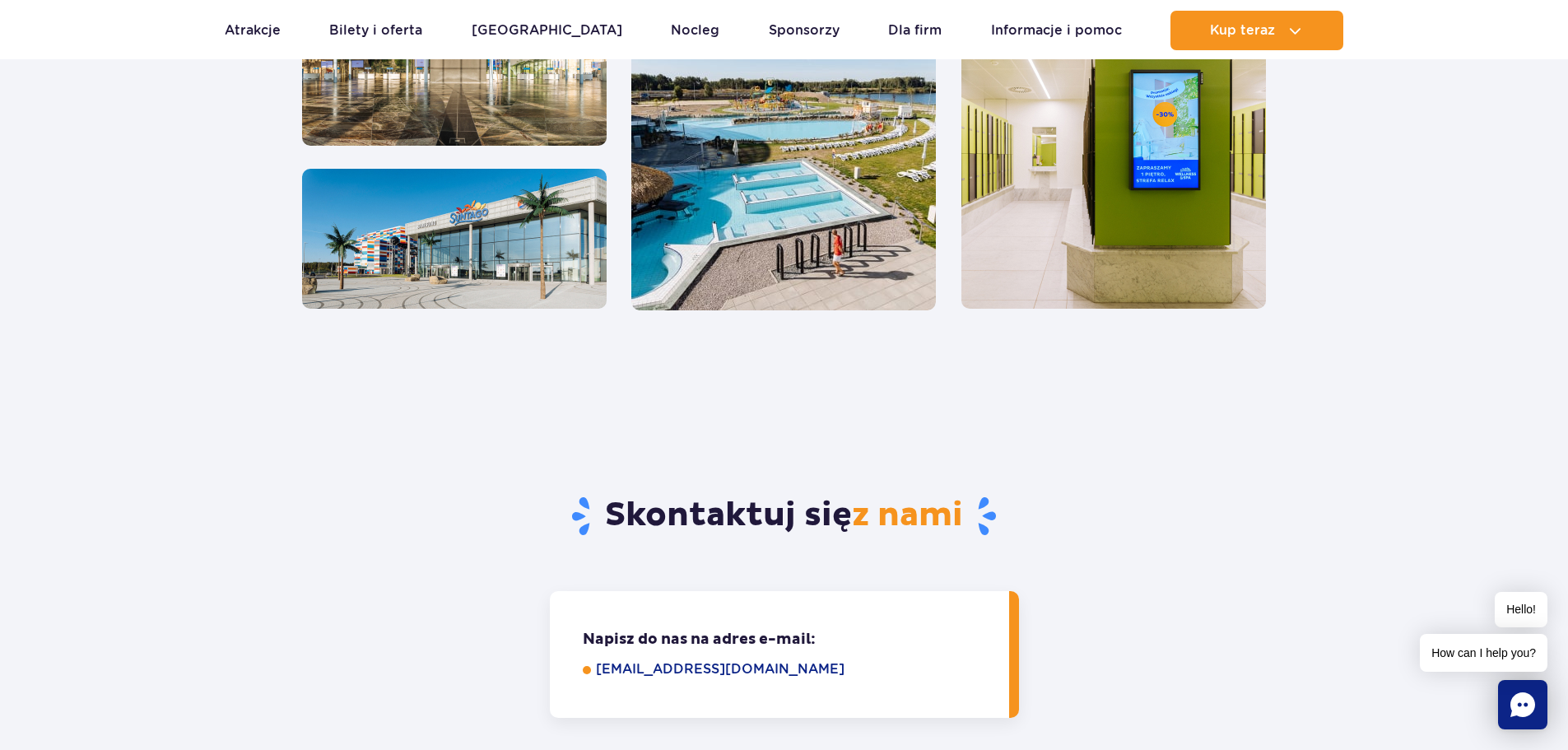
scroll to position [1318, 0]
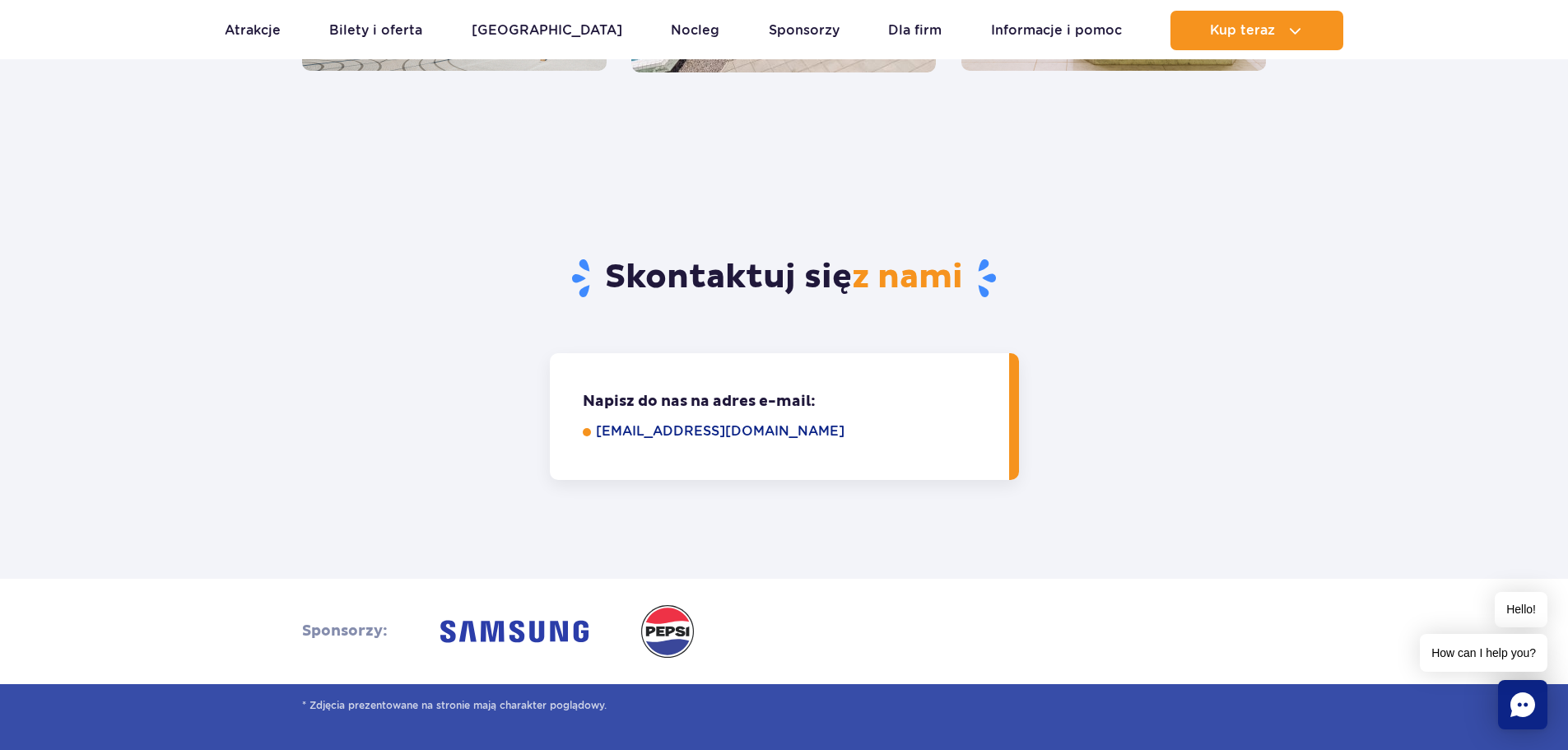
click at [742, 433] on link "eventy@parkofpoland.com" at bounding box center [791, 432] width 390 height 20
